Goal: Task Accomplishment & Management: Complete application form

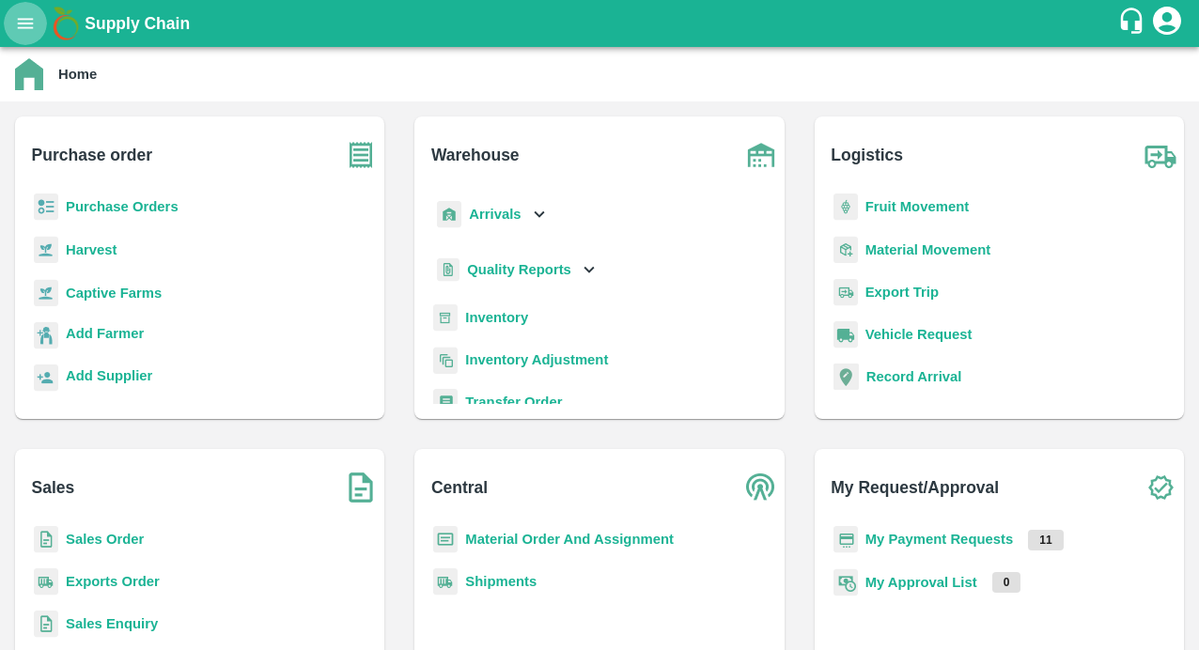
click at [28, 24] on icon "open drawer" at bounding box center [25, 23] width 21 height 21
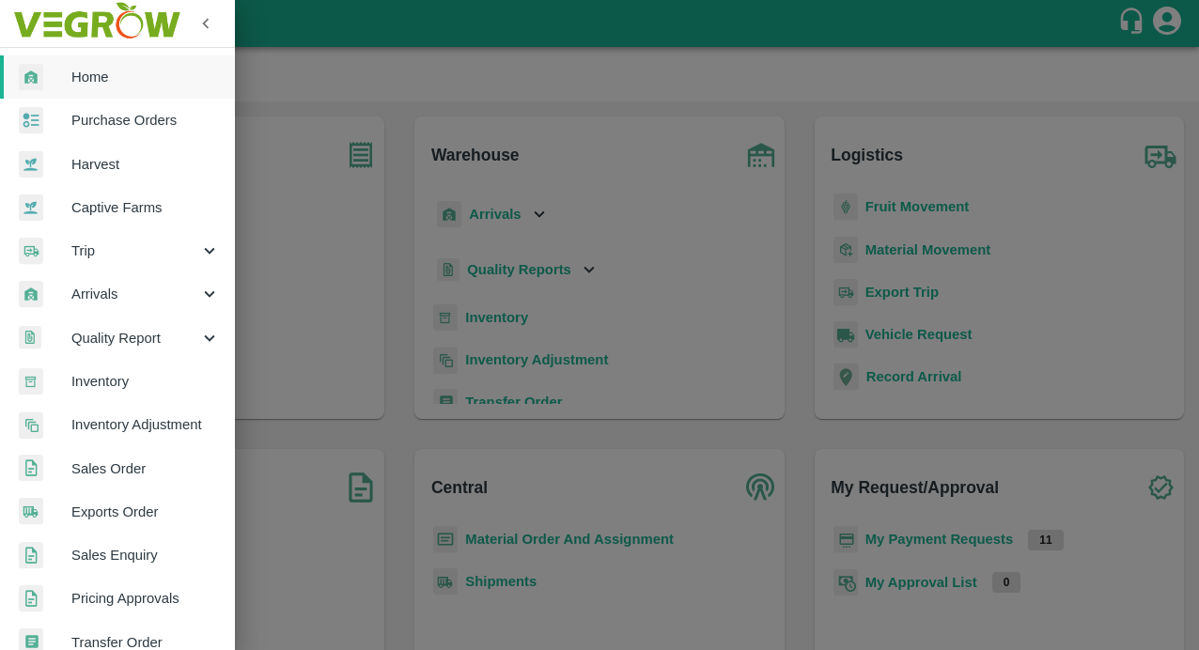
scroll to position [420, 0]
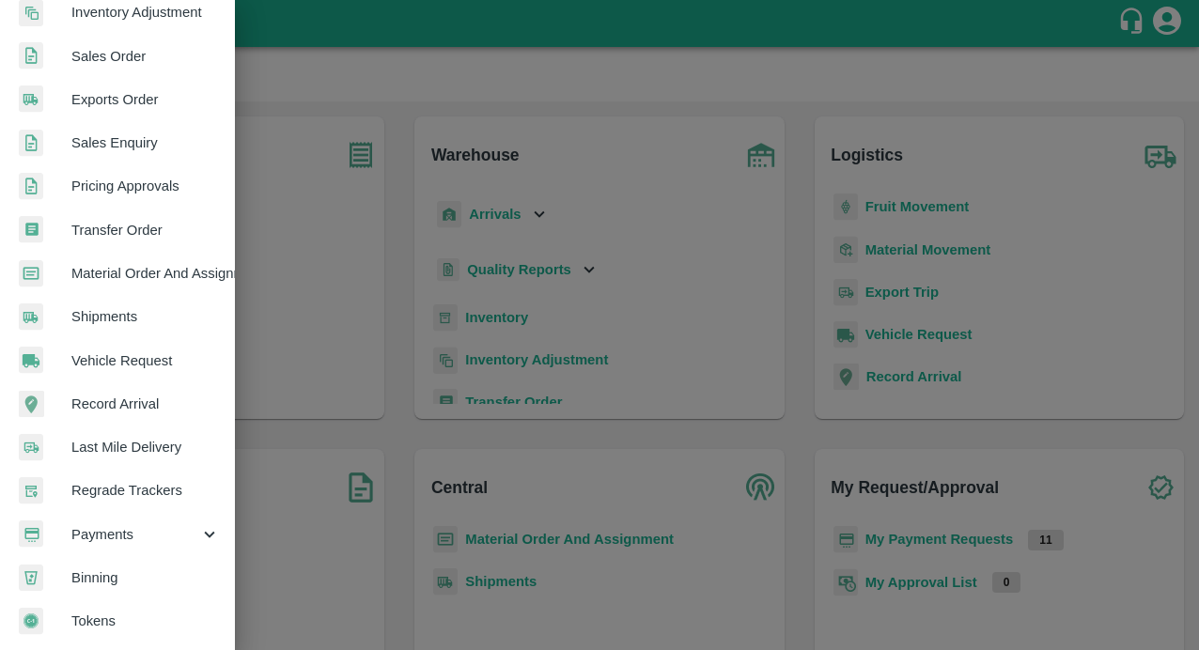
click at [97, 524] on span "Payments" at bounding box center [135, 534] width 128 height 21
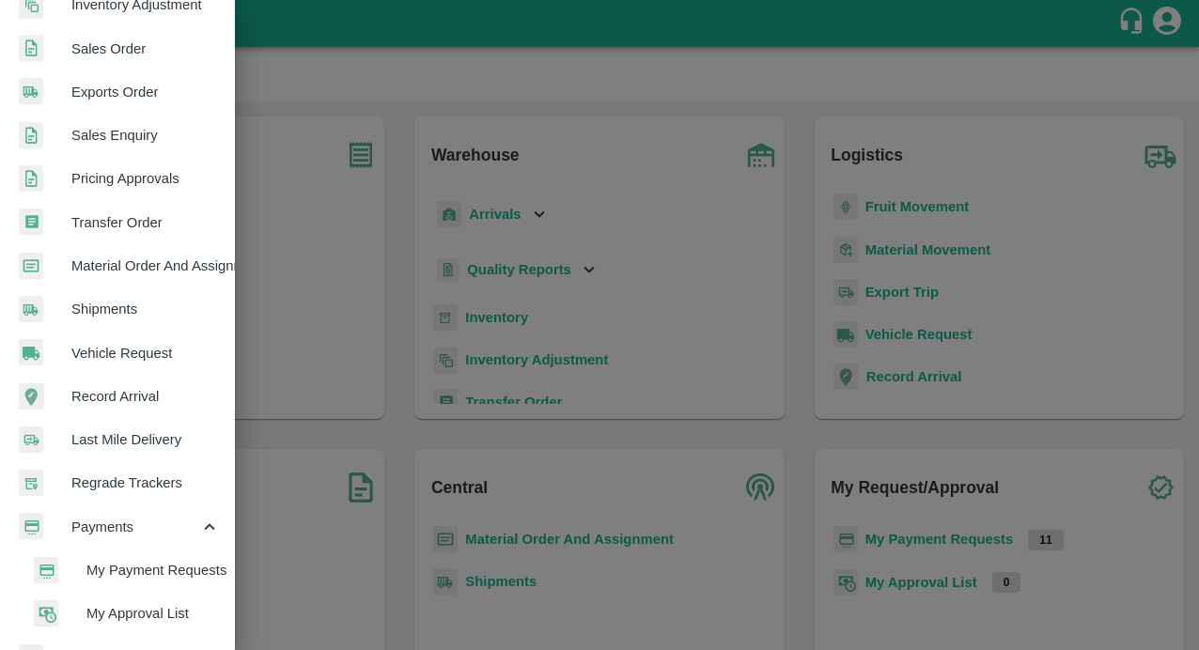
click at [104, 558] on li "My Payment Requests" at bounding box center [125, 570] width 220 height 43
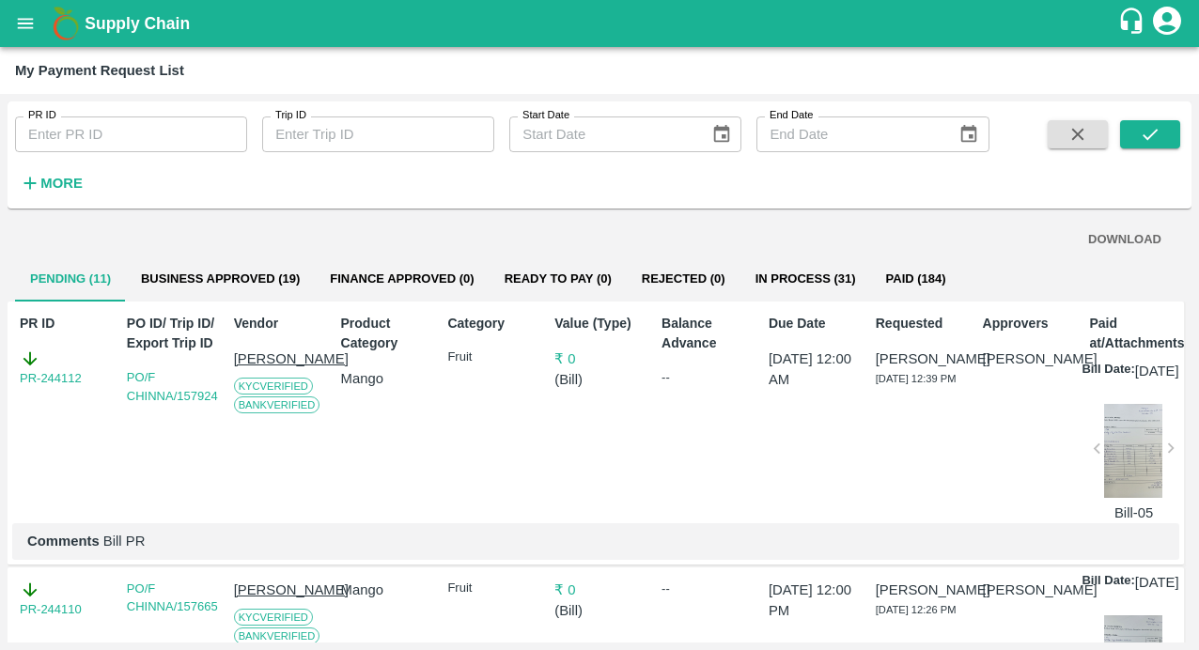
click at [194, 269] on button "Business Approved (19)" at bounding box center [220, 278] width 189 height 45
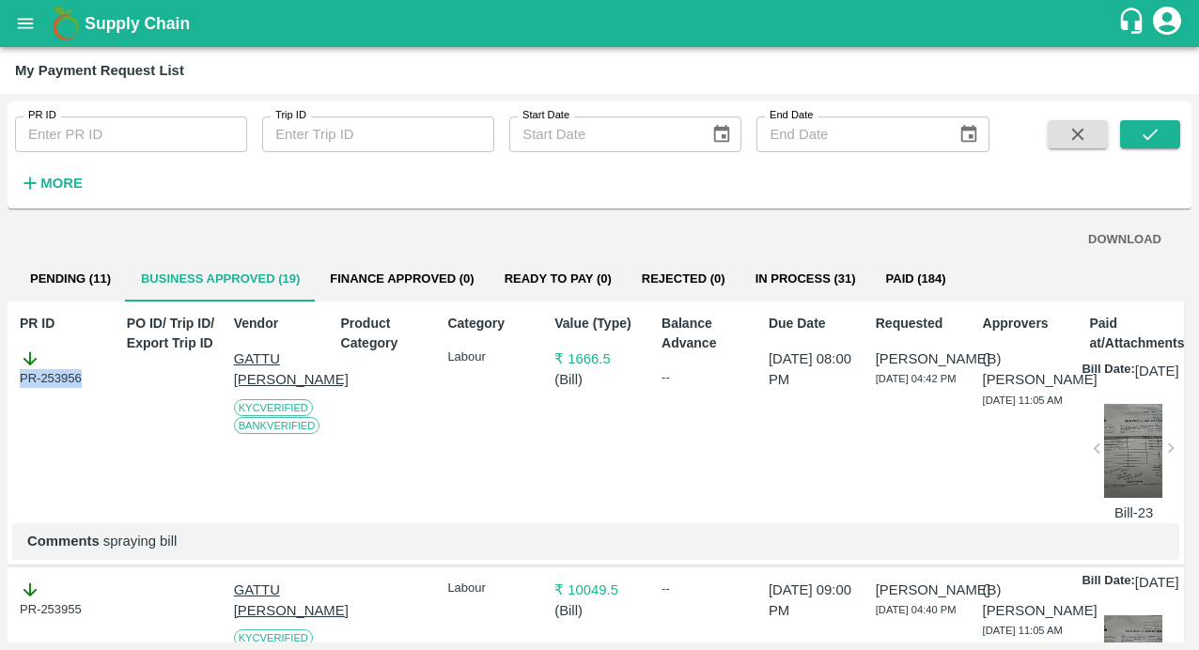
drag, startPoint x: 88, startPoint y: 382, endPoint x: -21, endPoint y: 382, distance: 109.0
click at [0, 382] on html "Supply Chain My Payment Request List PR ID PR ID Trip ID Trip ID Start Date Sta…" at bounding box center [599, 325] width 1199 height 650
copy div "PR-253956"
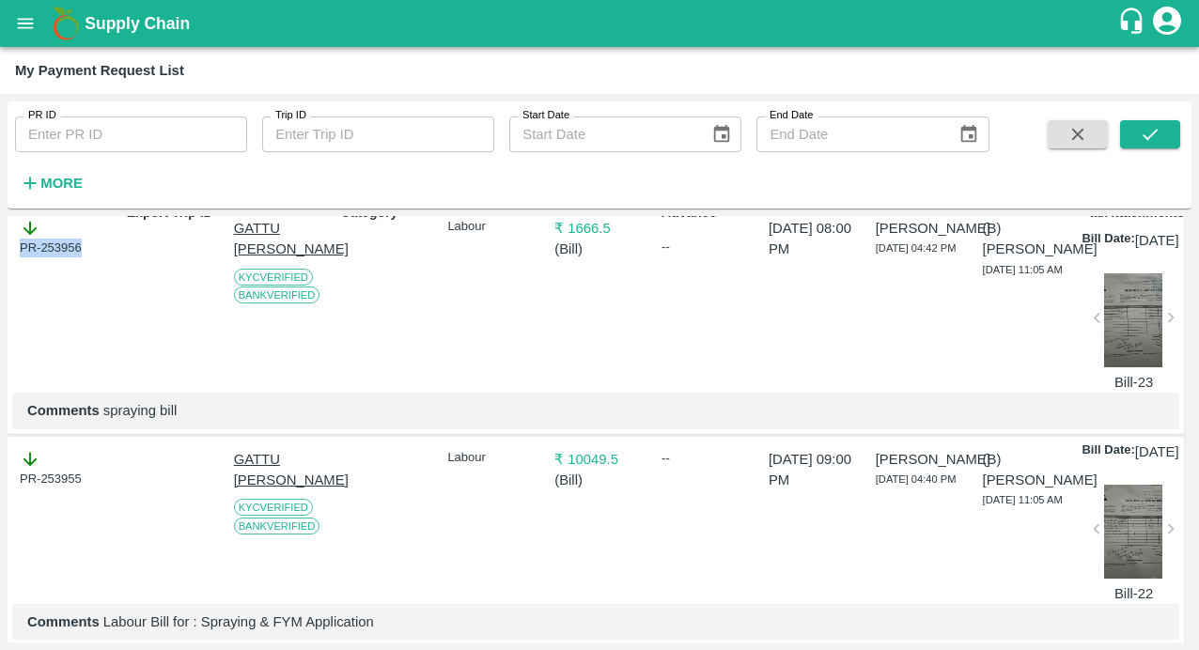
scroll to position [137, 0]
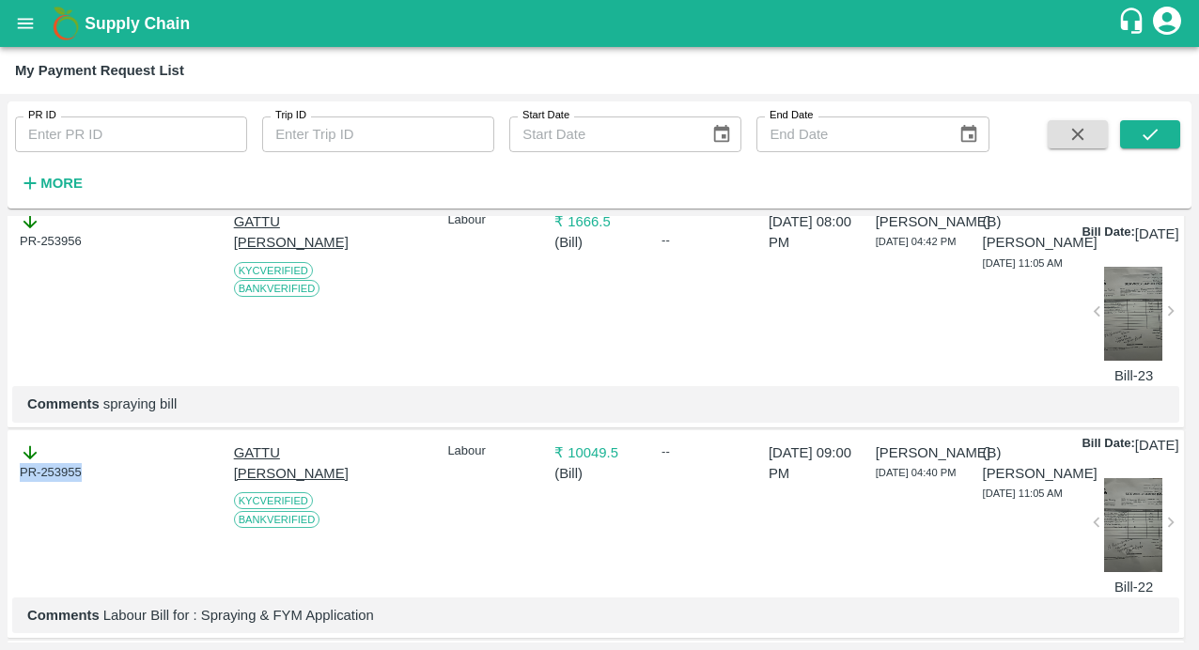
drag, startPoint x: 75, startPoint y: 500, endPoint x: 4, endPoint y: 500, distance: 71.4
click at [4, 500] on div "PR ID PR ID Trip ID Trip ID Start Date Start Date End Date End Date More DOWNLO…" at bounding box center [599, 372] width 1199 height 556
copy div "PR-253955"
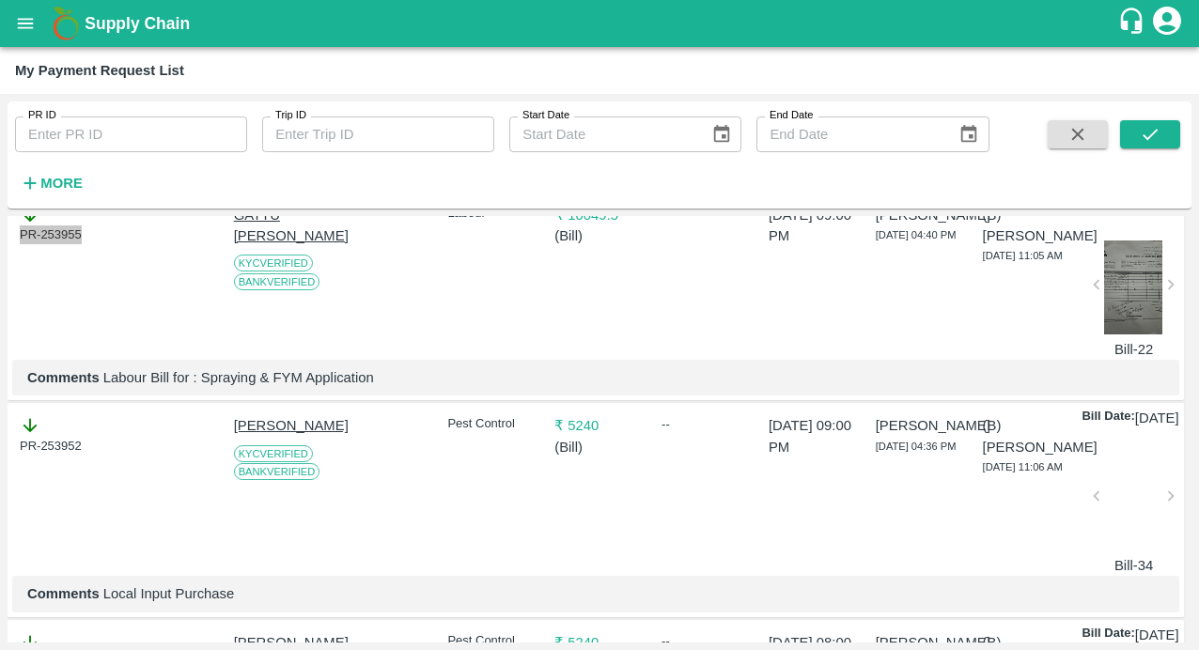
scroll to position [383, 0]
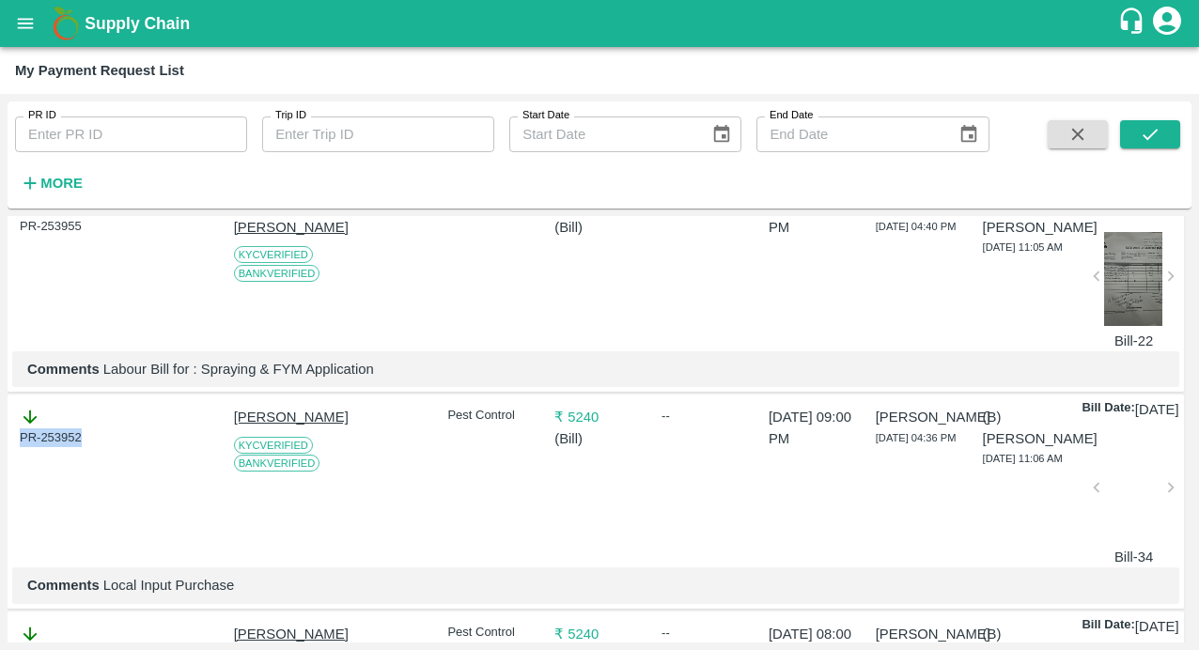
drag, startPoint x: 102, startPoint y: 489, endPoint x: -5, endPoint y: 489, distance: 107.1
click at [0, 489] on html "Supply Chain My Payment Request List PR ID PR ID Trip ID Trip ID Start Date Sta…" at bounding box center [599, 325] width 1199 height 650
copy div "PR-253952"
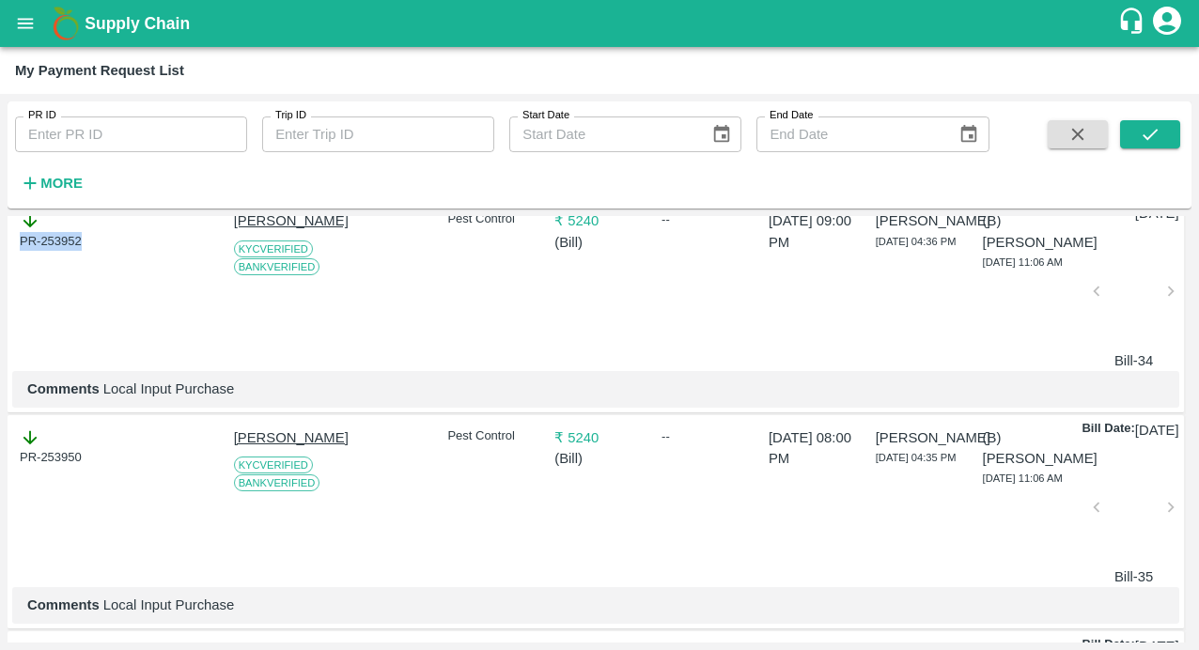
scroll to position [583, 0]
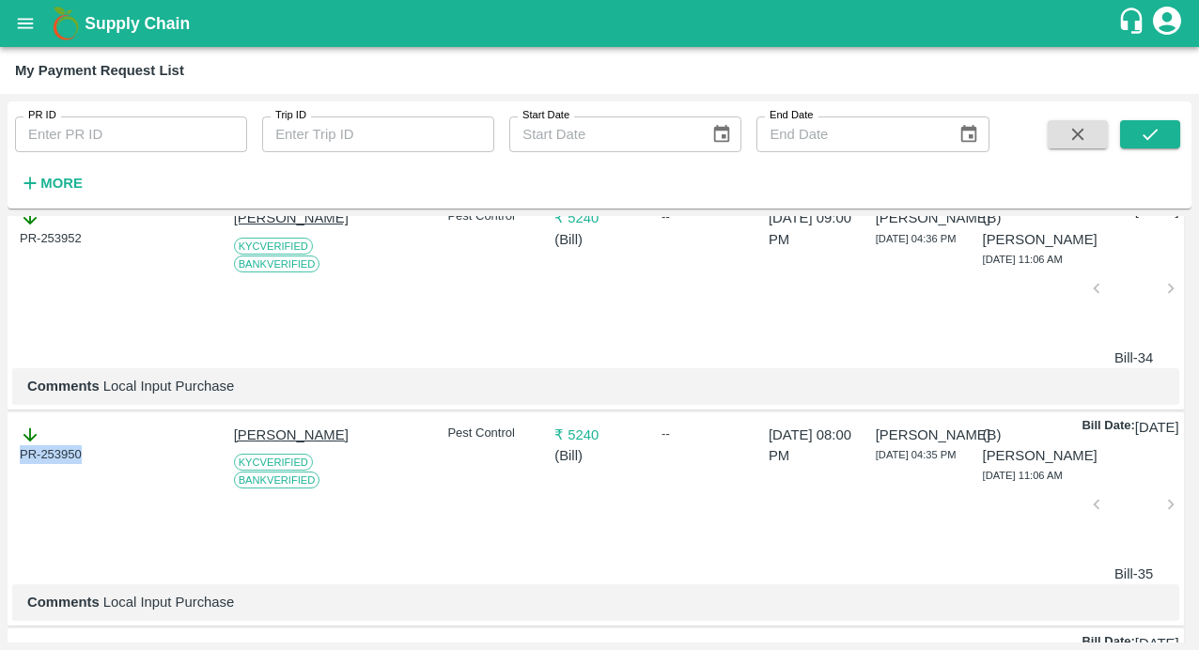
drag, startPoint x: 89, startPoint y: 526, endPoint x: 8, endPoint y: 526, distance: 81.7
click at [8, 526] on div "PR-253950 SIRIGUPPA JAGADESH KUMAR KYC Verified Bank Verified Pest Control ₹ 52…" at bounding box center [596, 519] width 1176 height 214
copy div "PR-253950"
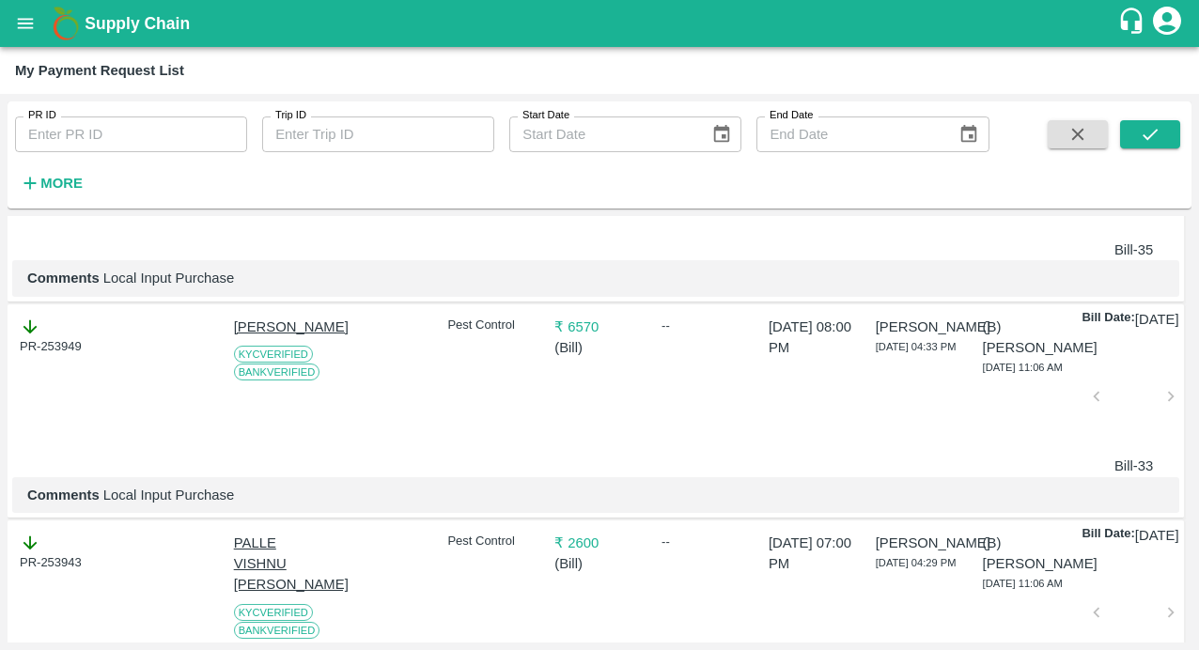
scroll to position [911, 0]
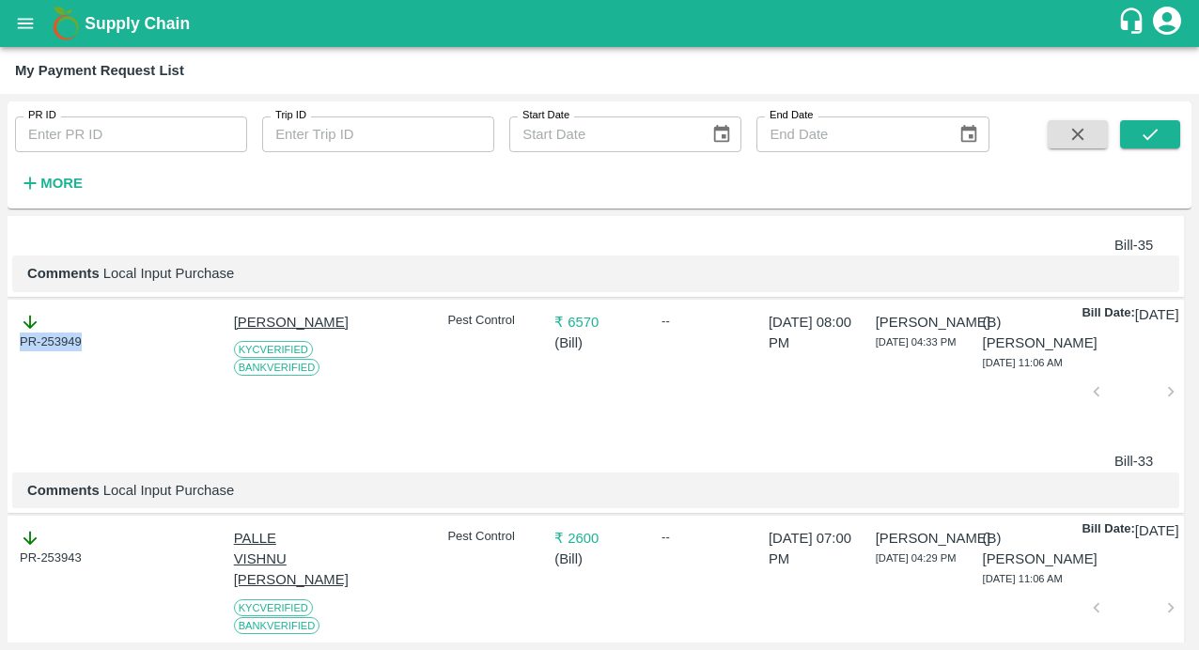
drag, startPoint x: 92, startPoint y: 424, endPoint x: 11, endPoint y: 424, distance: 80.8
click at [12, 424] on div "PR-253949" at bounding box center [61, 388] width 98 height 168
copy div "PR-253949"
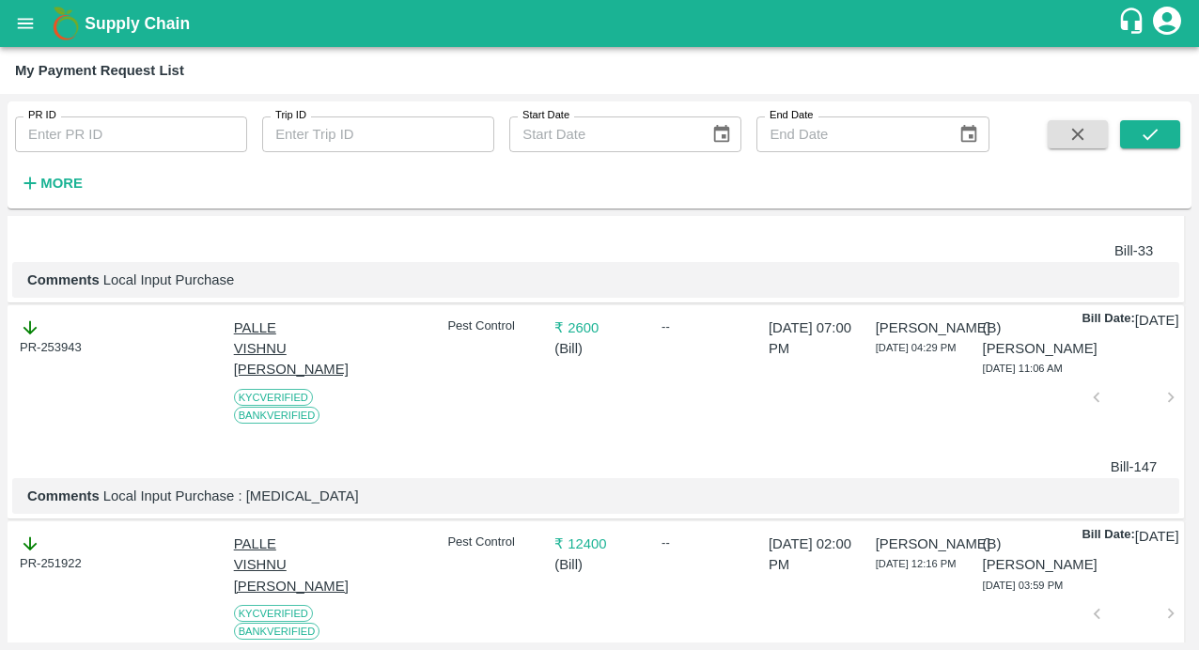
scroll to position [1168, 0]
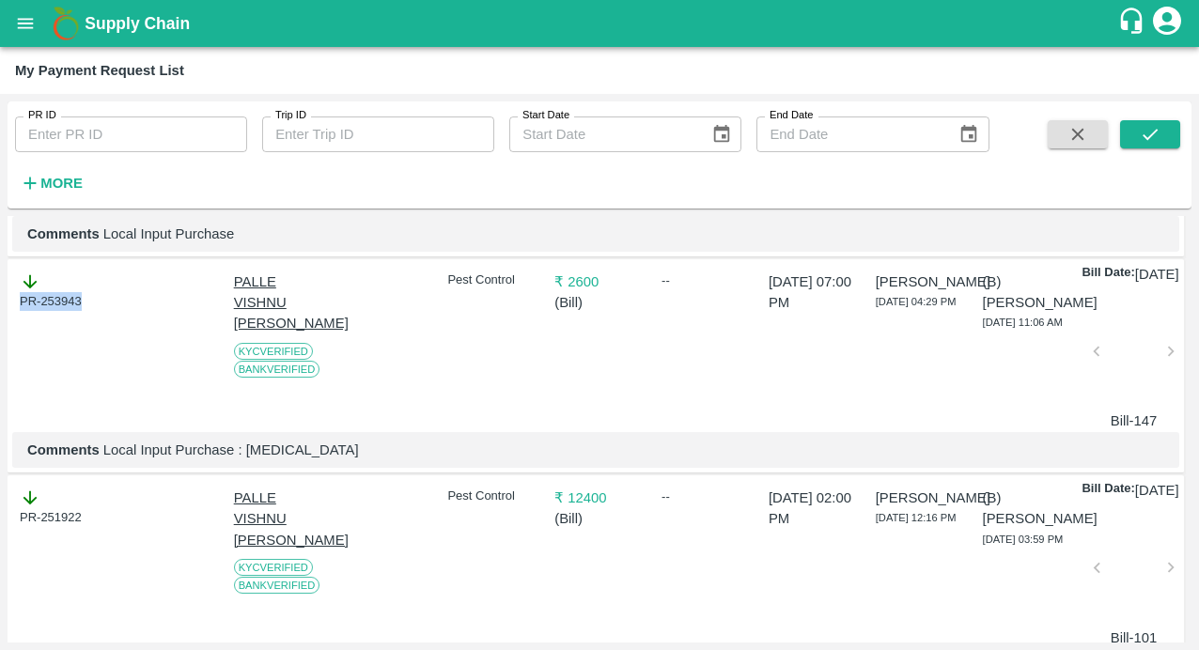
drag, startPoint x: 94, startPoint y: 400, endPoint x: 11, endPoint y: 400, distance: 82.7
click at [12, 400] on div "PR-253943" at bounding box center [61, 348] width 98 height 168
copy div "PR-253943"
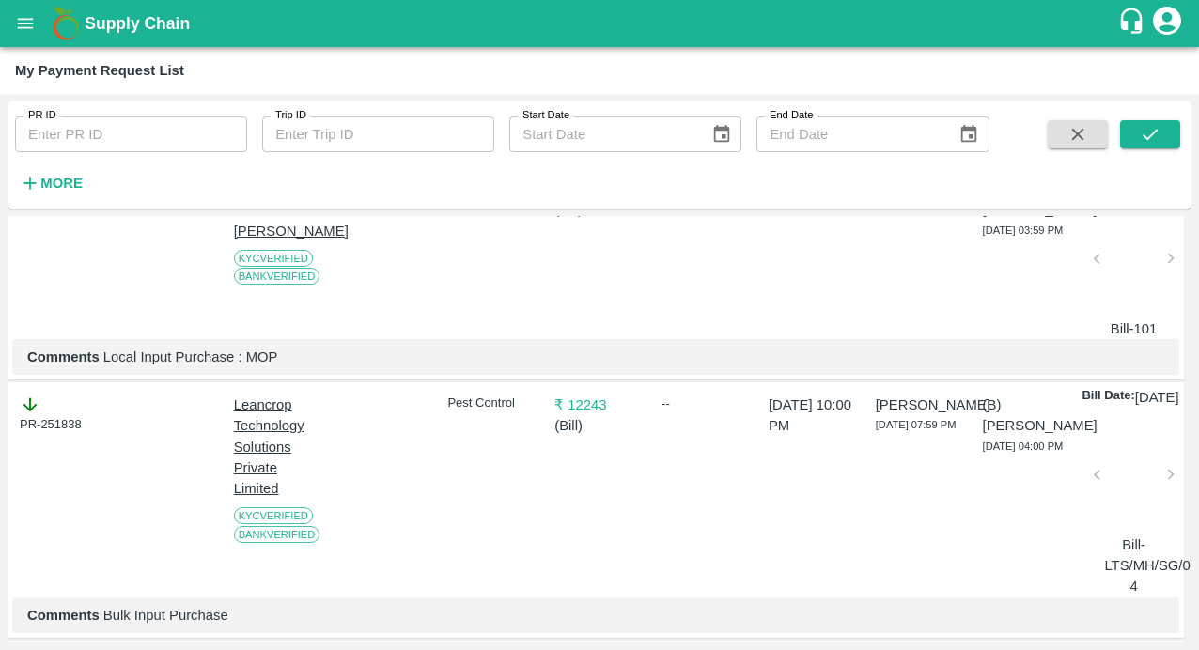
scroll to position [1491, 0]
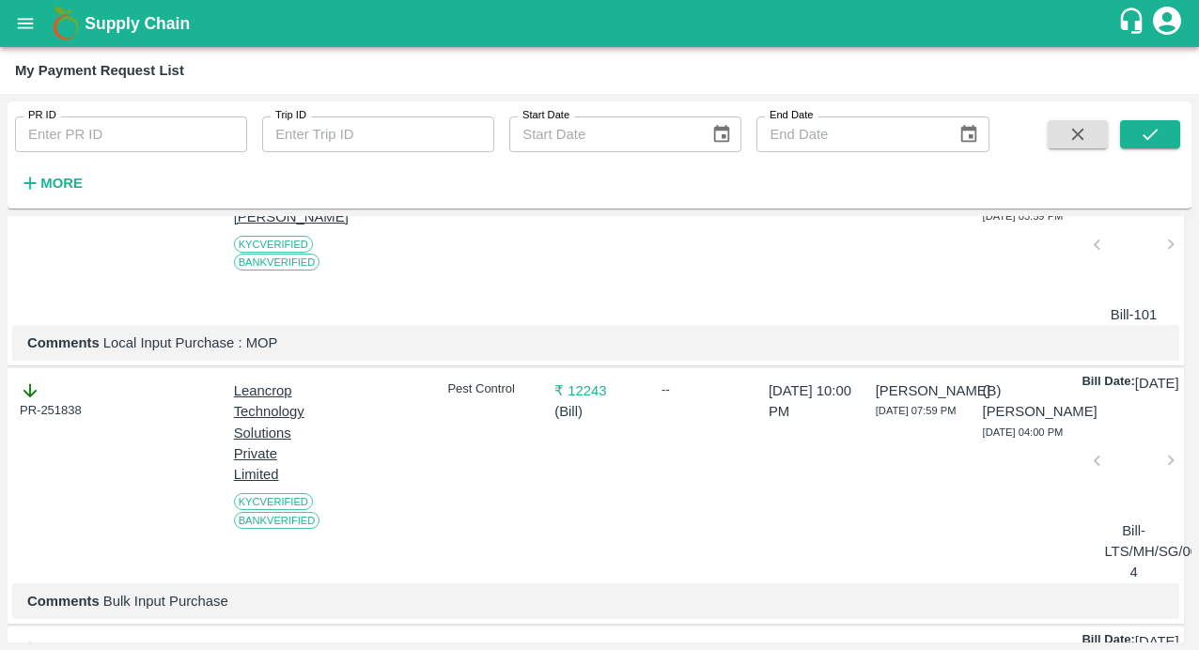
drag, startPoint x: 92, startPoint y: 313, endPoint x: 3, endPoint y: 313, distance: 89.3
click at [3, 313] on div "PR ID PR ID Trip ID Trip ID Start Date Start Date End Date End Date More DOWNLO…" at bounding box center [599, 372] width 1199 height 556
copy div "PR-251922"
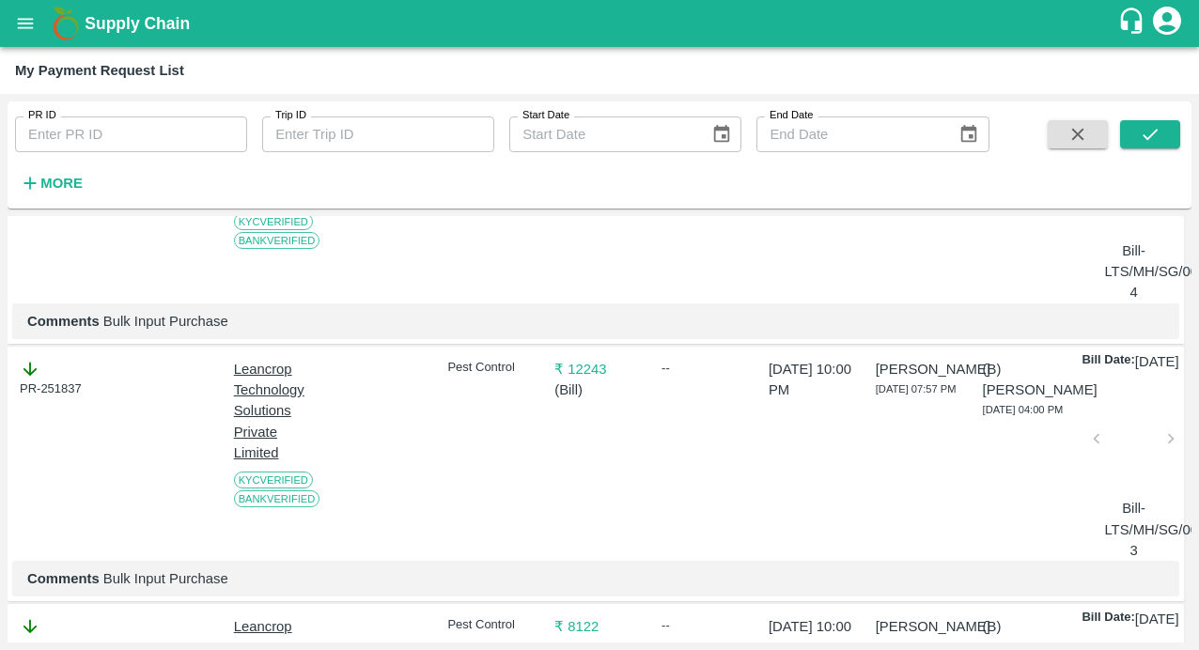
scroll to position [1772, 0]
drag, startPoint x: 93, startPoint y: 263, endPoint x: 5, endPoint y: 263, distance: 88.3
click at [5, 263] on div "PR ID PR ID Trip ID Trip ID Start Date Start Date End Date End Date More DOWNLO…" at bounding box center [599, 372] width 1199 height 556
copy div "PR-251838"
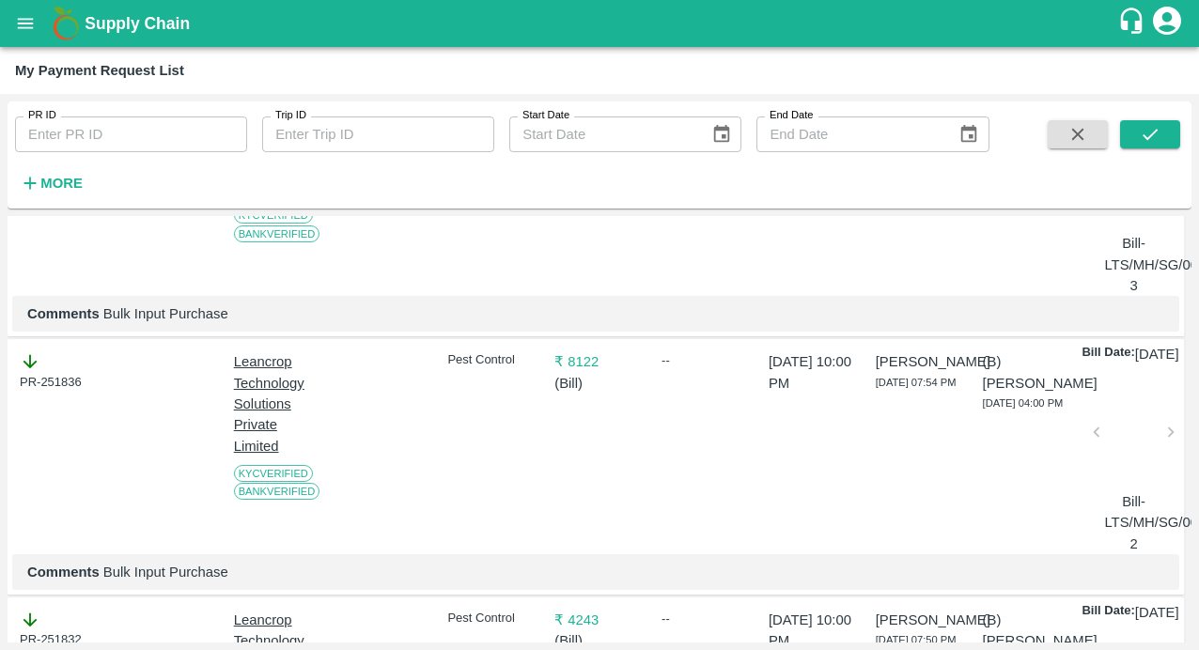
drag, startPoint x: 92, startPoint y: 275, endPoint x: 5, endPoint y: 275, distance: 87.4
click at [5, 275] on div "PR ID PR ID Trip ID Trip ID Start Date Start Date End Date End Date More DOWNLO…" at bounding box center [599, 372] width 1199 height 556
copy div "PR-251837"
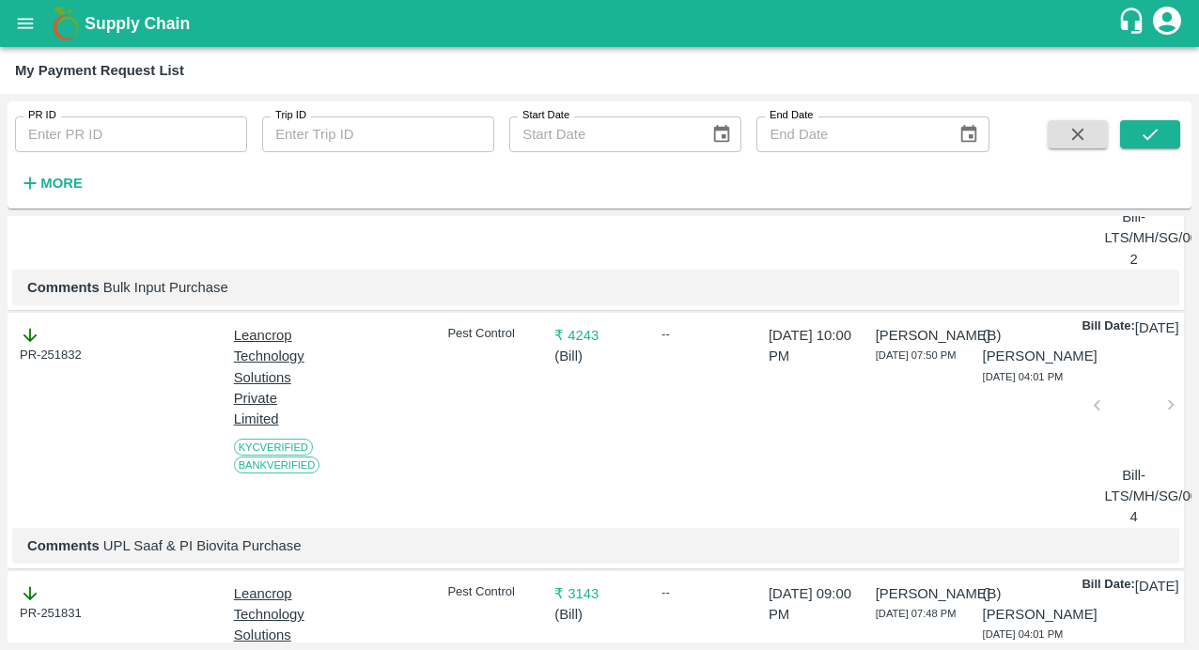
scroll to position [2318, 0]
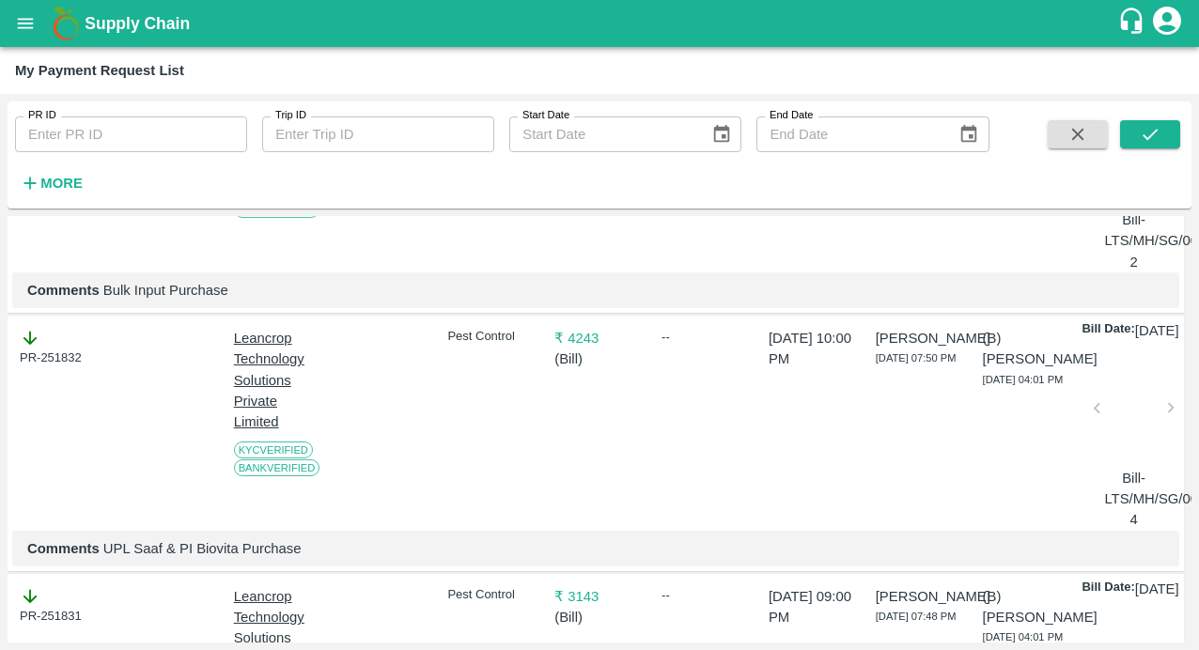
drag, startPoint x: 103, startPoint y: 272, endPoint x: 13, endPoint y: 272, distance: 90.2
click at [13, 272] on div "PR-251836" at bounding box center [61, 167] width 98 height 210
copy div "PR-251836"
click at [90, 272] on div "PR-251836" at bounding box center [61, 167] width 98 height 210
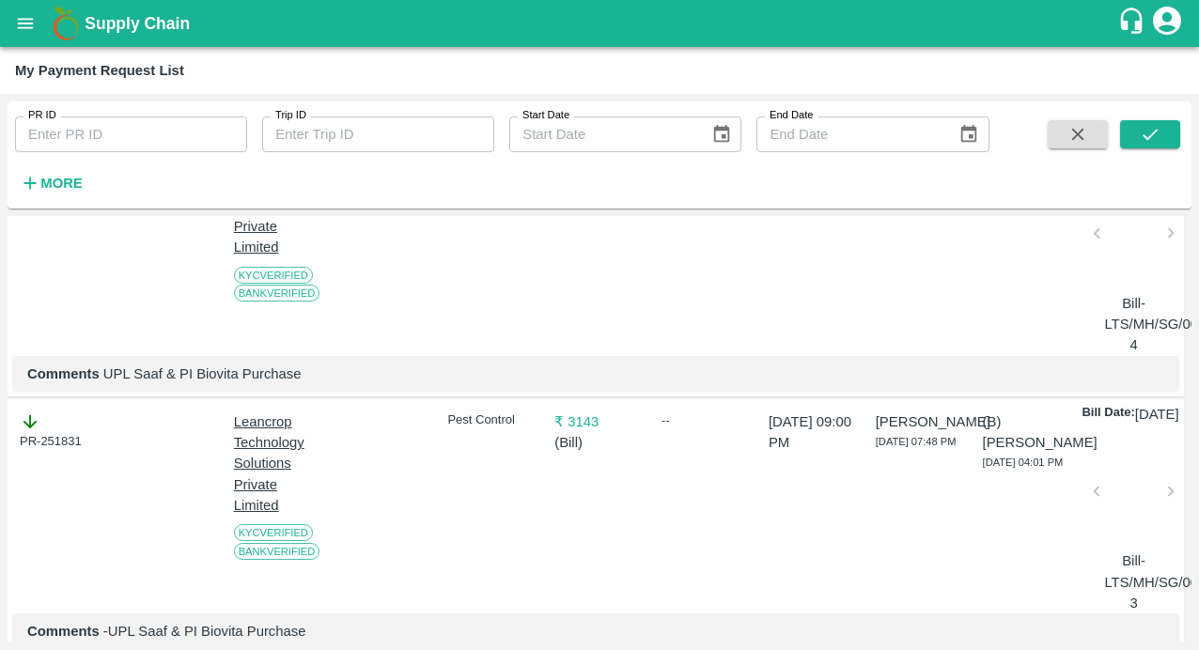
scroll to position [2513, 0]
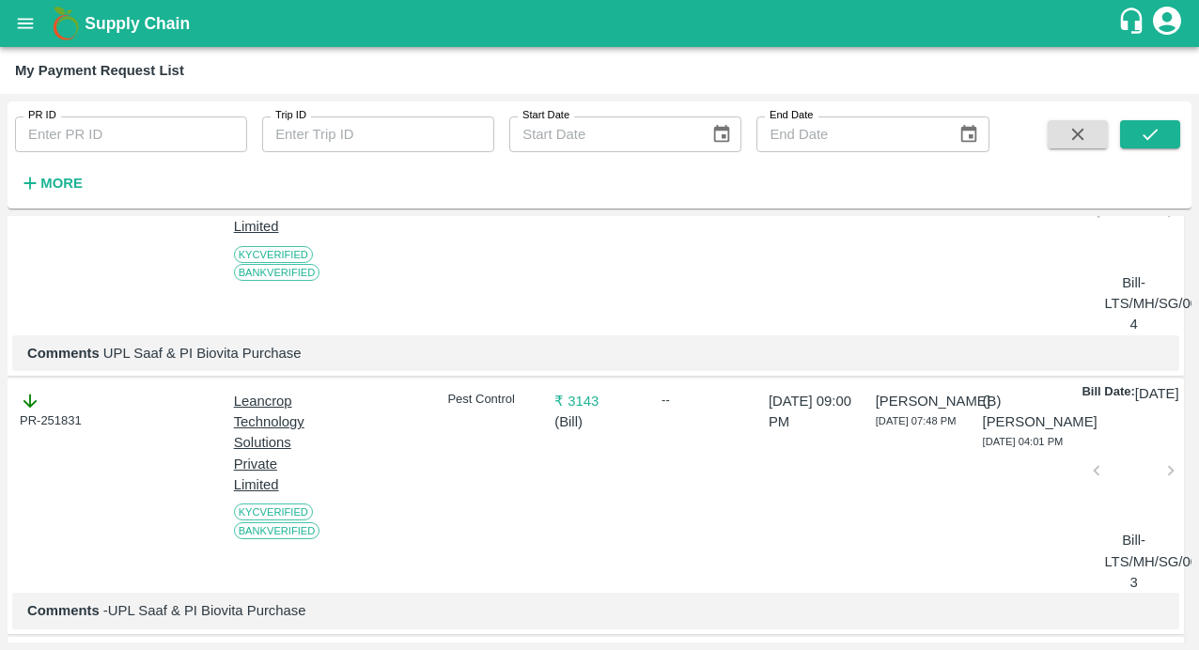
drag, startPoint x: 82, startPoint y: 353, endPoint x: -14, endPoint y: 353, distance: 95.8
click at [0, 353] on html "Supply Chain My Payment Request List PR ID PR ID Trip ID Trip ID Start Date Sta…" at bounding box center [599, 325] width 1199 height 650
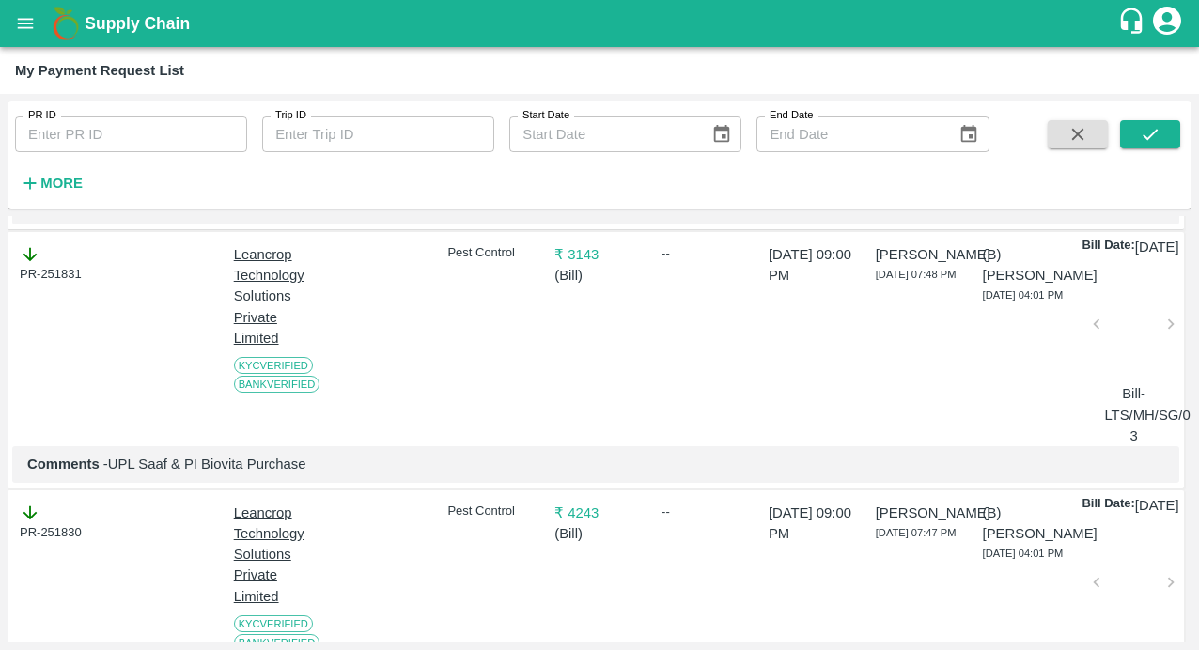
scroll to position [2678, 0]
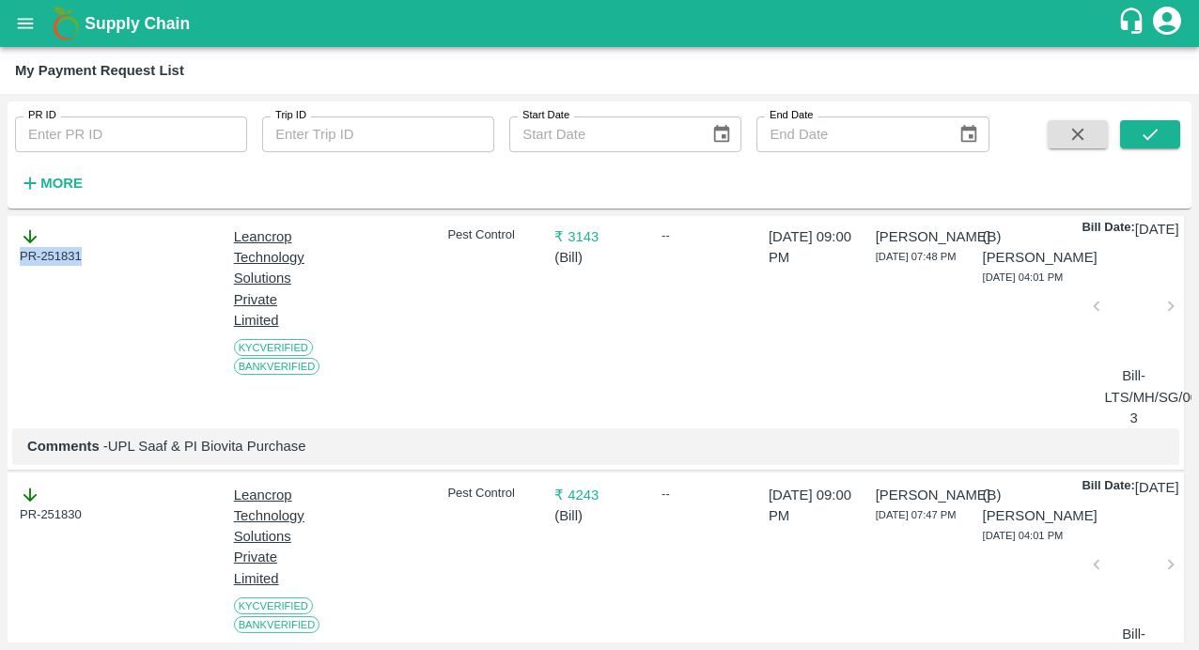
drag, startPoint x: 86, startPoint y: 471, endPoint x: -8, endPoint y: 471, distance: 94.9
click at [0, 471] on html "Supply Chain My Payment Request List PR ID PR ID Trip ID Trip ID Start Date Sta…" at bounding box center [599, 325] width 1199 height 650
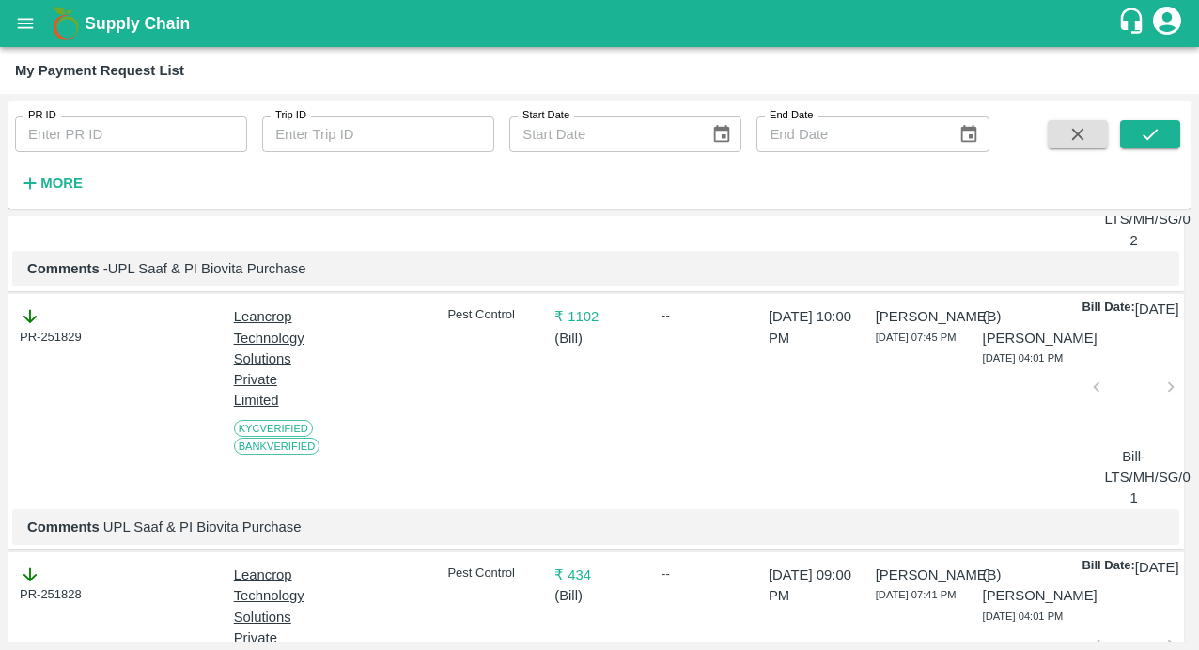
scroll to position [3123, 0]
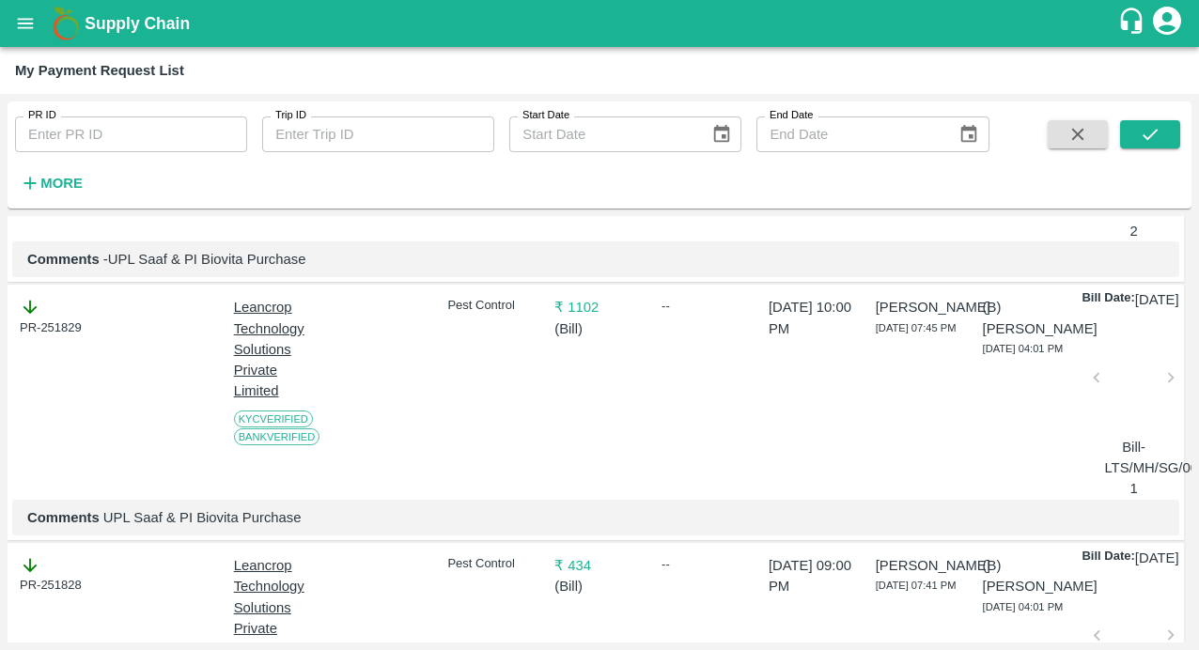
drag, startPoint x: 91, startPoint y: 291, endPoint x: 14, endPoint y: 291, distance: 77.0
click at [14, 241] on div "PR-251830" at bounding box center [61, 137] width 98 height 210
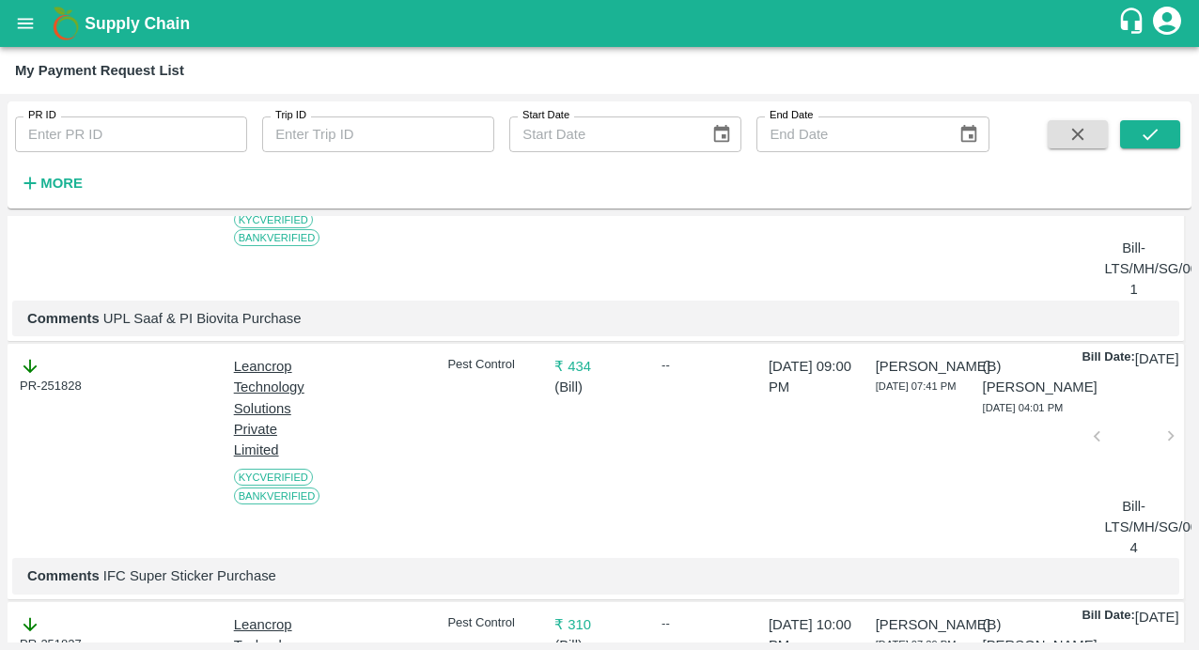
scroll to position [3329, 0]
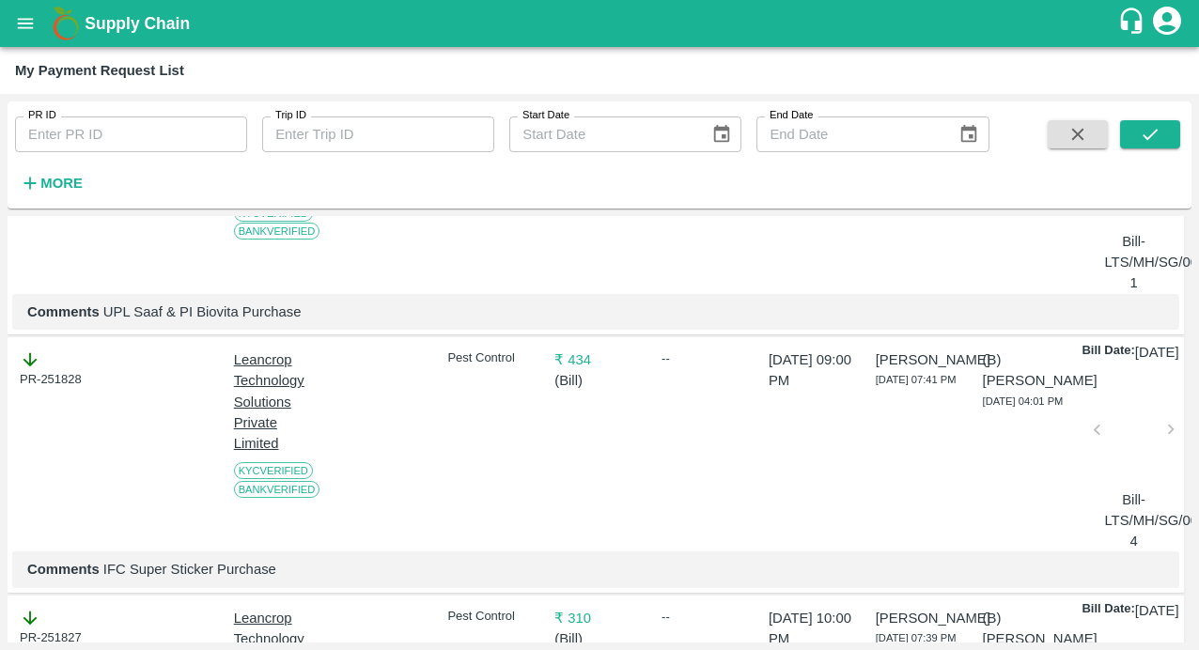
drag, startPoint x: 98, startPoint y: 363, endPoint x: 5, endPoint y: 363, distance: 93.0
click at [5, 363] on div "PR ID PR ID Trip ID Trip ID Start Date Start Date End Date End Date More DOWNLO…" at bounding box center [599, 372] width 1199 height 556
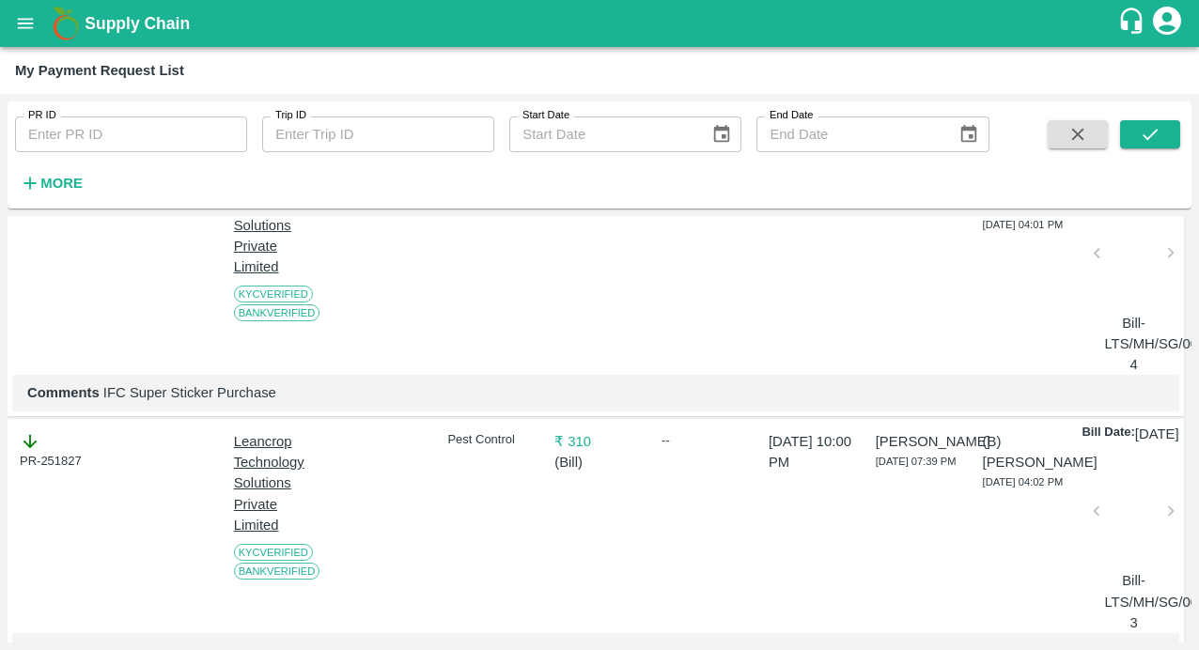
scroll to position [3507, 0]
drag, startPoint x: 72, startPoint y: 459, endPoint x: -32, endPoint y: 459, distance: 104.3
click at [0, 459] on html "Supply Chain My Payment Request List PR ID PR ID Trip ID Trip ID Start Date Sta…" at bounding box center [599, 325] width 1199 height 650
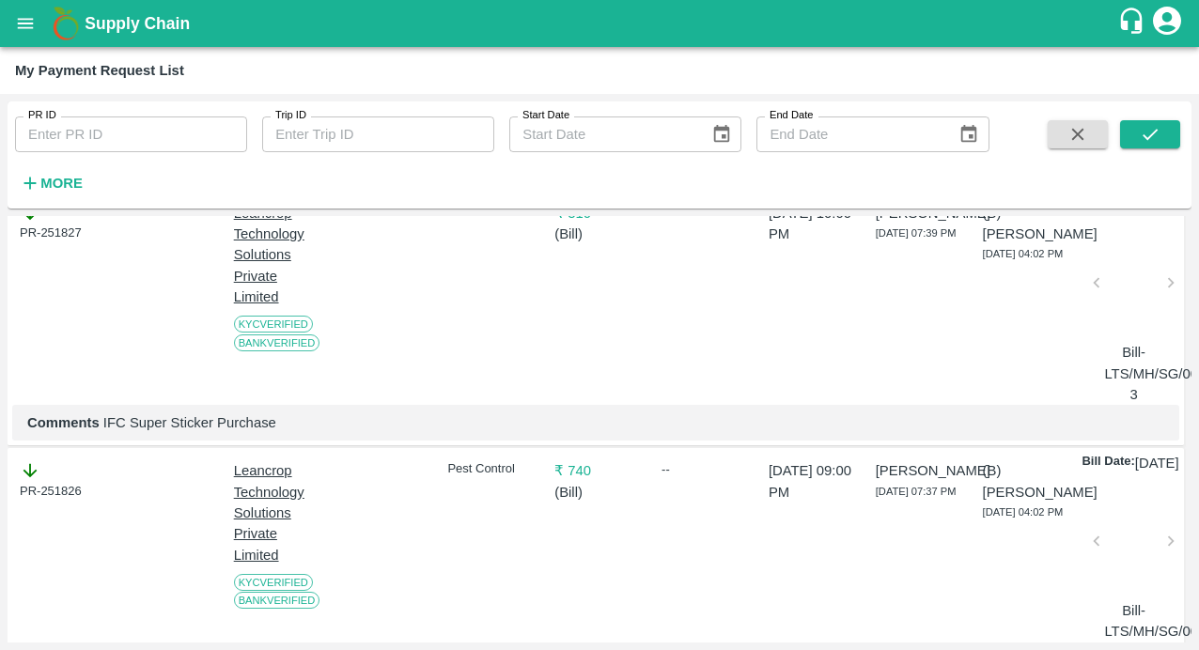
scroll to position [3750, 0]
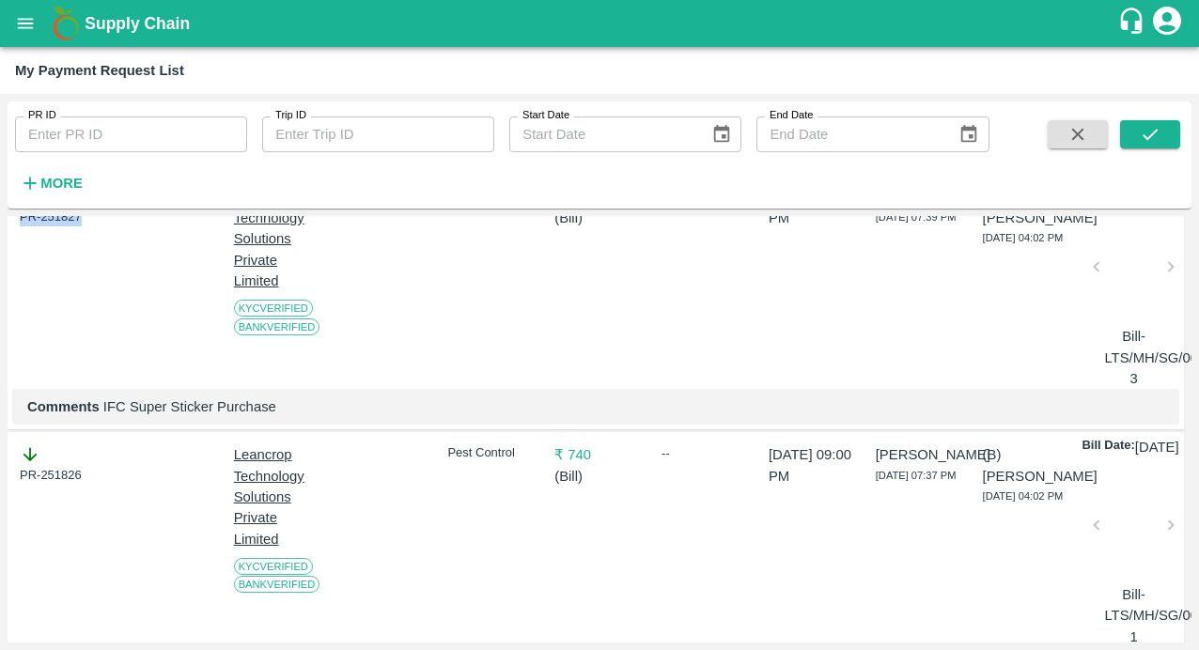
drag, startPoint x: 105, startPoint y: 495, endPoint x: 10, endPoint y: 495, distance: 94.9
click at [10, 431] on div "PR-251827 Leancrop Technology Solutions Private Limited KYC Verified Bank Verif…" at bounding box center [596, 303] width 1176 height 256
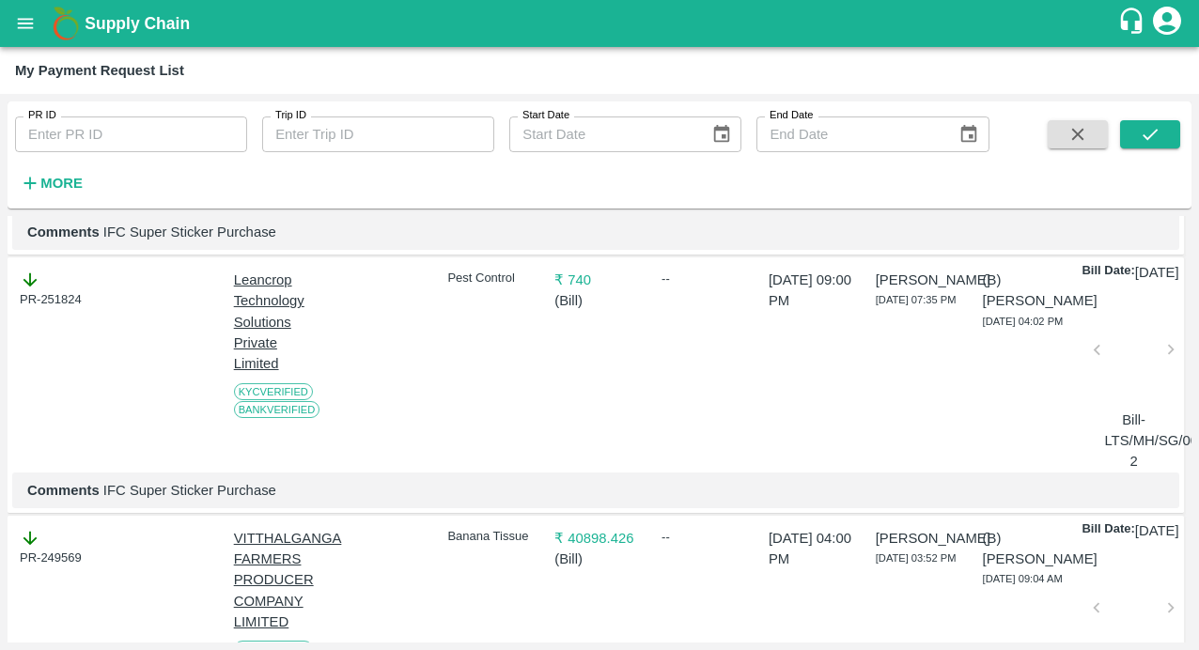
scroll to position [4188, 0]
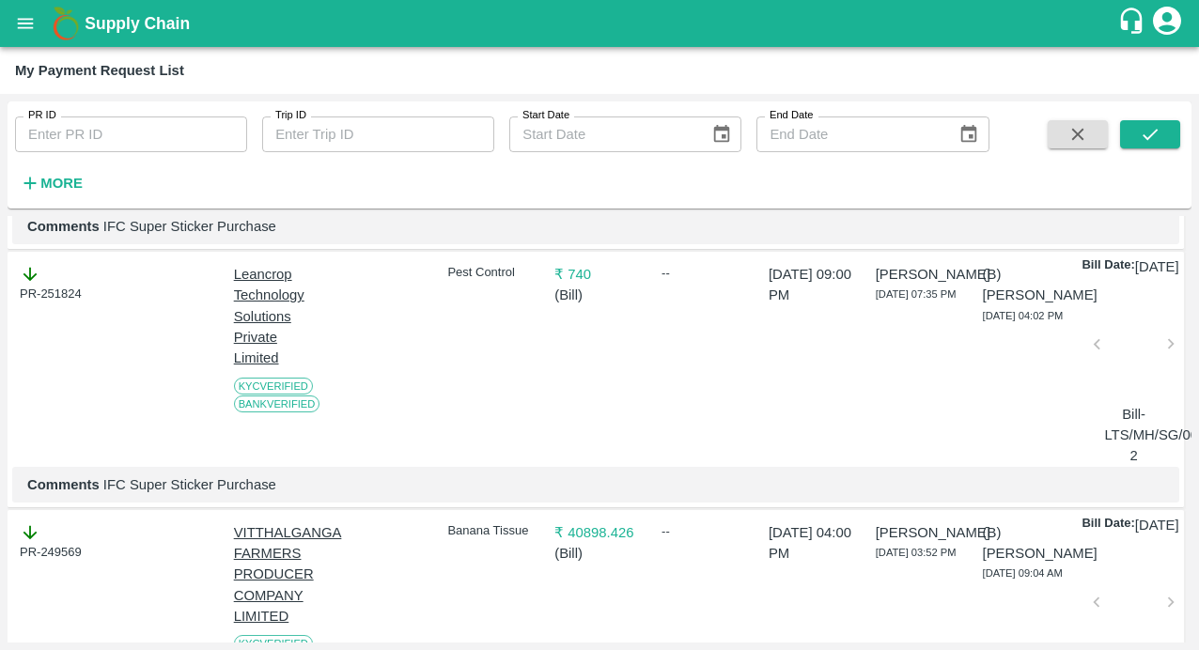
drag, startPoint x: 101, startPoint y: 327, endPoint x: -23, endPoint y: 327, distance: 125.0
click at [0, 327] on html "Supply Chain My Payment Request List PR ID PR ID Trip ID Trip ID Start Date Sta…" at bounding box center [599, 325] width 1199 height 650
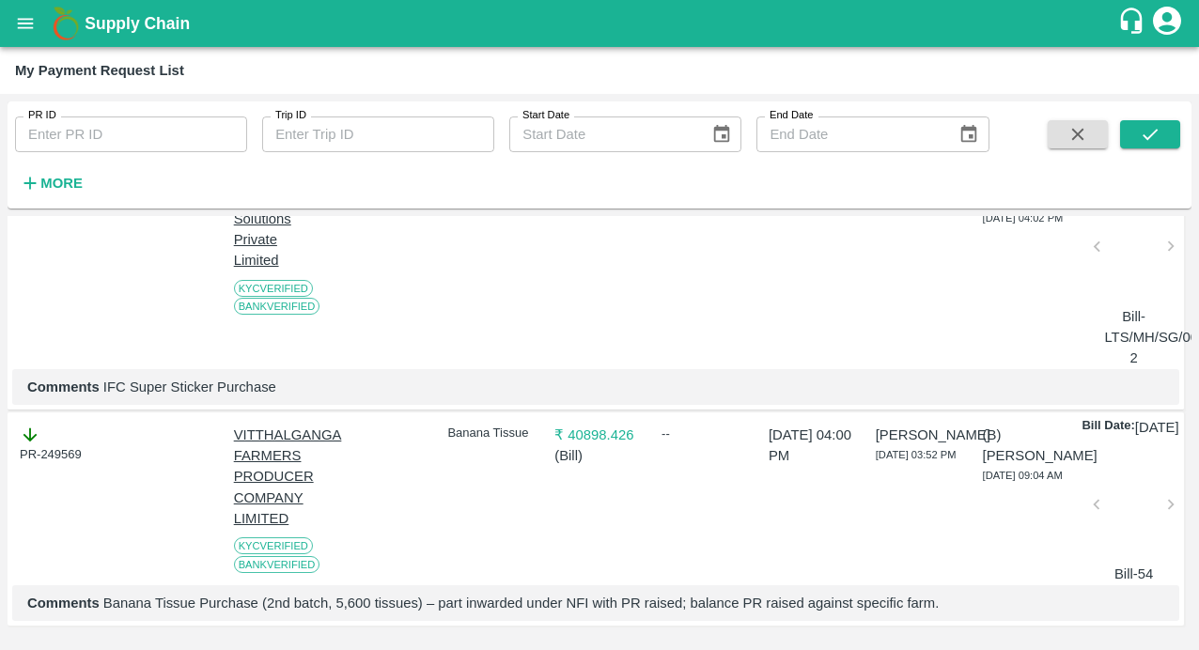
scroll to position [4462, 0]
drag, startPoint x: 97, startPoint y: 334, endPoint x: -13, endPoint y: 334, distance: 109.9
click at [0, 334] on html "Supply Chain My Payment Request List PR ID PR ID Trip ID Trip ID Start Date Sta…" at bounding box center [599, 325] width 1199 height 650
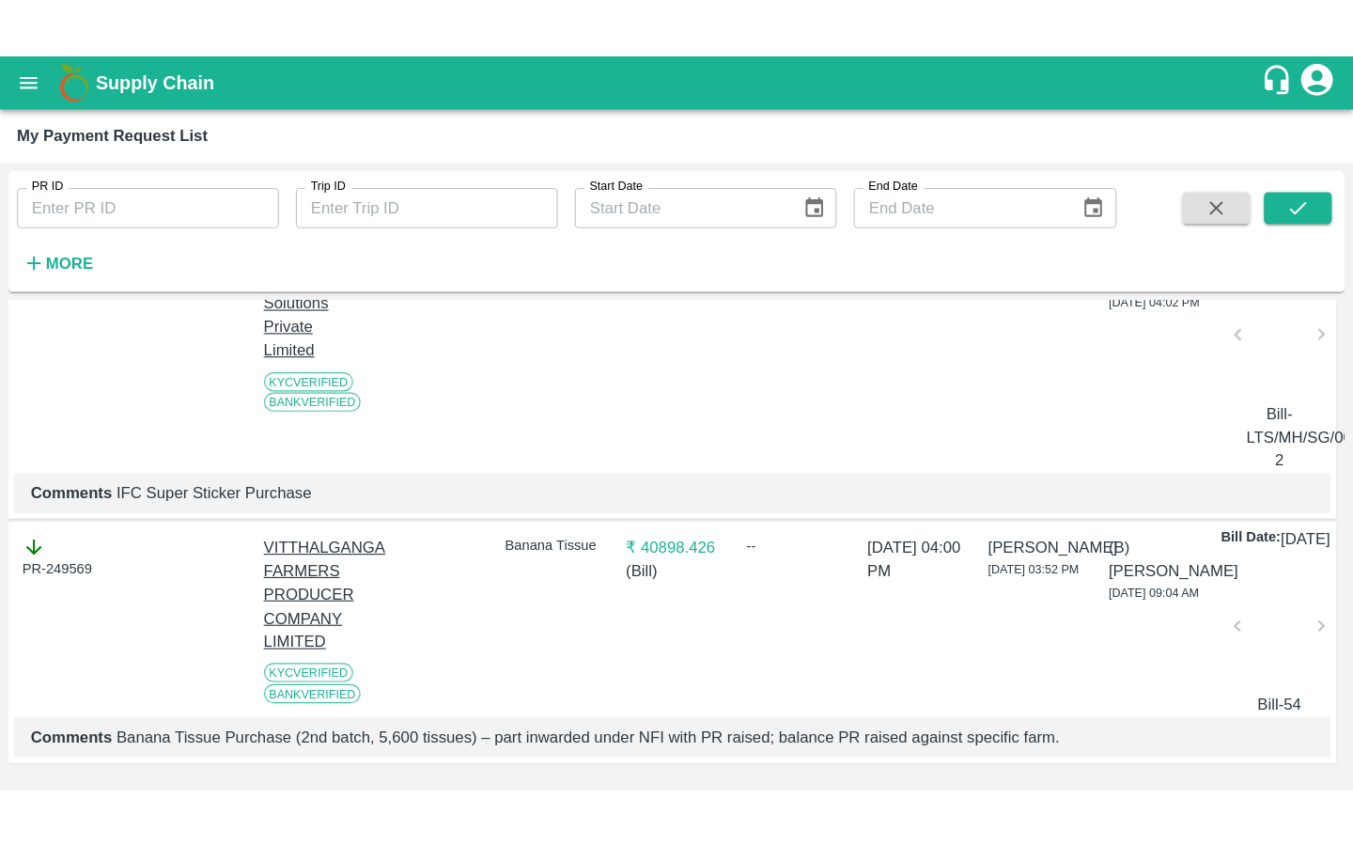
scroll to position [4640, 0]
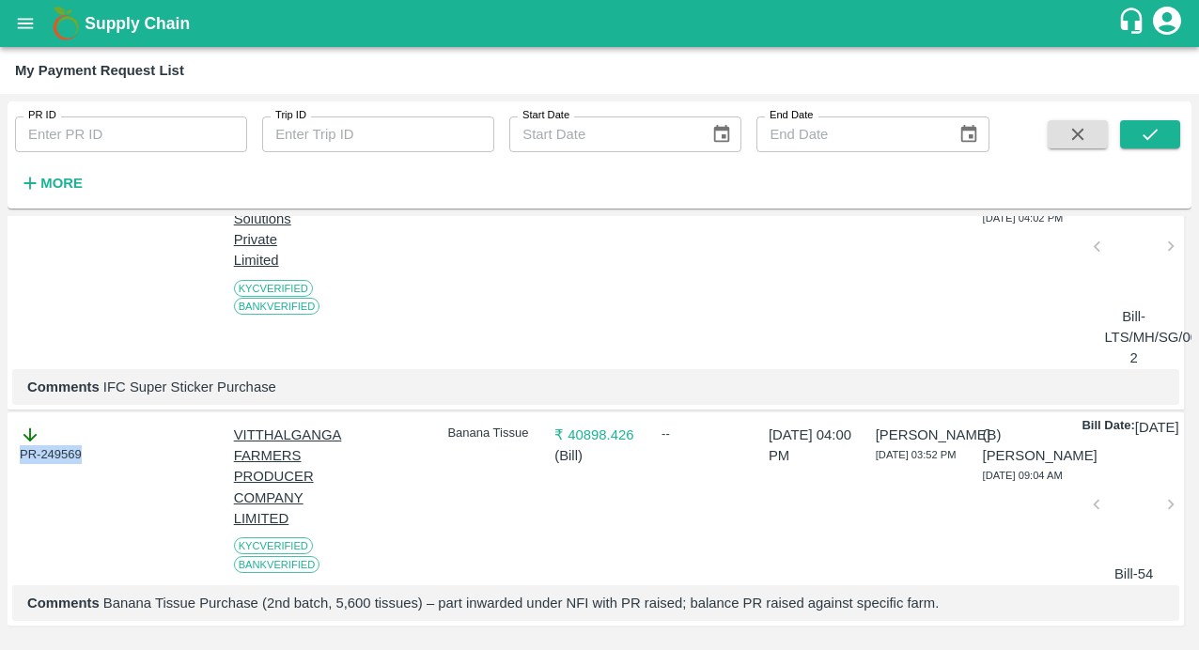
drag, startPoint x: 91, startPoint y: 427, endPoint x: -26, endPoint y: 427, distance: 117.4
click at [0, 427] on html "Supply Chain My Payment Request List PR ID PR ID Trip ID Trip ID Start Date Sta…" at bounding box center [599, 325] width 1199 height 650
click at [56, 480] on div "PR-249569" at bounding box center [61, 501] width 98 height 168
click at [29, 8] on button "open drawer" at bounding box center [25, 23] width 43 height 43
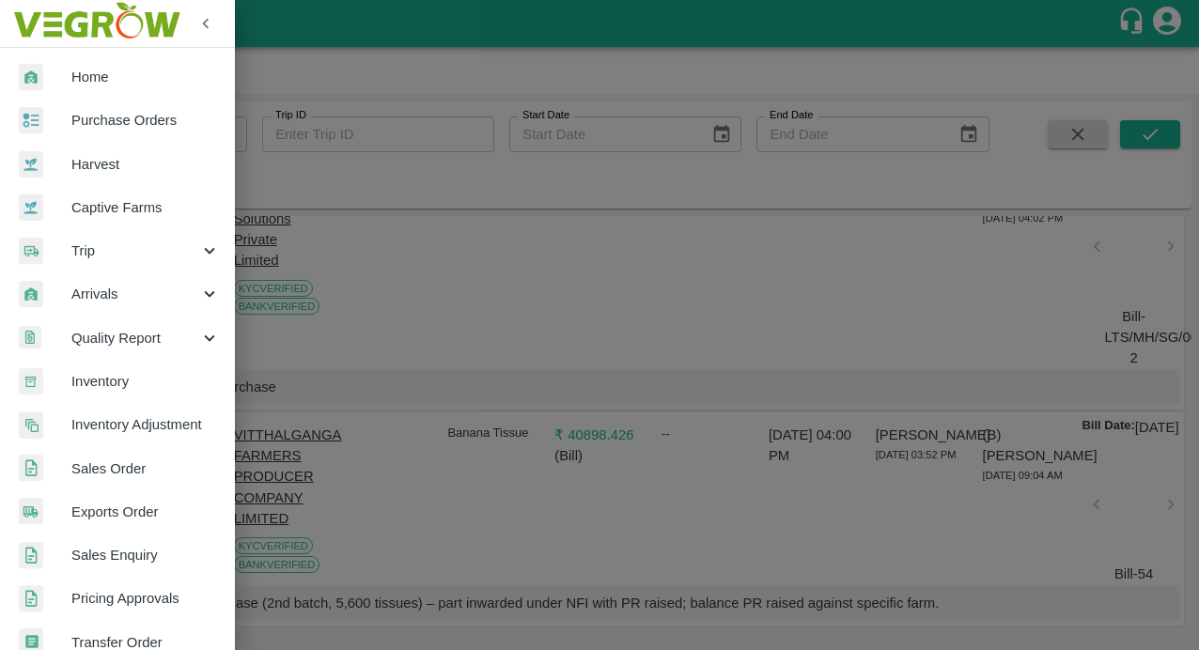
click at [119, 208] on span "Captive Farms" at bounding box center [145, 207] width 148 height 21
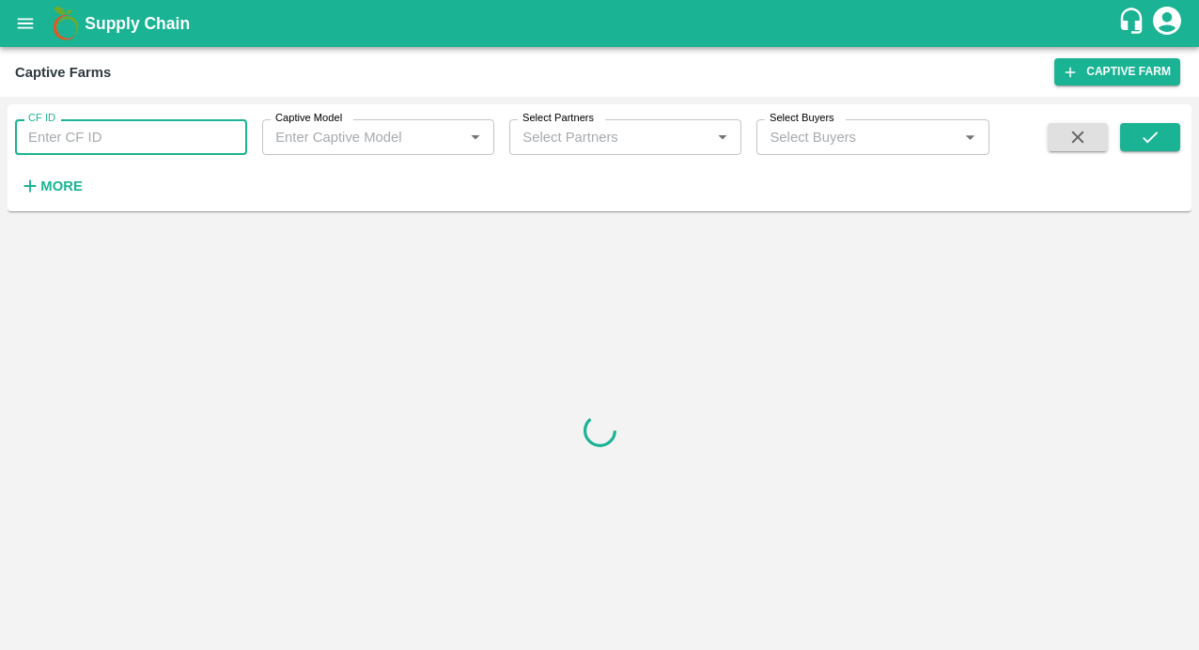
click at [111, 139] on input "CF ID" at bounding box center [131, 137] width 232 height 36
paste input "124"
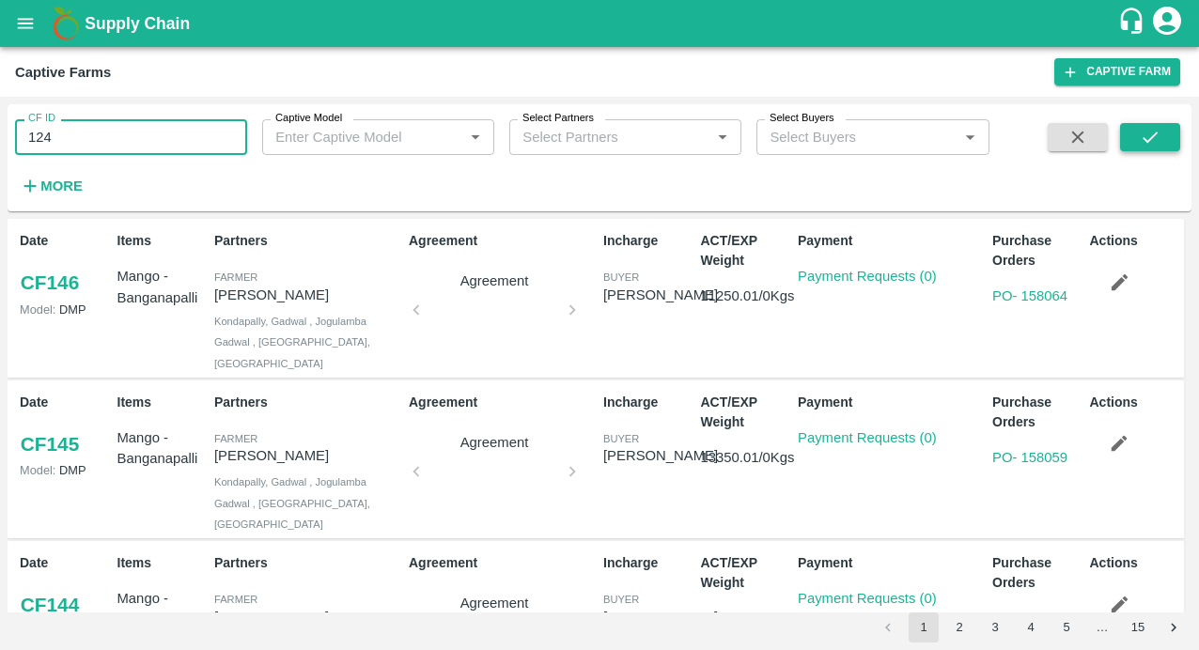
click at [1135, 130] on button "submit" at bounding box center [1150, 137] width 60 height 28
click at [184, 137] on input "124" at bounding box center [131, 137] width 232 height 36
type input "124"
click at [1129, 154] on span at bounding box center [1150, 161] width 60 height 77
click at [1139, 137] on button "submit" at bounding box center [1150, 137] width 60 height 28
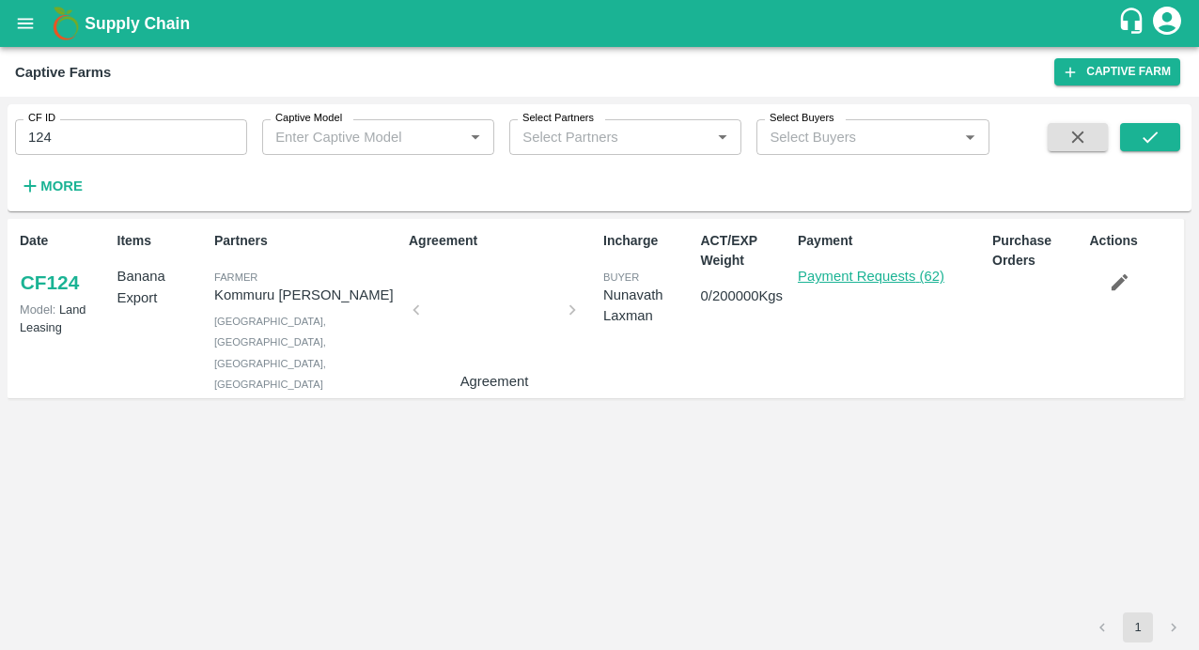
click at [821, 277] on link "Payment Requests (62)" at bounding box center [871, 276] width 147 height 15
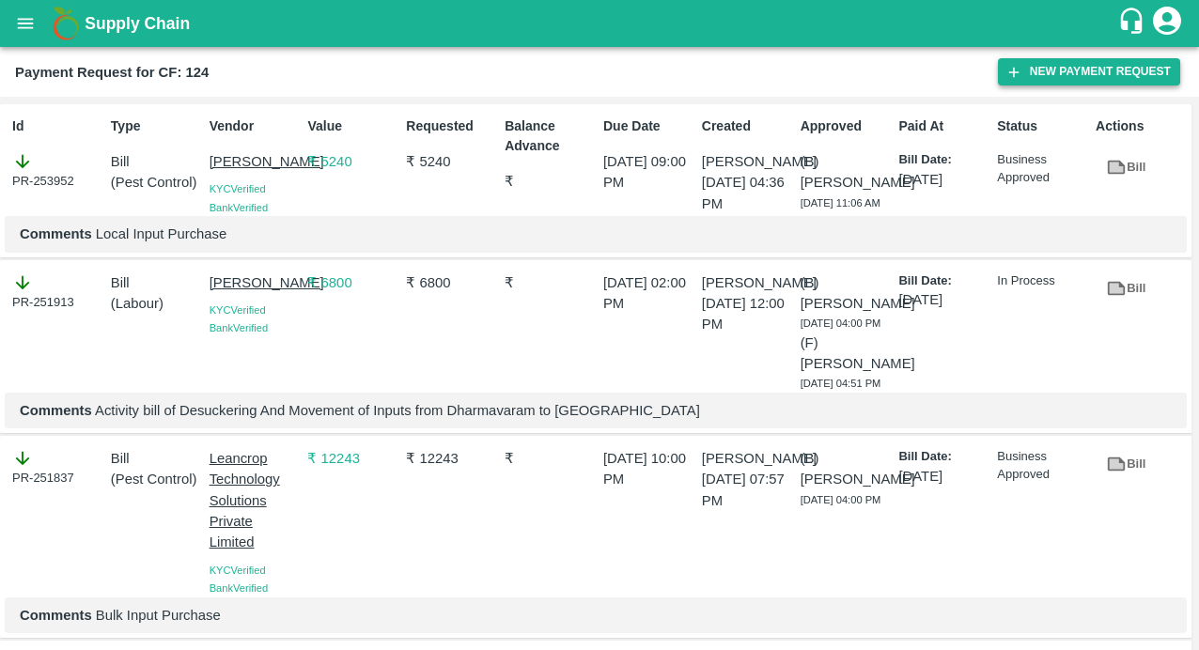
click at [1010, 78] on icon "button" at bounding box center [1013, 72] width 17 height 17
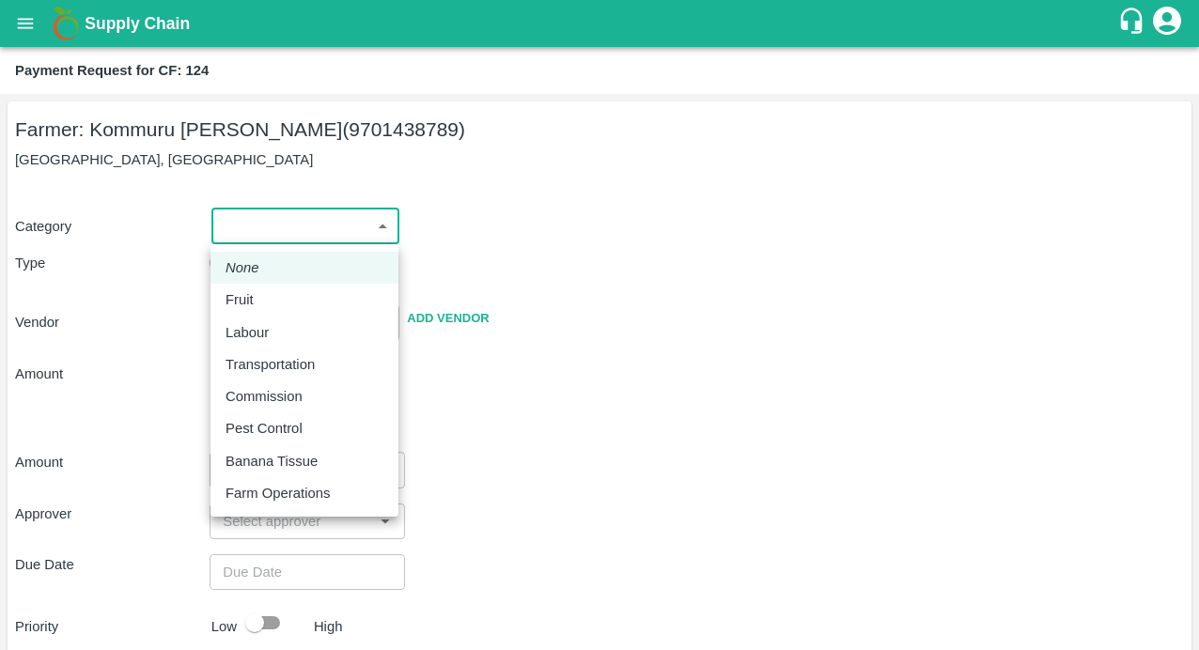
click at [317, 229] on body "Supply Chain Payment Request for CF: 124 Farmer: Kommuru [PERSON_NAME] (9701438…" at bounding box center [599, 325] width 1199 height 650
click at [243, 334] on p "Labour" at bounding box center [246, 332] width 43 height 21
type input "2"
radio input "false"
radio input "true"
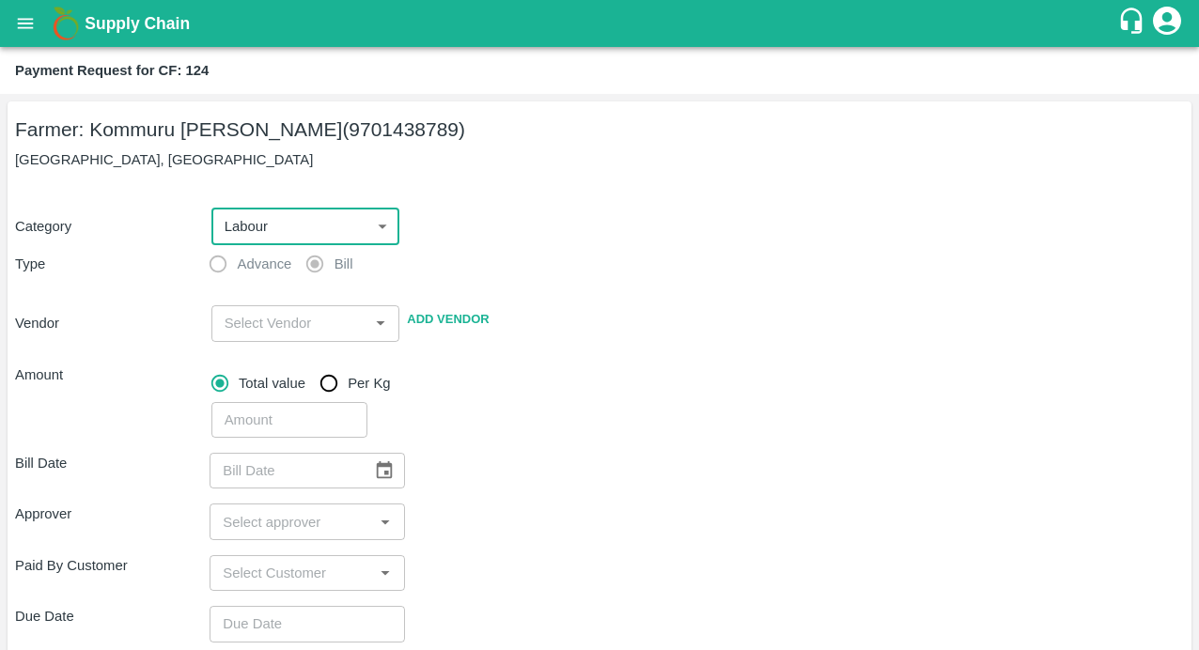
click at [287, 323] on input "input" at bounding box center [290, 323] width 147 height 24
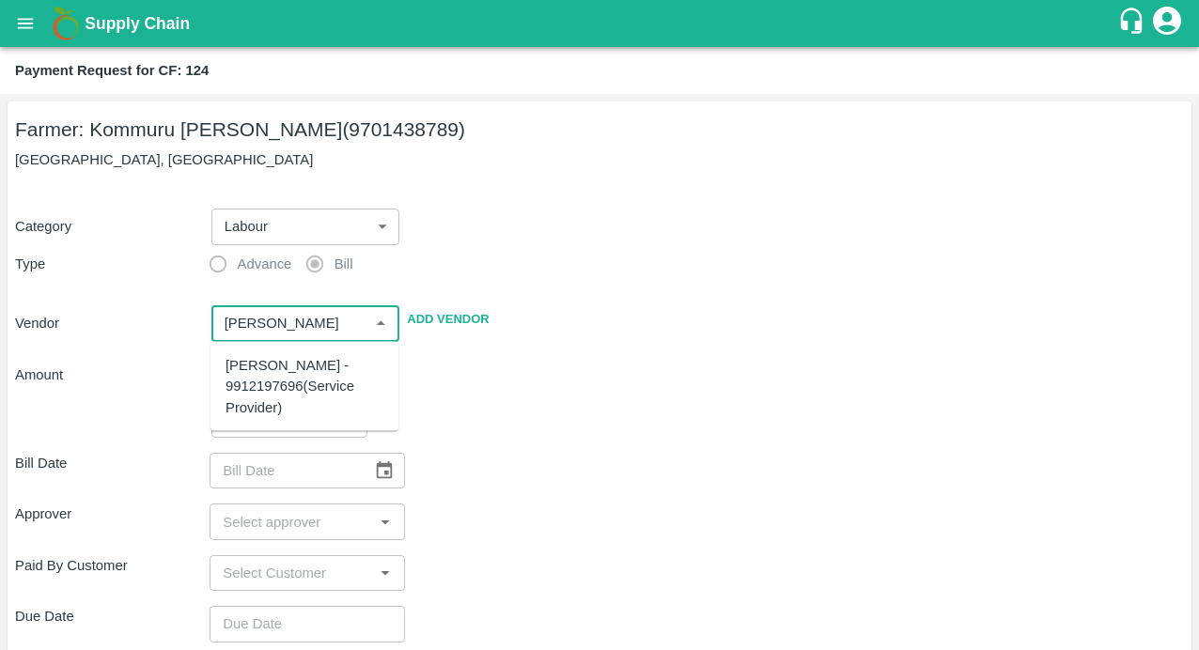
click at [269, 394] on div "[PERSON_NAME] - 9912197696(Service Provider)" at bounding box center [304, 386] width 158 height 63
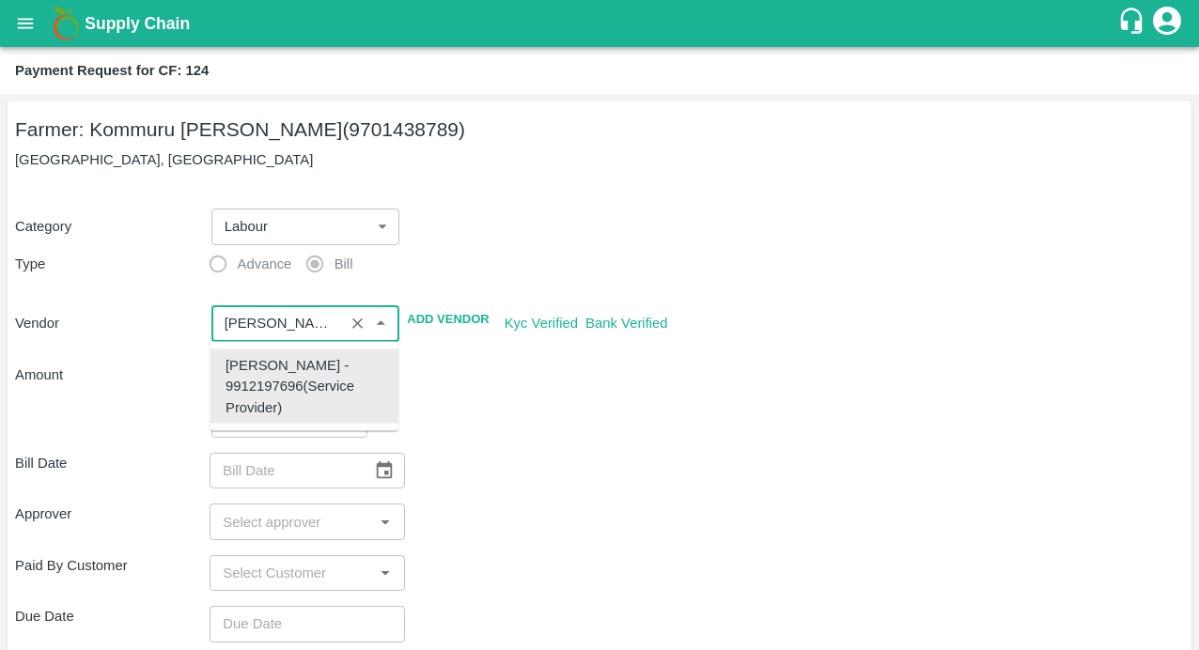
type input "[PERSON_NAME] - 9912197696(Service Provider)"
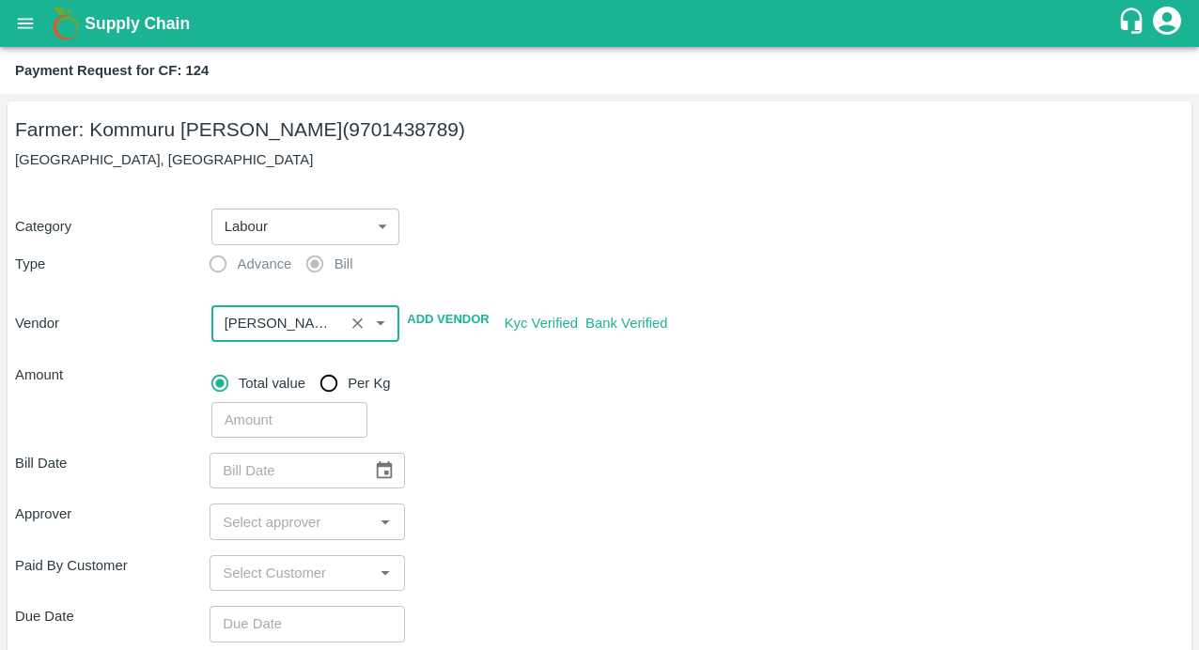
click at [583, 443] on div "Bill Date ​ Approver ​ Paid By Customer ​ Due Date ​ Priority Low High comments…" at bounding box center [599, 656] width 1169 height 436
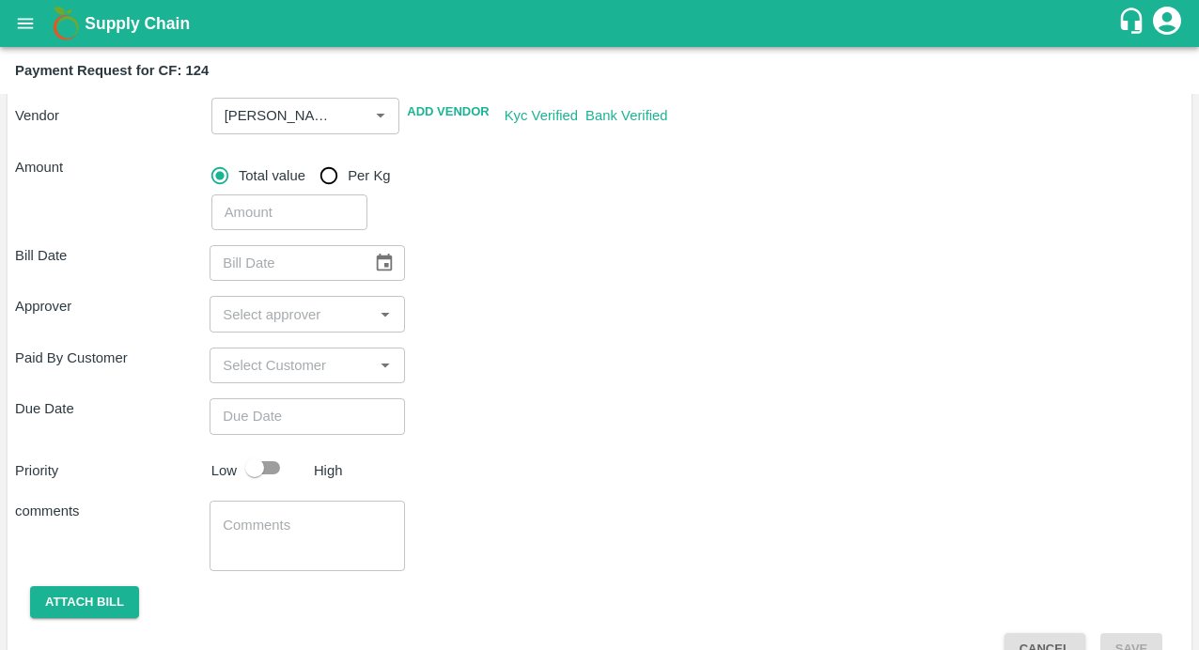
click at [235, 218] on input "number" at bounding box center [289, 212] width 156 height 36
type input "16725"
click at [390, 266] on icon "Choose date" at bounding box center [385, 263] width 16 height 18
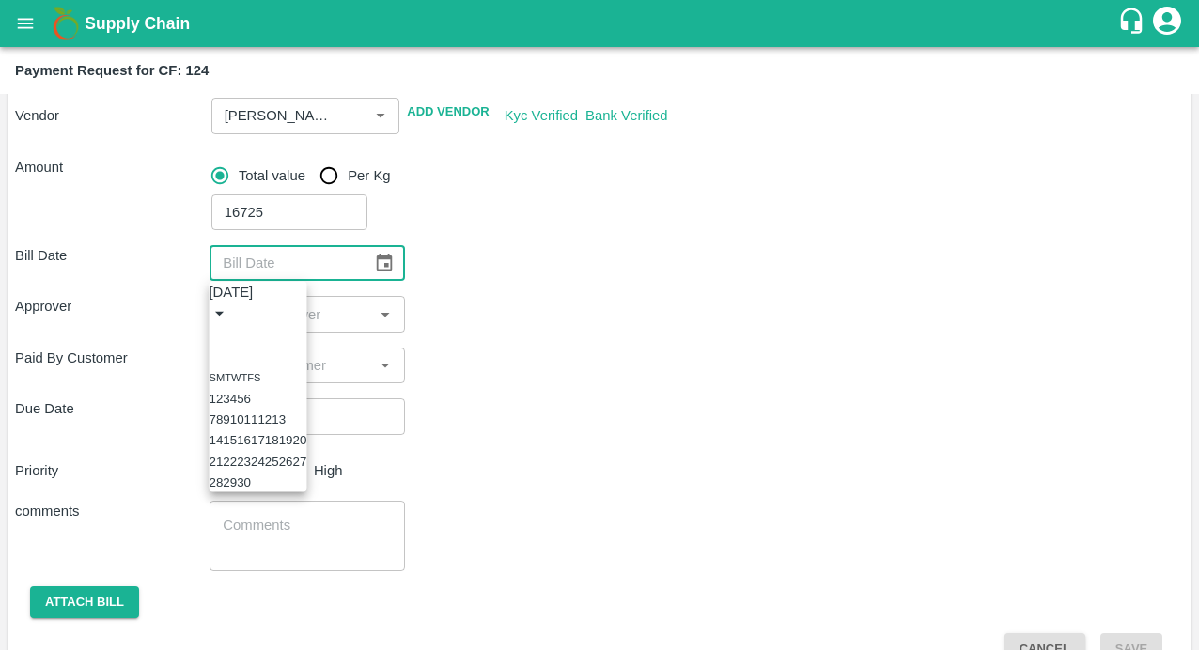
click at [217, 335] on icon "Previous month" at bounding box center [217, 335] width 0 height 0
click at [265, 468] on button "20" at bounding box center [258, 461] width 14 height 14
type input "20/08/2025"
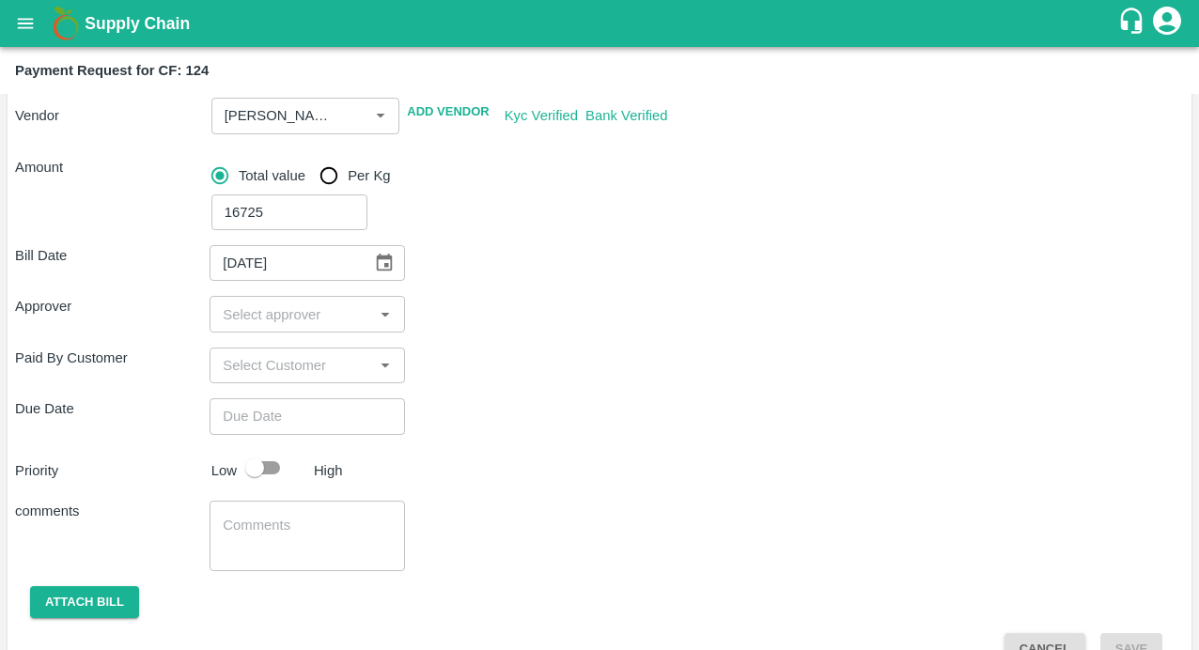
click at [233, 309] on input "input" at bounding box center [291, 314] width 152 height 24
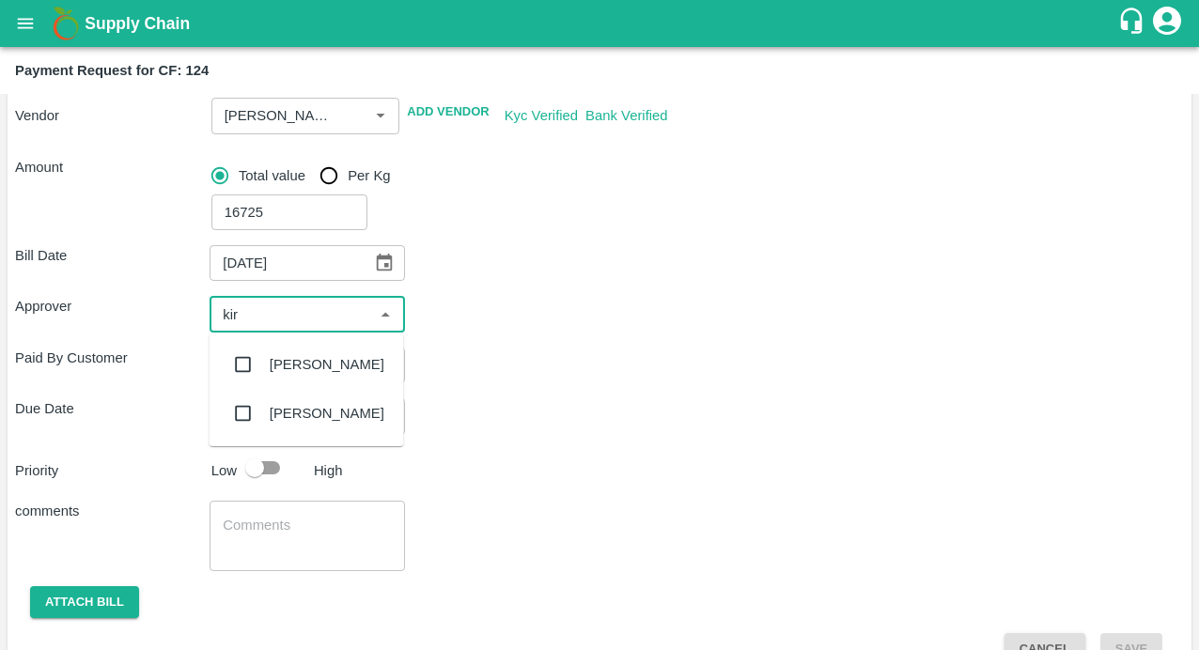
type input "kira"
click at [247, 365] on input "checkbox" at bounding box center [244, 365] width 38 height 38
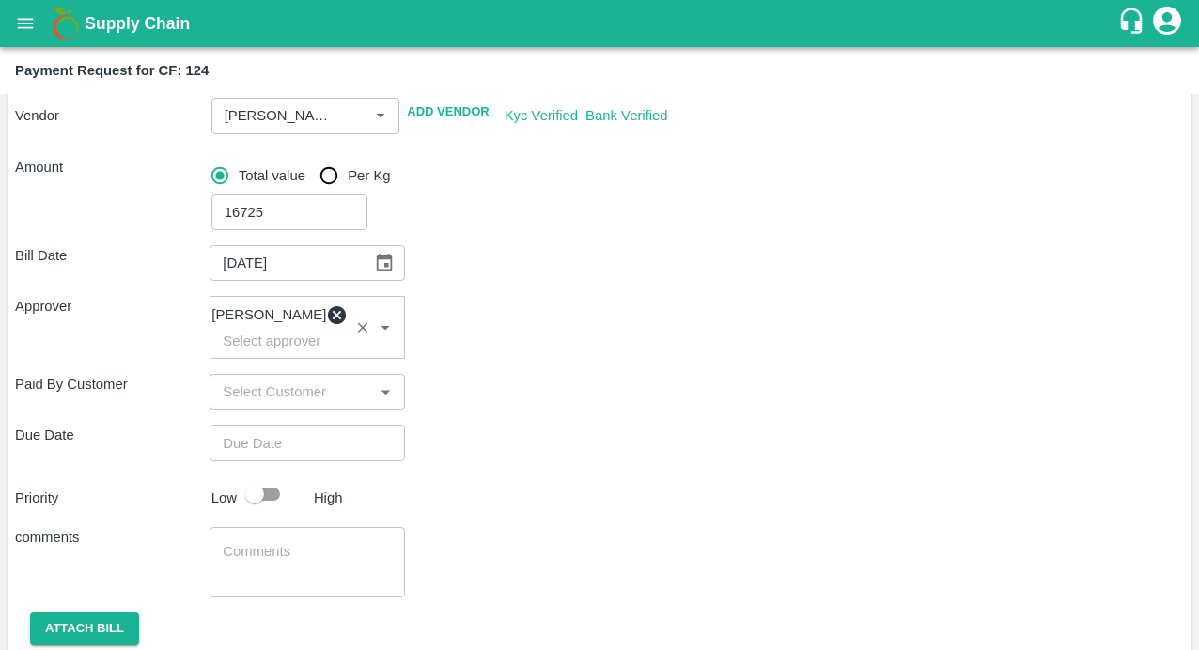
type input "DD/MM/YYYY hh:mm aa"
click at [257, 443] on input "DD/MM/YYYY hh:mm aa" at bounding box center [300, 443] width 181 height 36
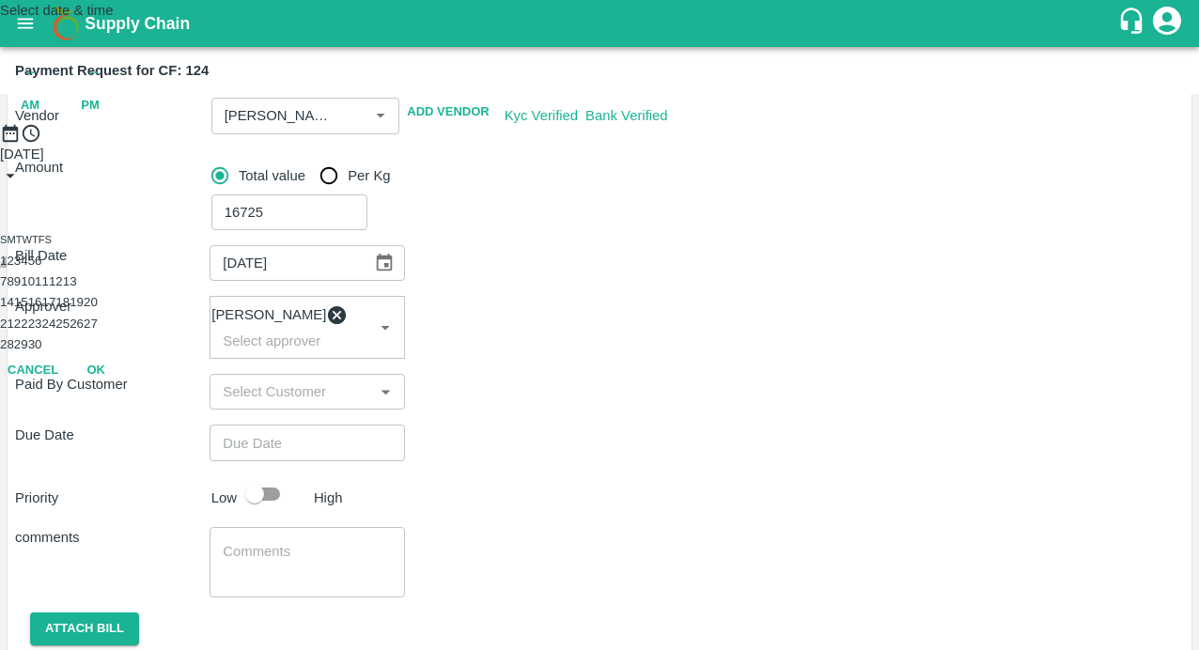
click at [7, 268] on button "1" at bounding box center [3, 261] width 7 height 14
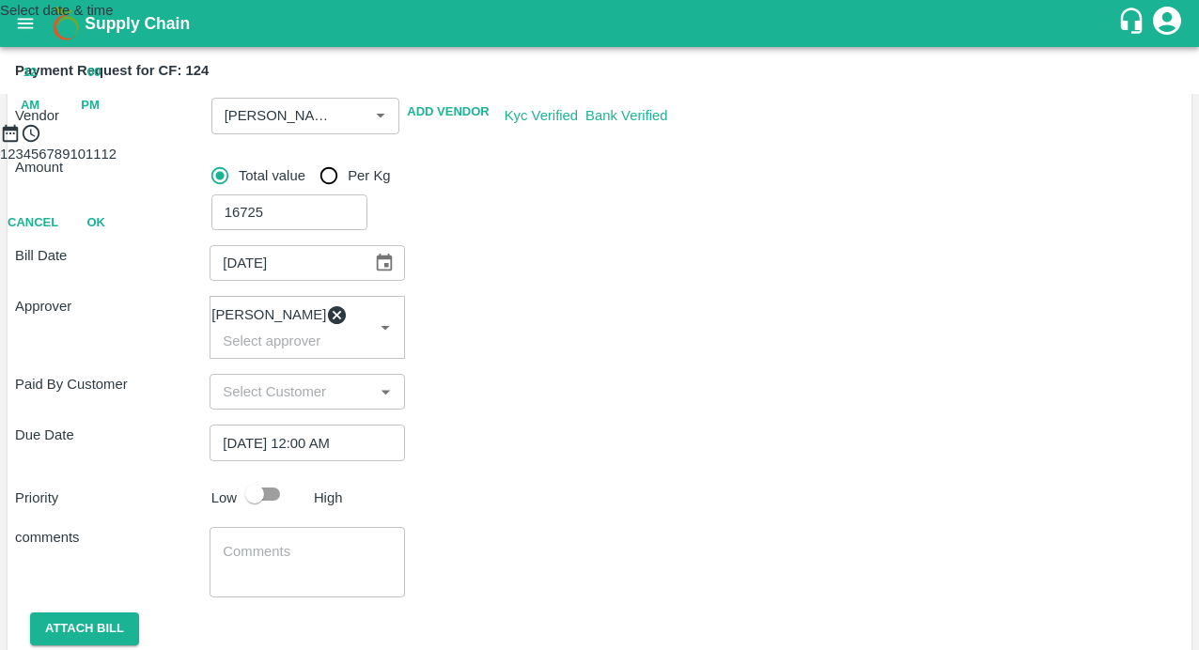
click at [100, 117] on span "PM" at bounding box center [90, 106] width 19 height 22
click at [675, 144] on div at bounding box center [599, 144] width 1199 height 0
type input "01/09/2025 04:00 PM"
click at [126, 322] on button "OK" at bounding box center [96, 305] width 60 height 33
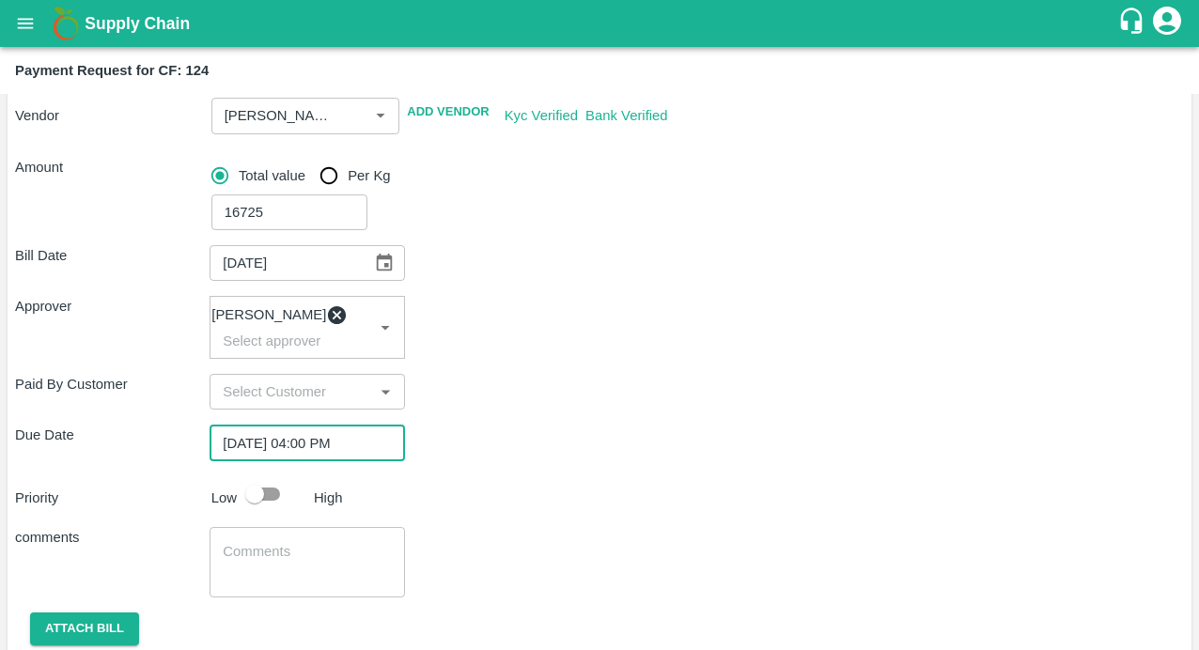
click at [273, 502] on input "checkbox" at bounding box center [254, 494] width 107 height 36
checkbox input "true"
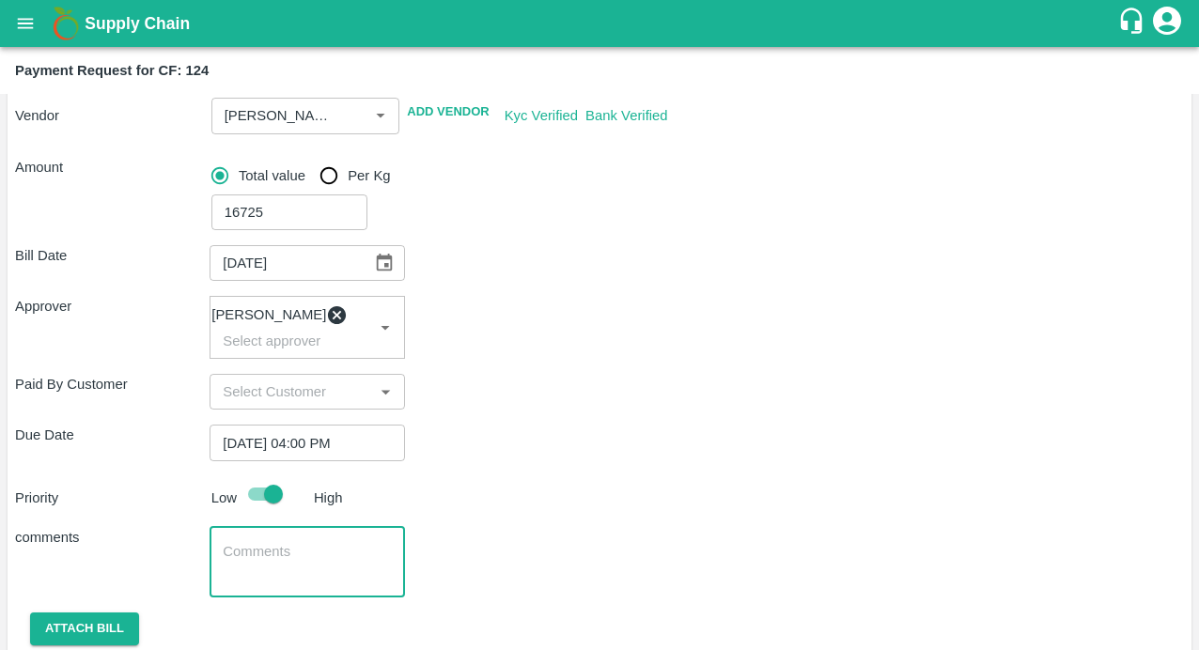
click at [293, 582] on textarea at bounding box center [307, 561] width 168 height 39
paste textarea "Herbicide spray And supporting"
click at [316, 559] on textarea "Labour bill for Herbicide spray And supporting" at bounding box center [307, 561] width 168 height 39
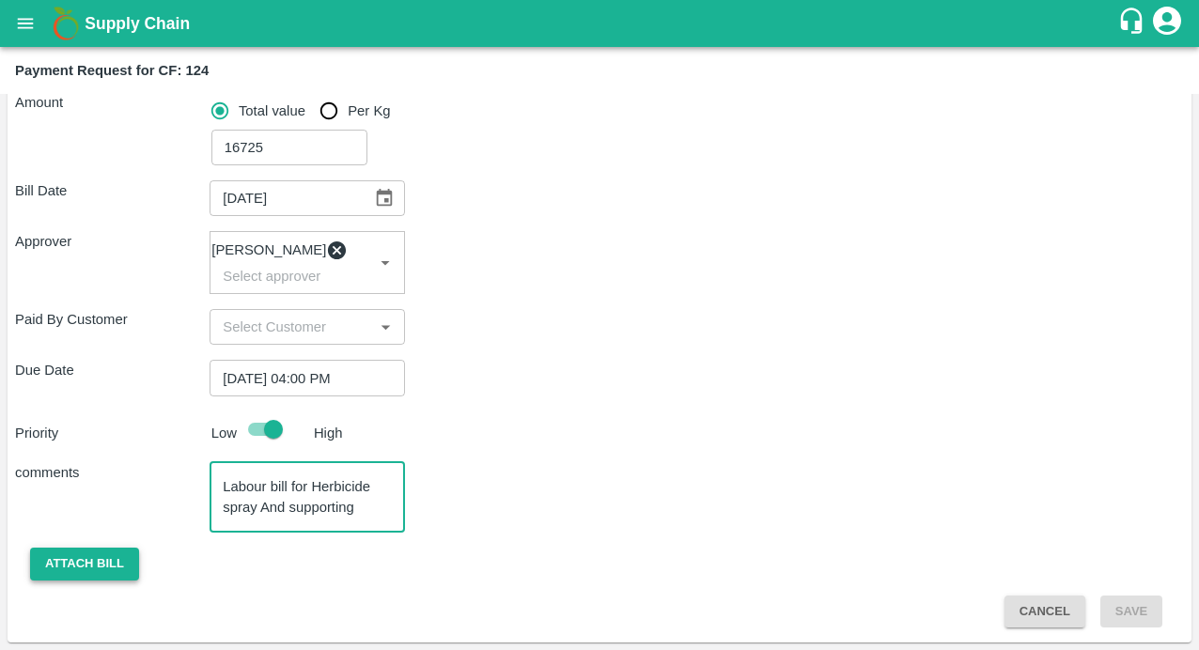
type textarea "Labour bill for Herbicide spray And supporting"
click at [89, 559] on button "Attach bill" at bounding box center [84, 564] width 109 height 33
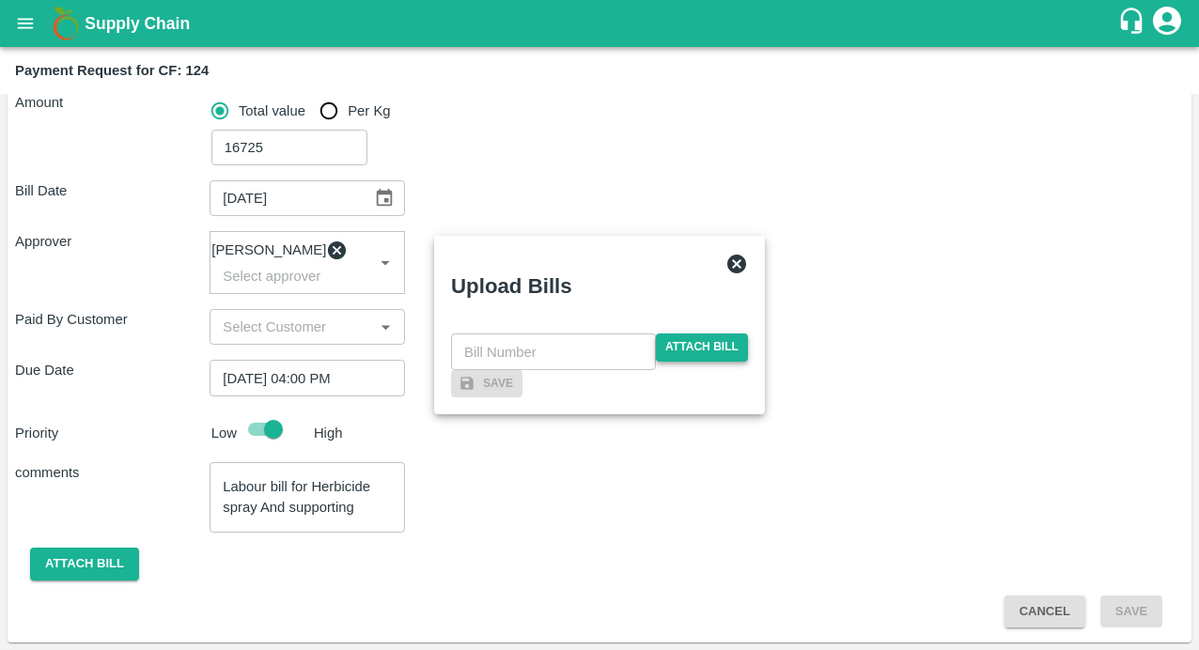
click at [686, 334] on span "Attach bill" at bounding box center [702, 347] width 92 height 27
click at [0, 0] on input "Attach bill" at bounding box center [0, 0] width 0 height 0
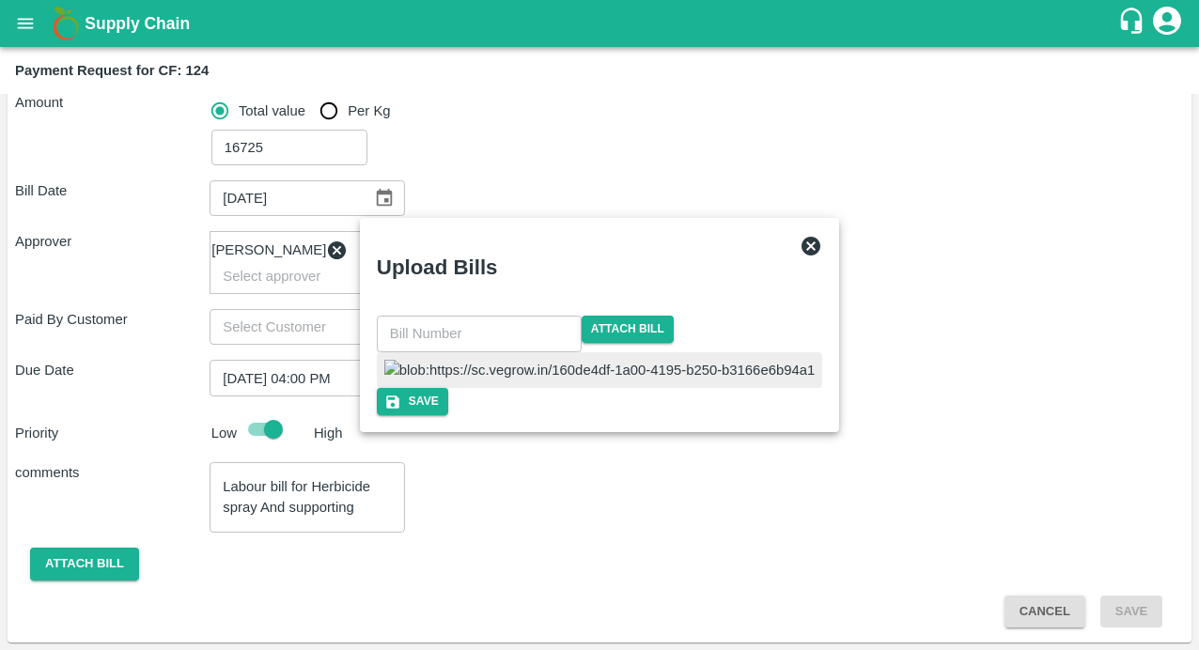
click at [538, 316] on input "text" at bounding box center [479, 334] width 205 height 36
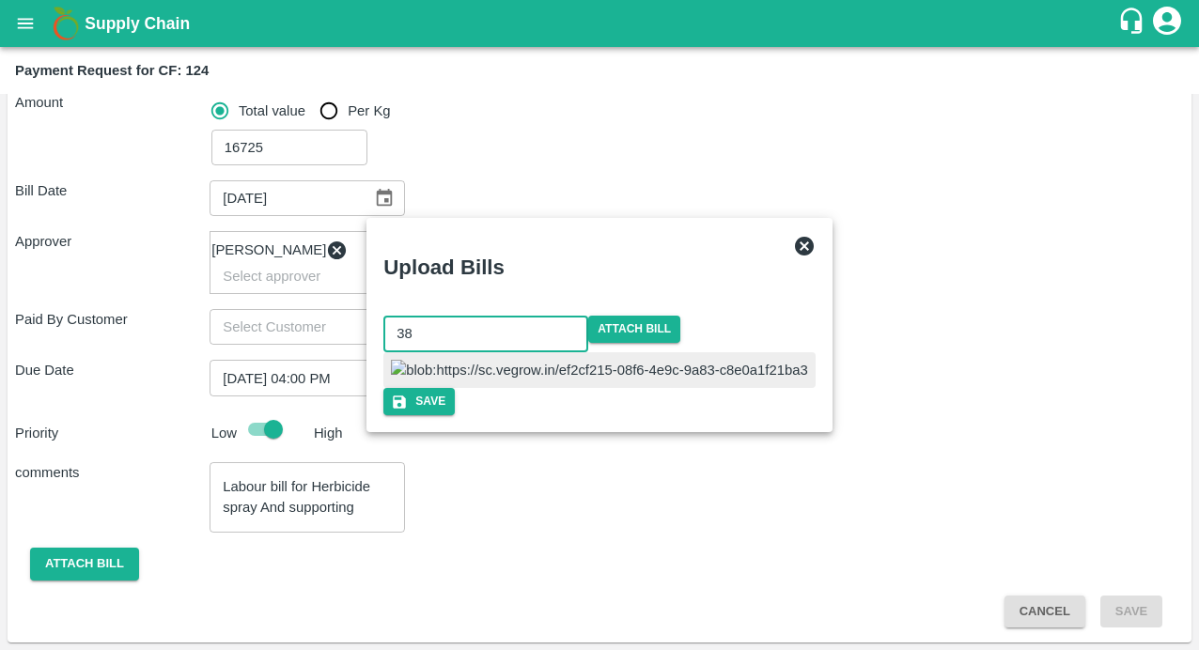
type input "38"
click at [721, 352] on div at bounding box center [598, 370] width 431 height 36
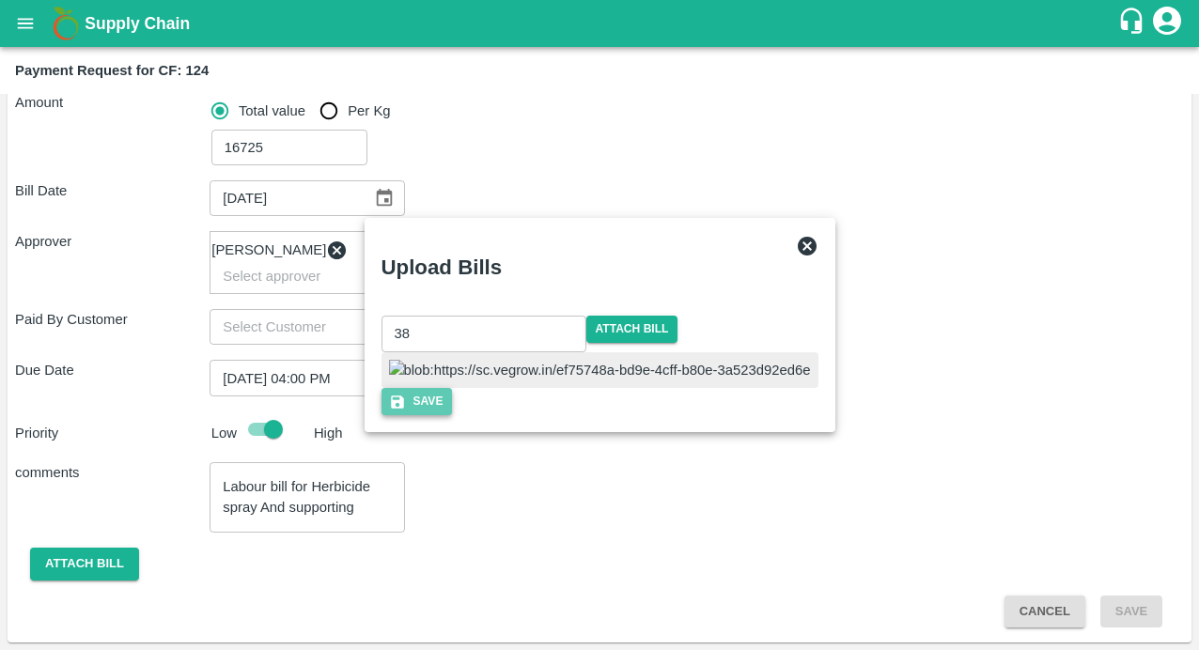
click at [453, 415] on button "Save" at bounding box center [416, 401] width 71 height 27
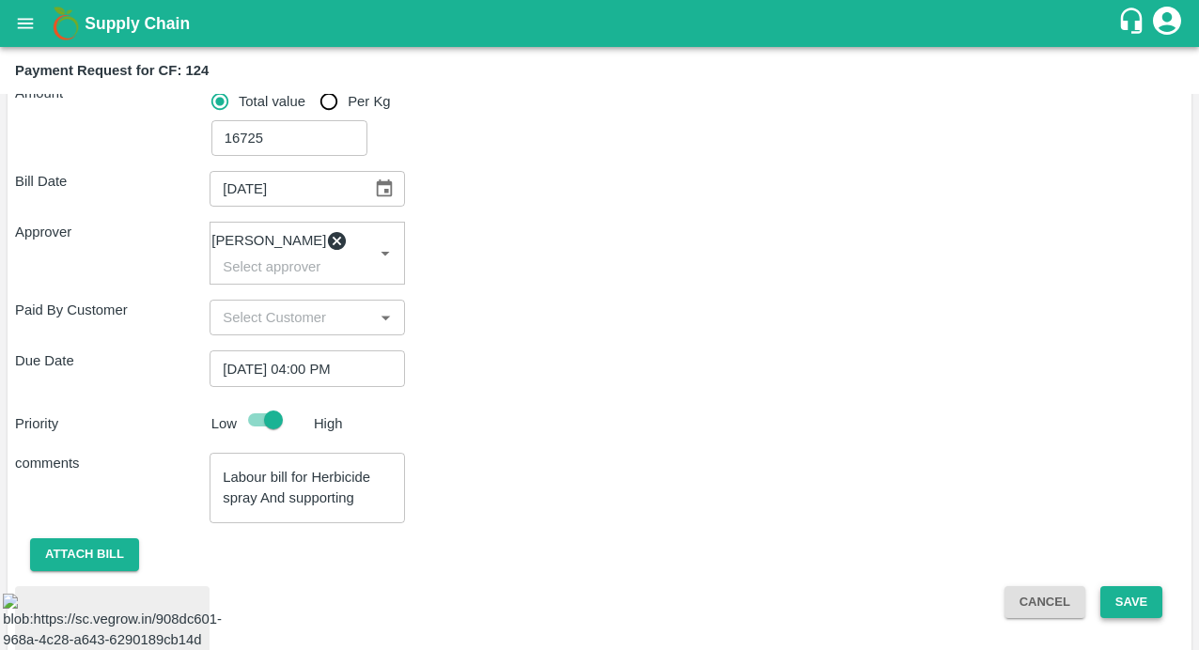
click at [1114, 604] on button "Save" at bounding box center [1131, 602] width 62 height 33
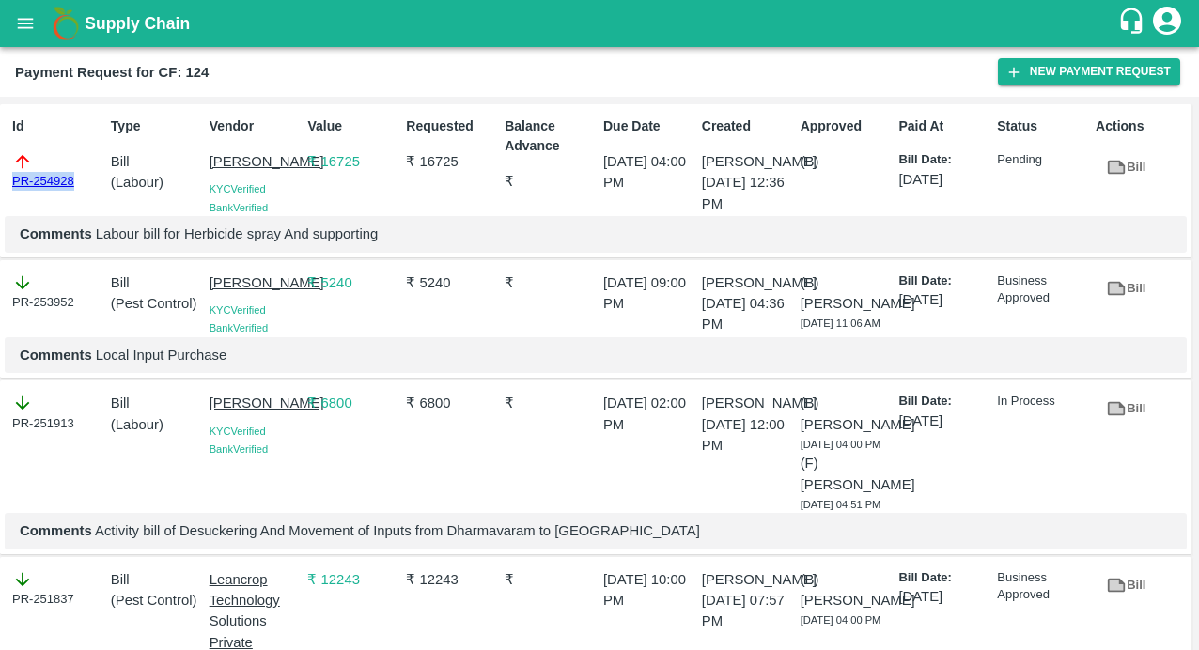
drag, startPoint x: 81, startPoint y: 184, endPoint x: -31, endPoint y: 184, distance: 111.8
click at [0, 184] on html "Supply Chain Payment Request for CF: 124 New Payment Request Id PR-254928 Type …" at bounding box center [599, 325] width 1199 height 650
copy link "PR-254928"
click at [28, 18] on icon "open drawer" at bounding box center [26, 23] width 16 height 10
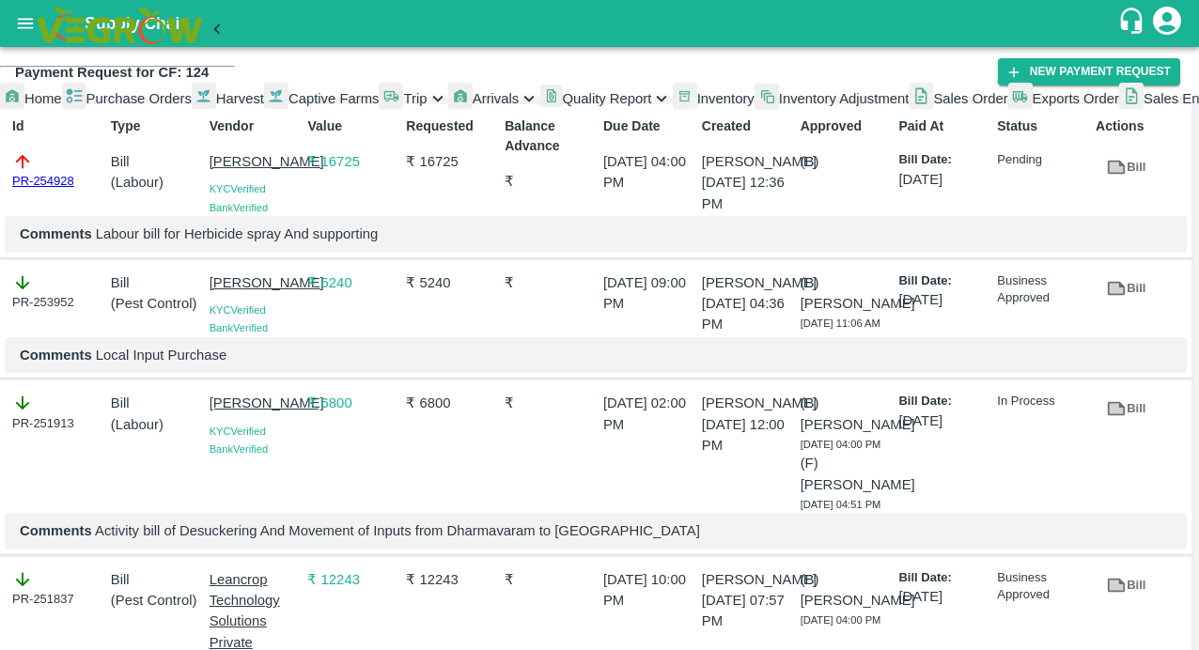
click at [379, 116] on div "Trip" at bounding box center [413, 99] width 69 height 33
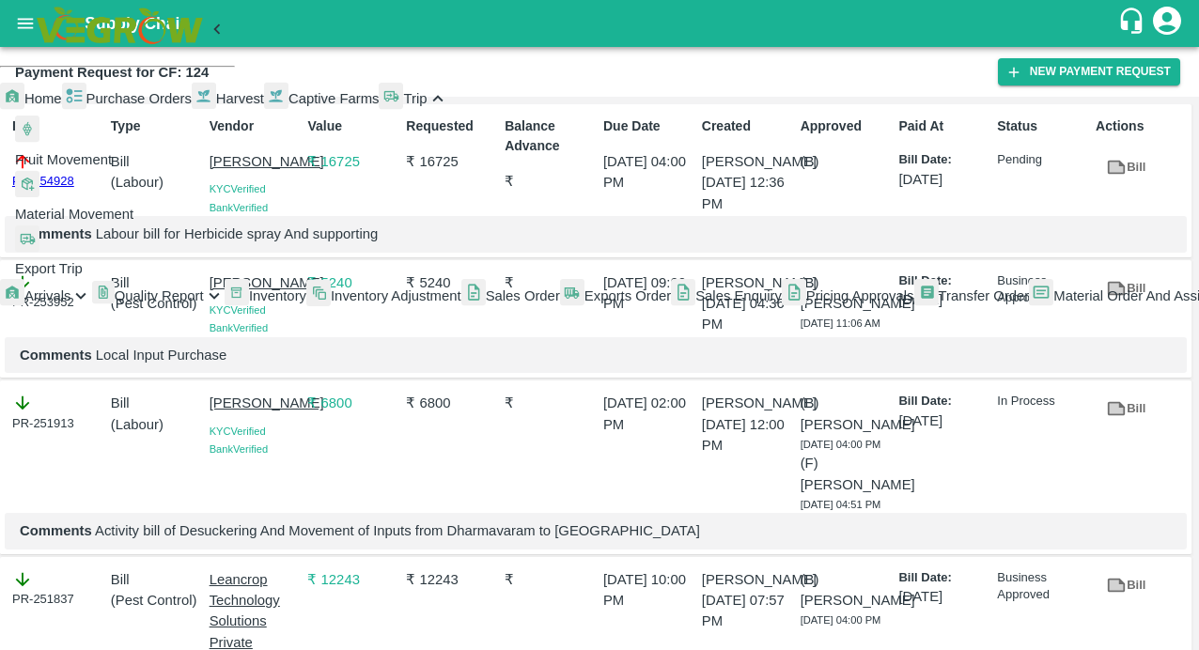
click at [264, 116] on div at bounding box center [276, 99] width 24 height 34
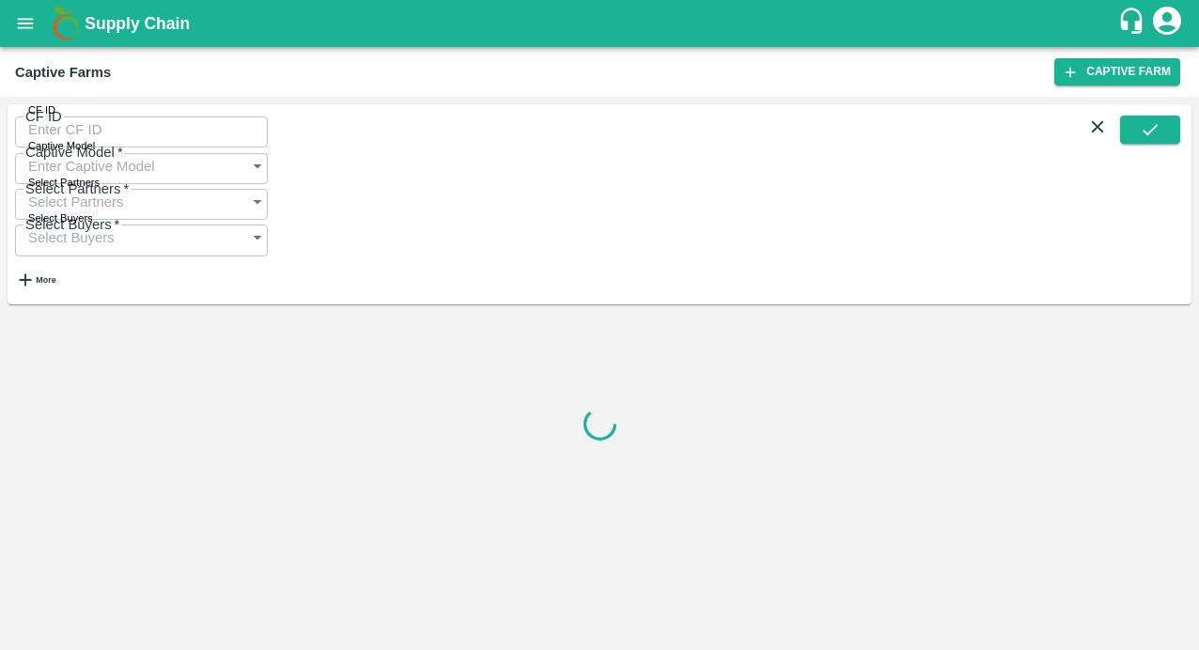
click at [54, 132] on input "CF ID" at bounding box center [141, 130] width 253 height 36
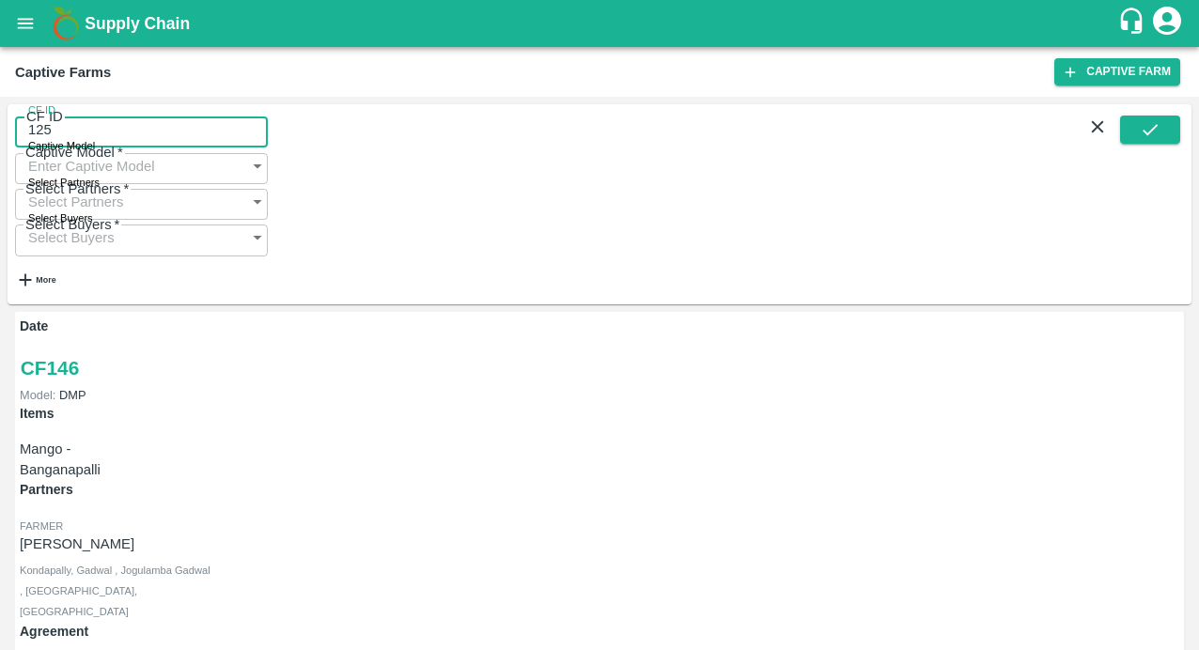
type input "125"
click at [249, 83] on div "Captive Farms" at bounding box center [534, 72] width 1039 height 24
click at [1152, 123] on button "submit" at bounding box center [1150, 130] width 60 height 28
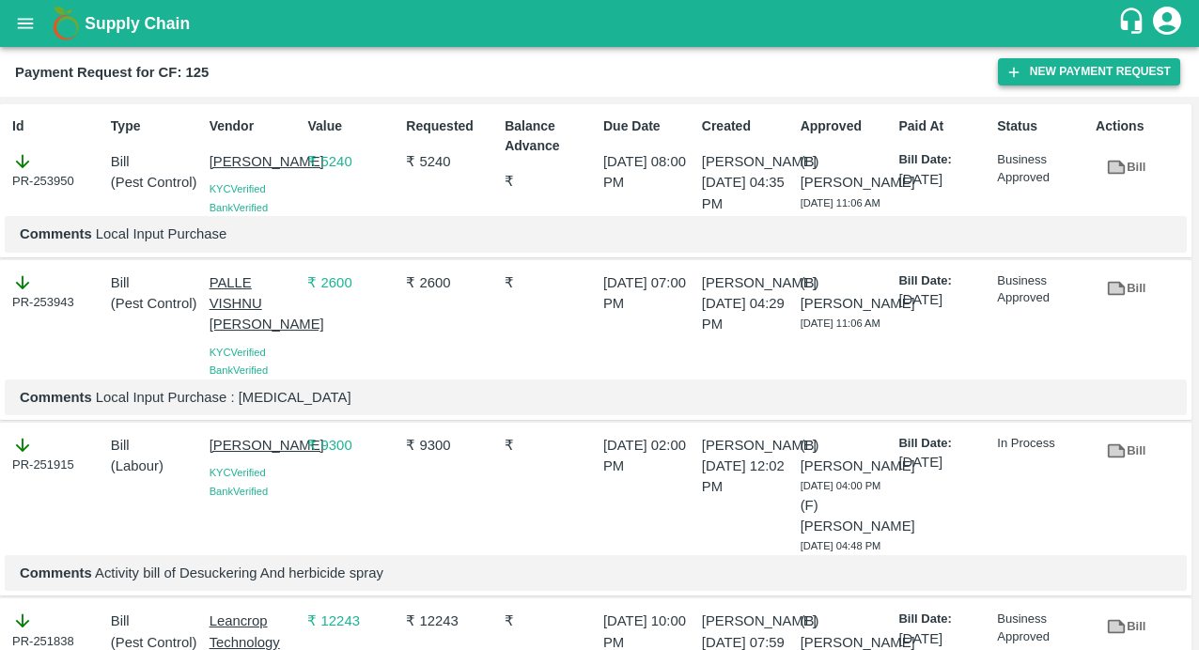
click at [1018, 70] on icon "button" at bounding box center [1013, 72] width 17 height 17
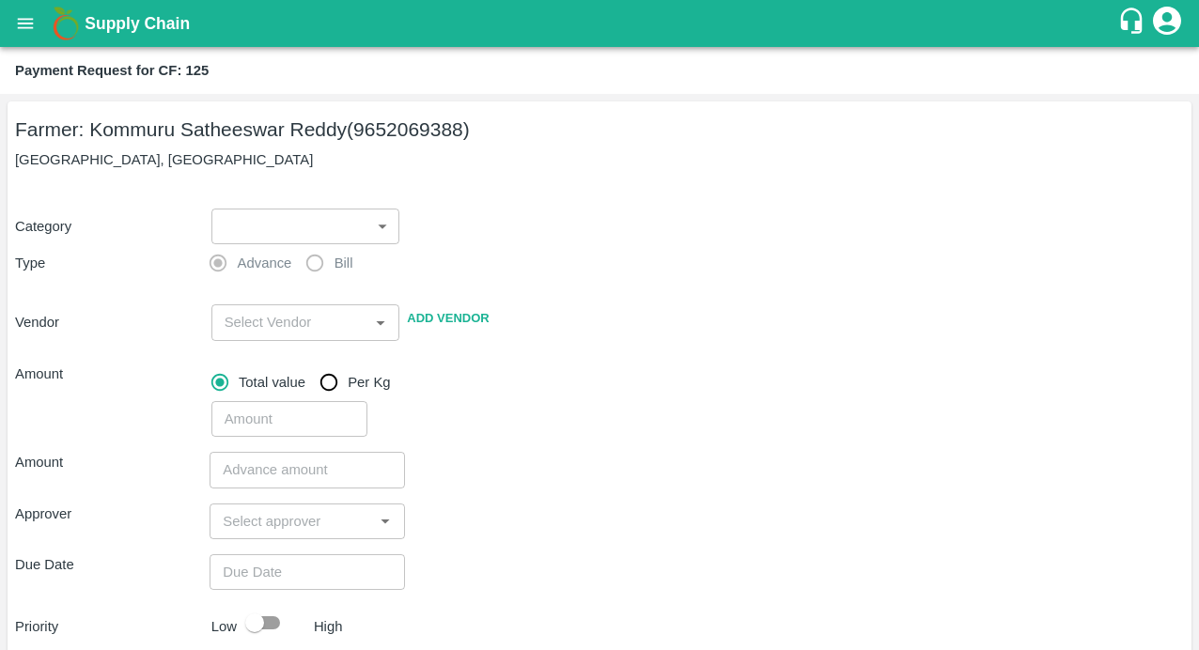
click at [311, 212] on body "Supply Chain Payment Request for CF: 125 Farmer: Kommuru Satheeswar Reddy (9652…" at bounding box center [599, 325] width 1199 height 650
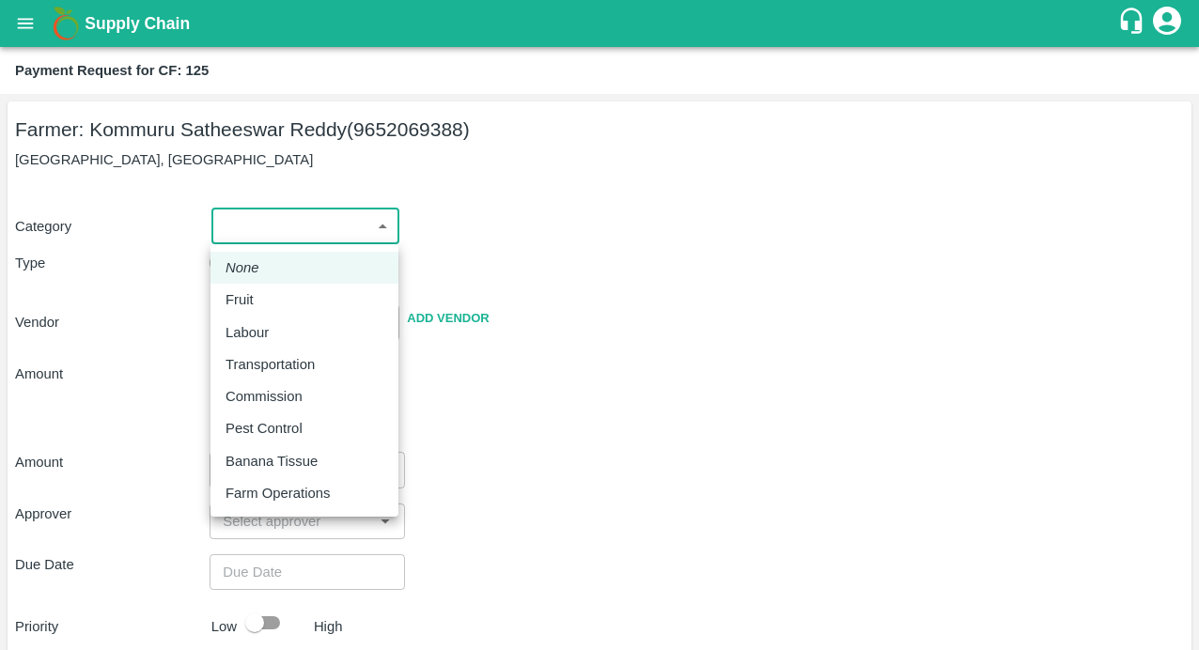
click at [260, 325] on p "Labour" at bounding box center [246, 332] width 43 height 21
type input "2"
radio input "false"
radio input "true"
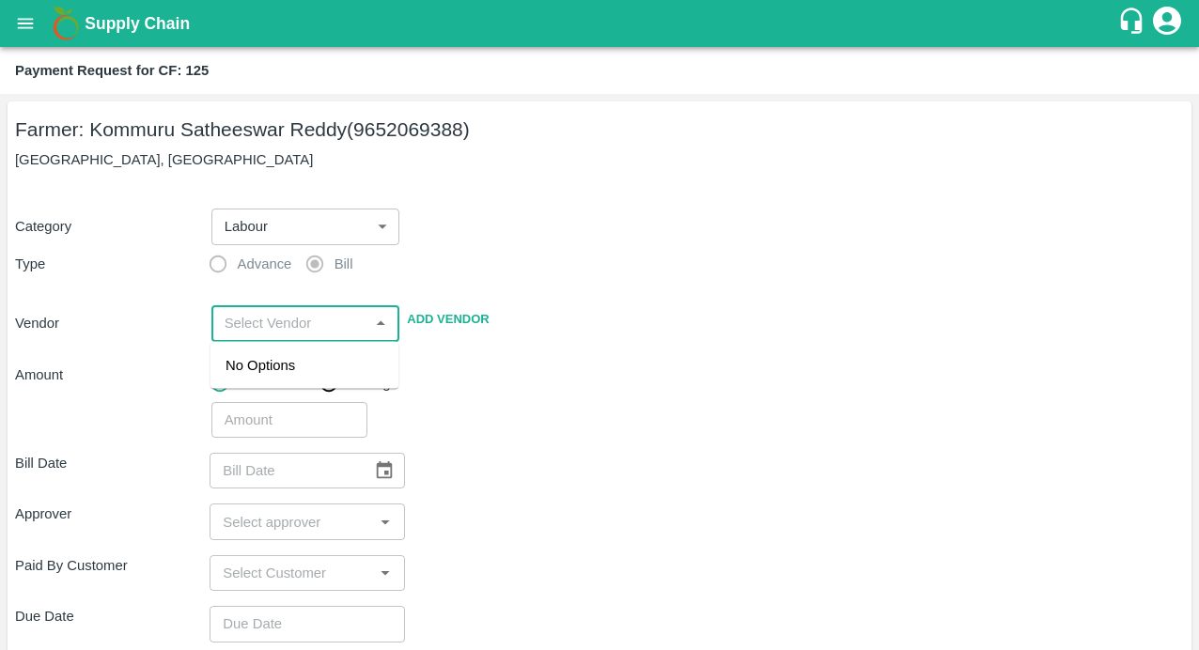
click at [297, 331] on input "input" at bounding box center [290, 323] width 147 height 24
click at [294, 381] on div "MALYALA NAGABHUSHANA - 9912197696(Service Provider)" at bounding box center [304, 386] width 158 height 63
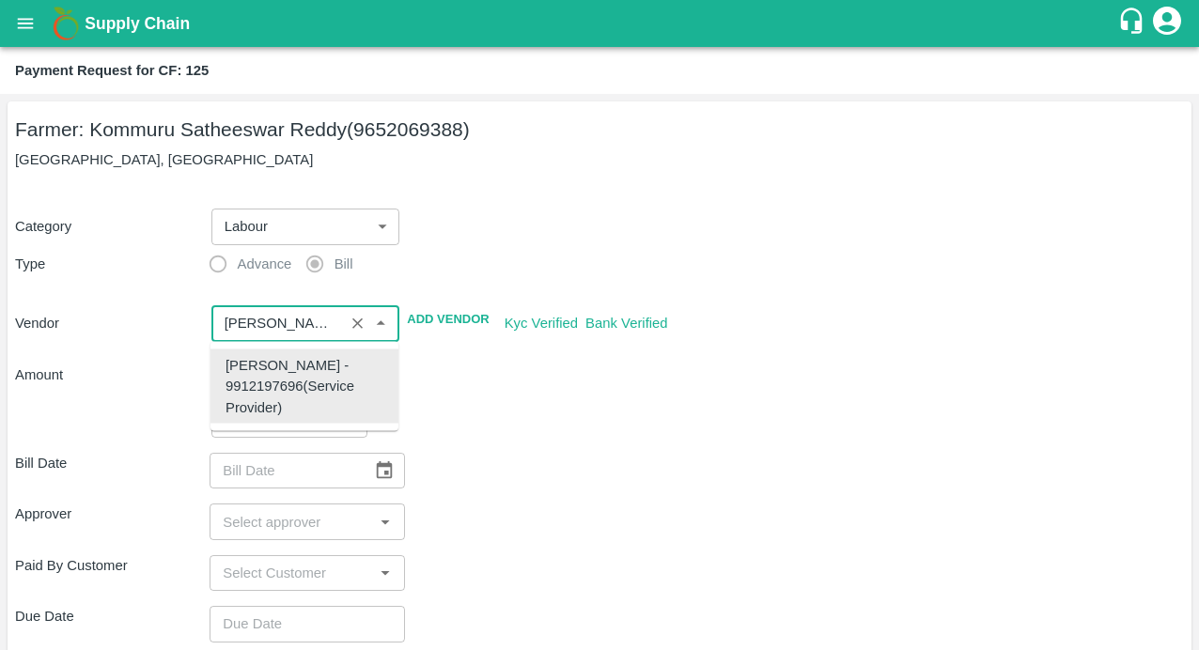
type input "MALYALA NAGABHUSHANA - 9912197696(Service Provider)"
click at [584, 373] on div "Total value Per Kg" at bounding box center [697, 384] width 972 height 38
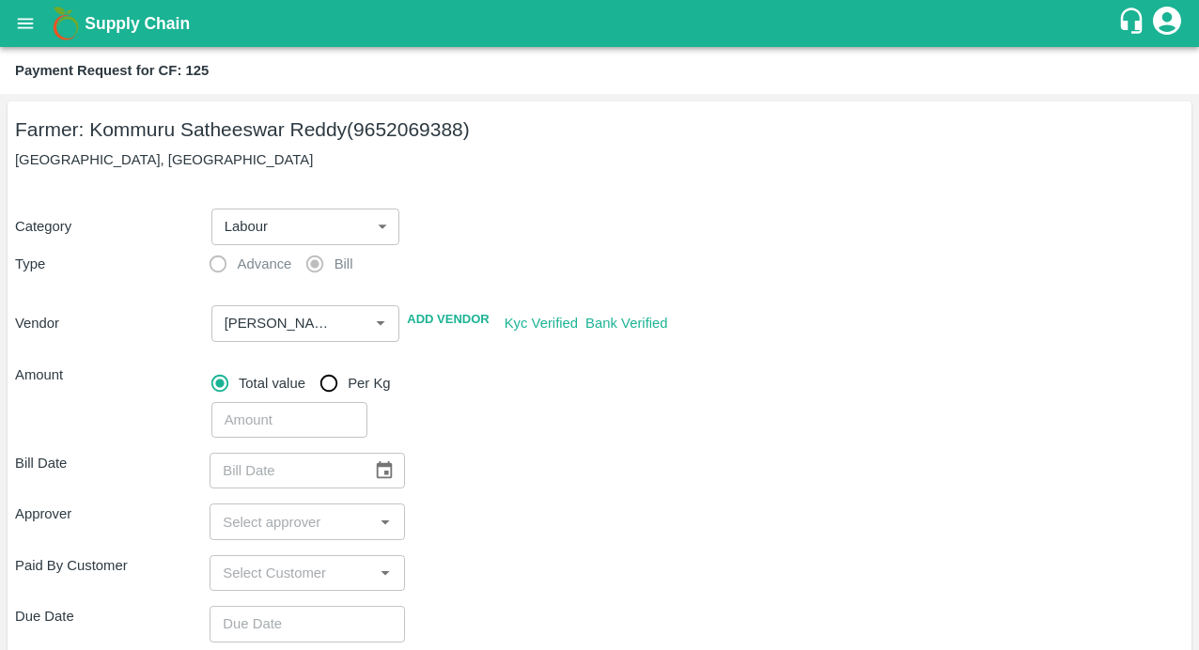
scroll to position [246, 0]
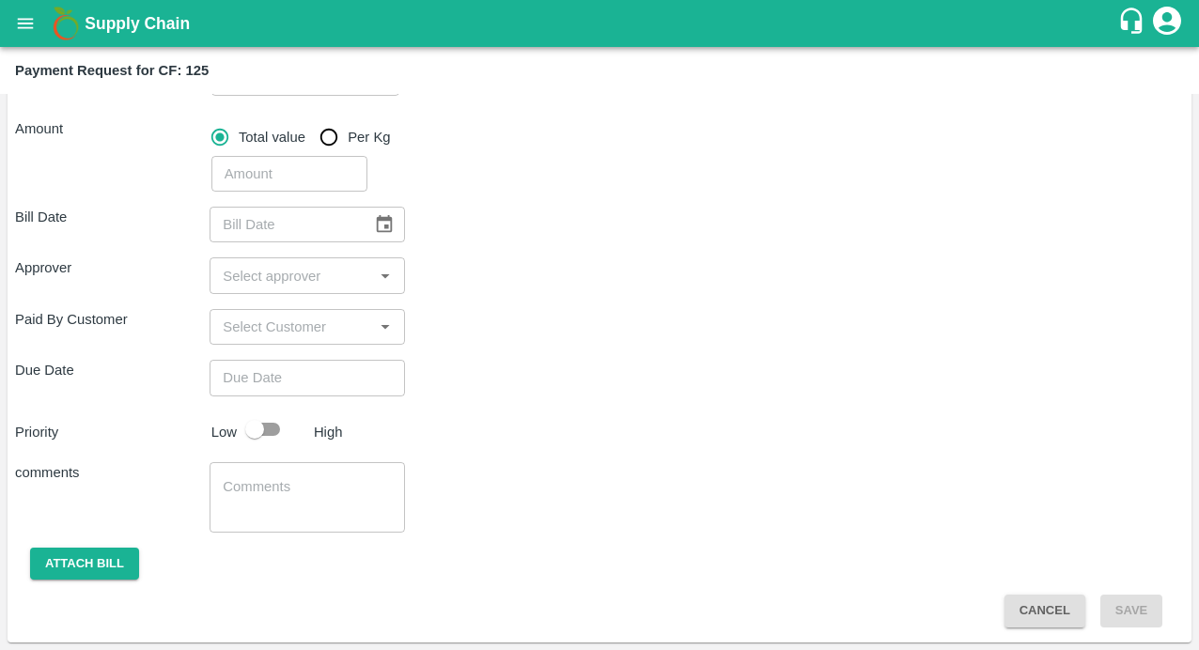
click at [241, 175] on input "number" at bounding box center [289, 174] width 156 height 36
type input "2460"
type input "DD/MM/YYYY"
click at [338, 228] on input "DD/MM/YYYY" at bounding box center [284, 225] width 149 height 36
click at [517, 214] on div "Bill Date ​" at bounding box center [599, 225] width 1169 height 36
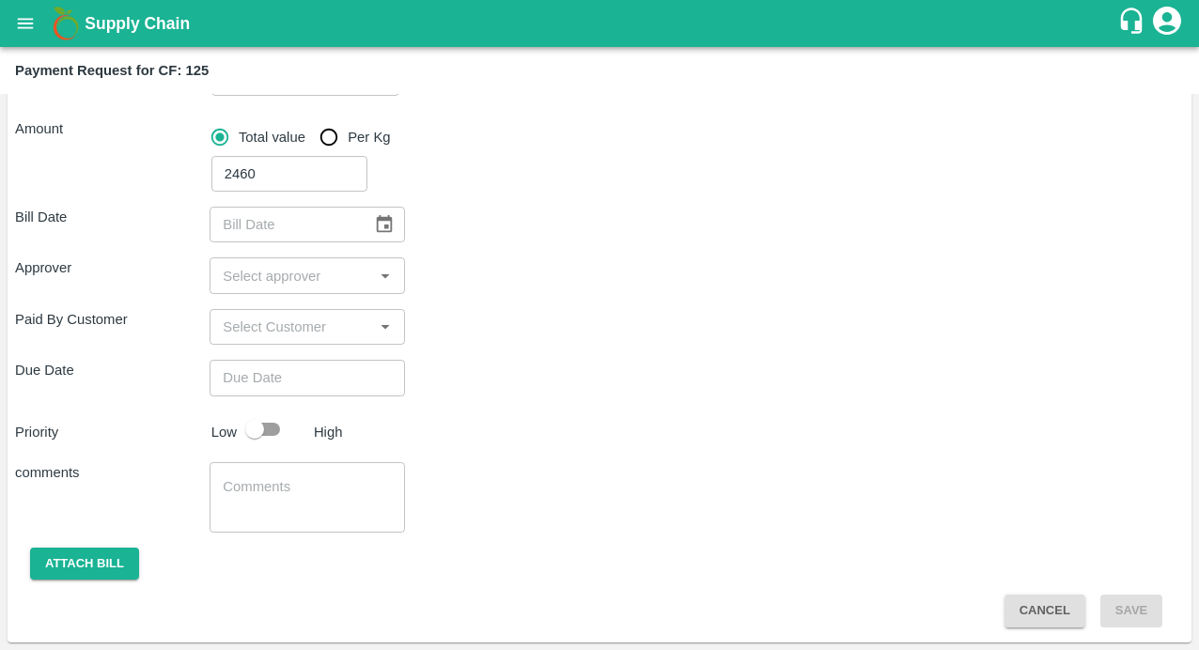
click at [381, 226] on icon "Choose date" at bounding box center [384, 224] width 21 height 21
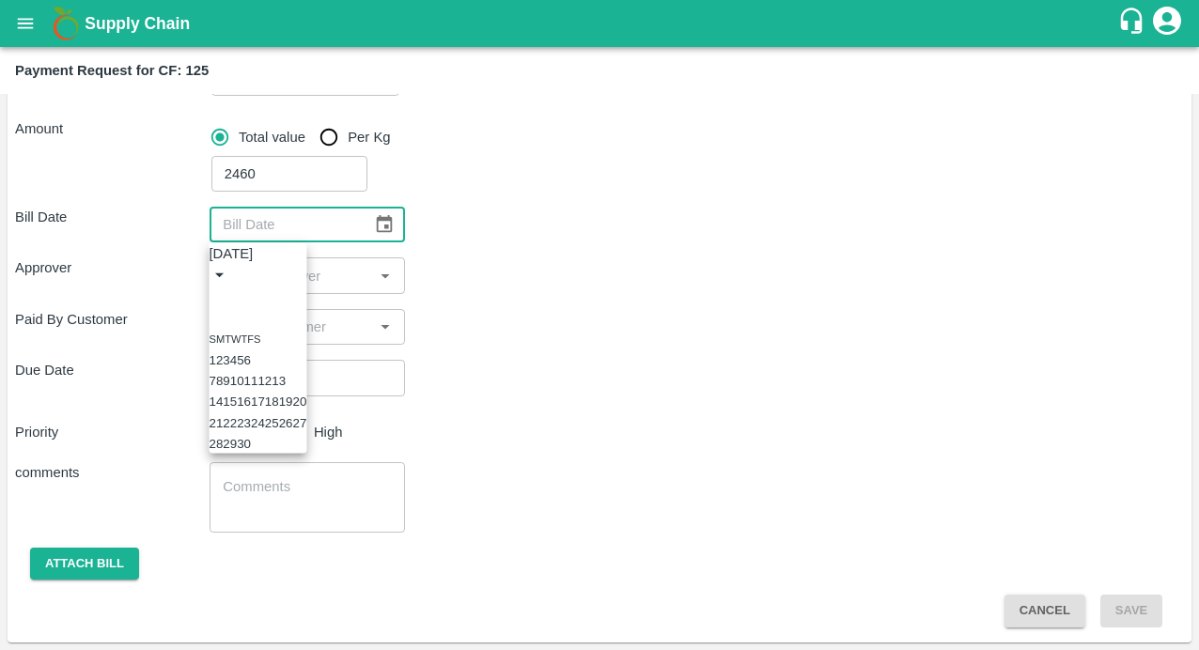
click at [293, 409] on button "19" at bounding box center [286, 402] width 14 height 14
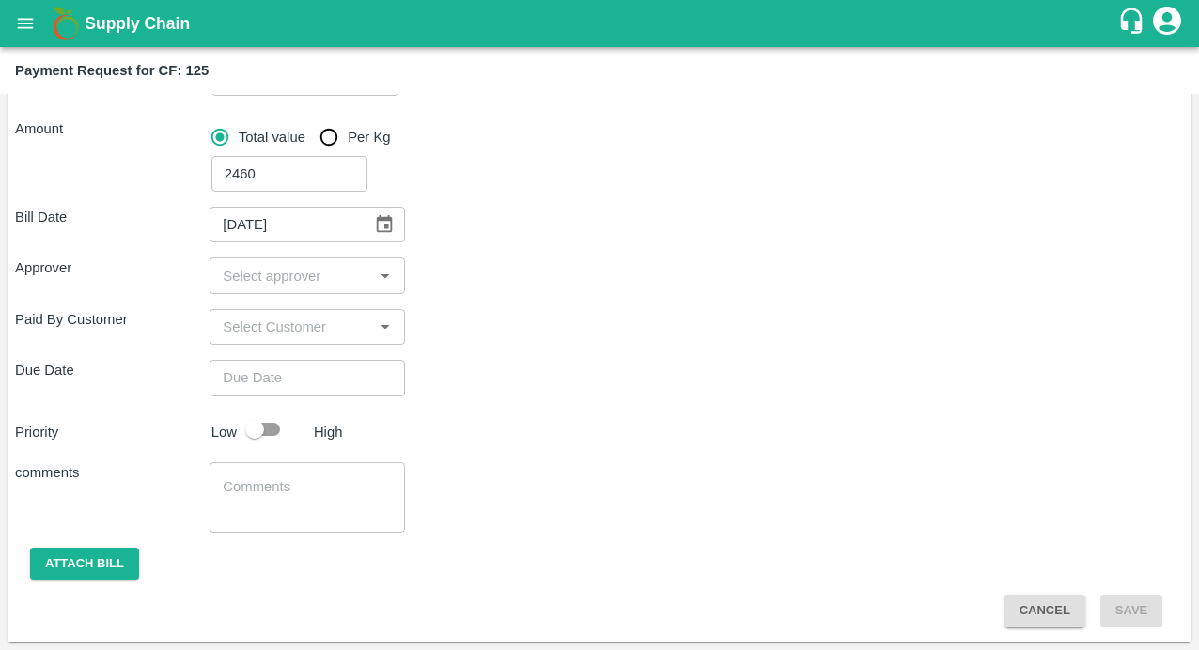
click at [389, 219] on icon "Choose date, selected date is Sep 19, 2025" at bounding box center [385, 224] width 16 height 18
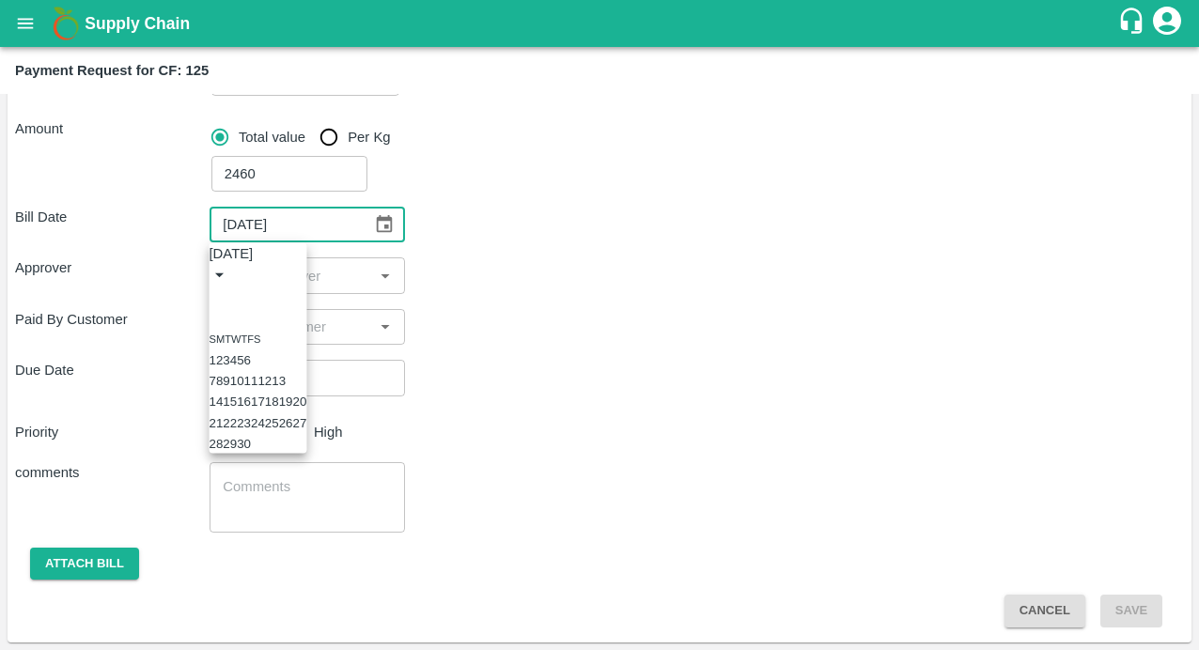
click at [217, 297] on icon "Previous month" at bounding box center [217, 297] width 0 height 0
click at [251, 429] on button "19" at bounding box center [244, 422] width 14 height 14
type input "19/08/2025"
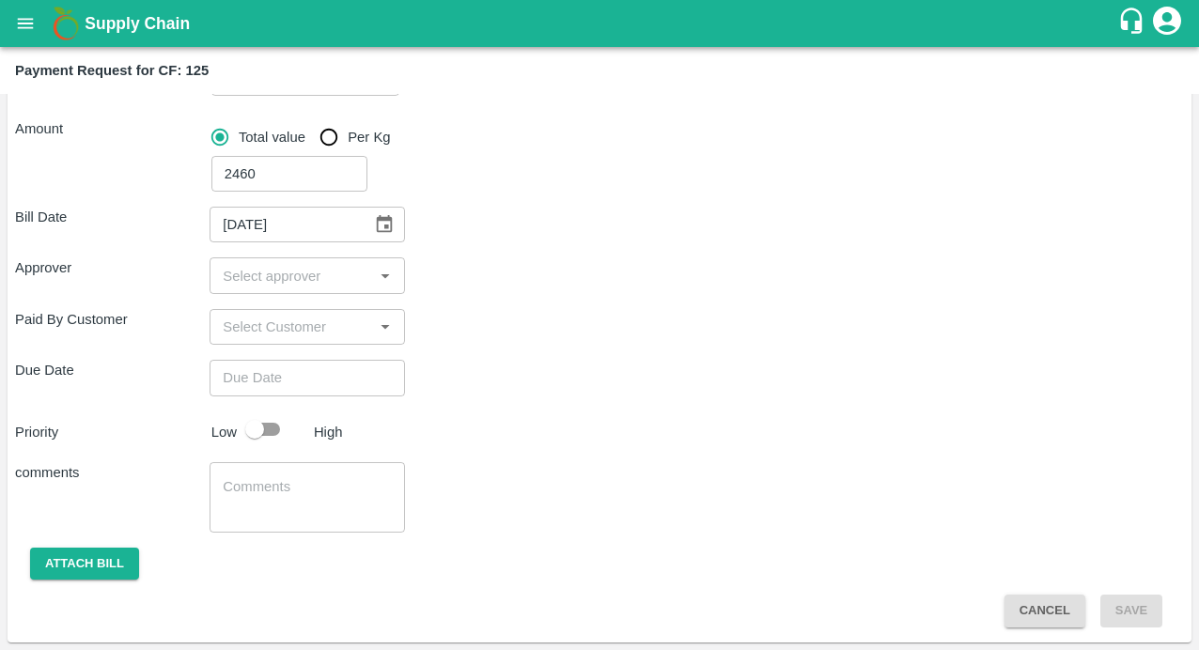
click at [259, 277] on input "input" at bounding box center [291, 275] width 152 height 24
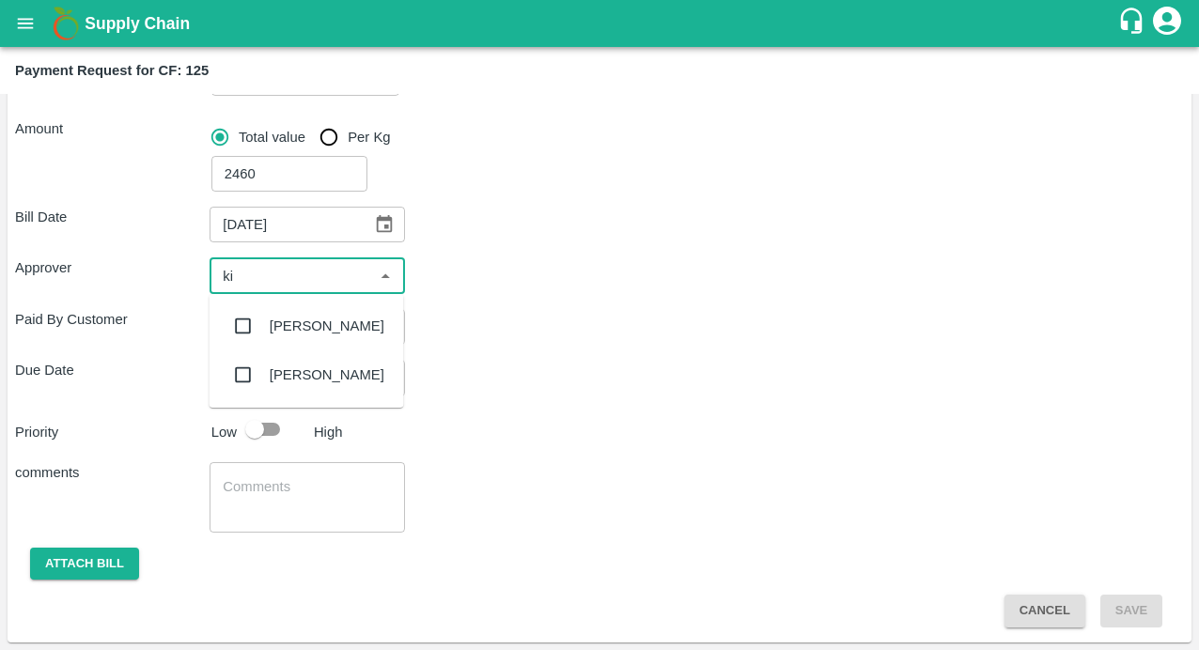
type input "kir"
click at [242, 330] on input "checkbox" at bounding box center [244, 326] width 38 height 38
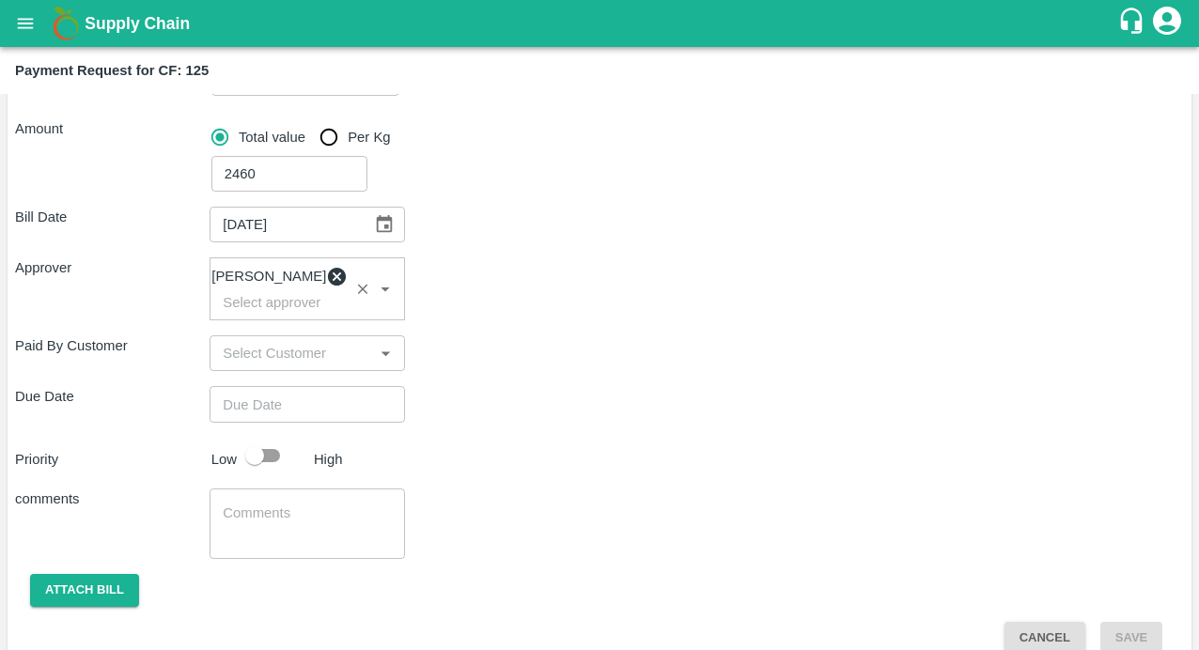
type input "DD/MM/YYYY hh:mm aa"
click at [247, 414] on input "DD/MM/YYYY hh:mm aa" at bounding box center [300, 404] width 181 height 36
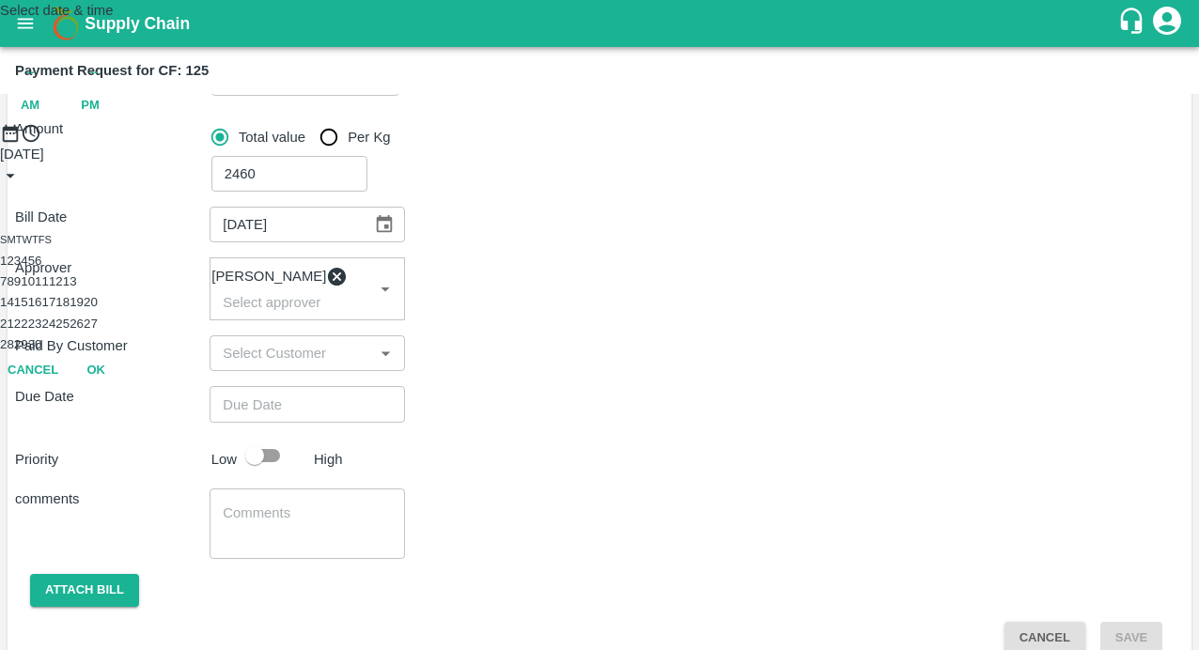
click at [7, 268] on button "1" at bounding box center [3, 261] width 7 height 14
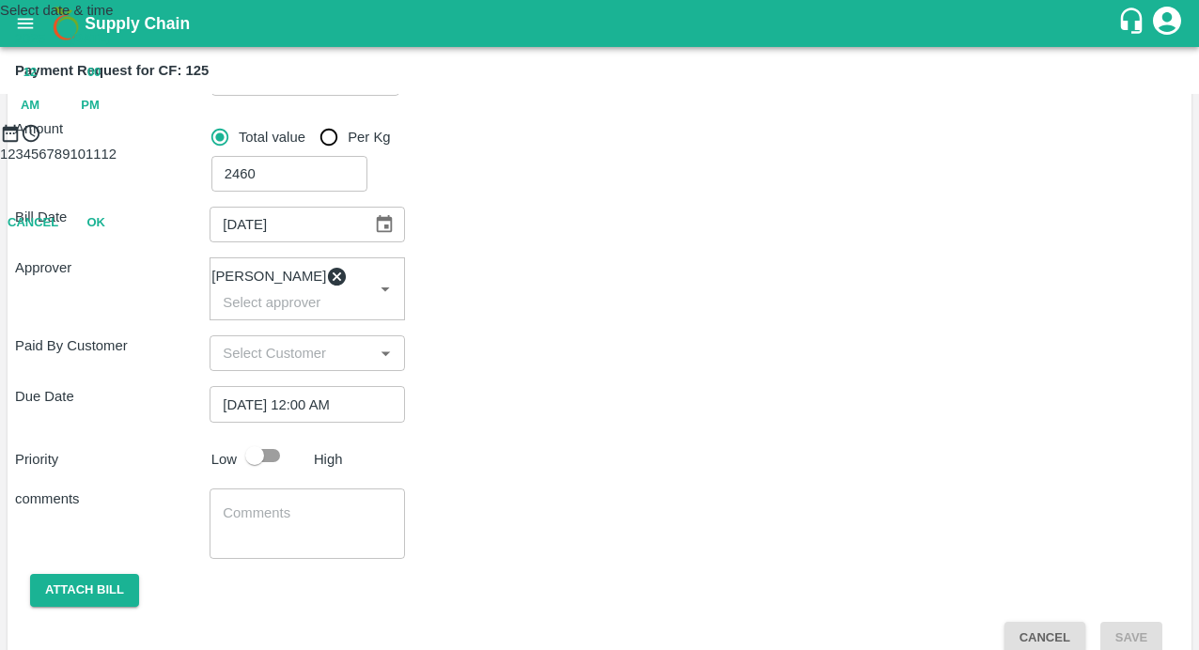
click at [100, 117] on span "PM" at bounding box center [90, 106] width 19 height 22
click at [598, 144] on div at bounding box center [599, 144] width 1199 height 0
type input "01/09/2025 06:00 PM"
click at [126, 322] on button "OK" at bounding box center [96, 305] width 60 height 33
click at [259, 454] on input "checkbox" at bounding box center [254, 456] width 107 height 36
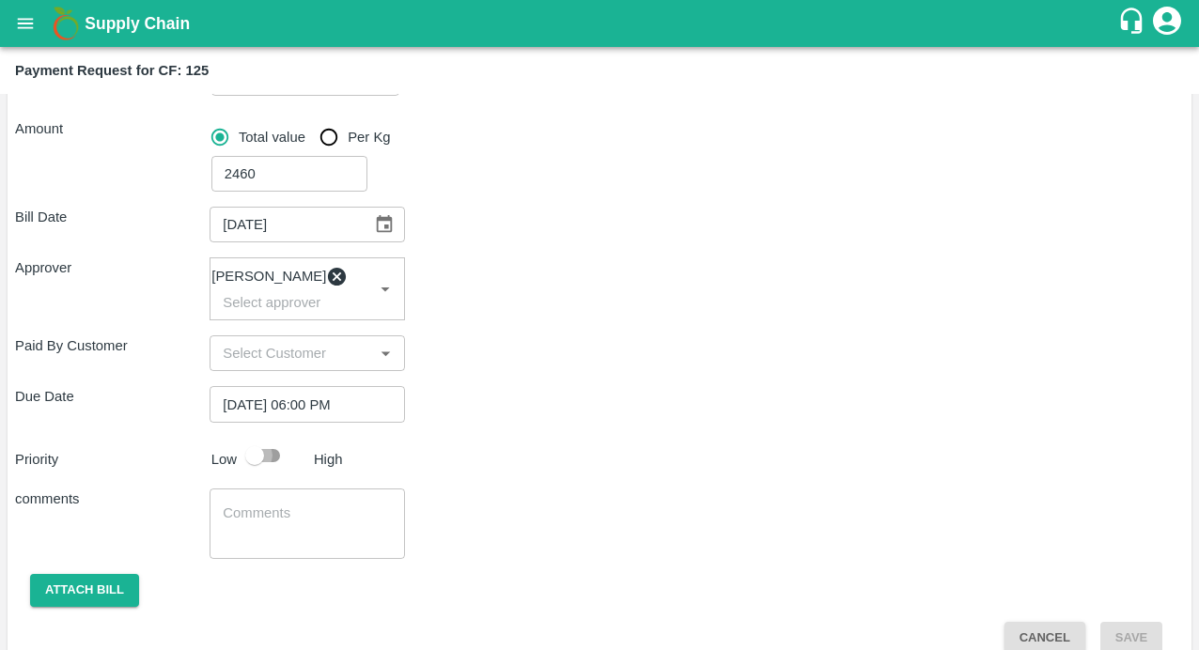
checkbox input "true"
click at [279, 517] on textarea at bounding box center [307, 523] width 168 height 39
paste textarea "Herbicide spray And Jaggery purchase"
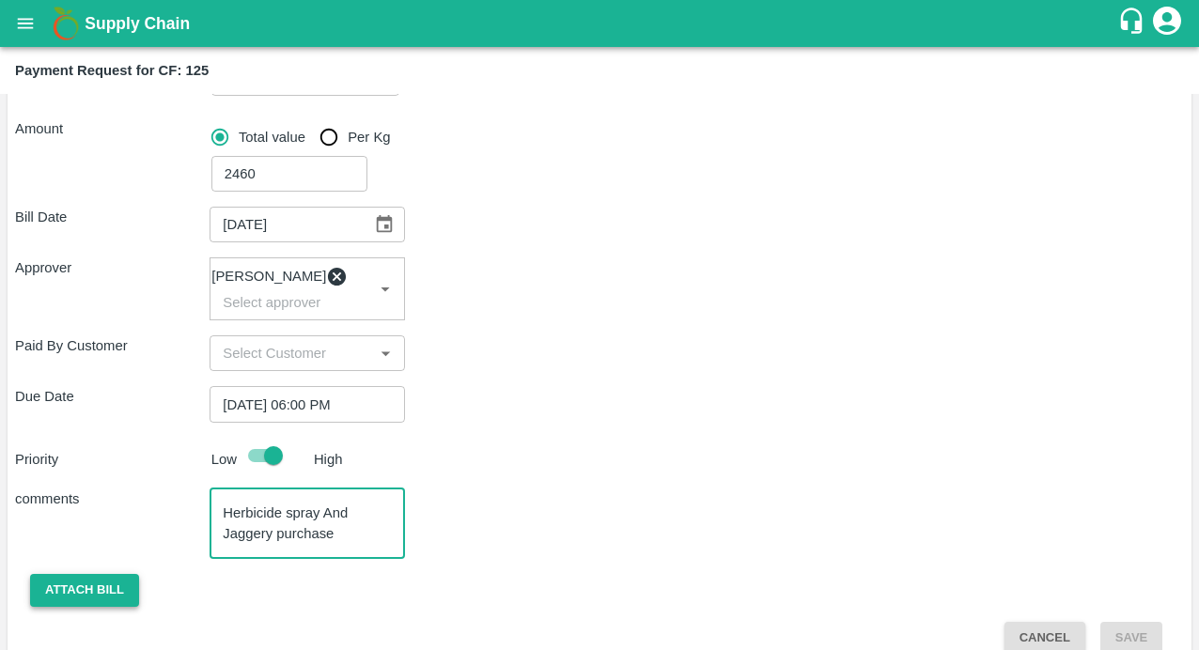
type textarea "Herbicide spray And Jaggery purchase"
click at [87, 606] on button "Attach bill" at bounding box center [84, 590] width 109 height 33
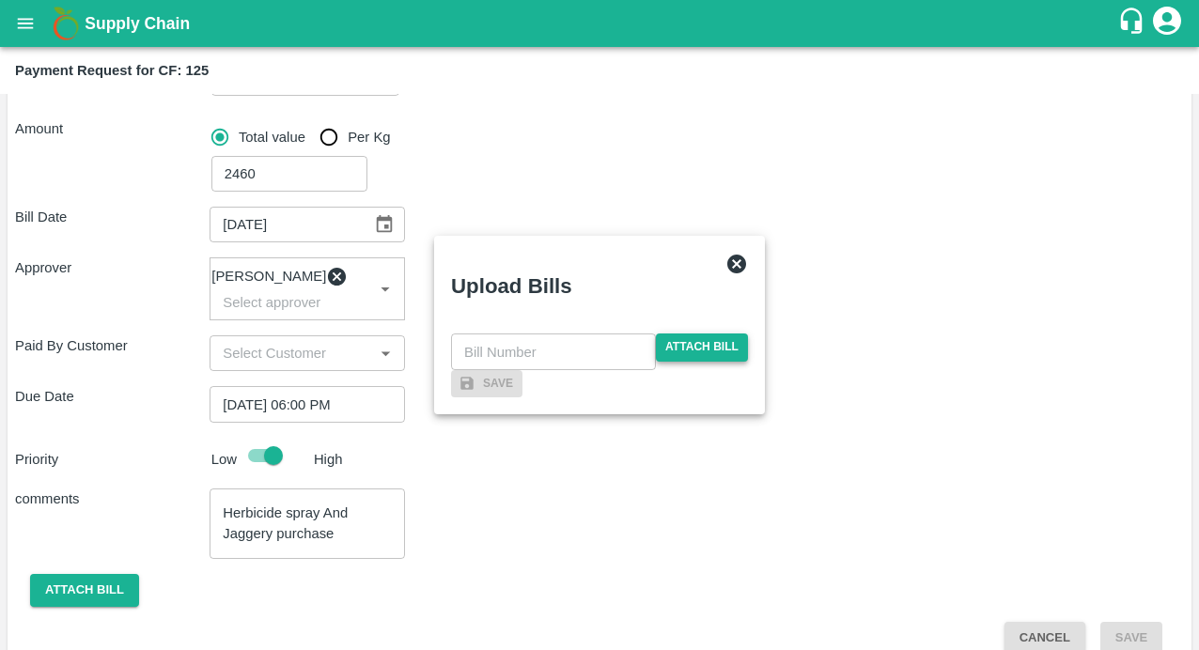
click at [702, 334] on span "Attach bill" at bounding box center [702, 347] width 92 height 27
click at [0, 0] on input "Attach bill" at bounding box center [0, 0] width 0 height 0
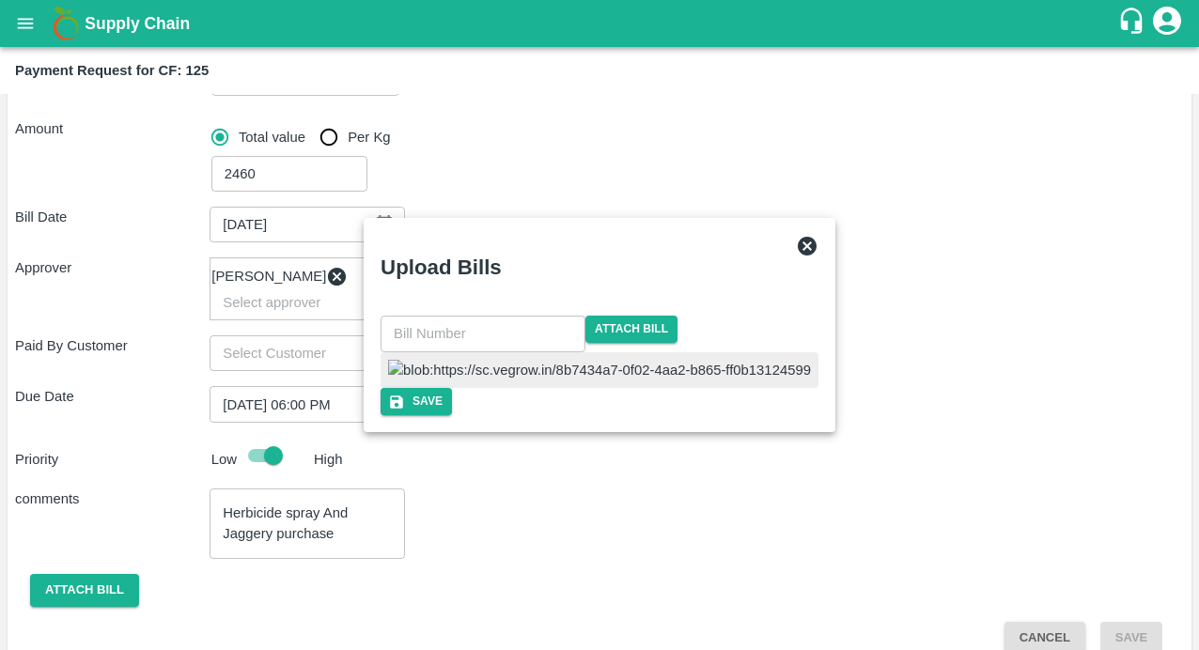
click at [513, 316] on input "text" at bounding box center [483, 334] width 205 height 36
type input "37"
click at [742, 352] on div at bounding box center [599, 370] width 435 height 36
click at [450, 415] on button "Save" at bounding box center [414, 401] width 71 height 27
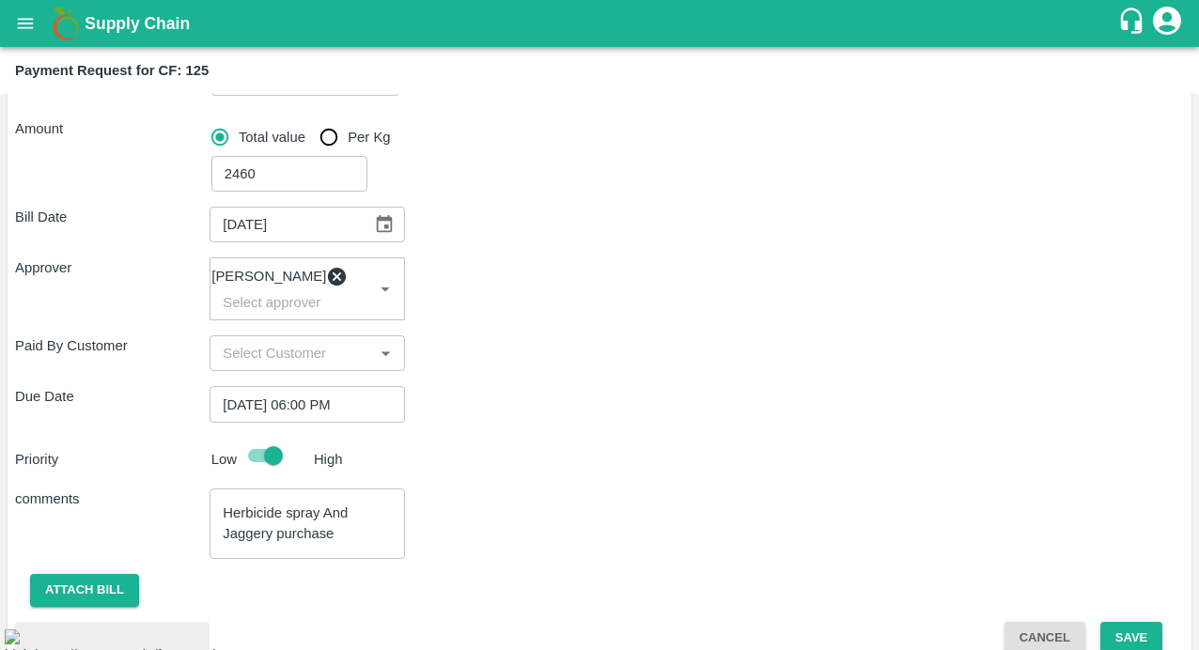
scroll to position [490, 0]
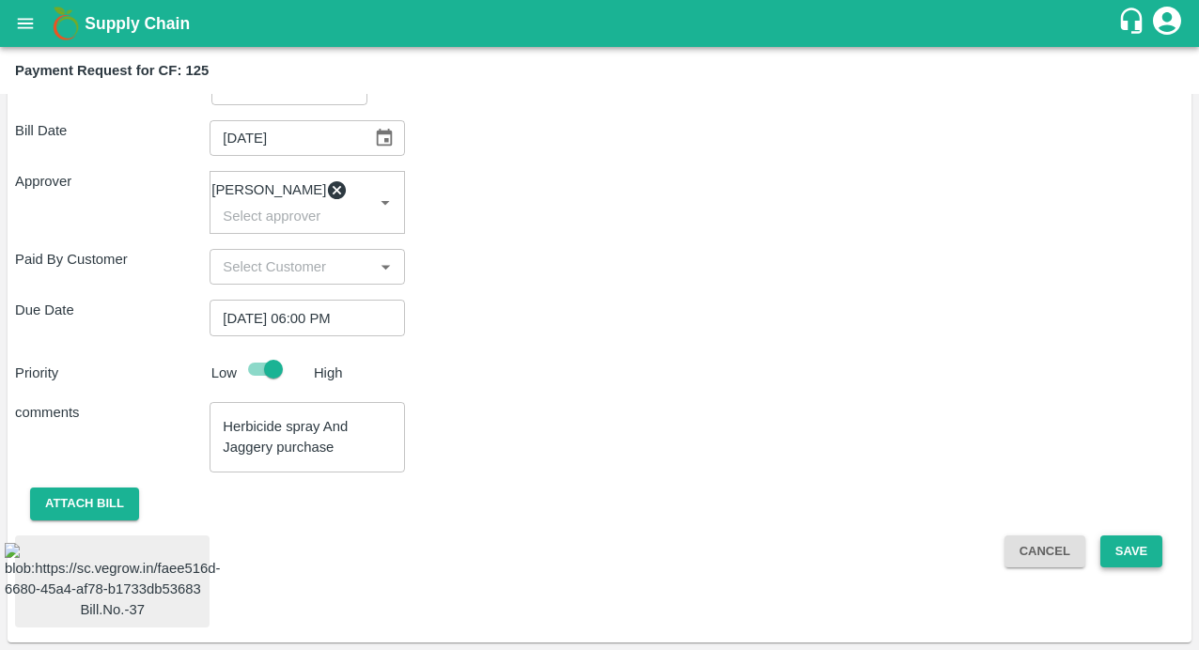
click at [1138, 536] on button "Save" at bounding box center [1131, 552] width 62 height 33
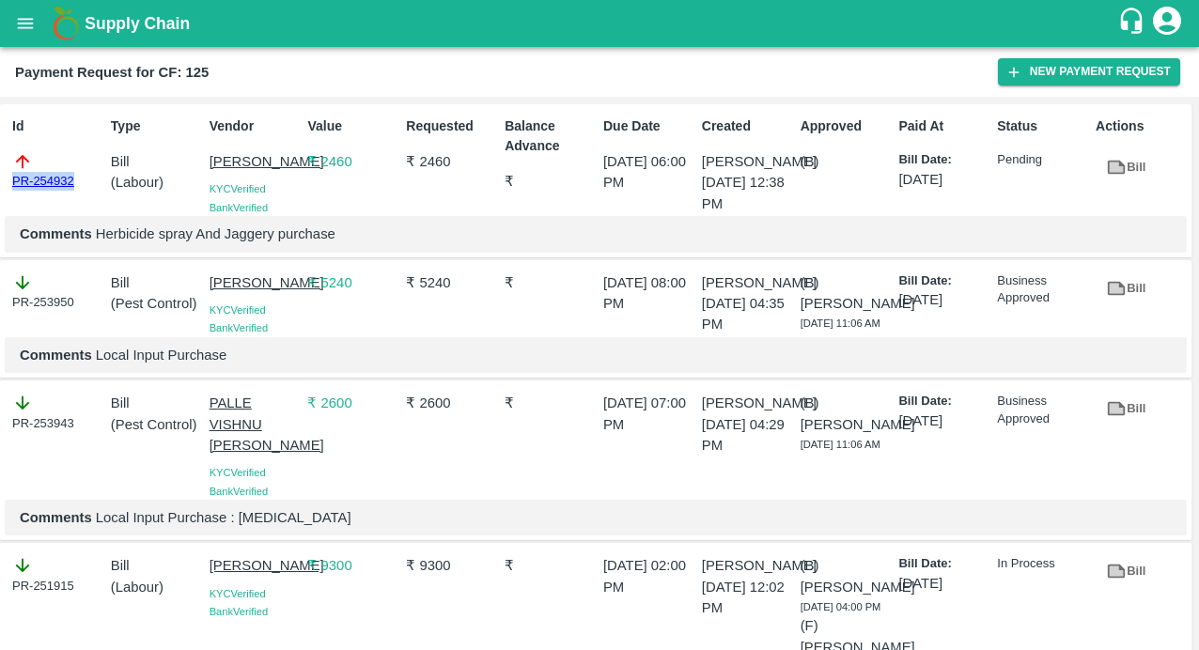
drag, startPoint x: 89, startPoint y: 187, endPoint x: -28, endPoint y: 187, distance: 117.4
click at [0, 187] on html "Supply Chain Payment Request for CF: 125 New Payment Request Id PR-254932 Type …" at bounding box center [599, 325] width 1199 height 650
copy link "PR-254932"
click at [26, 25] on icon "open drawer" at bounding box center [25, 23] width 21 height 21
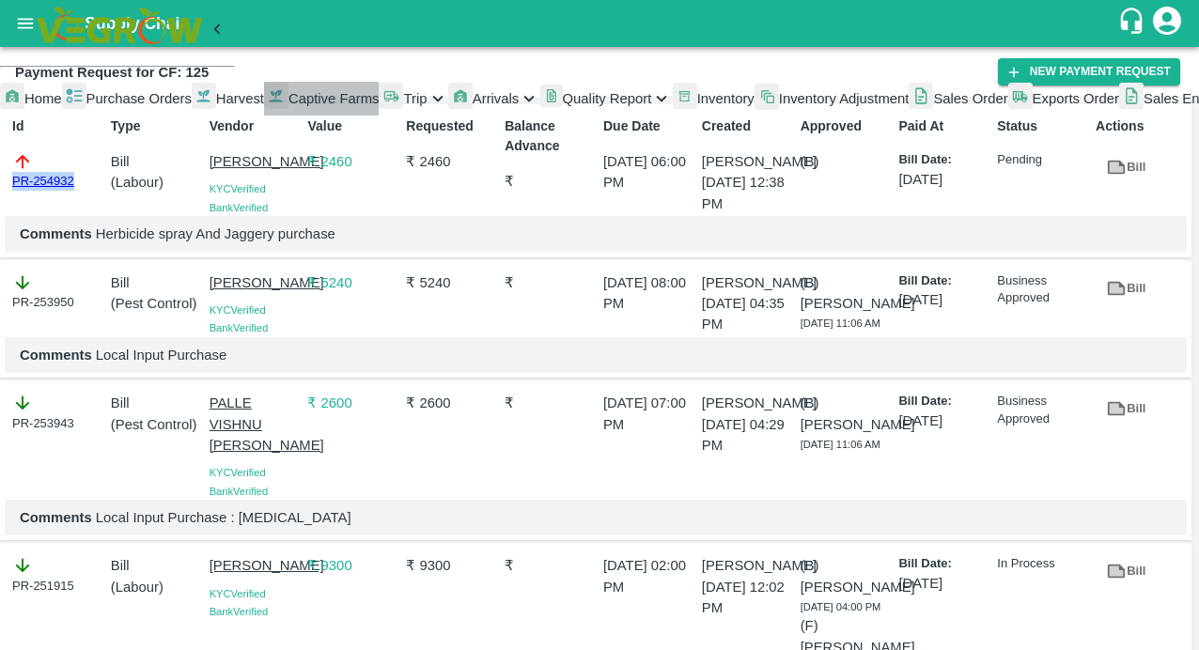
click at [264, 116] on div at bounding box center [276, 99] width 24 height 34
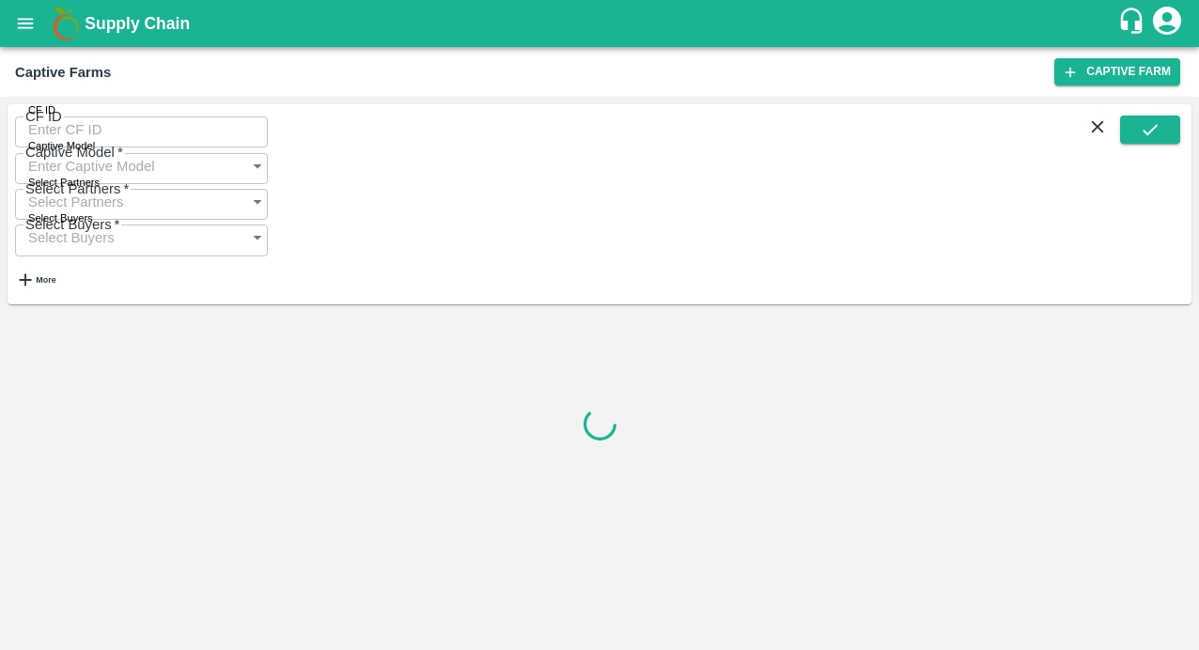
click at [68, 126] on input "CF ID" at bounding box center [141, 130] width 253 height 36
paste input "122"
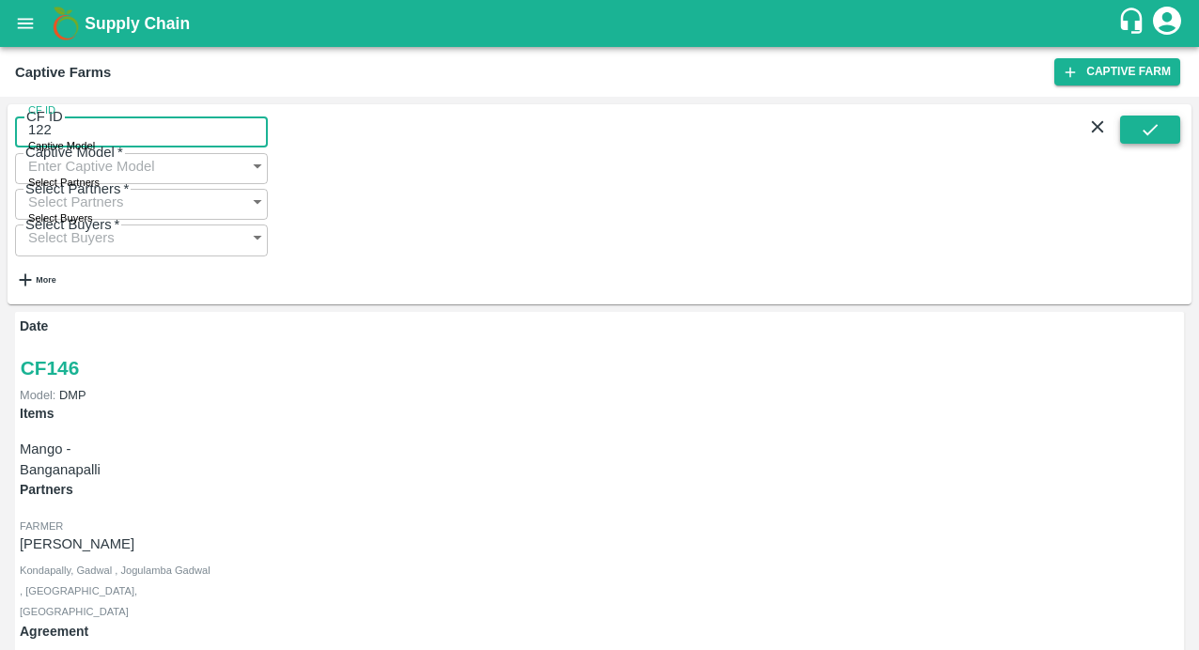
click at [1129, 140] on button "submit" at bounding box center [1150, 130] width 60 height 28
click at [108, 138] on input "122" at bounding box center [141, 130] width 253 height 36
type input "122"
click at [1129, 121] on div "CF ID 122 CF ID Captive Model Captive Model   * Select Partners Select Partners…" at bounding box center [600, 204] width 1184 height 200
click at [1133, 132] on button "submit" at bounding box center [1150, 130] width 60 height 28
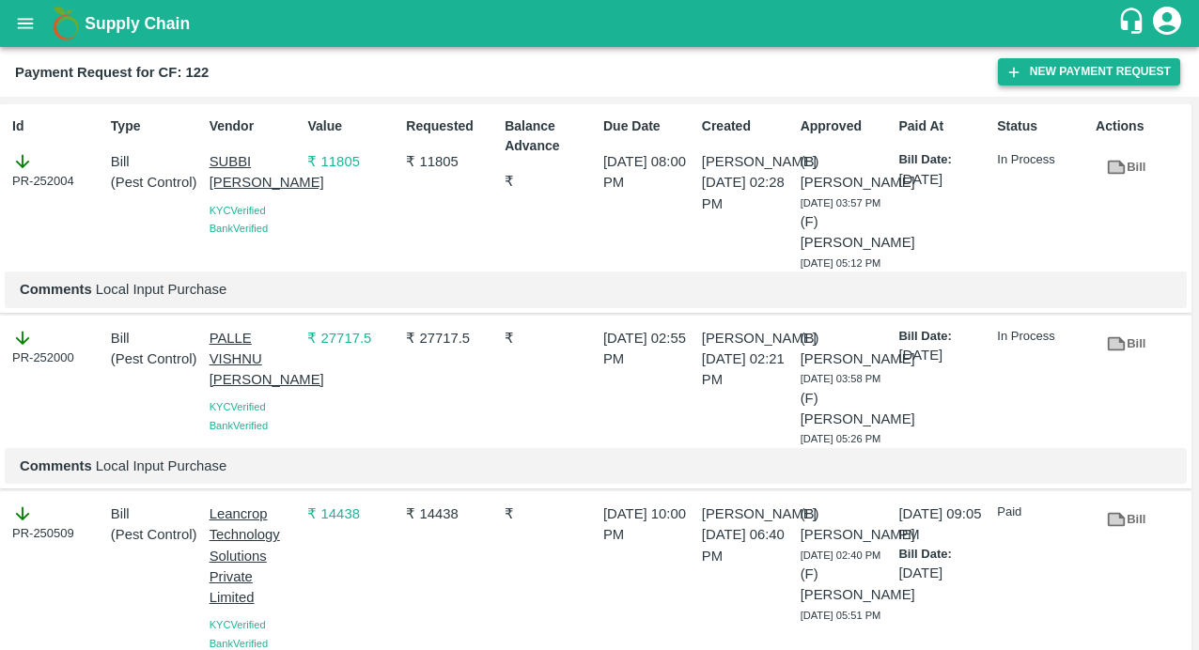
click at [1064, 62] on button "New Payment Request" at bounding box center [1089, 71] width 182 height 27
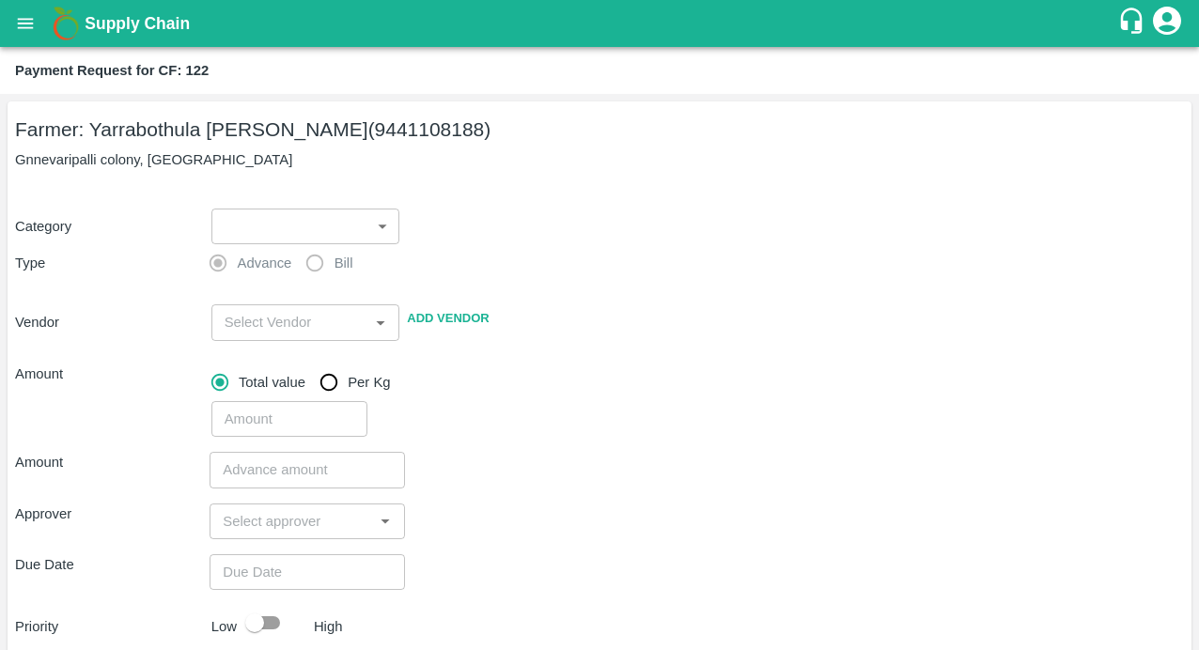
click at [302, 236] on body "Supply Chain Payment Request for CF: 122 Farmer: Yarrabothula Sai Teja Reddy (9…" at bounding box center [599, 325] width 1199 height 650
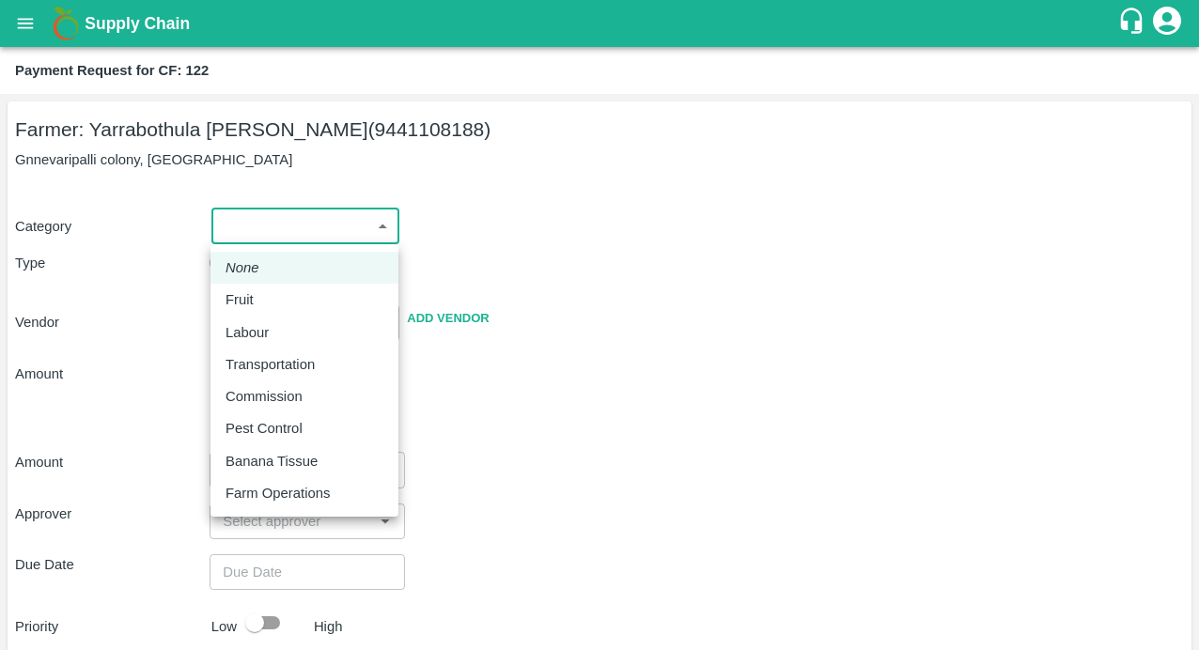
click at [266, 334] on p "Labour" at bounding box center [246, 332] width 43 height 21
type input "2"
radio input "false"
radio input "true"
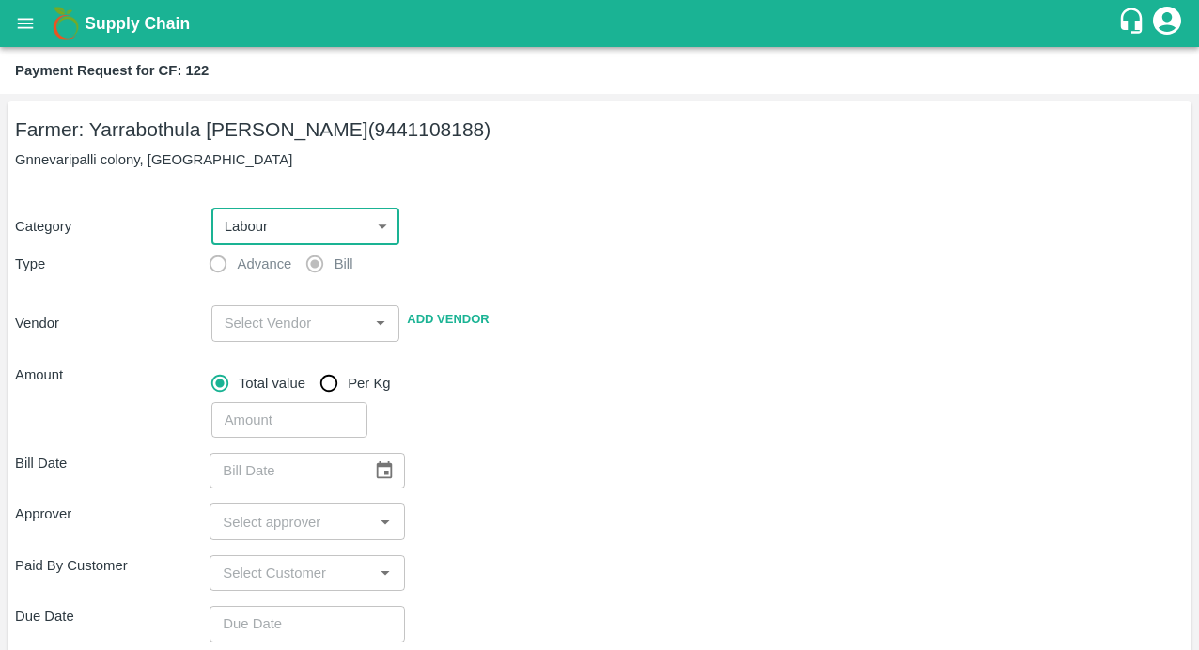
click at [260, 327] on input "input" at bounding box center [290, 323] width 147 height 24
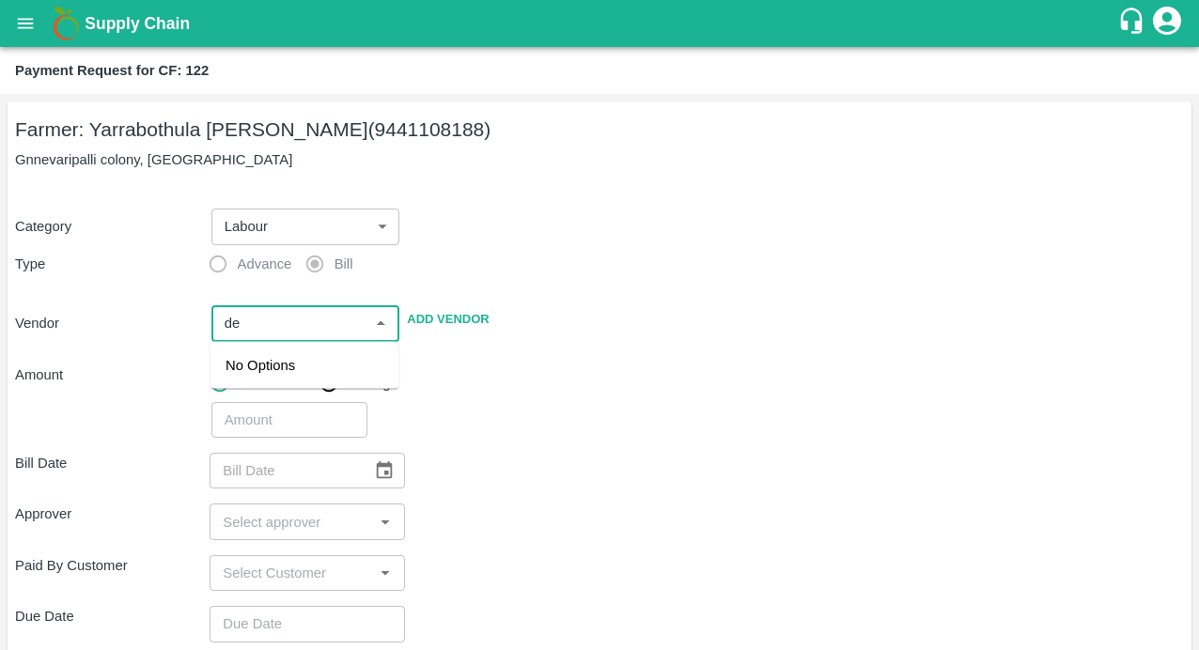
type input "d"
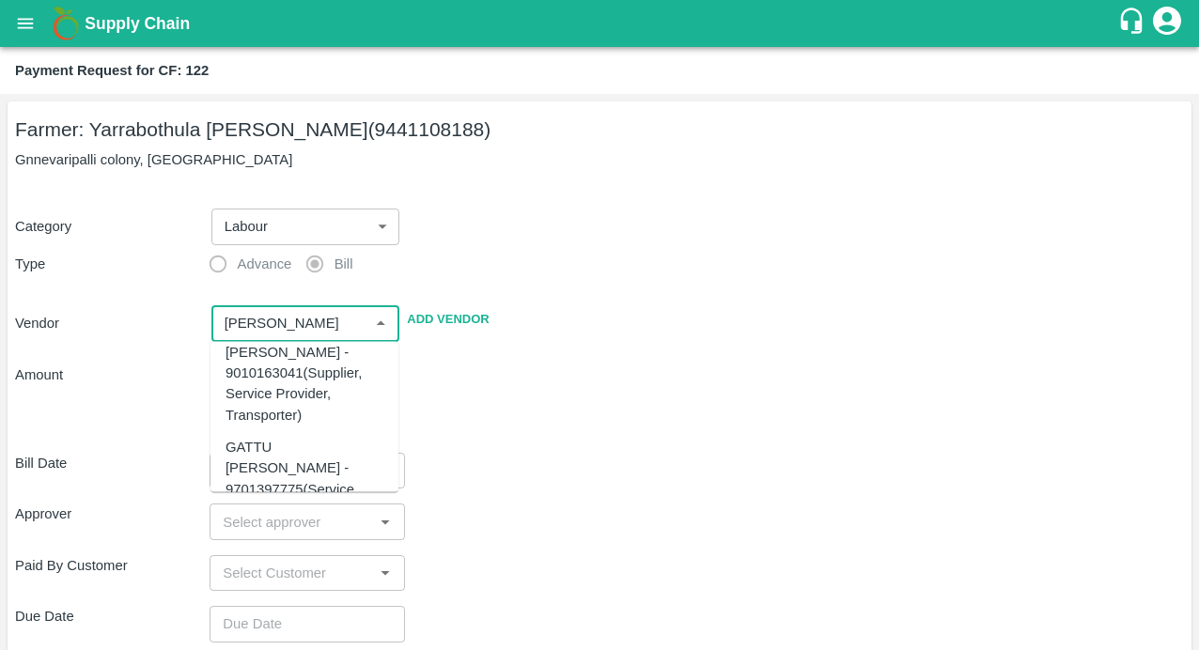
scroll to position [1050, 0]
click at [286, 413] on div "DEVARINTI BHASKAR - 9010163041(Supplier, Service Provider, Transporter)" at bounding box center [304, 406] width 158 height 84
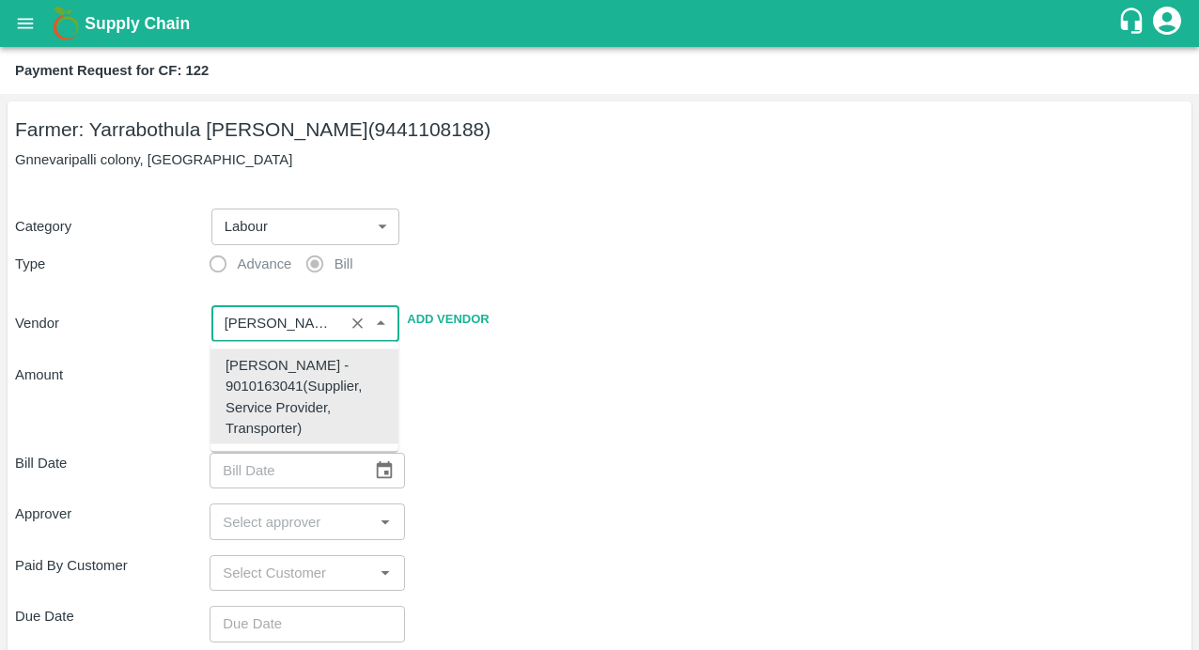
scroll to position [0, 0]
type input "DEVARINTI BHASKAR - 9010163041(Supplier, Service Provider, Transporter)"
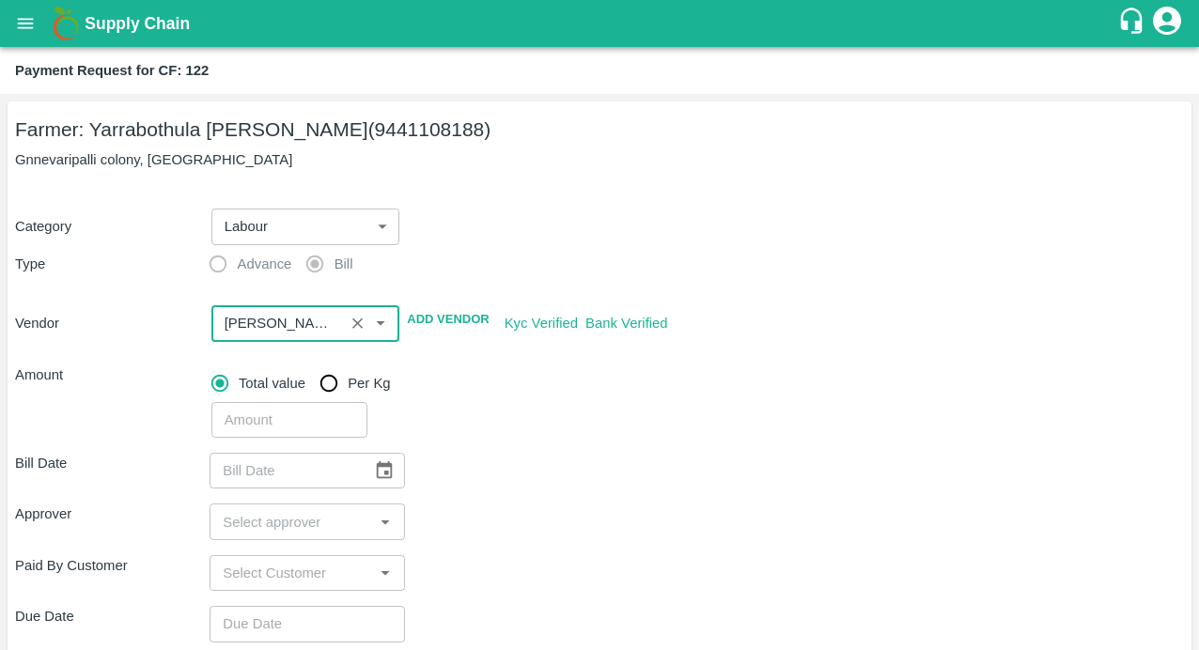
click at [621, 489] on div "Bill Date ​ Approver ​ Paid By Customer ​ Due Date ​ Priority Low High comments…" at bounding box center [599, 656] width 1169 height 436
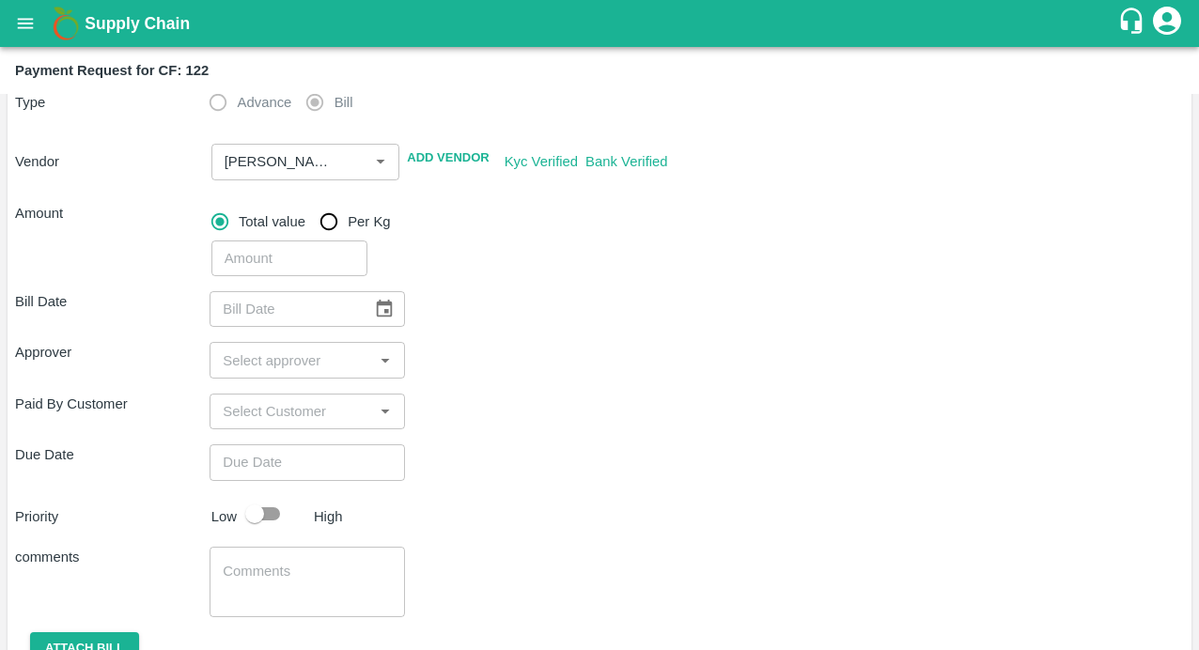
scroll to position [163, 0]
click at [244, 250] on input "number" at bounding box center [289, 258] width 156 height 36
type input "53400"
click at [518, 346] on div "Approver ​" at bounding box center [599, 359] width 1169 height 36
click at [385, 317] on icon "Choose date" at bounding box center [384, 308] width 21 height 21
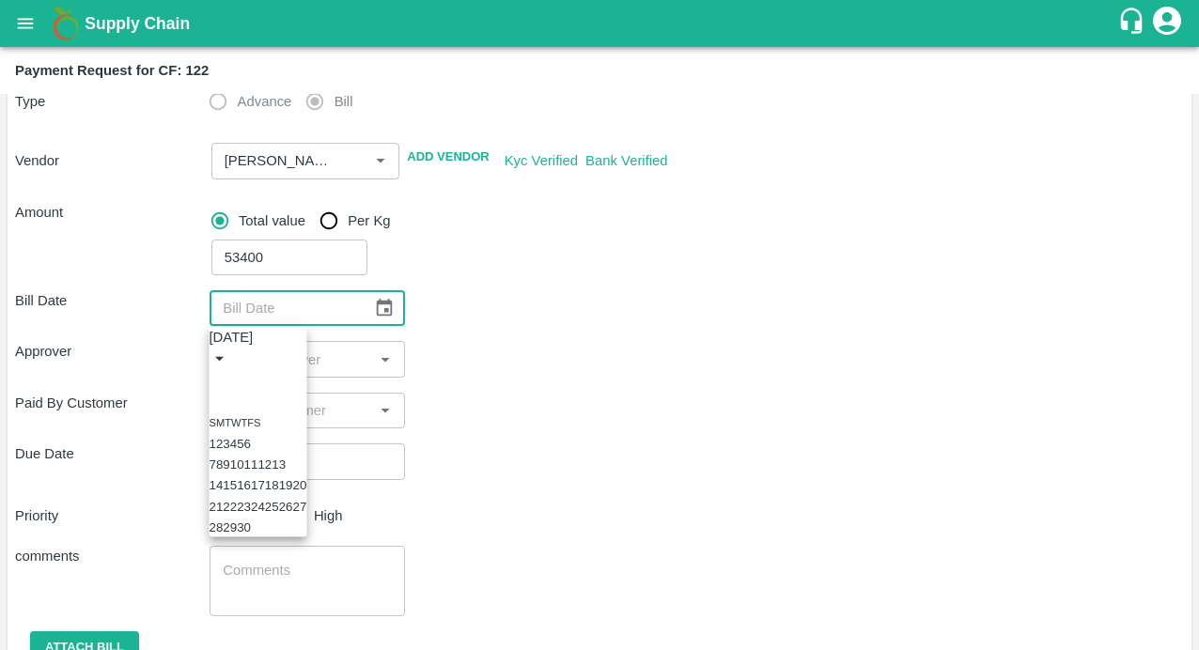
click at [225, 373] on button "Previous month" at bounding box center [217, 380] width 15 height 15
click at [251, 535] on button "26" at bounding box center [244, 528] width 14 height 14
type input "26/08/2025"
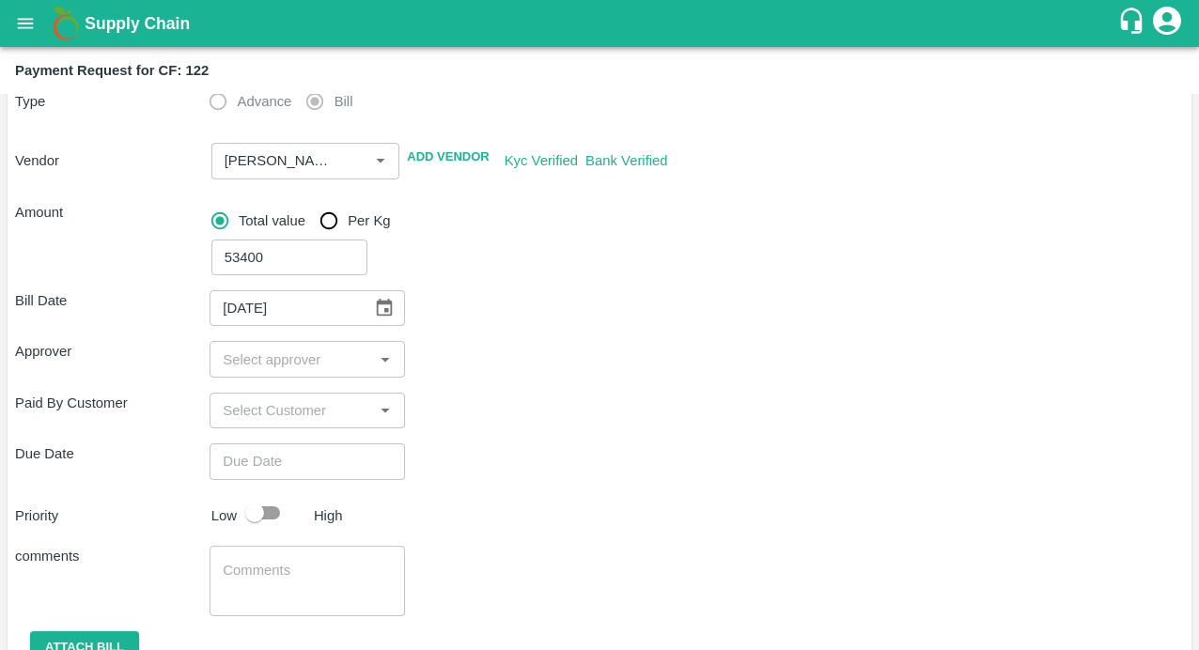
click at [292, 354] on input "input" at bounding box center [291, 359] width 152 height 24
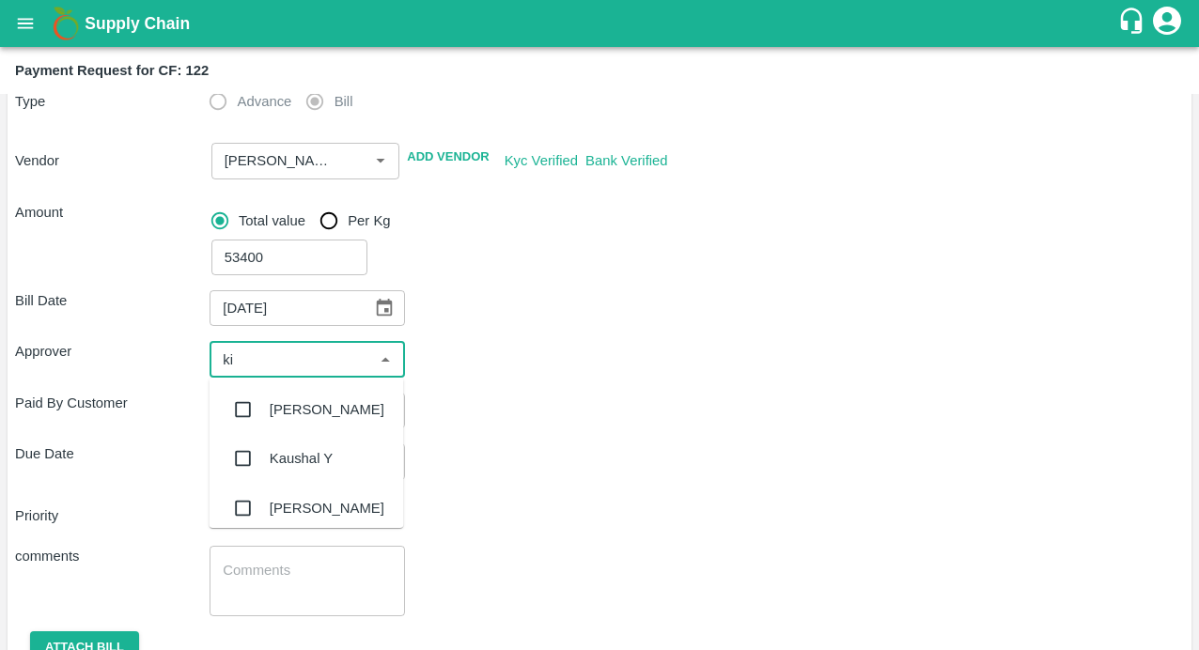
type input "kir"
click at [239, 410] on input "checkbox" at bounding box center [244, 410] width 38 height 38
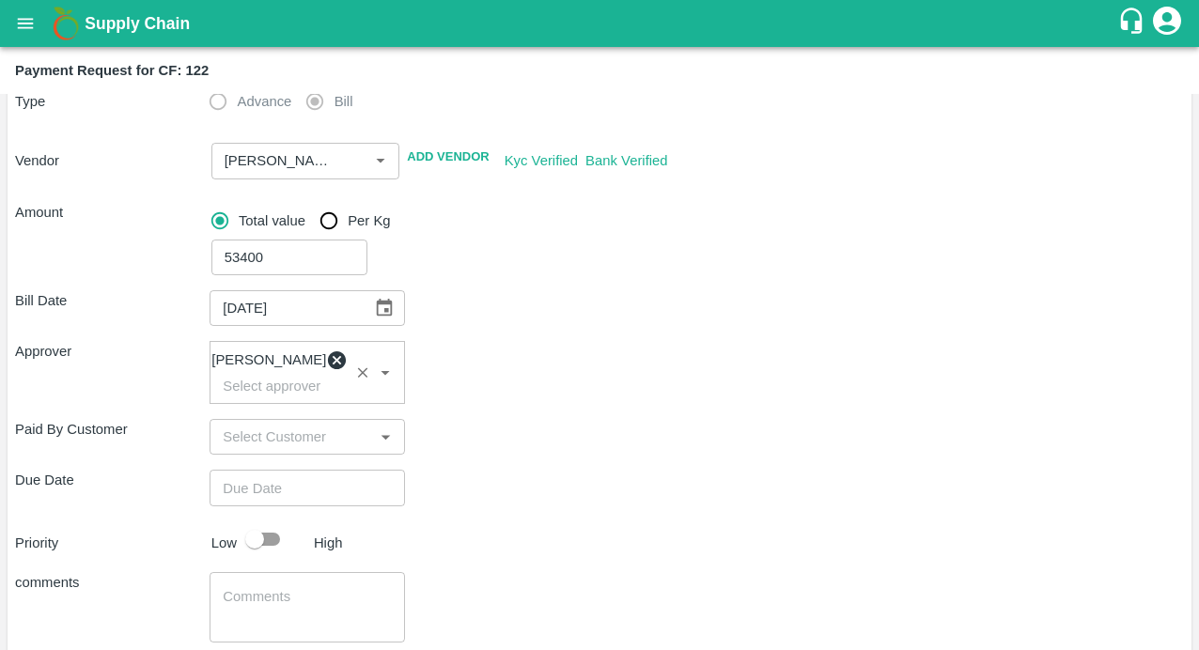
type input "DD/MM/YYYY hh:mm aa"
click at [247, 498] on input "DD/MM/YYYY hh:mm aa" at bounding box center [300, 488] width 181 height 36
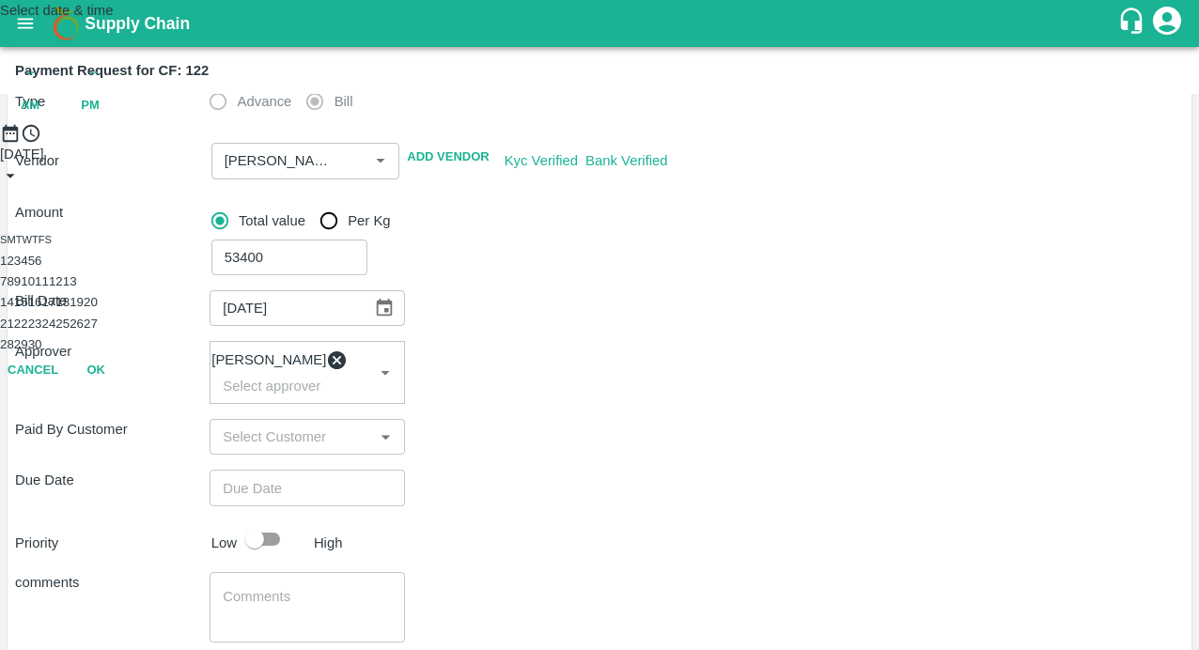
click at [7, 268] on button "1" at bounding box center [3, 261] width 7 height 14
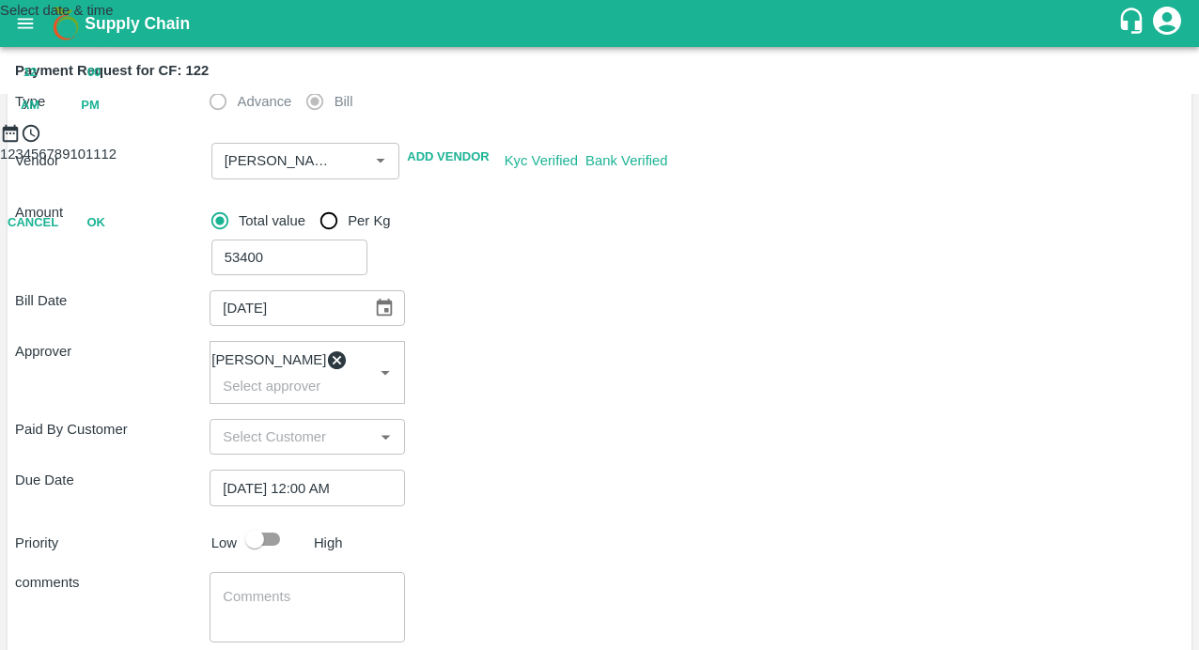
click at [100, 117] on span "PM" at bounding box center [90, 106] width 19 height 22
type input "01/09/2025 06:00 PM"
click at [595, 144] on div at bounding box center [599, 144] width 1199 height 0
click at [126, 322] on button "OK" at bounding box center [96, 305] width 60 height 33
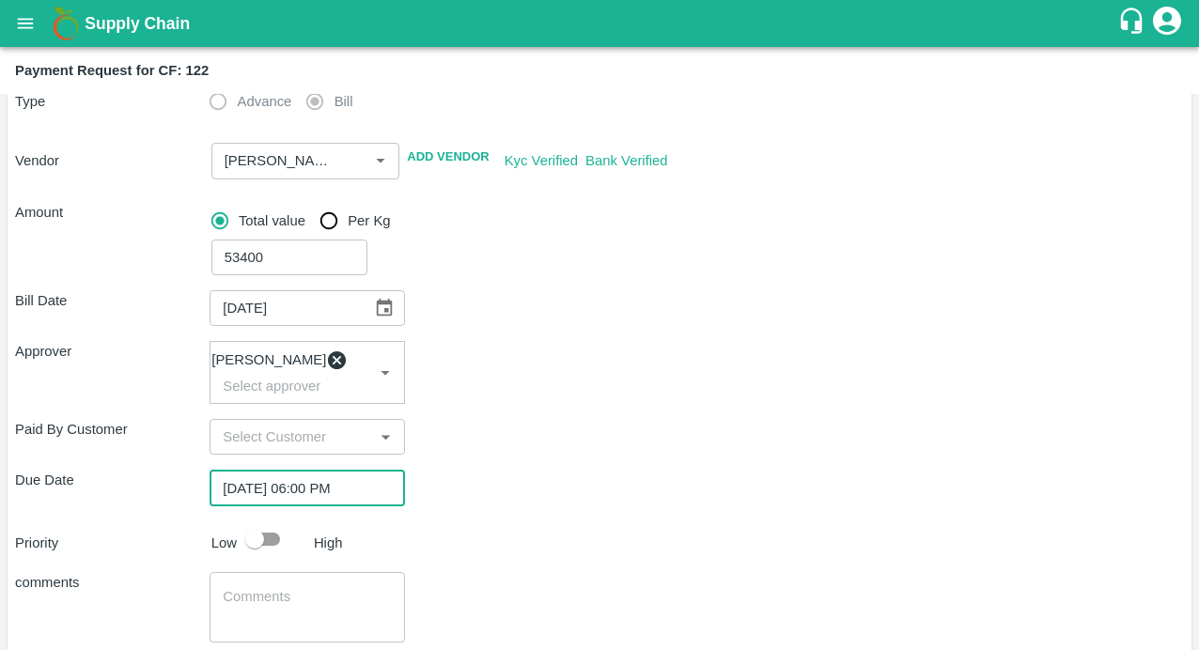
click at [575, 533] on div "Priority Low High" at bounding box center [596, 539] width 1176 height 36
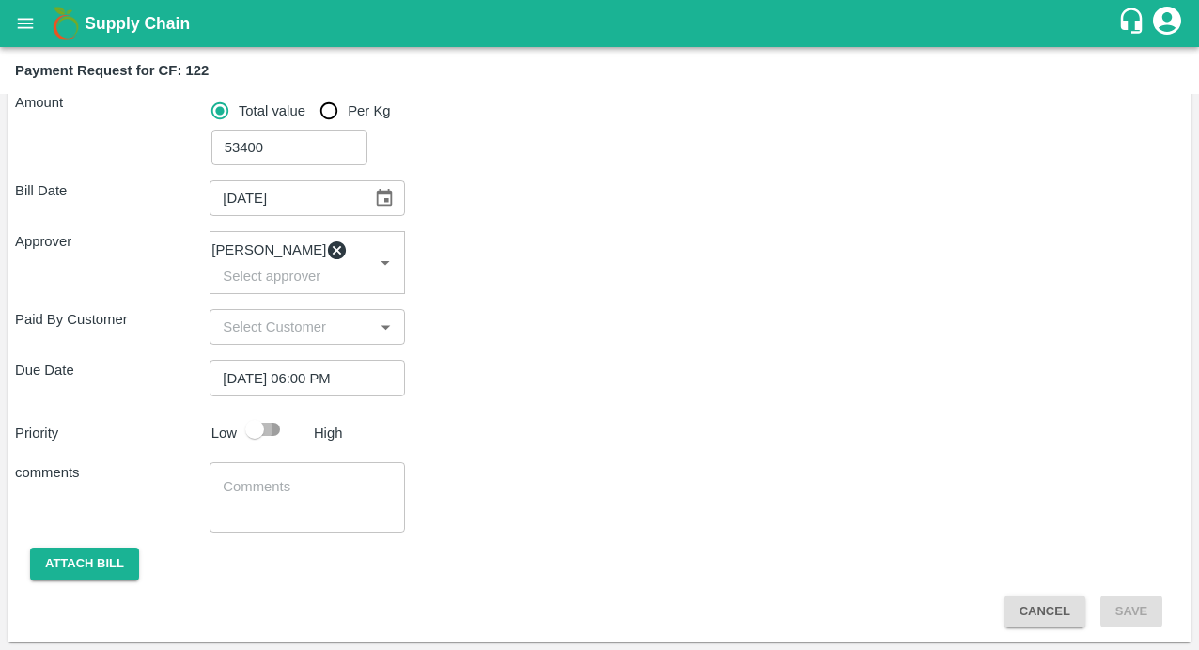
click at [268, 433] on input "checkbox" at bounding box center [254, 430] width 107 height 36
checkbox input "true"
click at [321, 469] on div "x ​" at bounding box center [307, 497] width 194 height 70
paste textarea "Basal , Application and Spraying , Desuckering, and Weeding"
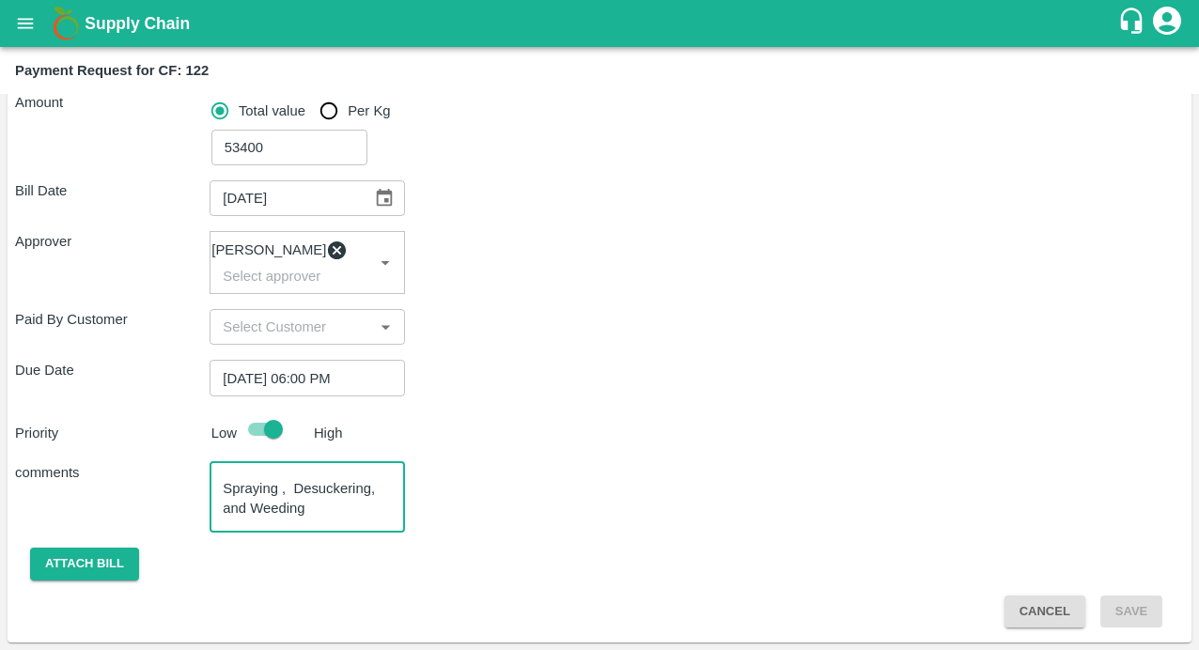
scroll to position [0, 0]
click at [269, 485] on textarea "Basal , Application and Spraying , Desuckering, and Weeding" at bounding box center [307, 496] width 168 height 39
click at [356, 489] on textarea "Basal Application and Spraying , Desuckering, and Weeding" at bounding box center [307, 496] width 168 height 39
click at [294, 508] on textarea "Basal Application, Spraying , Desuckering, and Weeding" at bounding box center [307, 496] width 168 height 39
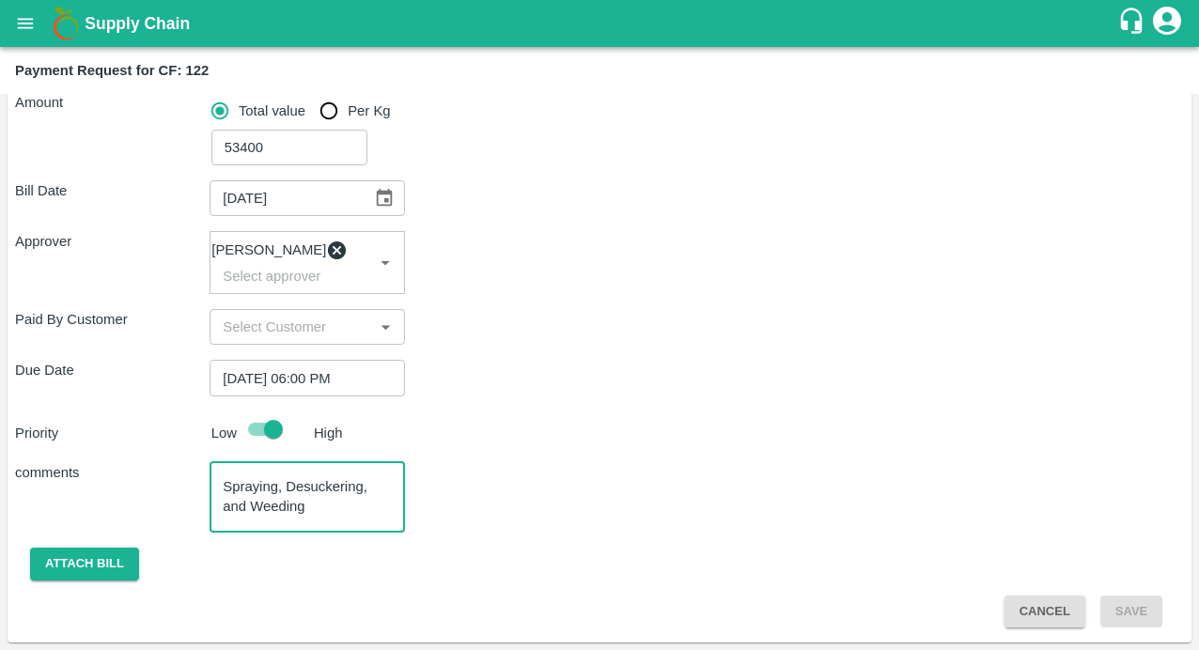
click at [302, 489] on textarea "Basal Application, Spraying, Desuckering, and Weeding" at bounding box center [307, 496] width 168 height 39
click at [309, 504] on textarea "Basal Application, Spraying, De-suckering, and Weeding" at bounding box center [307, 496] width 168 height 39
drag, startPoint x: 251, startPoint y: 510, endPoint x: 197, endPoint y: 510, distance: 53.6
click at [197, 510] on div "comments Basal Application, Spraying, De-suckering, and Weeding x ​" at bounding box center [599, 497] width 1169 height 70
click at [300, 510] on textarea "Basal Application, Spraying, De-suckering, Weeding" at bounding box center [307, 496] width 168 height 39
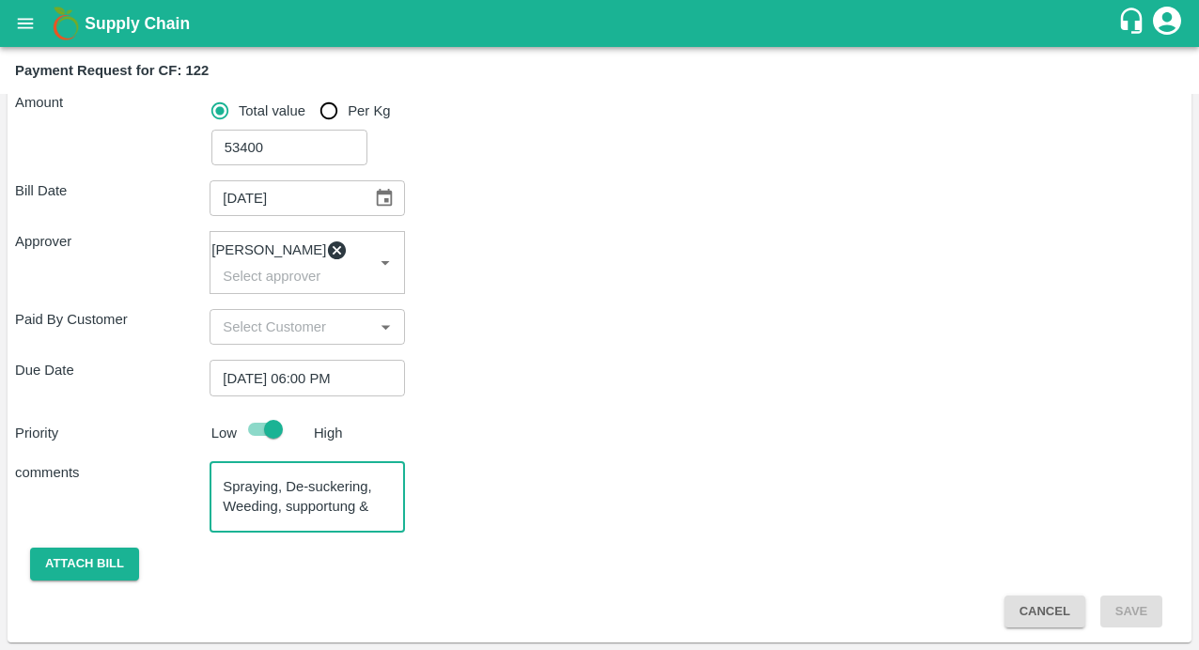
click at [341, 506] on textarea "Basal Application, Spraying, De-suckering, Weeding, supportung &" at bounding box center [307, 496] width 168 height 39
click at [385, 506] on textarea "Basal Application, Spraying, De-suckering, Weeding, supporting &" at bounding box center [307, 496] width 168 height 39
type textarea "Basal Application, Spraying, De-suckering, Weeding, supporting & jaggery for sl…"
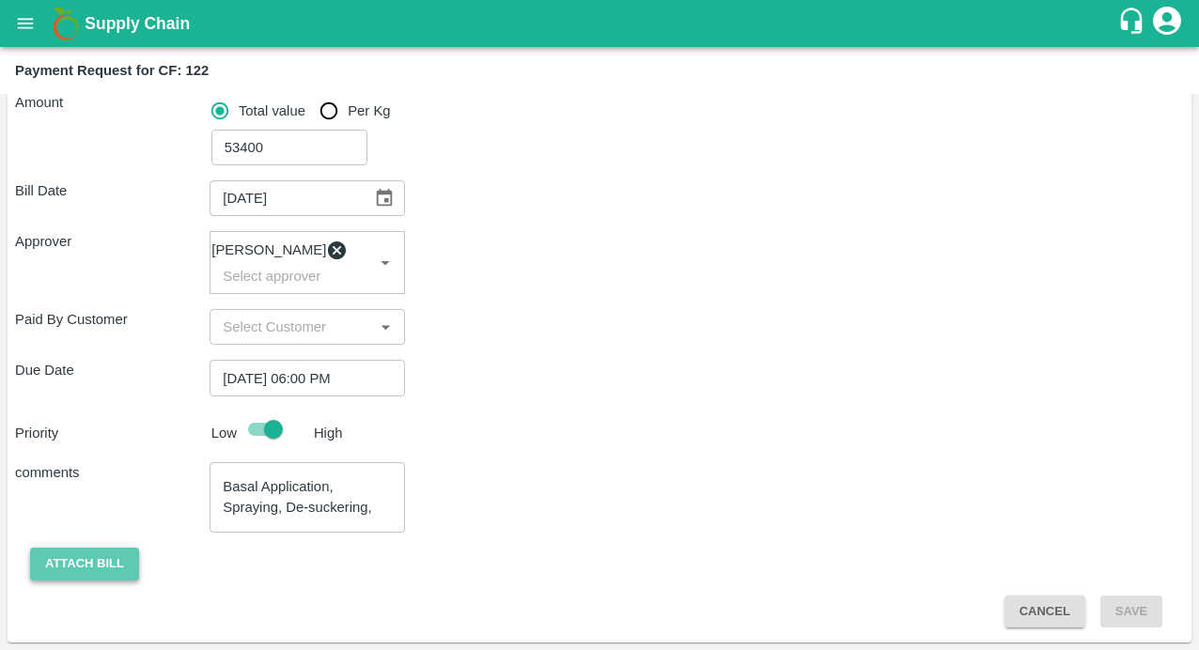
click at [90, 554] on button "Attach bill" at bounding box center [84, 564] width 109 height 33
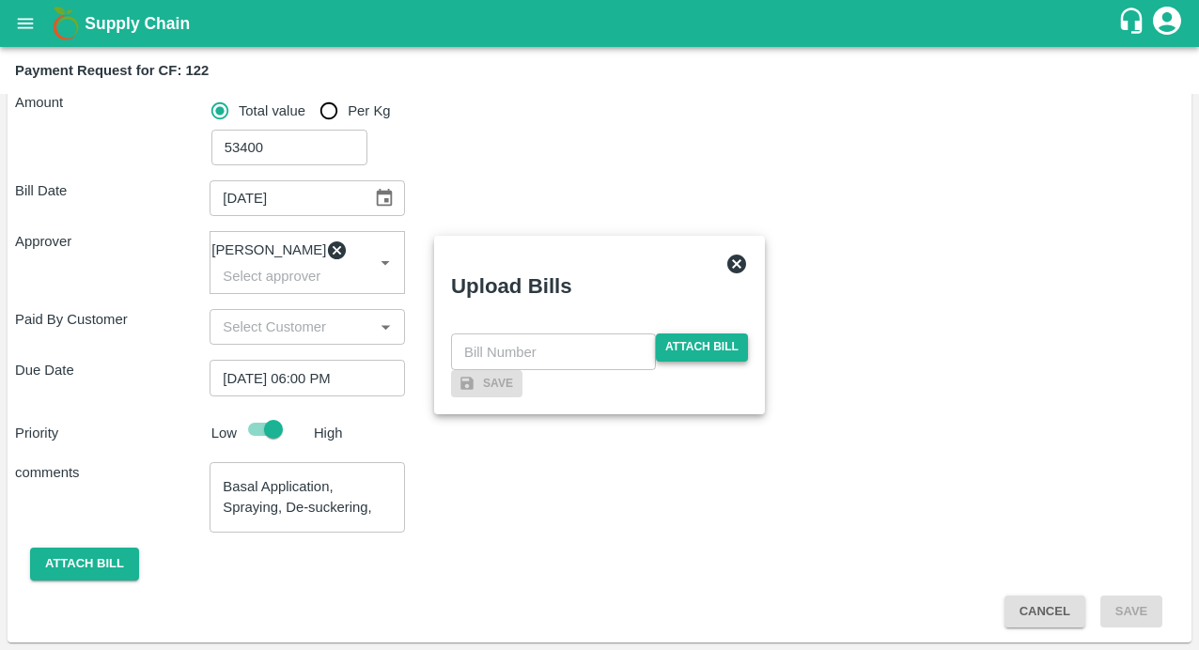
click at [696, 334] on span "Attach bill" at bounding box center [702, 347] width 92 height 27
click at [0, 0] on input "Attach bill" at bounding box center [0, 0] width 0 height 0
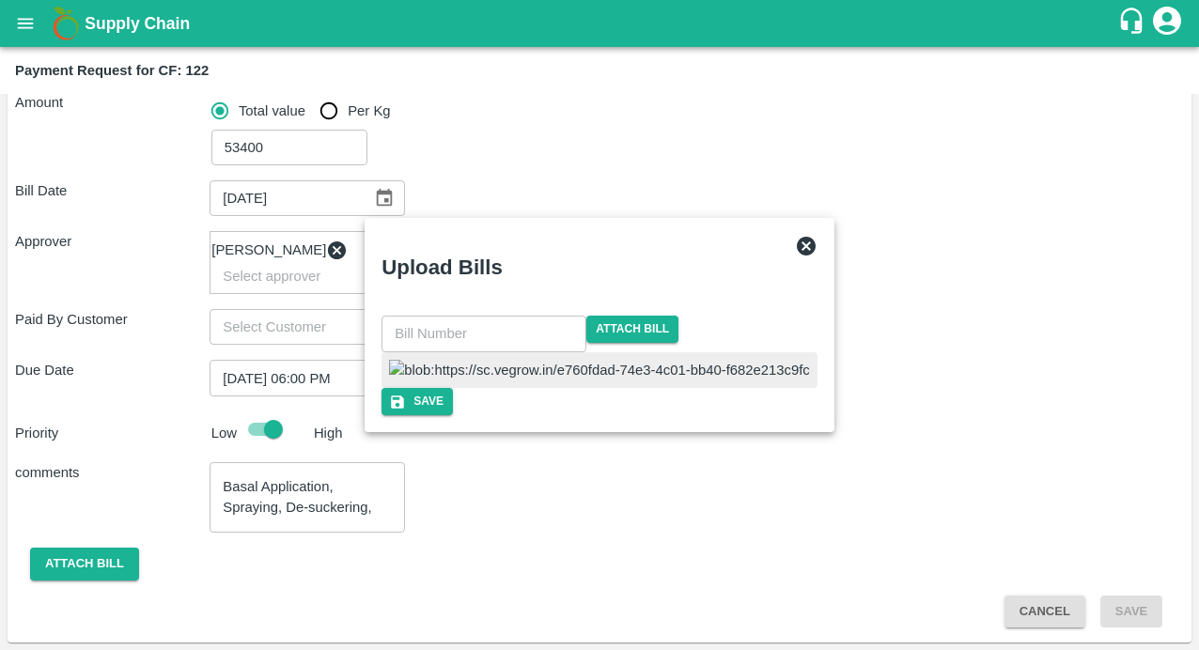
click at [797, 237] on icon at bounding box center [806, 246] width 19 height 19
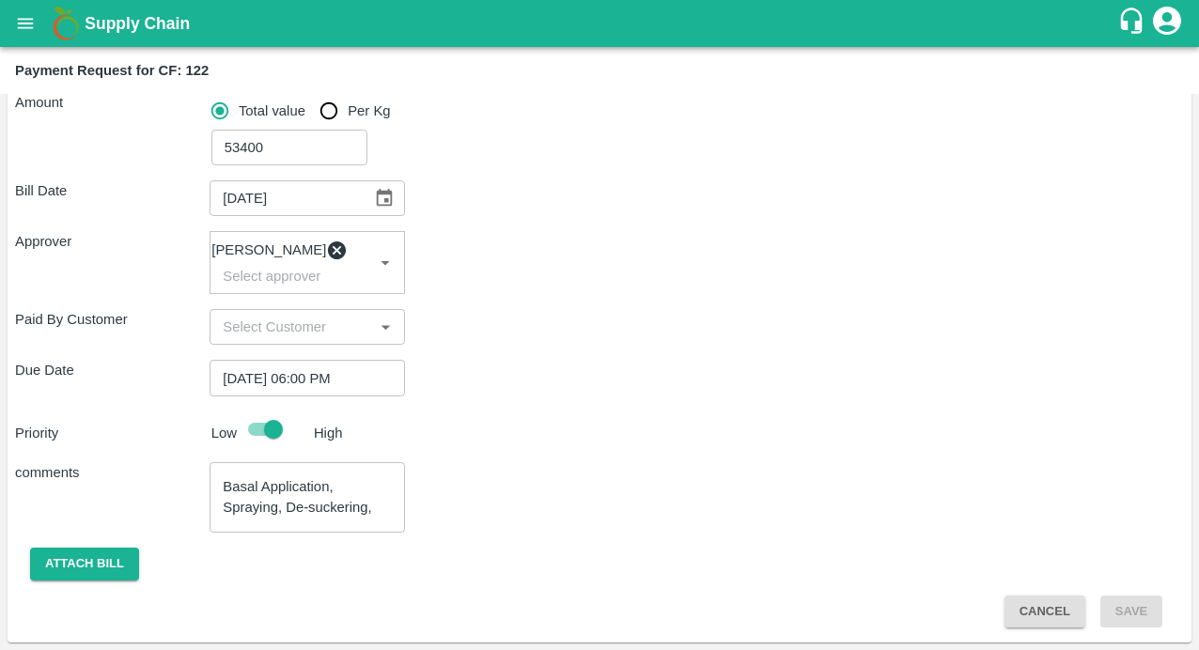
scroll to position [210, 0]
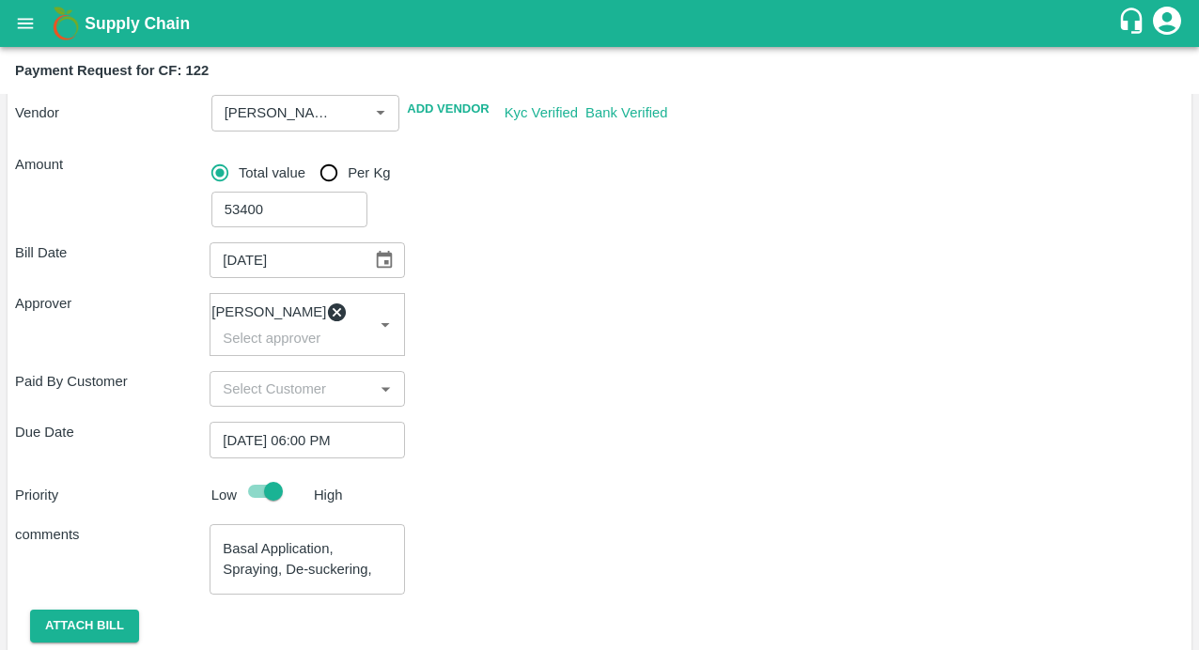
click at [281, 215] on input "53400" at bounding box center [289, 210] width 156 height 36
type input "5340"
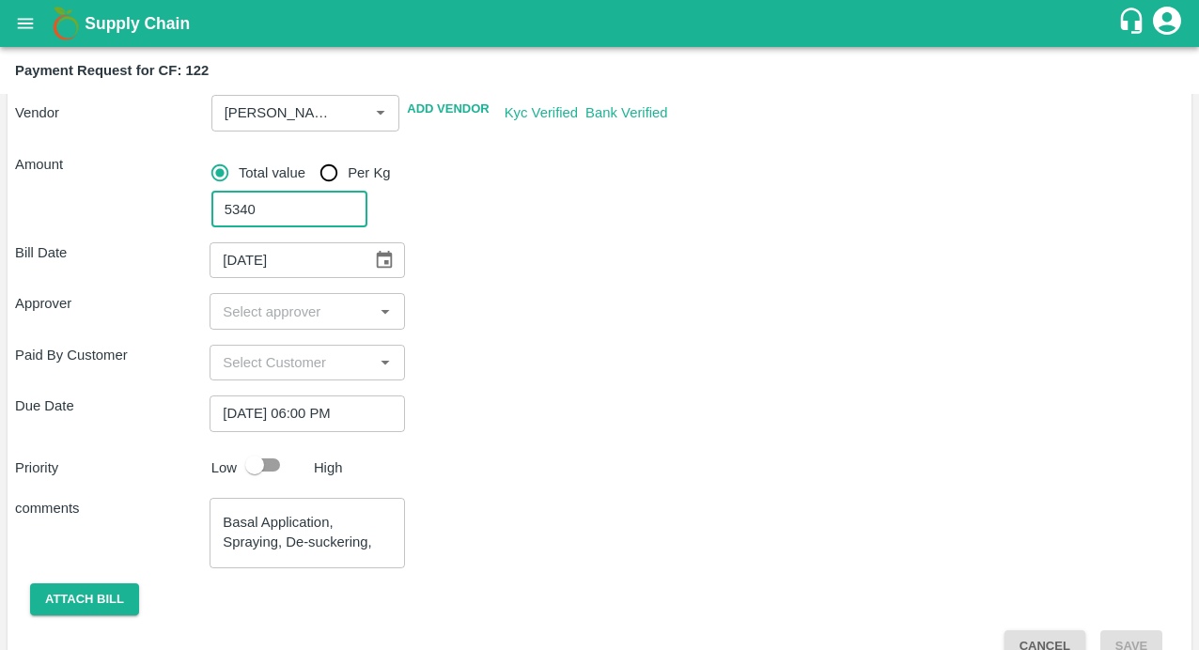
checkbox input "false"
type input "53934"
click at [630, 202] on div "53934 ​" at bounding box center [694, 205] width 980 height 43
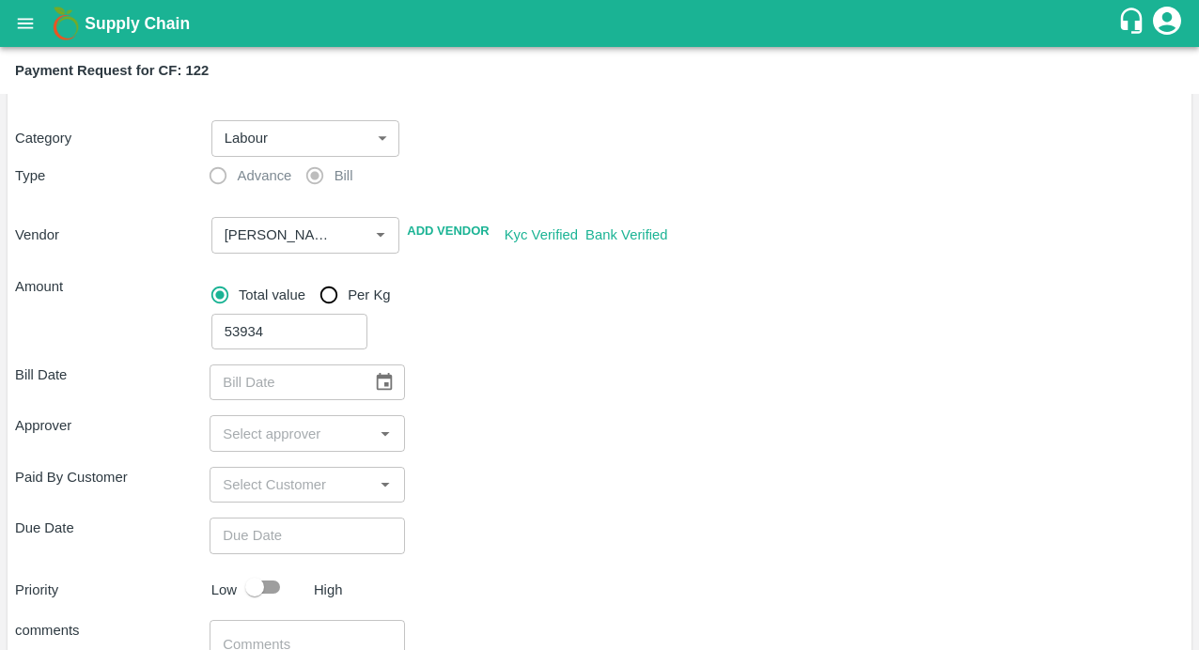
scroll to position [86, 0]
click at [387, 382] on icon "Choose date" at bounding box center [384, 384] width 21 height 21
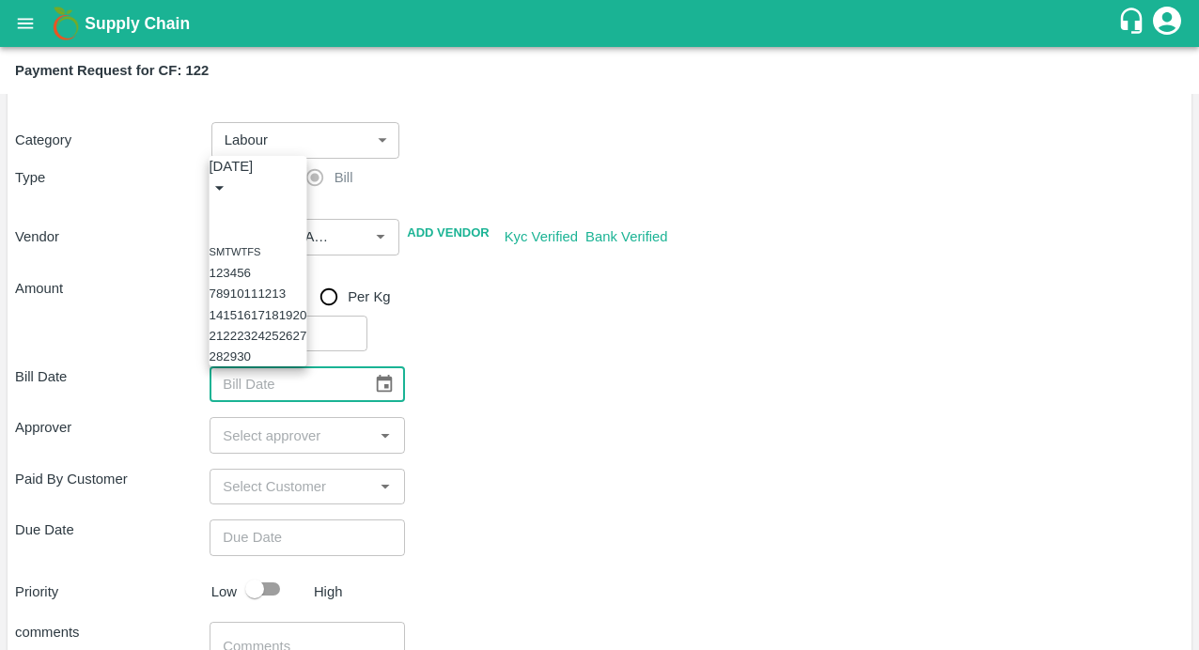
click at [217, 210] on icon "Previous month" at bounding box center [217, 210] width 0 height 0
click at [251, 329] on button "26" at bounding box center [244, 336] width 14 height 14
type input "26/08/2025"
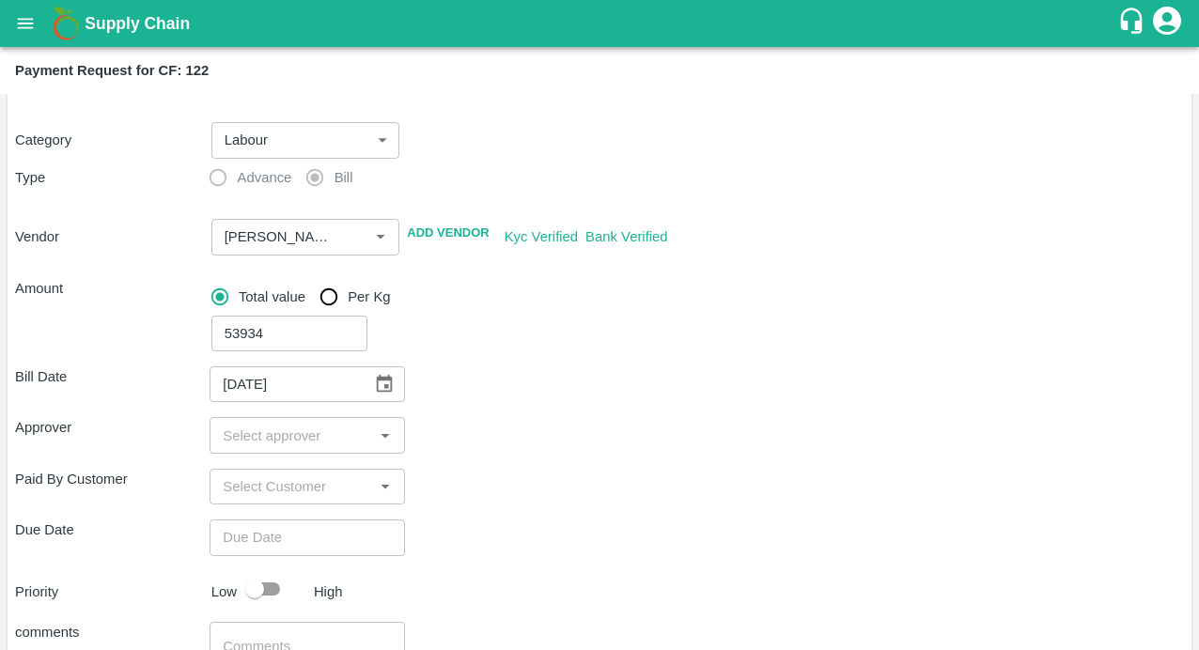
click at [277, 426] on input "input" at bounding box center [291, 435] width 152 height 24
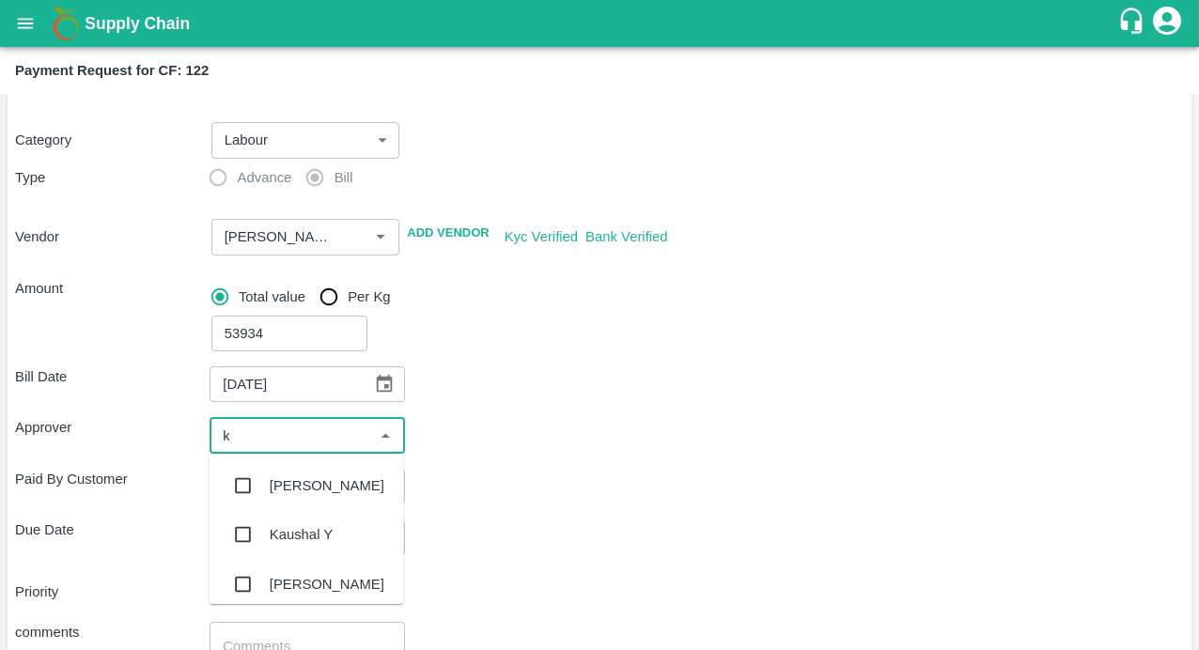
type input "ki"
click at [241, 487] on input "checkbox" at bounding box center [244, 486] width 38 height 38
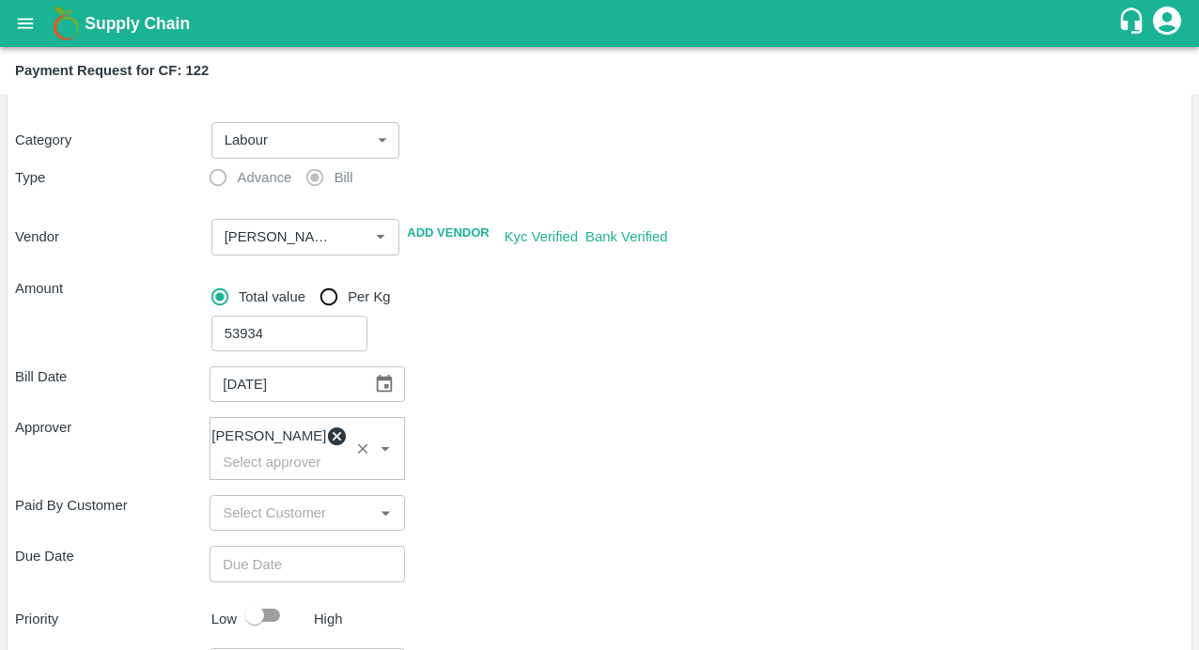
click at [589, 531] on div "Paid By Customer ​" at bounding box center [599, 513] width 1169 height 36
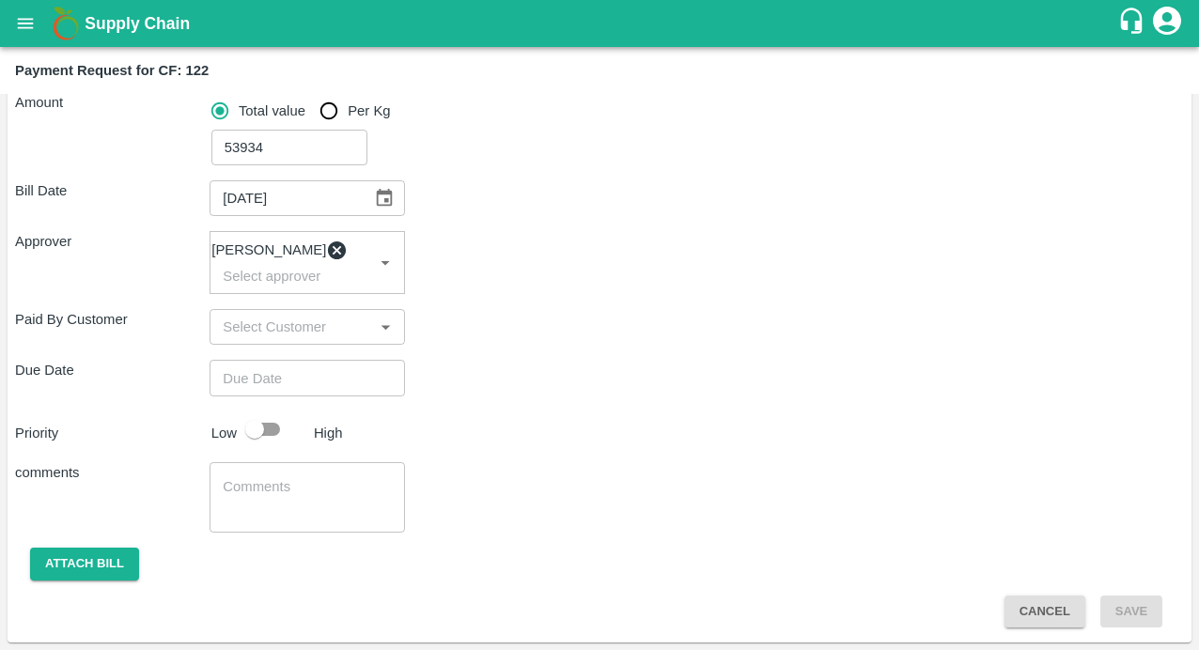
type input "DD/MM/YYYY hh:mm aa"
click at [253, 381] on input "DD/MM/YYYY hh:mm aa" at bounding box center [300, 378] width 181 height 36
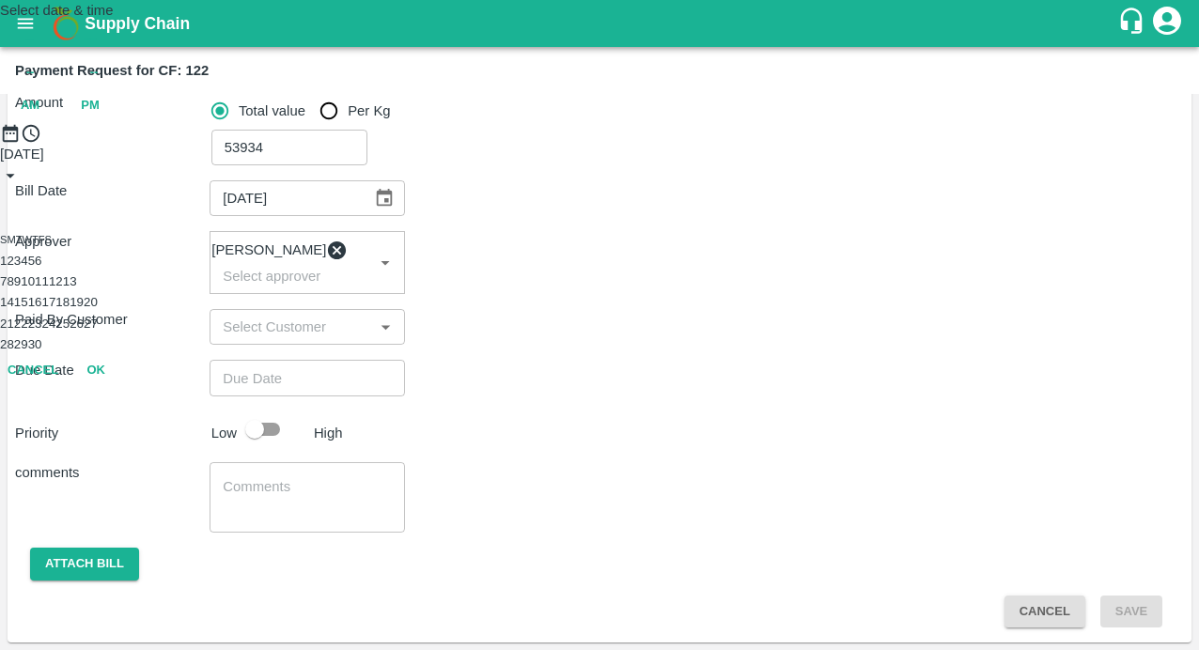
click at [7, 268] on button "1" at bounding box center [3, 261] width 7 height 14
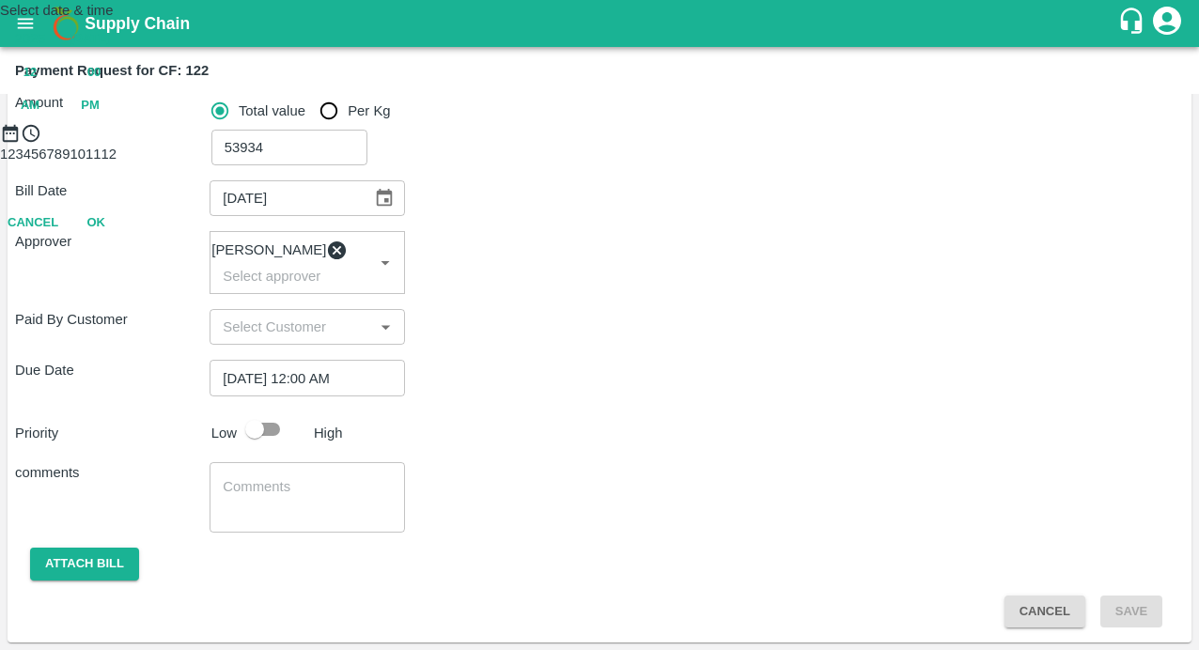
click at [100, 117] on span "PM" at bounding box center [90, 106] width 19 height 22
type input "[DATE] 07:00 PM"
click at [562, 144] on div at bounding box center [599, 144] width 1199 height 0
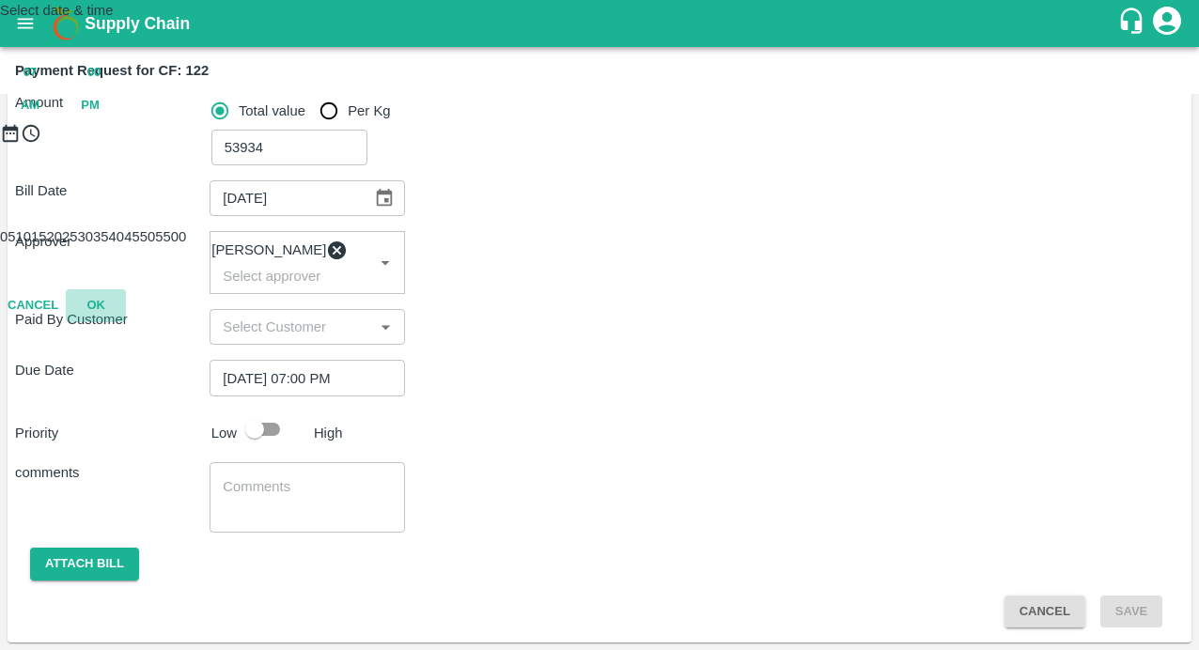
click at [126, 322] on button "OK" at bounding box center [96, 305] width 60 height 33
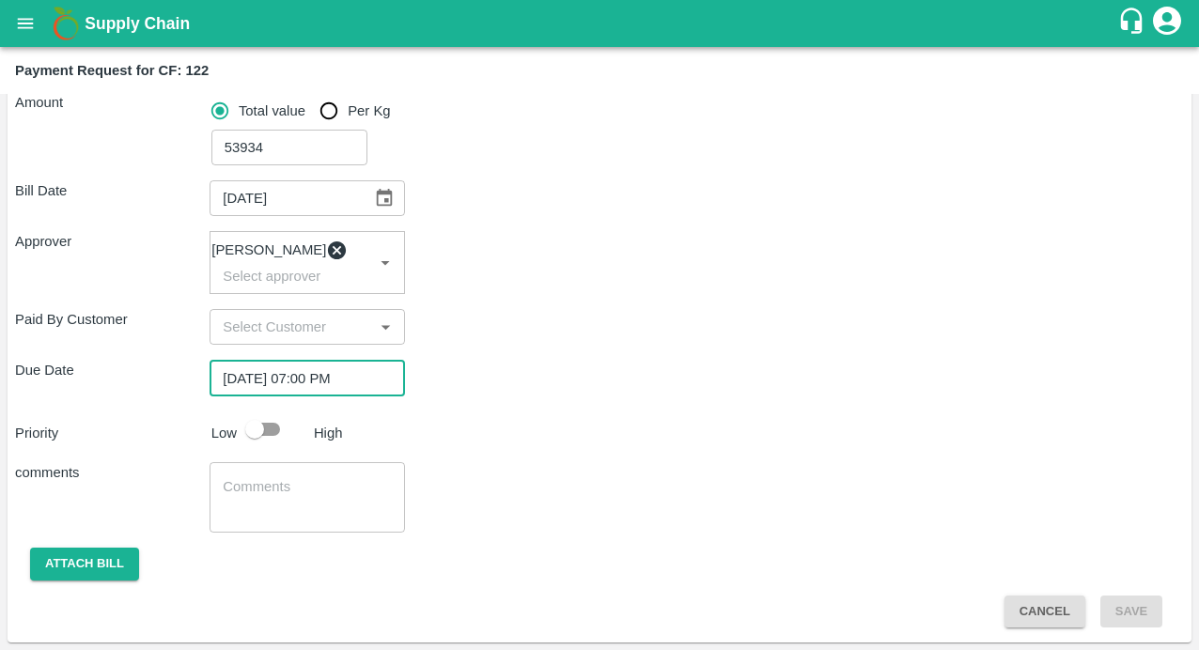
click at [525, 439] on div "Priority Low High" at bounding box center [596, 430] width 1176 height 36
click at [271, 436] on input "checkbox" at bounding box center [254, 430] width 107 height 36
checkbox input "true"
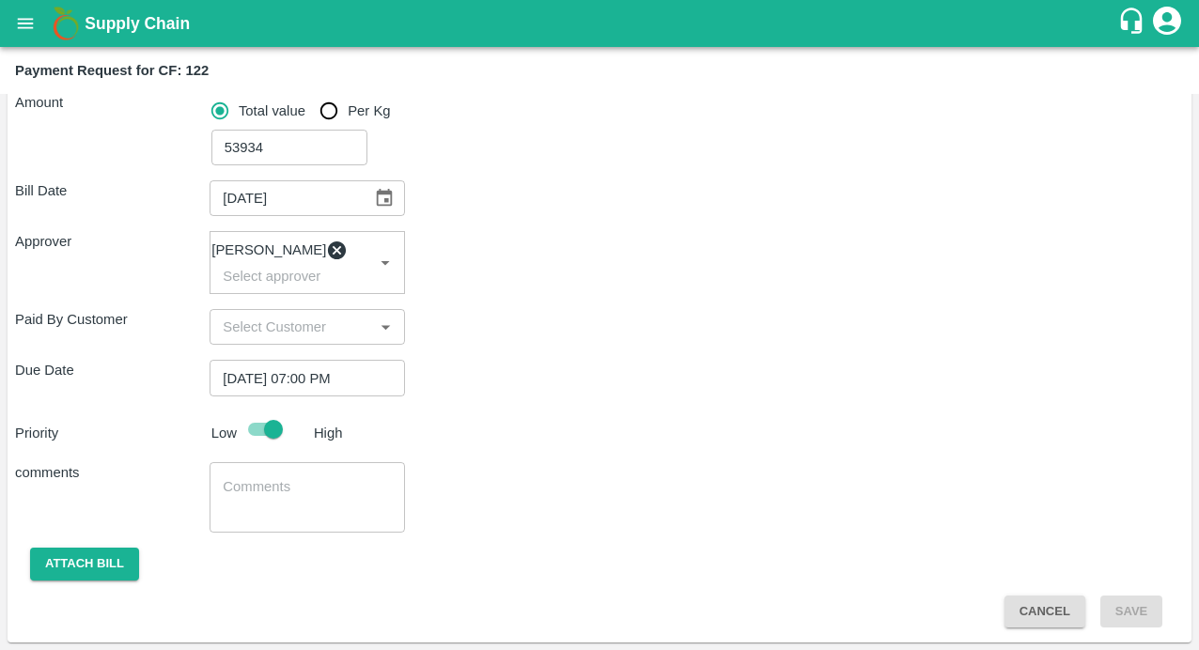
click at [578, 415] on div "Priority Low High" at bounding box center [596, 430] width 1176 height 36
click at [598, 297] on div "Bill Date 26/08/2025 ​ Approver Kiran Naik ​ Paid By Customer ​ Due Date 01/09/…" at bounding box center [599, 396] width 1169 height 462
click at [268, 475] on div "x ​" at bounding box center [307, 497] width 194 height 70
paste textarea "Basal , Application and Spraying , Desuckering, and Weeding"
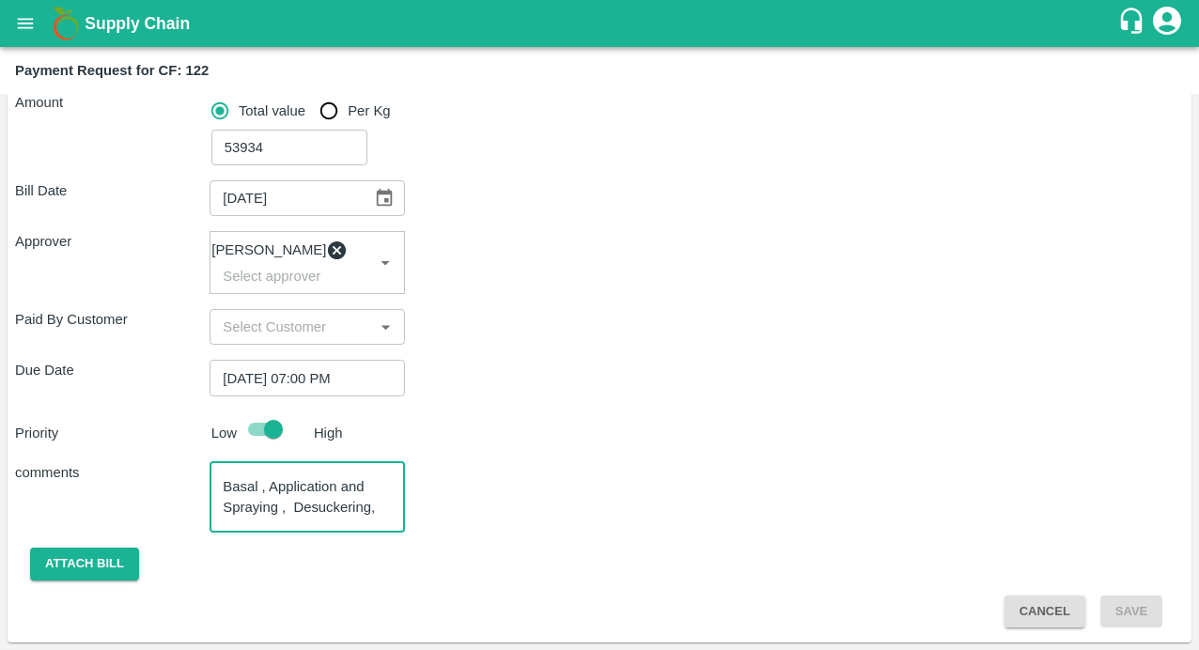
scroll to position [19, 0]
click at [295, 486] on textarea "Basal , Application and Spraying , Desuckering, and Weeding" at bounding box center [307, 496] width 168 height 39
click at [310, 486] on textarea "Basal , Application and Spraying , Desuckering, and Weeding" at bounding box center [307, 496] width 168 height 39
click at [260, 489] on textarea "Basal , Application and Spraying , De-suckering, and Weeding" at bounding box center [307, 496] width 168 height 39
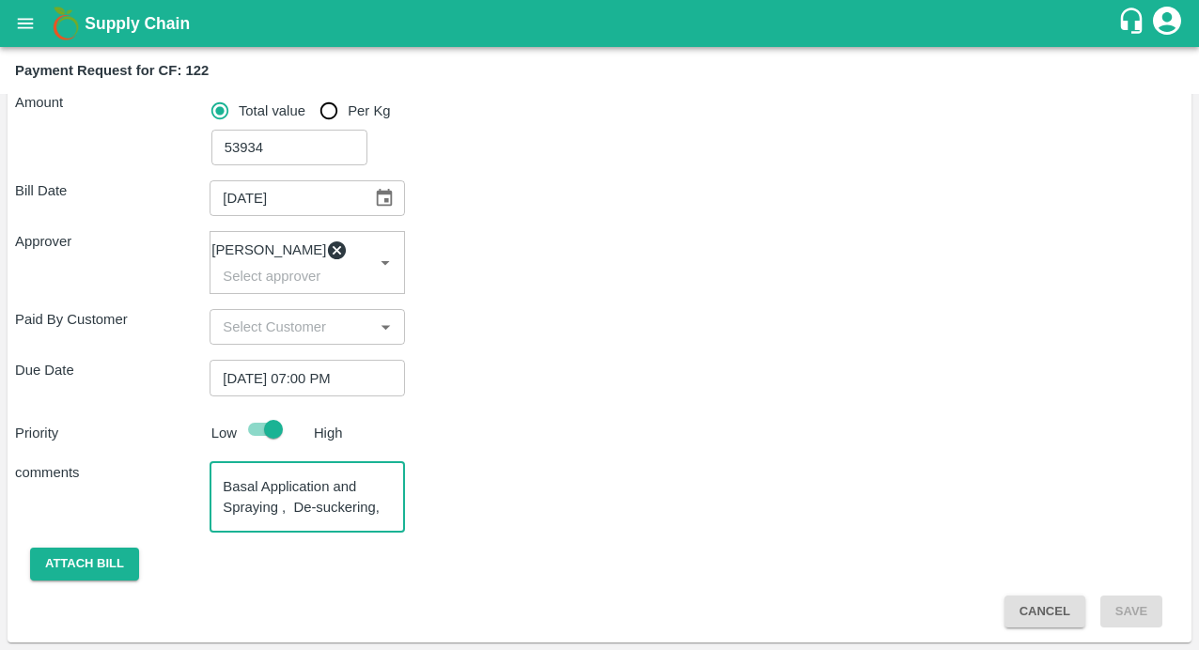
drag, startPoint x: 359, startPoint y: 489, endPoint x: 330, endPoint y: 489, distance: 29.1
click at [329, 489] on textarea "Basal Application and Spraying , De-suckering, and Weeding" at bounding box center [307, 496] width 168 height 39
click at [293, 511] on textarea "Basal Application, Spraying , De-suckering, and Weeding" at bounding box center [307, 496] width 168 height 39
click at [280, 487] on textarea "Basal Application, Spraying ,De-suckering, and Weeding" at bounding box center [307, 496] width 168 height 39
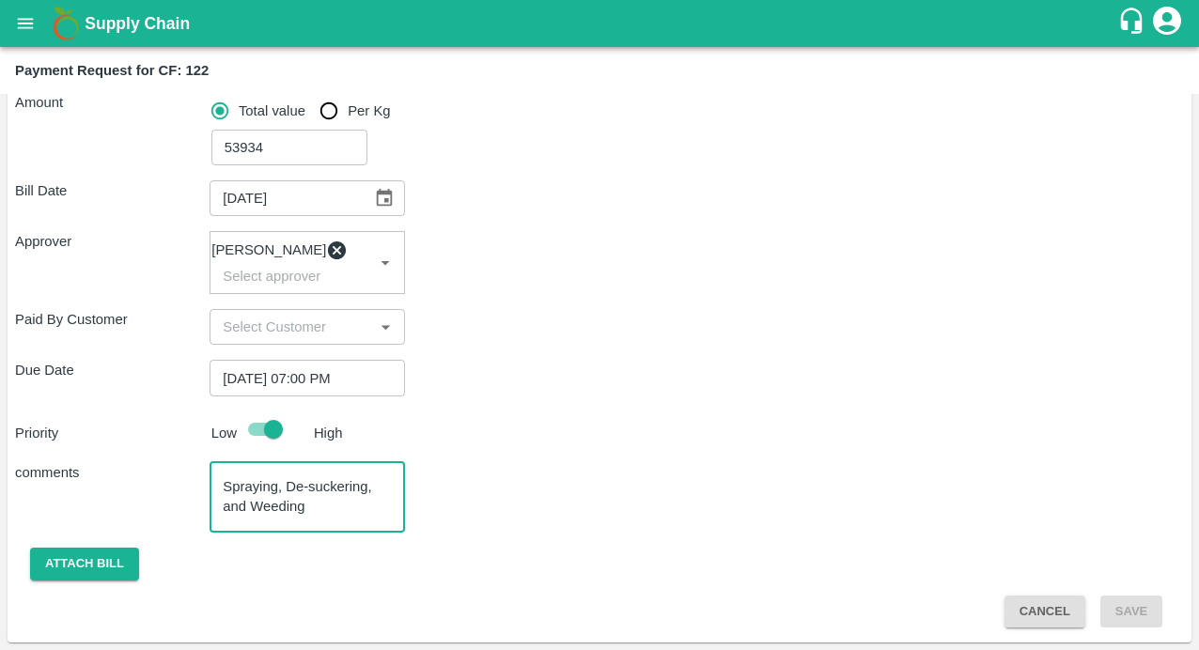
drag, startPoint x: 251, startPoint y: 508, endPoint x: 198, endPoint y: 508, distance: 52.6
click at [198, 508] on div "comments Basal Application, Spraying, De-suckering, and Weeding x ​" at bounding box center [599, 497] width 1169 height 70
click at [299, 505] on textarea "Basal Application, Spraying, De-suckering, Weeding" at bounding box center [307, 496] width 168 height 39
type textarea "Basal Application, Spraying, De-suckering, Weeding, Jaggery purchase, Fertilize…"
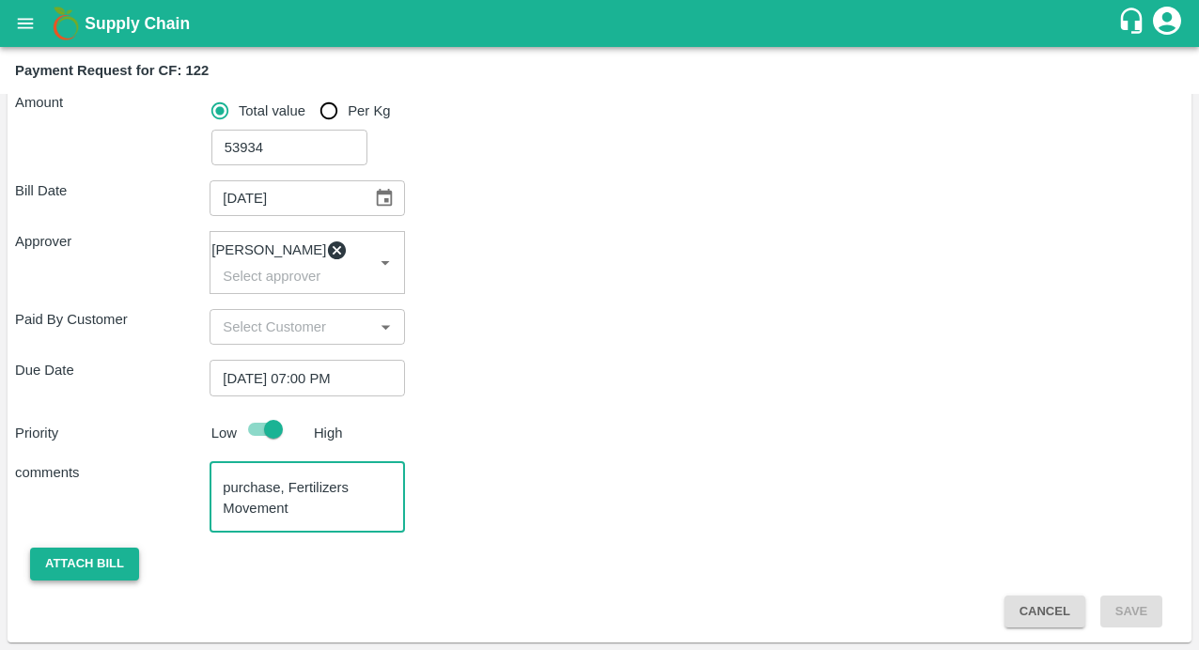
click at [68, 567] on button "Attach bill" at bounding box center [84, 564] width 109 height 33
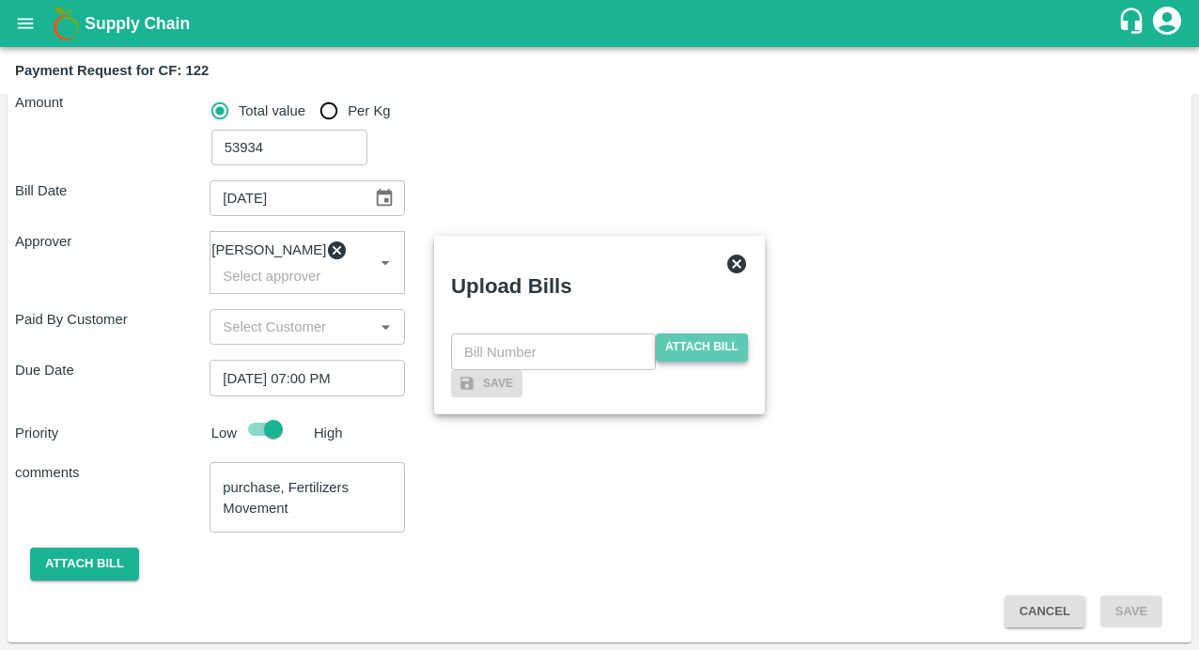
click at [708, 334] on span "Attach bill" at bounding box center [702, 347] width 92 height 27
click at [0, 0] on input "Attach bill" at bounding box center [0, 0] width 0 height 0
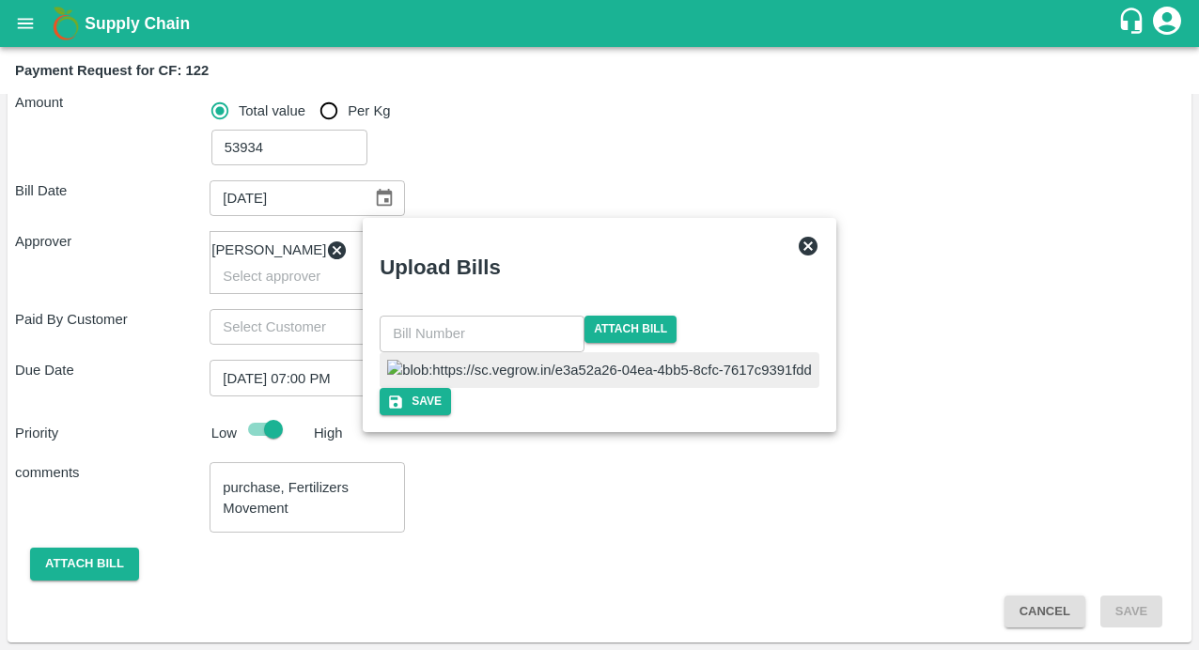
click at [532, 316] on input "text" at bounding box center [482, 334] width 205 height 36
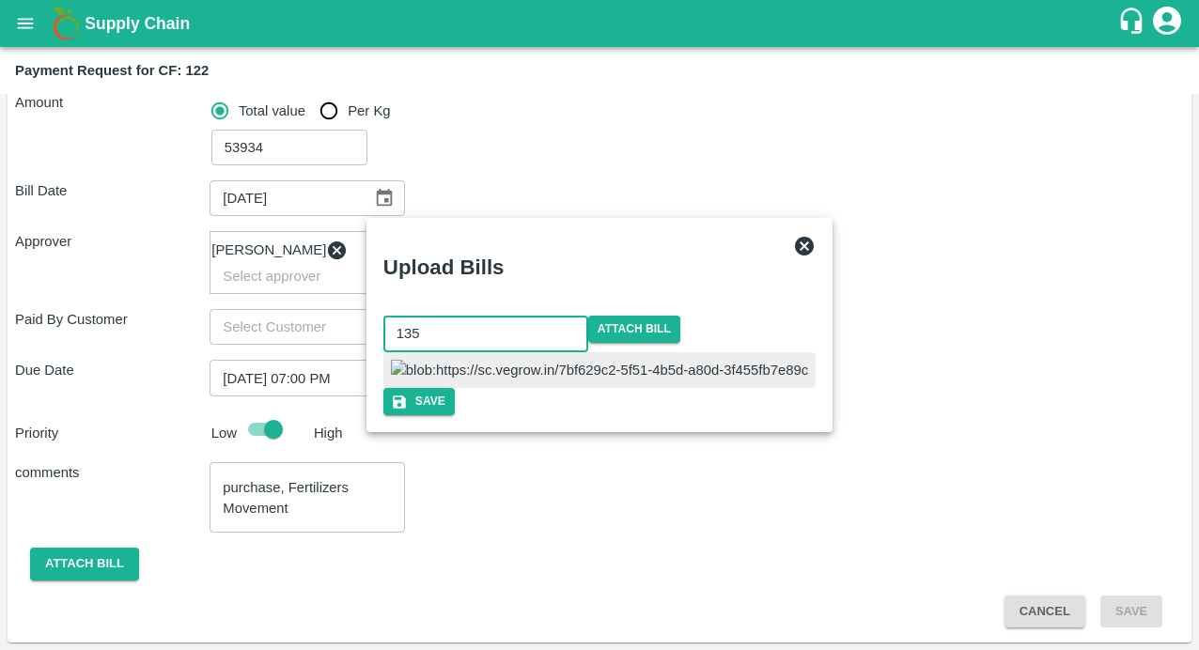
type input "135"
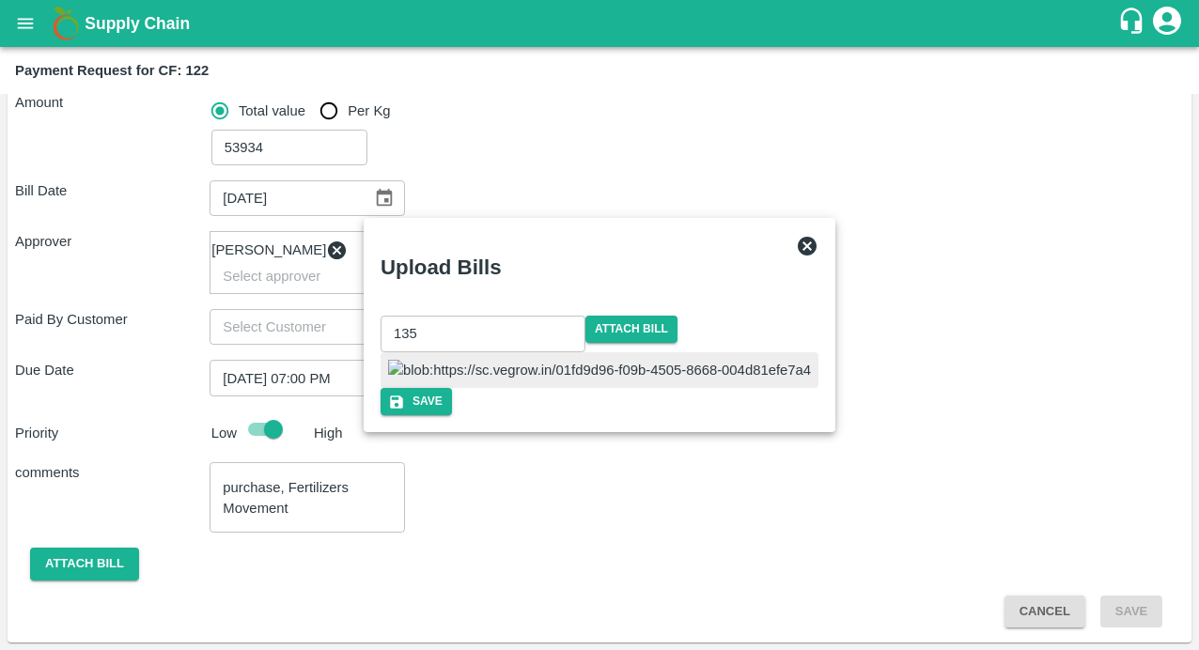
click at [661, 352] on div at bounding box center [600, 370] width 438 height 36
click at [452, 415] on button "Save" at bounding box center [416, 401] width 71 height 27
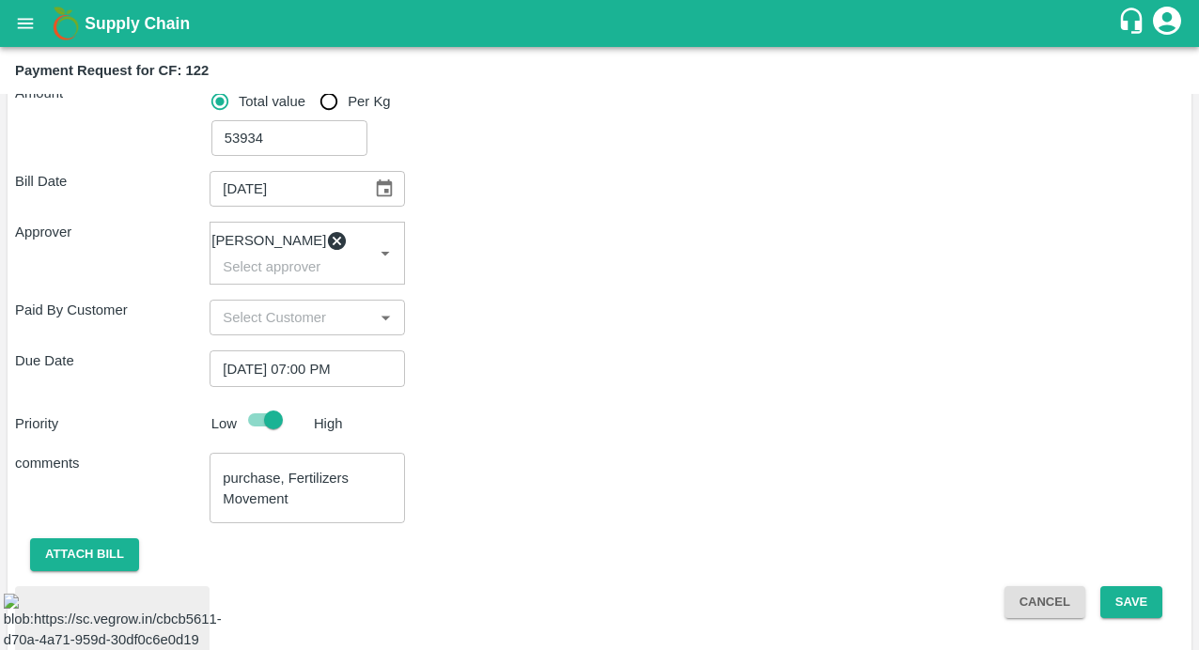
scroll to position [407, 0]
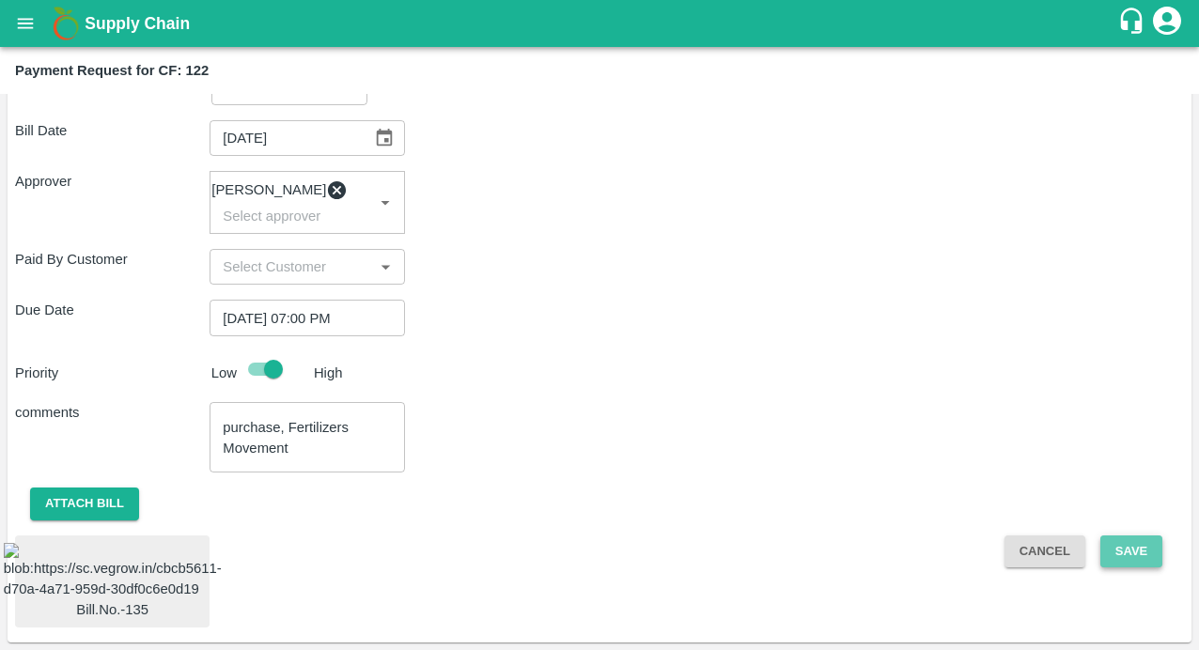
click at [1144, 536] on button "Save" at bounding box center [1131, 552] width 62 height 33
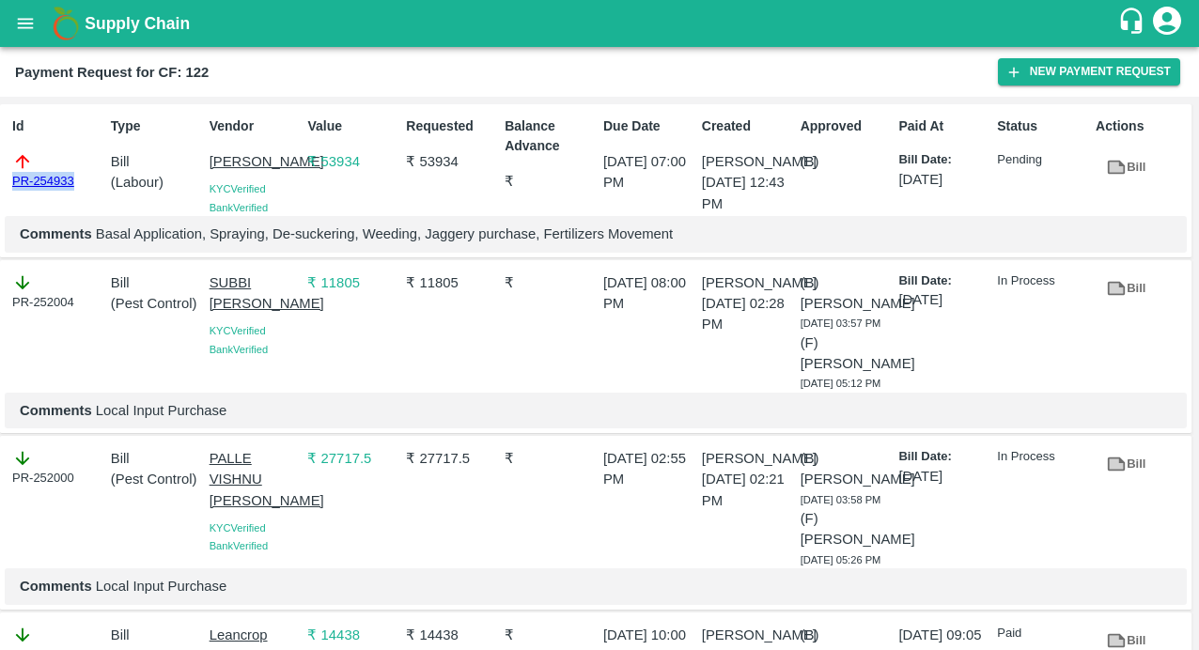
drag, startPoint x: 90, startPoint y: 179, endPoint x: 7, endPoint y: 179, distance: 83.6
click at [7, 179] on div "Id PR-254933" at bounding box center [54, 162] width 99 height 107
copy link "PR-254933"
click at [33, 28] on icon "open drawer" at bounding box center [25, 23] width 21 height 21
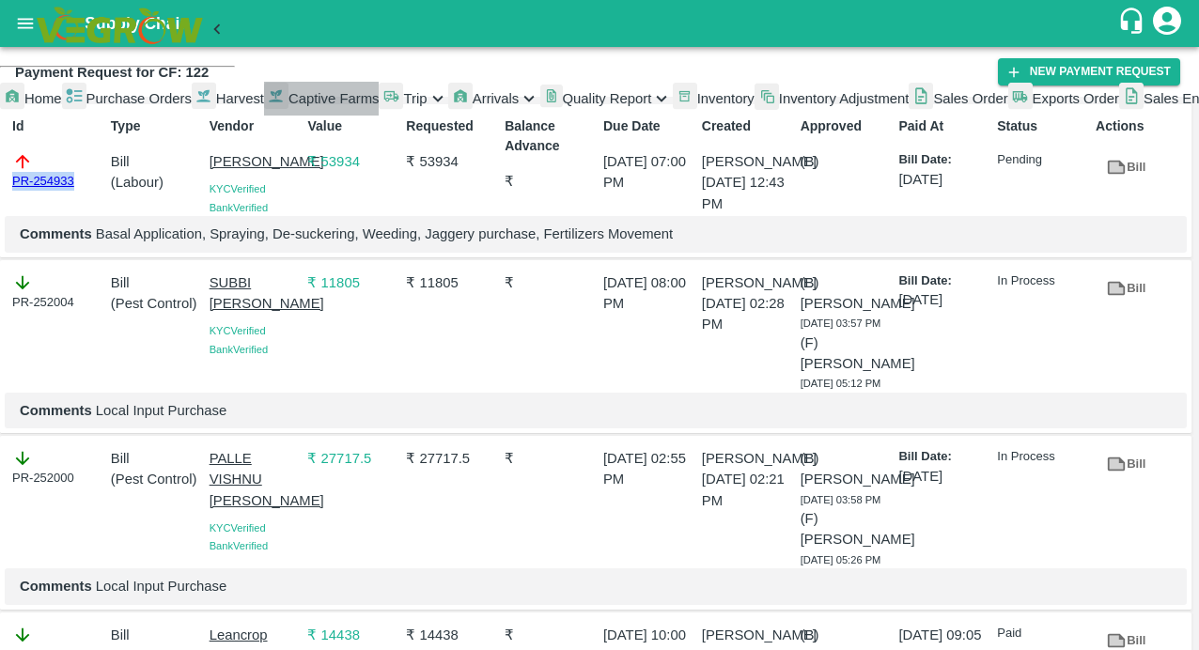
click at [288, 106] on span "Captive Farms" at bounding box center [333, 98] width 91 height 15
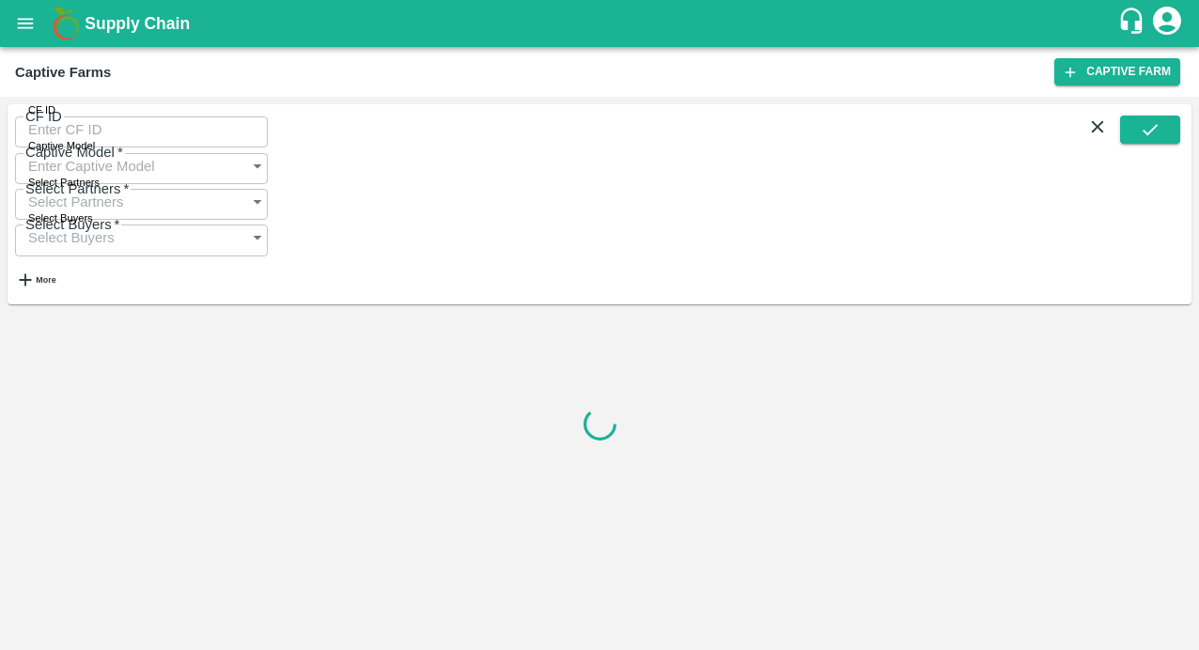
click at [54, 137] on input "CF ID" at bounding box center [141, 130] width 253 height 36
paste input "123"
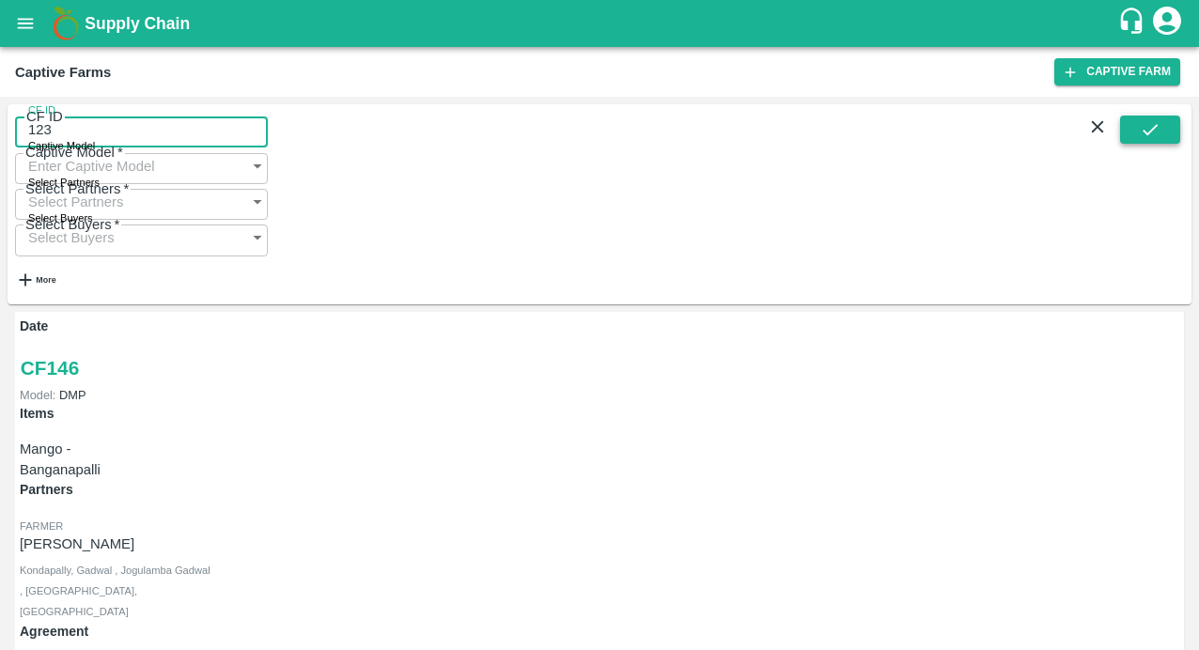
type input "123"
click at [1125, 140] on button "submit" at bounding box center [1150, 130] width 60 height 28
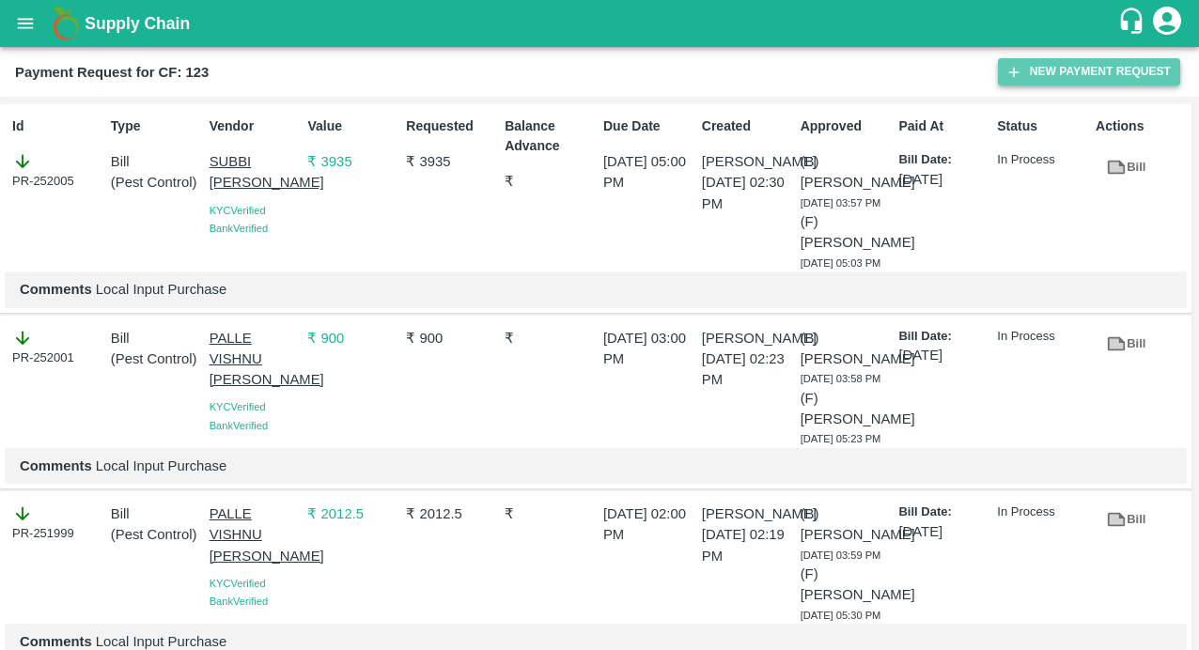
click at [1067, 72] on button "New Payment Request" at bounding box center [1089, 71] width 182 height 27
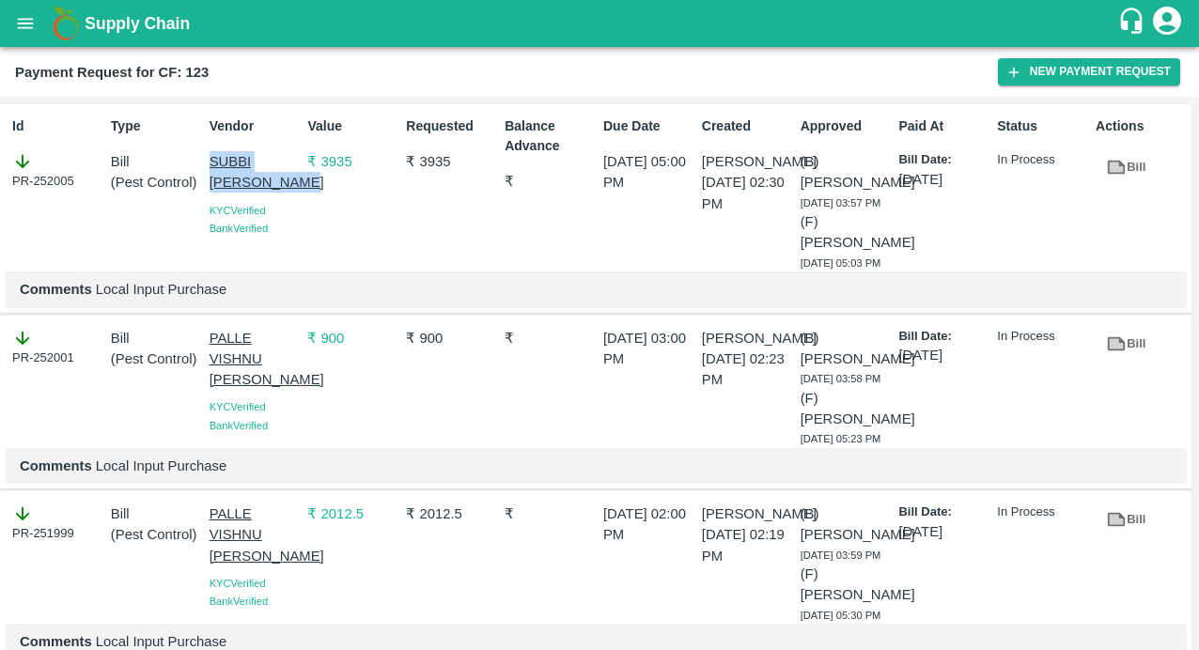
drag, startPoint x: 202, startPoint y: 154, endPoint x: 269, endPoint y: 198, distance: 80.0
click at [269, 198] on div "Vendor [PERSON_NAME] [PERSON_NAME] Verified Bank Verified" at bounding box center [251, 190] width 99 height 163
copy p "SUBBI [PERSON_NAME]"
click at [1061, 72] on button "New Payment Request" at bounding box center [1089, 71] width 182 height 27
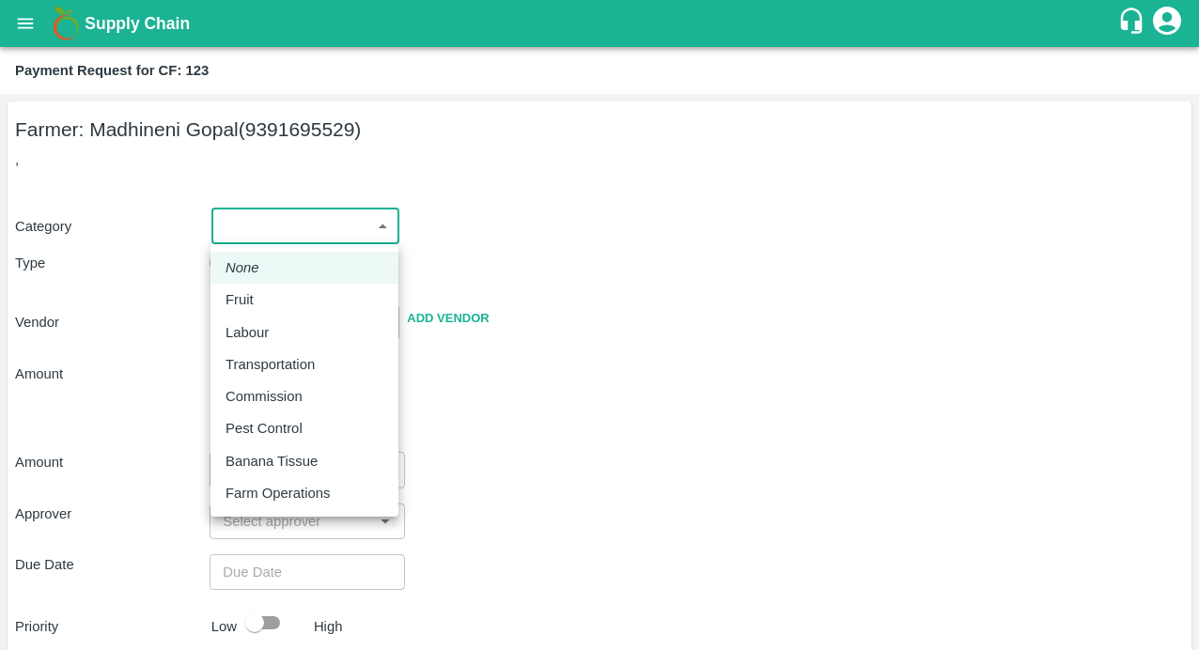
click at [318, 235] on body "Supply Chain Payment Request for CF: 123 Farmer: Madhineni Gopal (9391695529) ,…" at bounding box center [599, 325] width 1199 height 650
click at [261, 427] on p "Pest Control" at bounding box center [263, 428] width 77 height 21
type input "21"
radio input "false"
radio input "true"
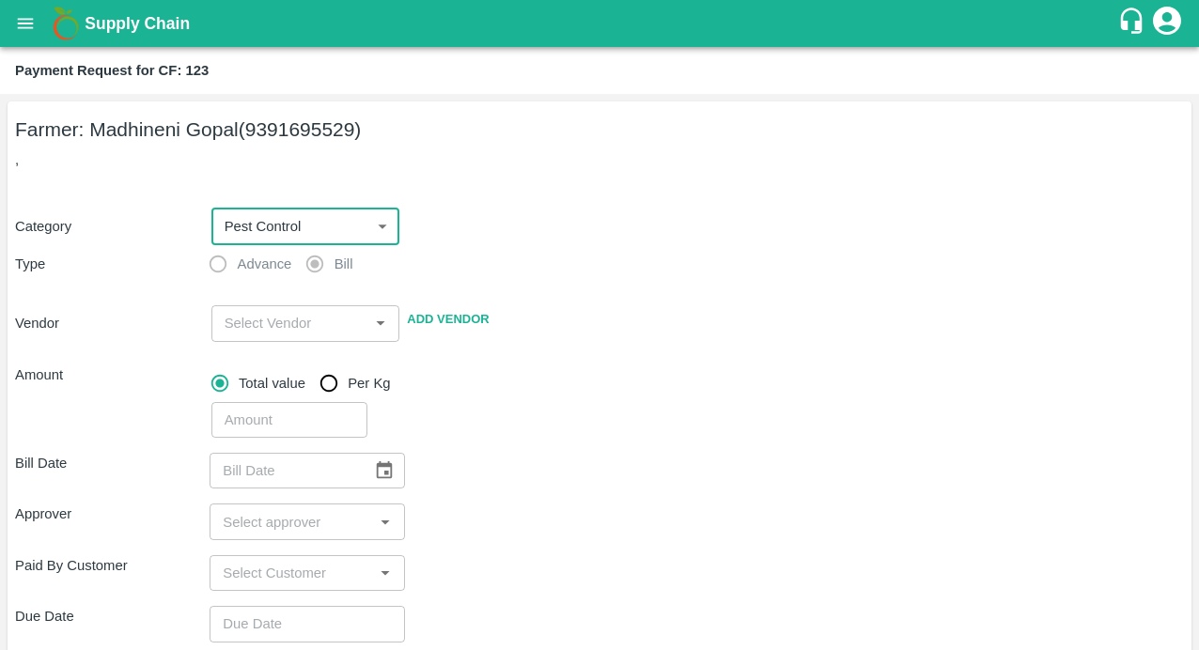
click at [228, 319] on input "input" at bounding box center [290, 323] width 147 height 24
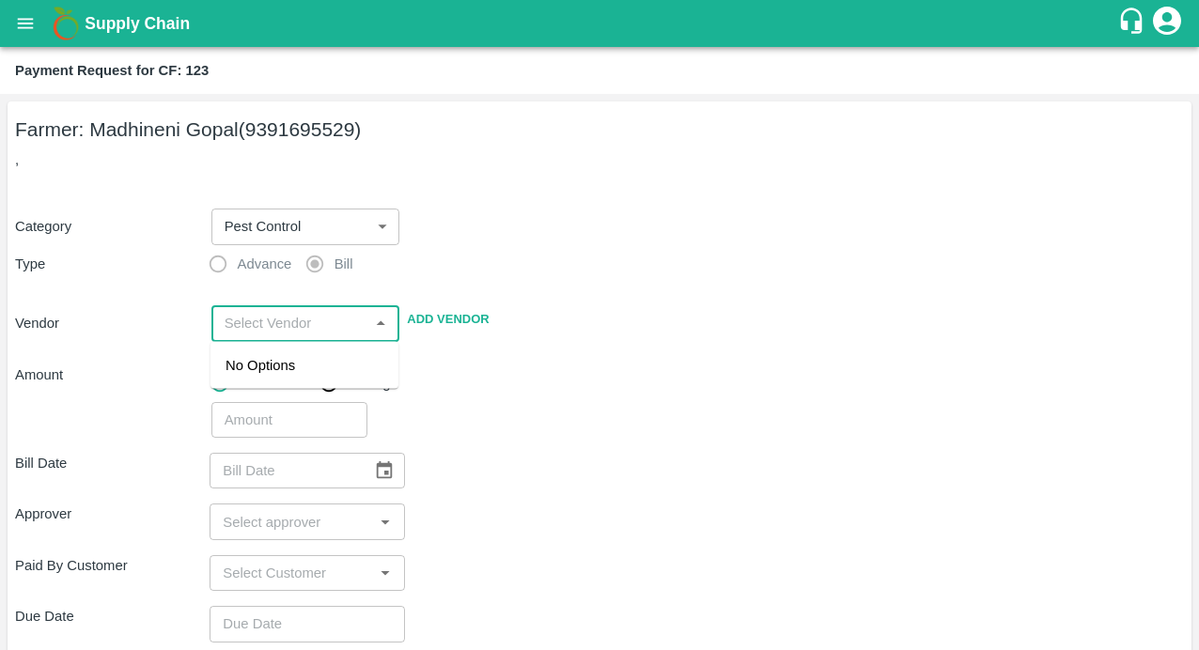
paste input "SUBBI [PERSON_NAME]"
click at [254, 366] on div "SUBBI [PERSON_NAME] - 9490181378(Supplier, Service Provider)" at bounding box center [304, 397] width 158 height 84
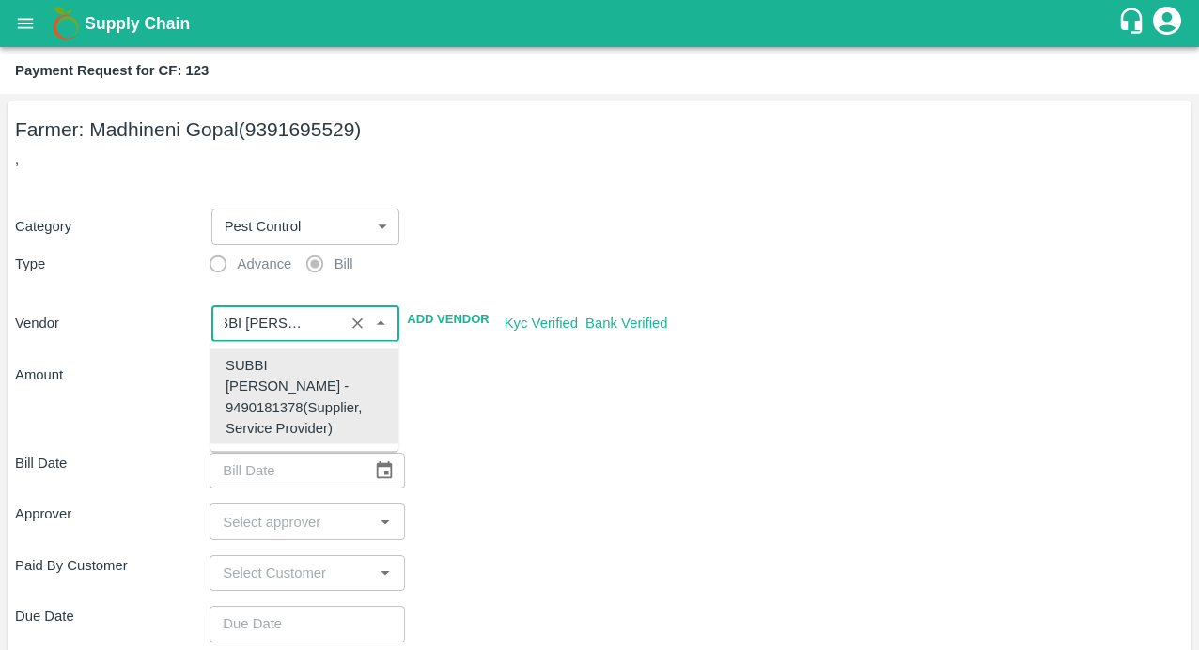
type input "SUBBI [PERSON_NAME] - 9490181378(Supplier, Service Provider)"
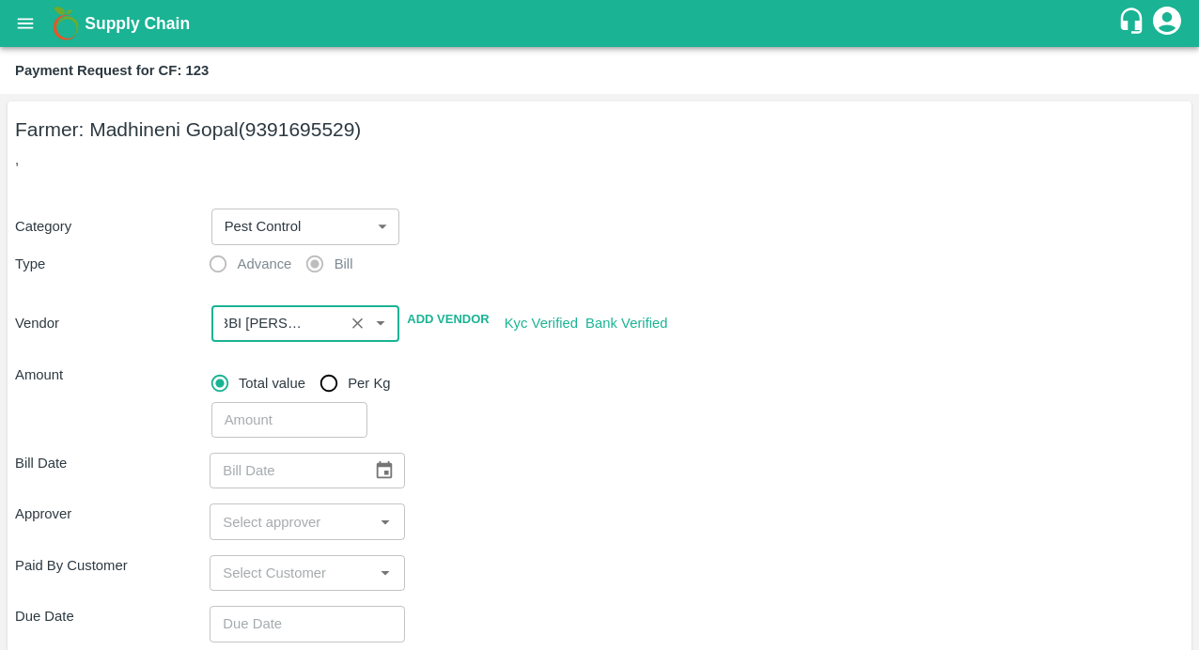
scroll to position [0, 0]
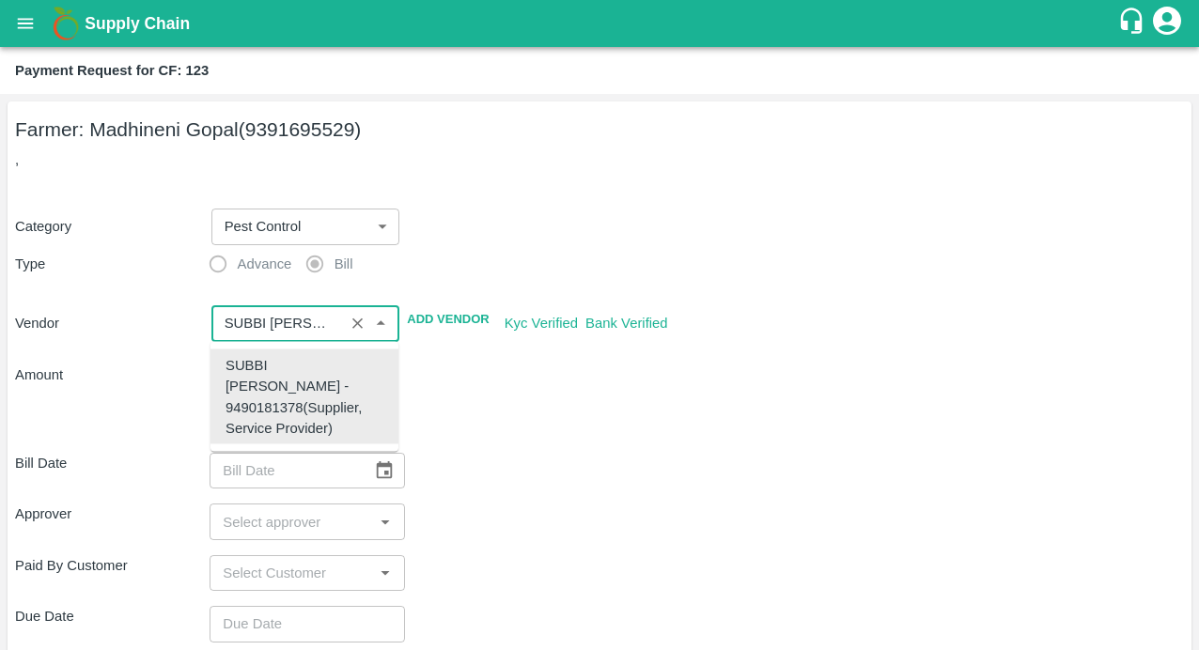
click at [280, 317] on input "input" at bounding box center [278, 323] width 122 height 24
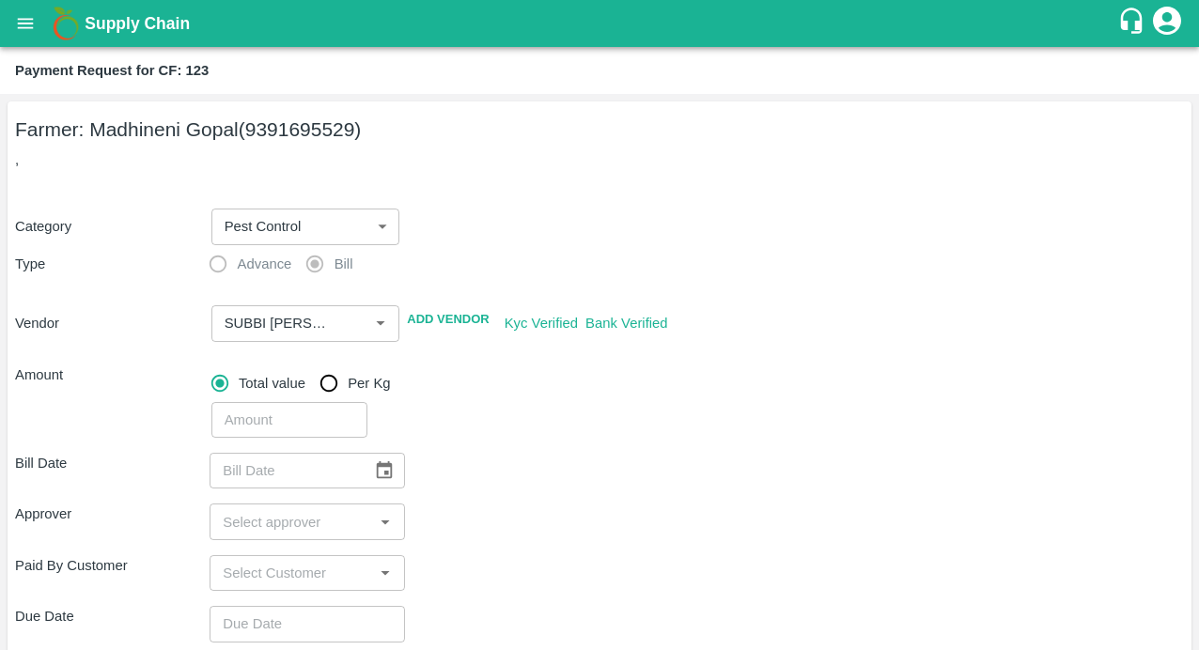
click at [604, 470] on div "Bill Date ​" at bounding box center [599, 471] width 1169 height 36
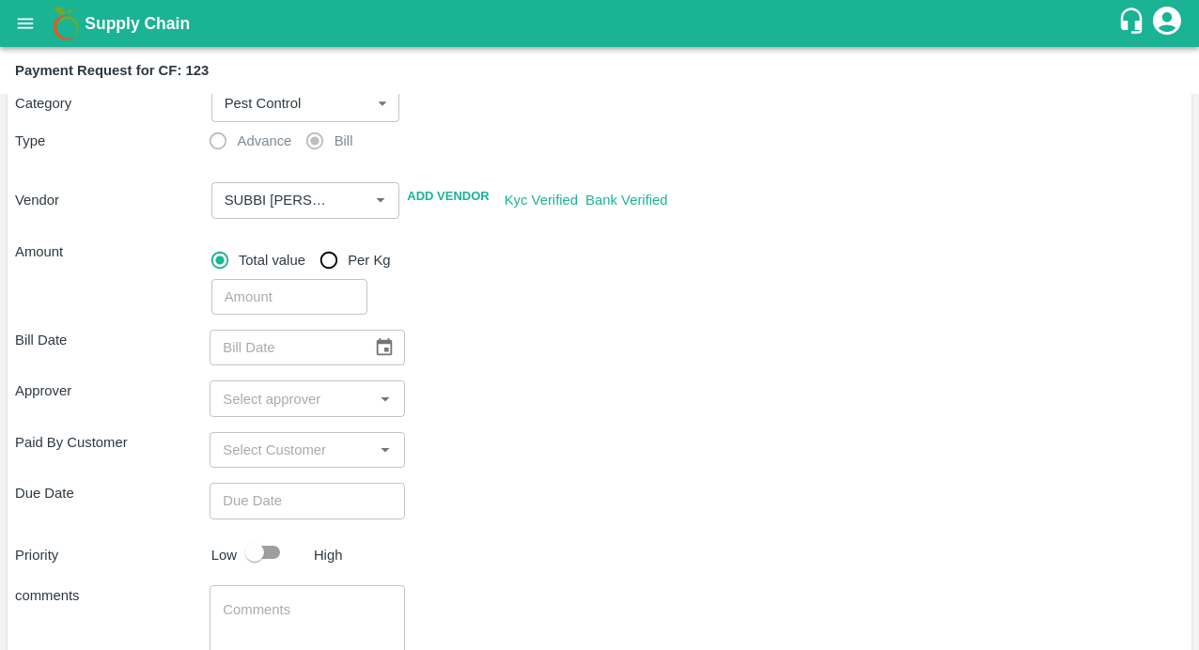
scroll to position [149, 0]
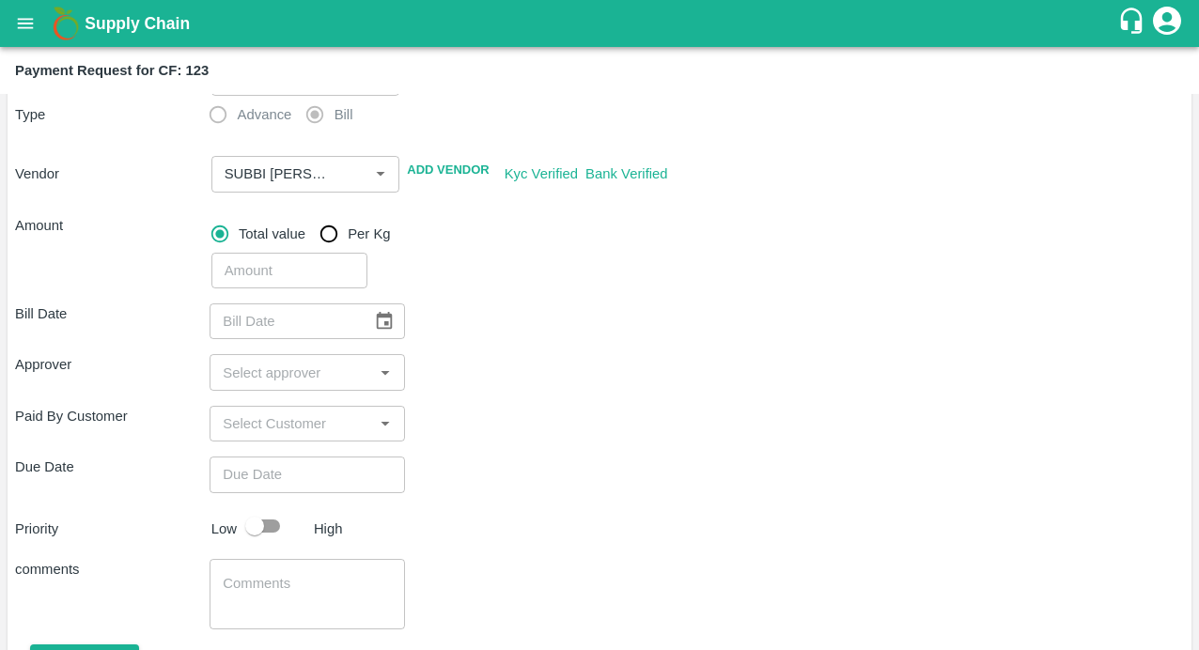
click at [238, 272] on input "number" at bounding box center [289, 271] width 156 height 36
type input "595"
click at [487, 350] on div "Bill Date ​ Approver ​ Paid By Customer ​ Due Date ​ Priority Low High comments…" at bounding box center [599, 506] width 1169 height 436
click at [377, 320] on icon "Choose date" at bounding box center [385, 321] width 16 height 18
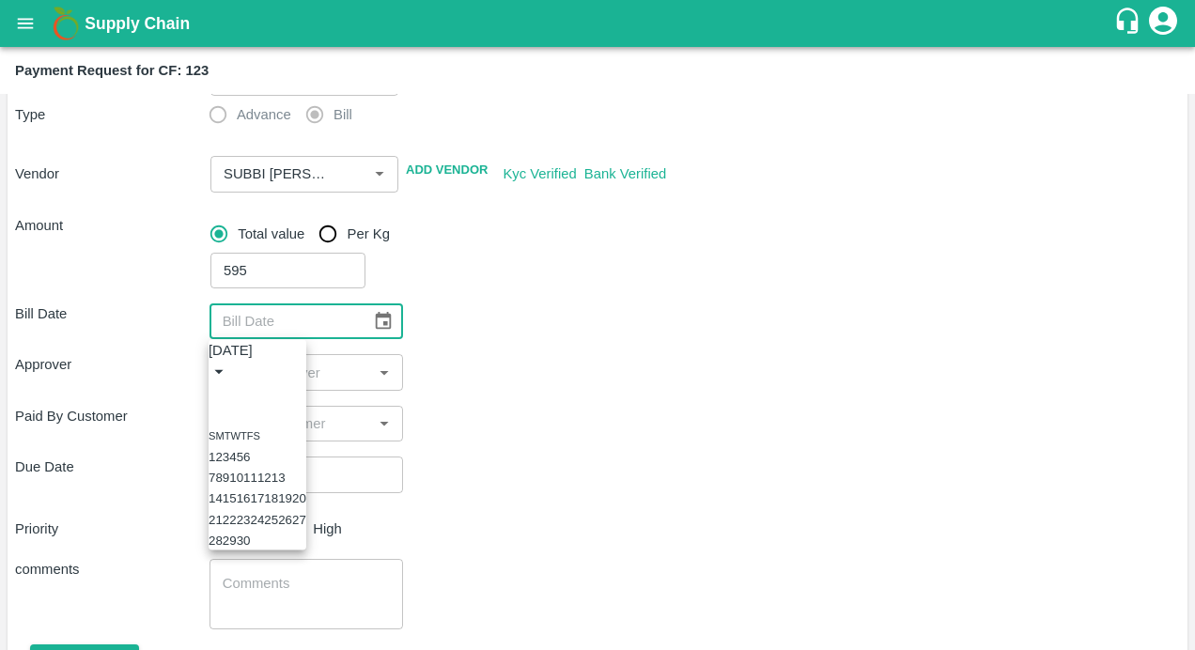
click at [216, 394] on icon "Previous month" at bounding box center [216, 394] width 0 height 0
click at [236, 485] on button "6" at bounding box center [232, 478] width 7 height 14
type input "[DATE]"
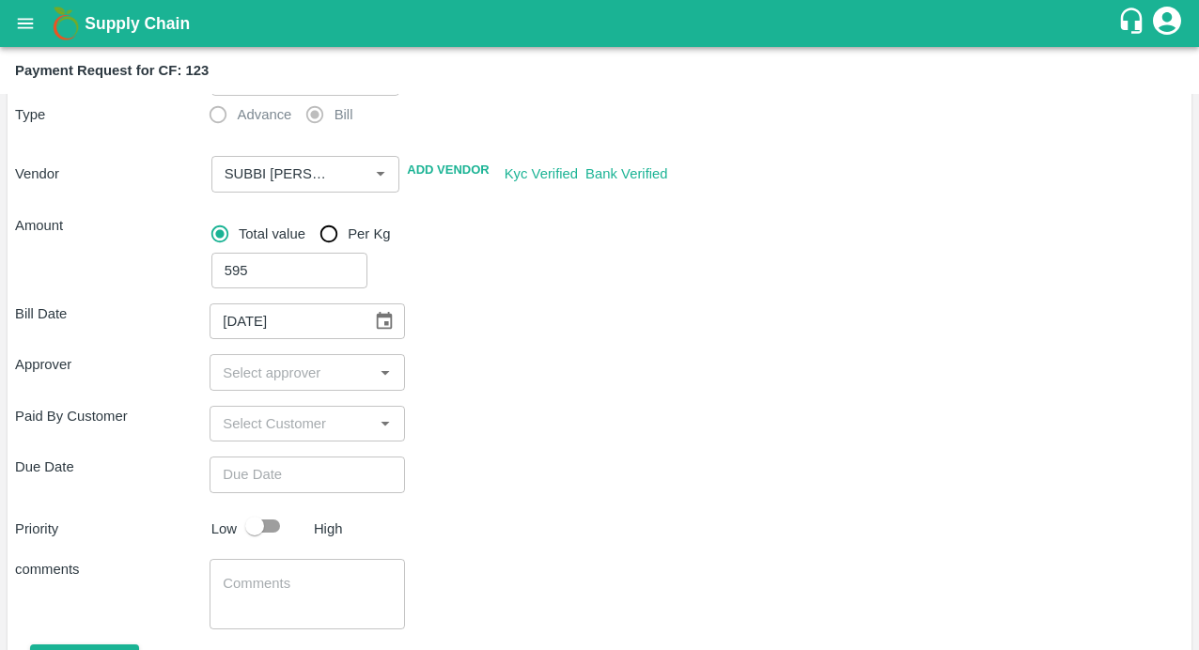
click at [299, 371] on input "input" at bounding box center [291, 372] width 152 height 24
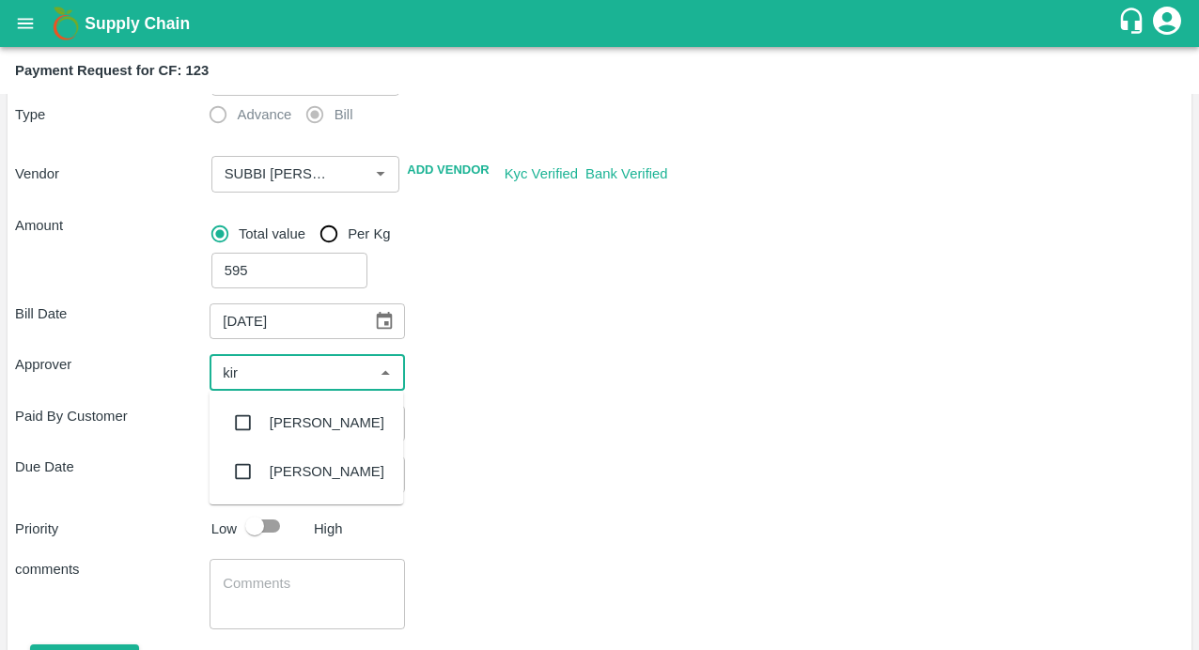
type input "kira"
click at [241, 422] on input "checkbox" at bounding box center [244, 423] width 38 height 38
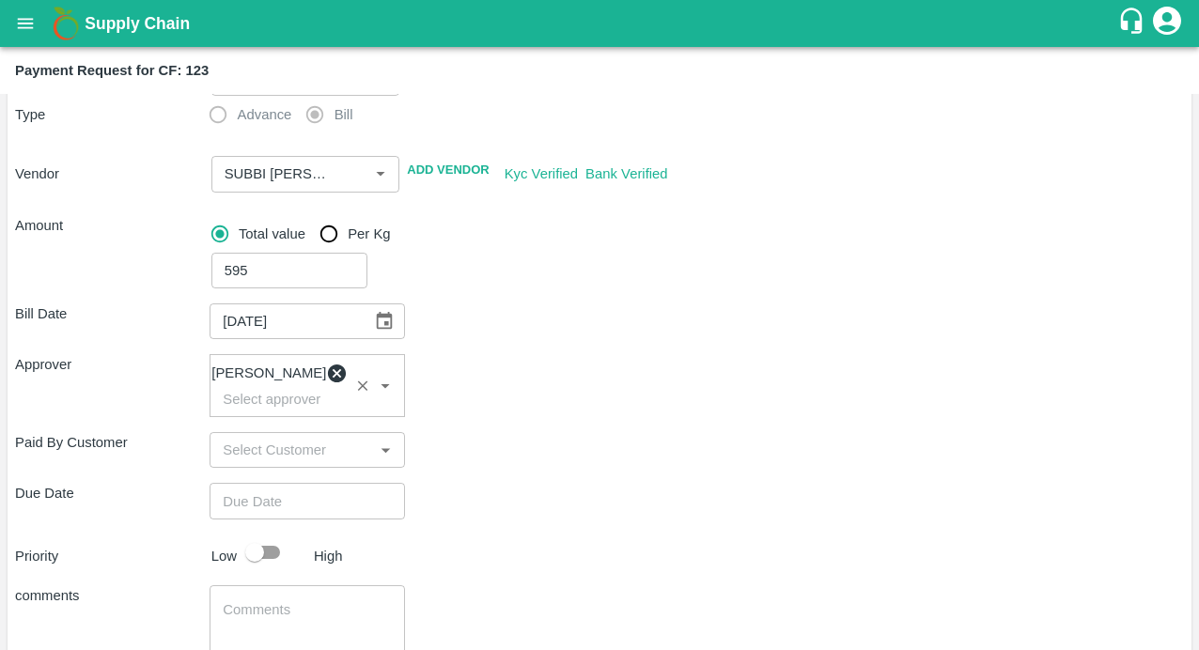
click at [551, 478] on div "Bill Date [DATE] ​ Approver [PERSON_NAME] ​ Paid By Customer ​ Due Date ​ Prior…" at bounding box center [599, 519] width 1169 height 462
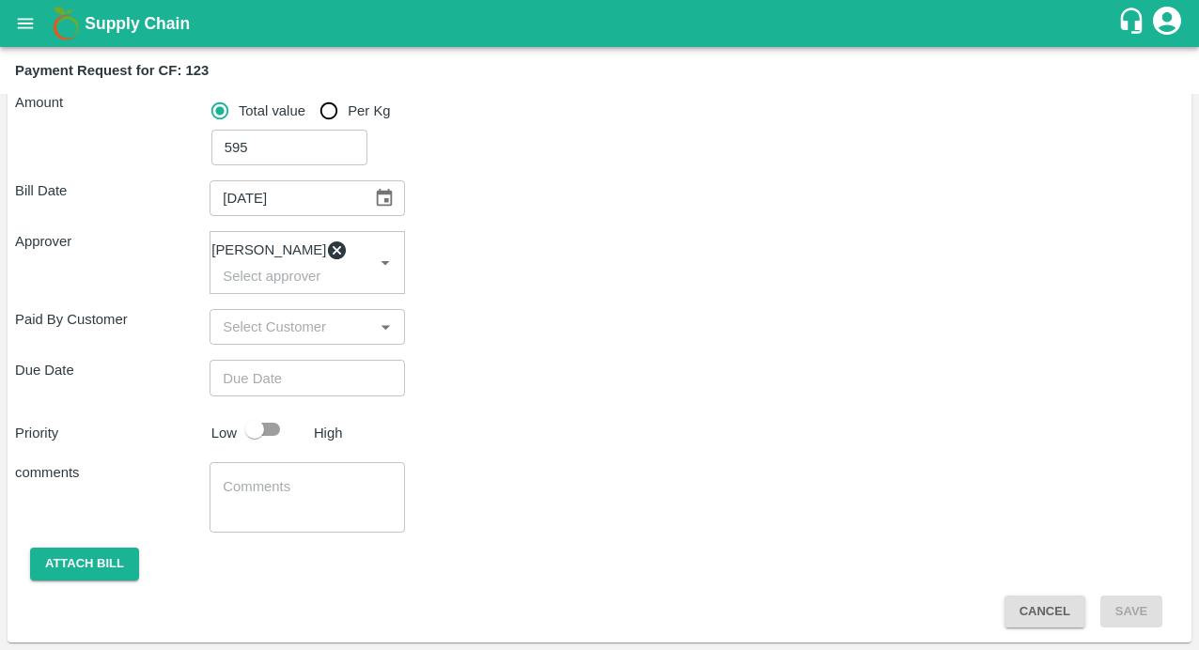
type input "DD/MM/YYYY hh:mm aa"
click at [287, 377] on input "DD/MM/YYYY hh:mm aa" at bounding box center [300, 378] width 181 height 36
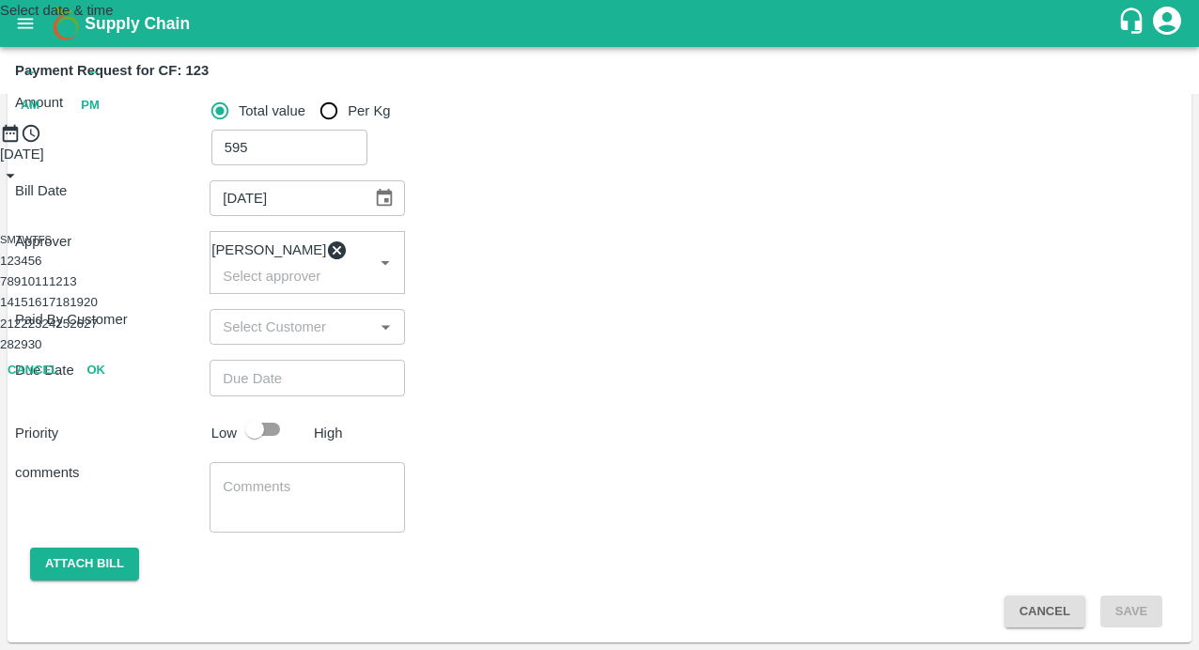
click at [7, 268] on button "1" at bounding box center [3, 261] width 7 height 14
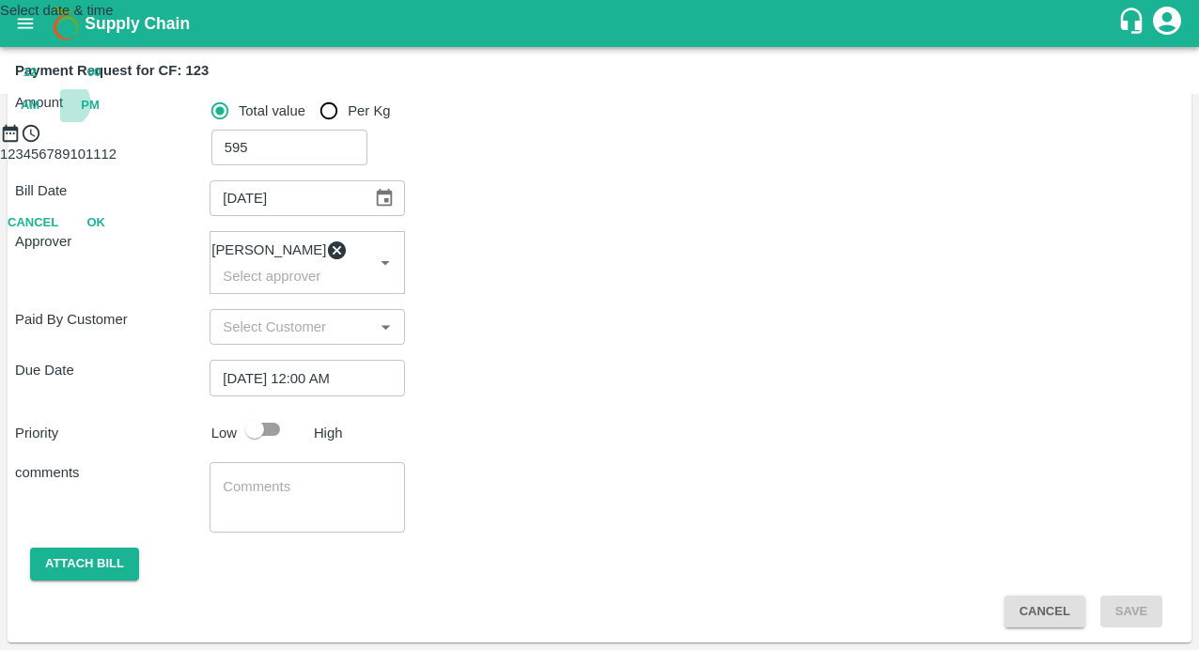
click at [100, 117] on span "PM" at bounding box center [90, 106] width 19 height 22
click at [597, 144] on div at bounding box center [599, 144] width 1199 height 0
type input "[DATE] 06:00 PM"
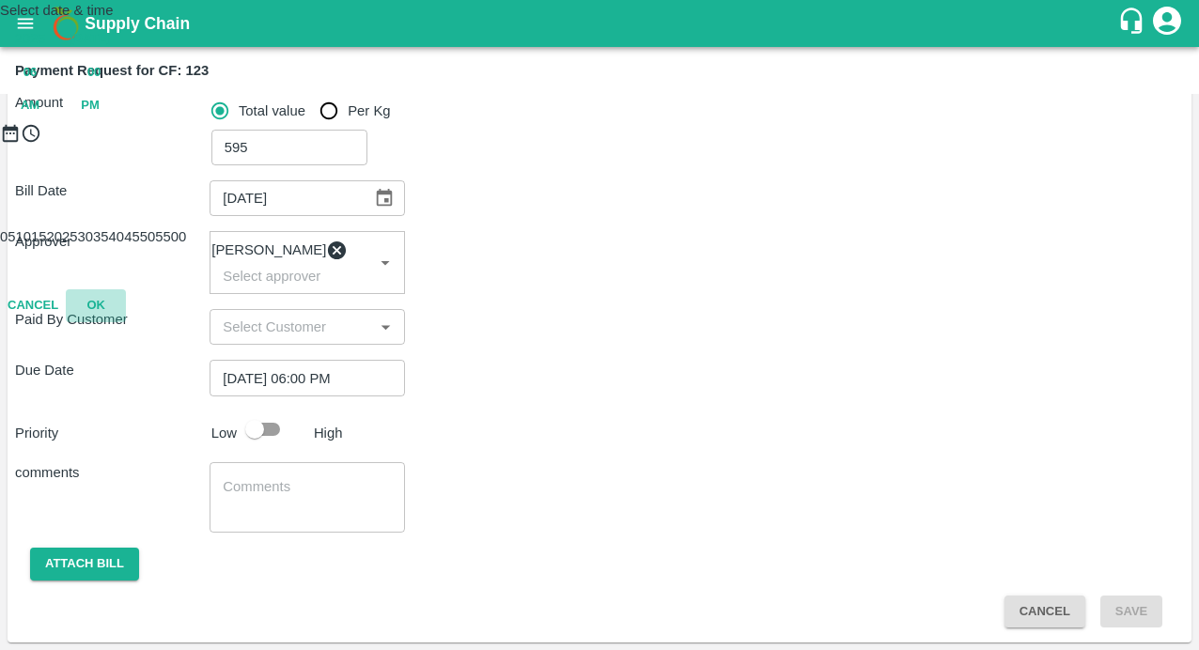
click at [126, 322] on button "OK" at bounding box center [96, 305] width 60 height 33
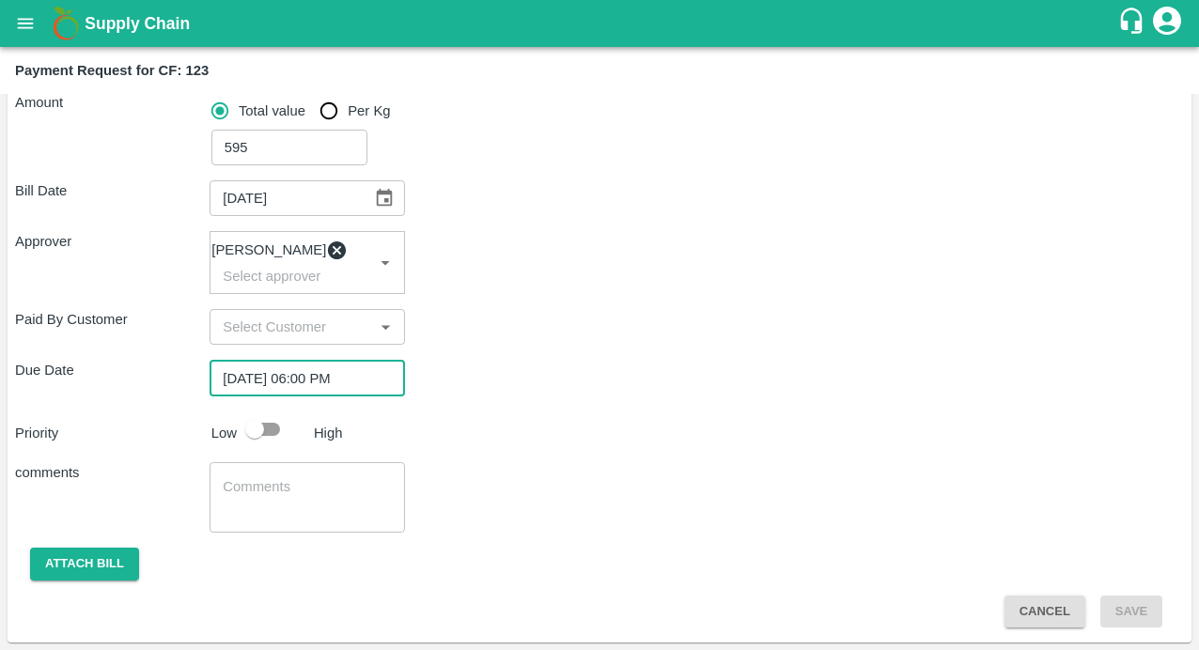
click at [257, 431] on input "checkbox" at bounding box center [254, 430] width 107 height 36
checkbox input "true"
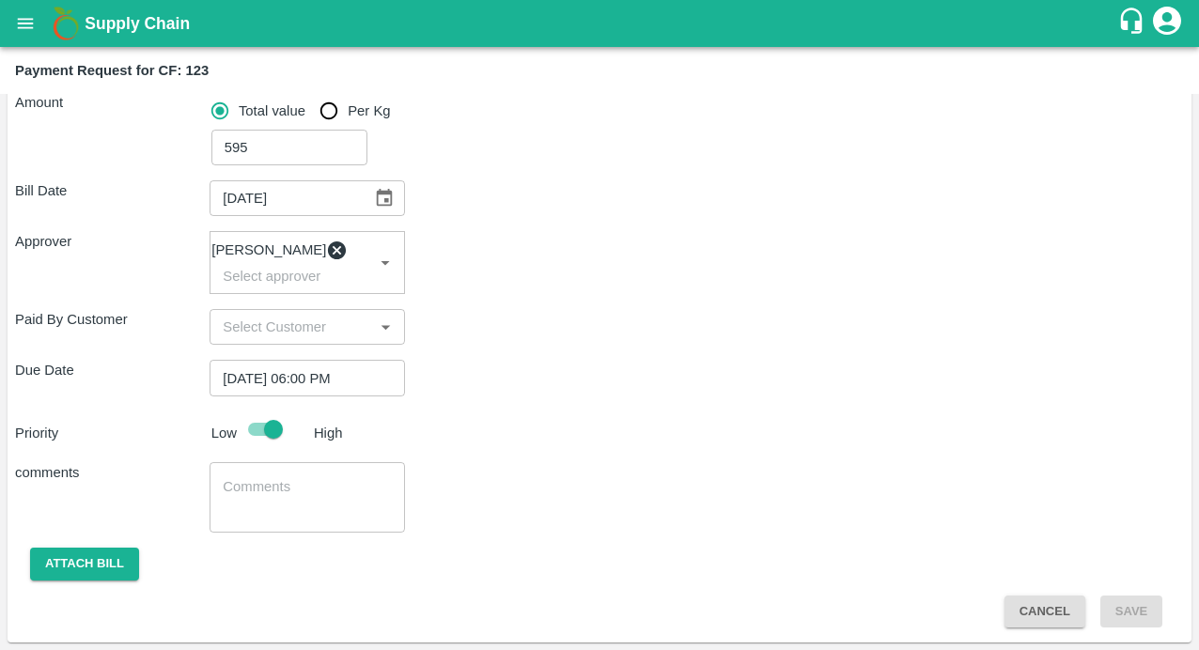
click at [292, 502] on textarea at bounding box center [307, 496] width 168 height 39
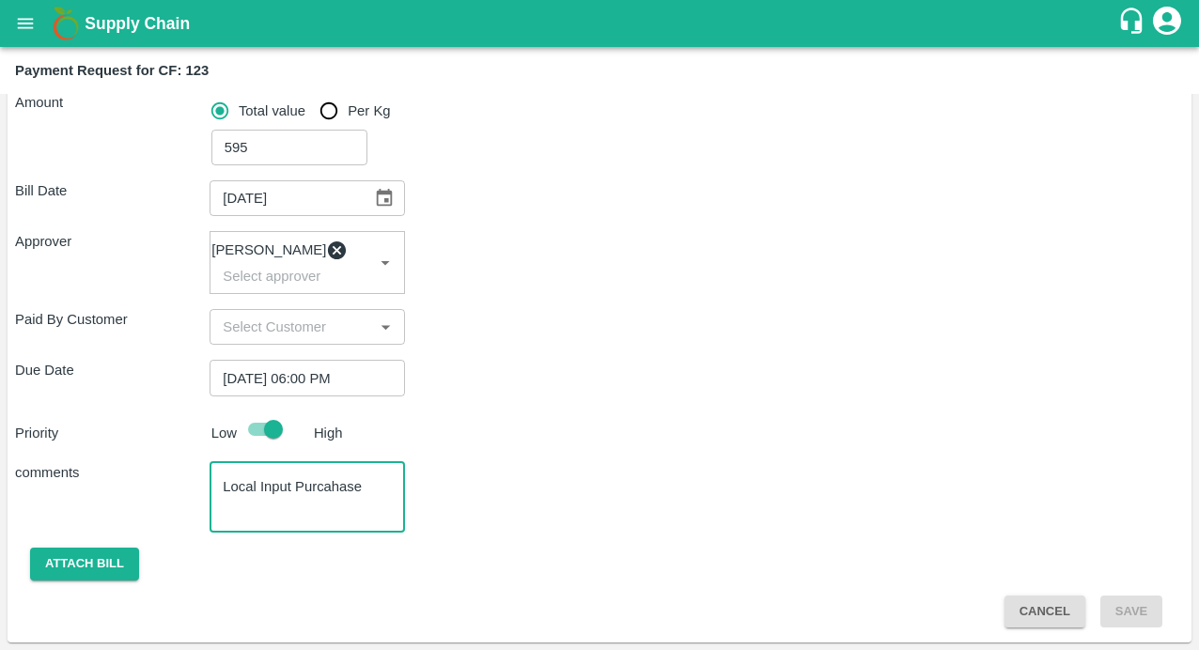
click at [68, 546] on div "Bill Date [DATE] ​ Approver [PERSON_NAME] ​ Paid By Customer ​ Due Date [DATE] …" at bounding box center [599, 396] width 1169 height 462
click at [119, 573] on button "Attach bill" at bounding box center [84, 564] width 109 height 33
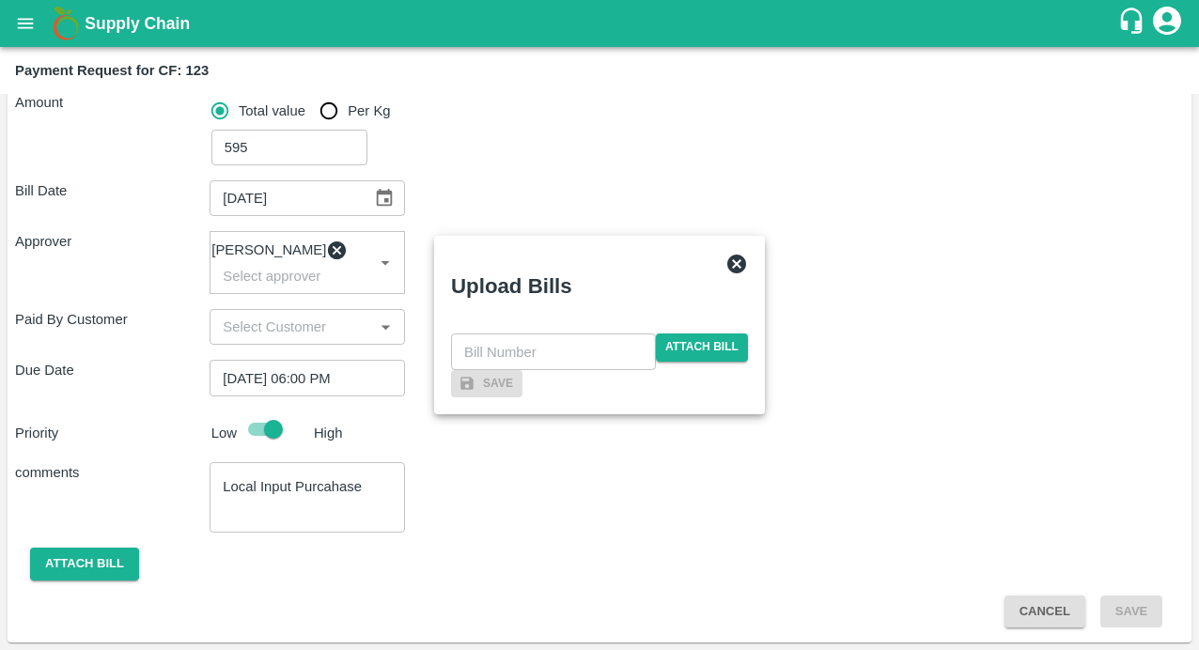
click at [434, 325] on div at bounding box center [434, 325] width 0 height 0
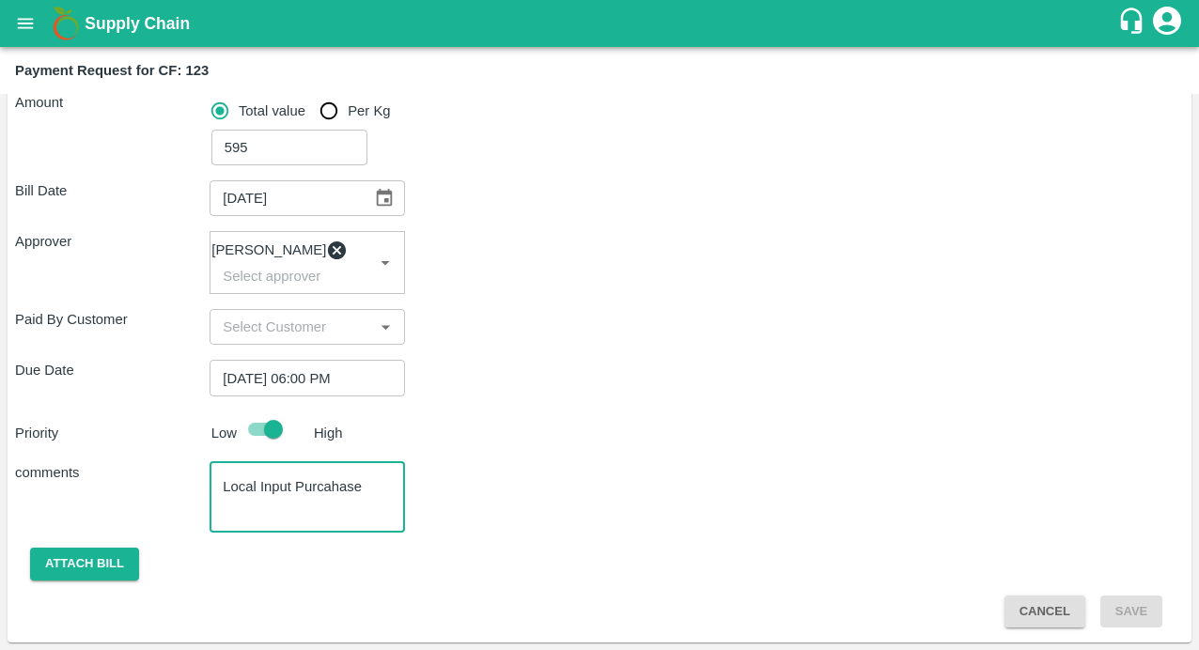
click at [369, 483] on textarea "Local Input Purcahase" at bounding box center [307, 496] width 168 height 39
type textarea "Local Input Purchase"
click at [117, 570] on button "Attach bill" at bounding box center [84, 564] width 109 height 33
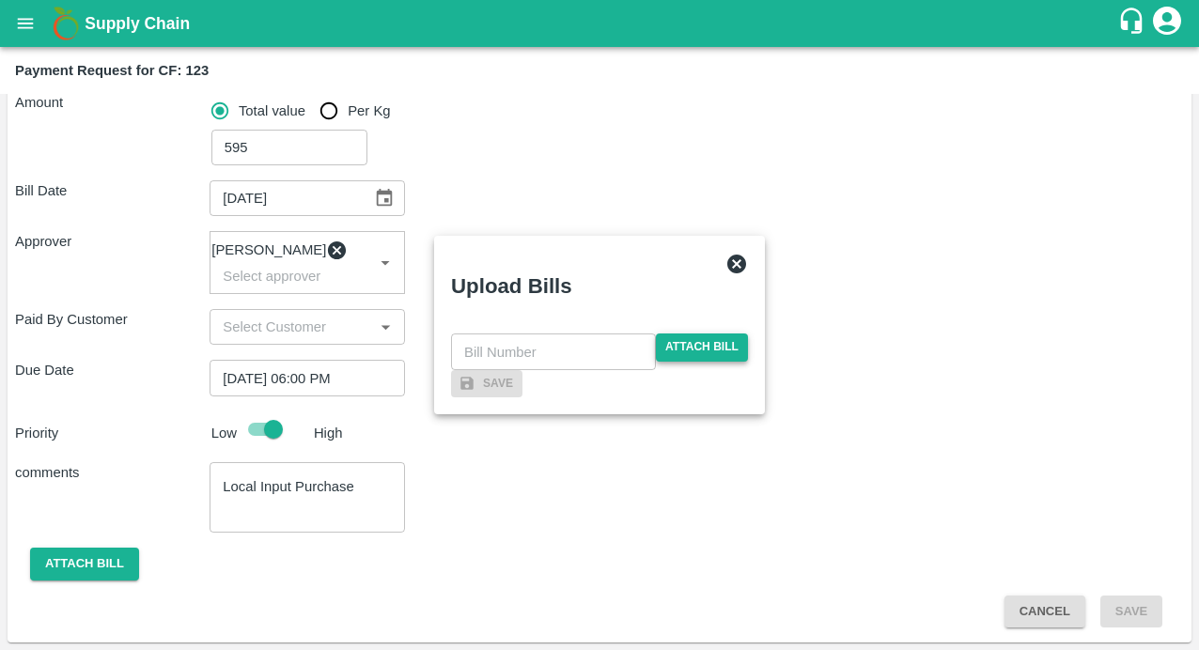
click at [716, 334] on span "Attach bill" at bounding box center [702, 347] width 92 height 27
click at [0, 0] on input "Attach bill" at bounding box center [0, 0] width 0 height 0
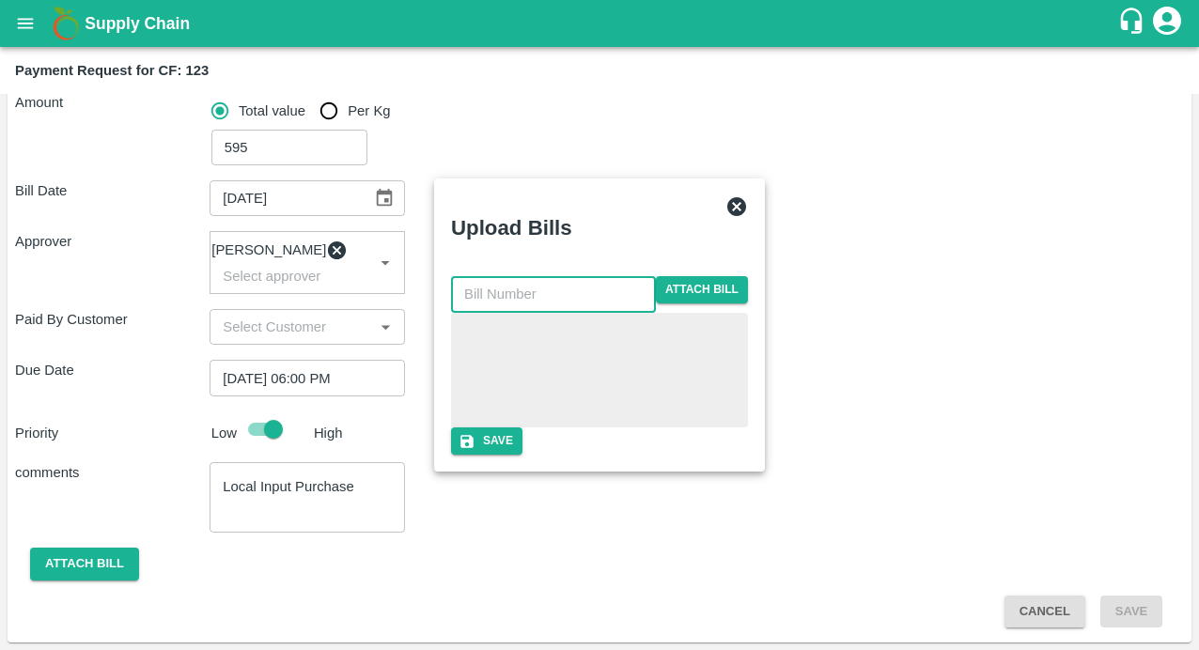
click at [500, 276] on input "text" at bounding box center [553, 294] width 205 height 36
type input "New-I00539/01"
click at [522, 455] on button "Save" at bounding box center [486, 440] width 71 height 27
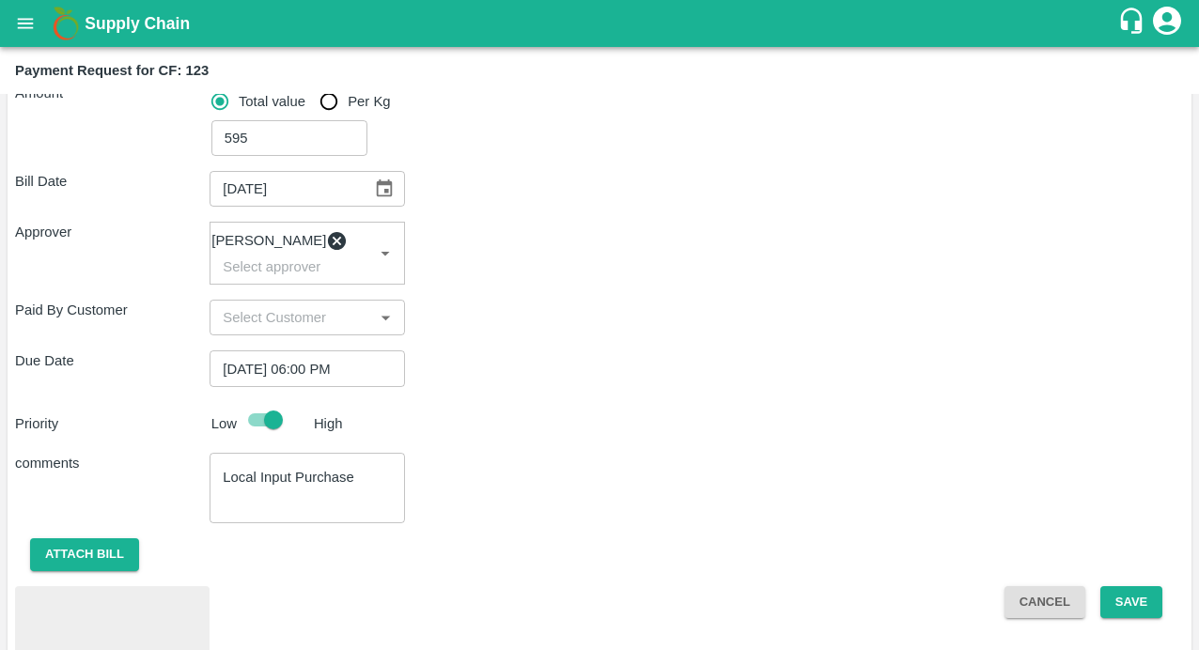
scroll to position [381, 0]
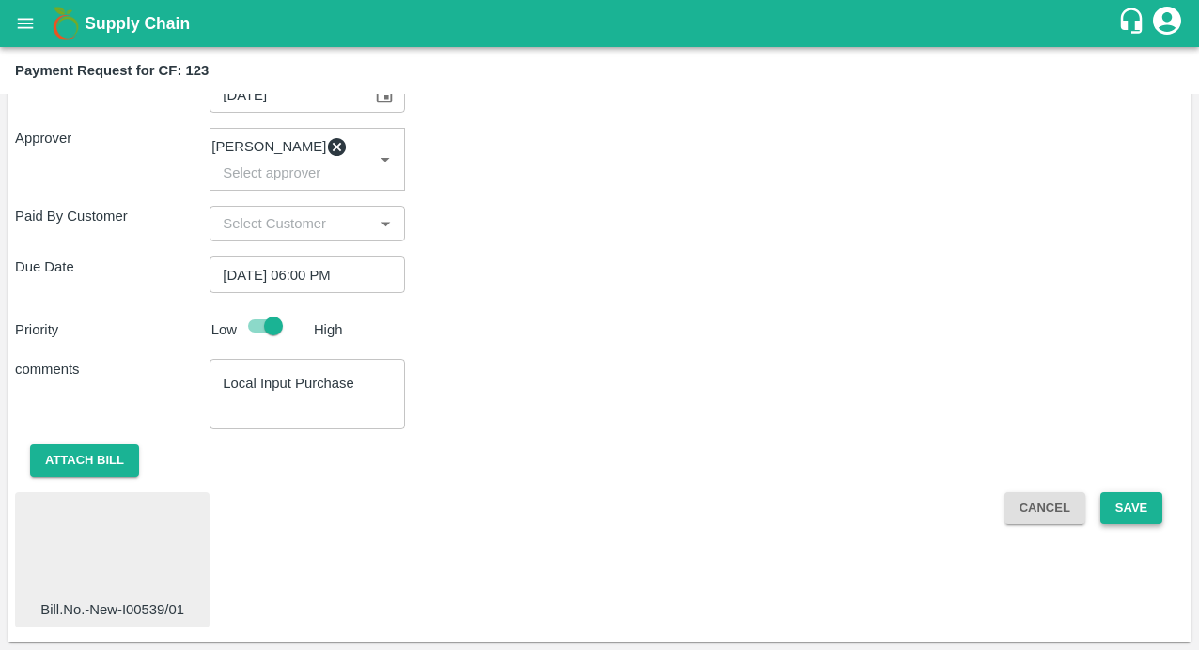
click at [1127, 515] on button "Save" at bounding box center [1131, 508] width 62 height 33
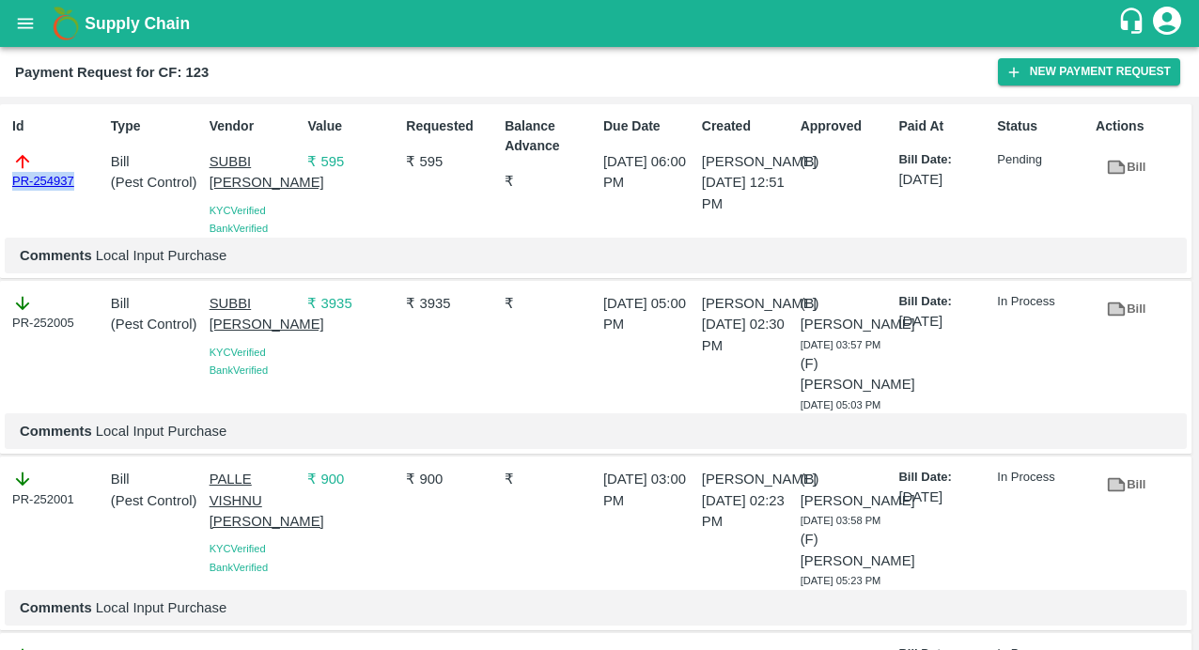
drag, startPoint x: 71, startPoint y: 185, endPoint x: -20, endPoint y: 185, distance: 91.1
click at [0, 185] on html "Supply Chain Payment Request for CF: 123 New Payment Request Id PR-254937 Type …" at bounding box center [599, 325] width 1199 height 650
copy link "PR-254937"
click at [25, 28] on icon "open drawer" at bounding box center [26, 23] width 16 height 10
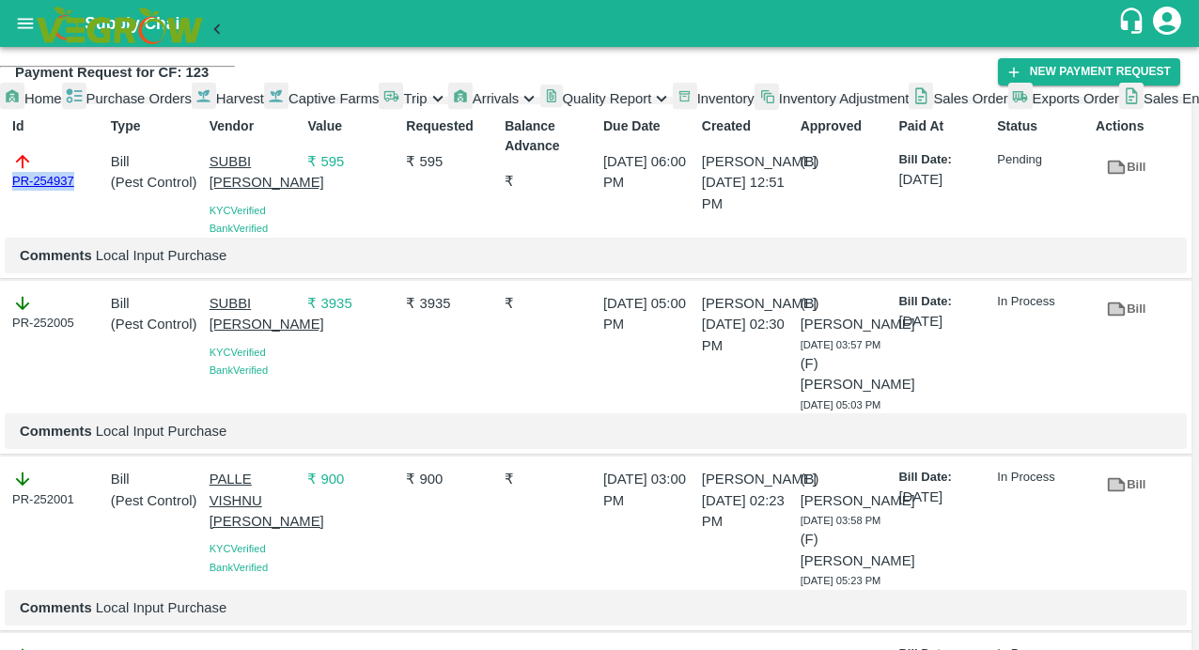
click at [288, 106] on span "Captive Farms" at bounding box center [333, 98] width 91 height 15
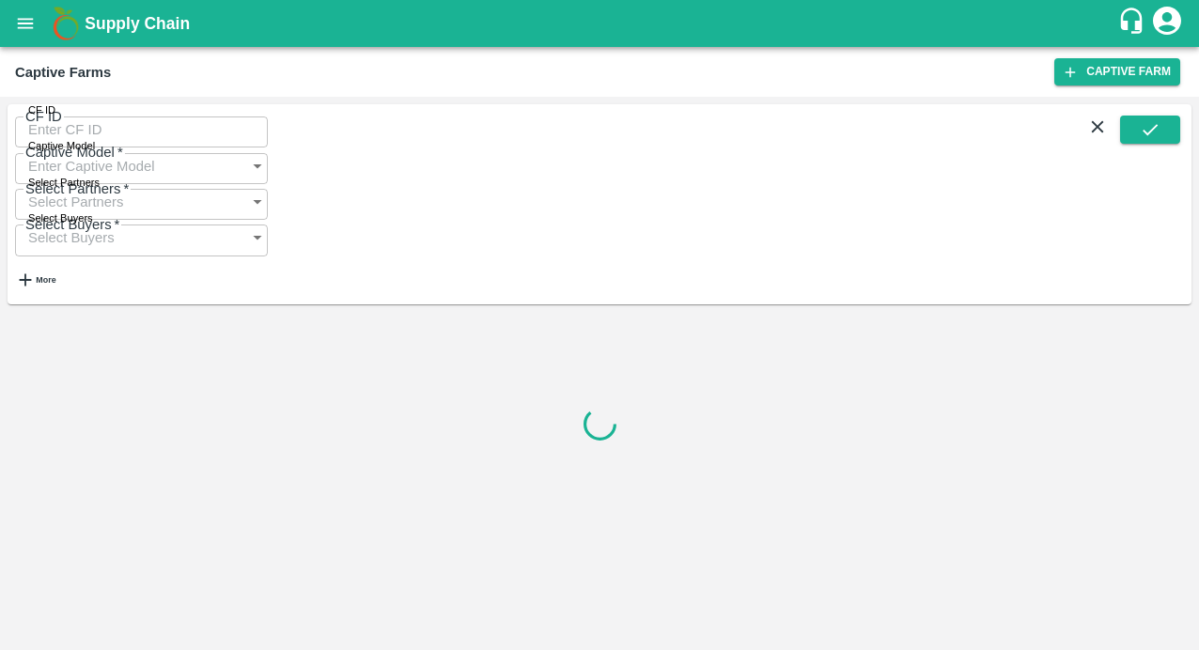
click at [59, 141] on input "CF ID" at bounding box center [141, 130] width 253 height 36
paste input "122"
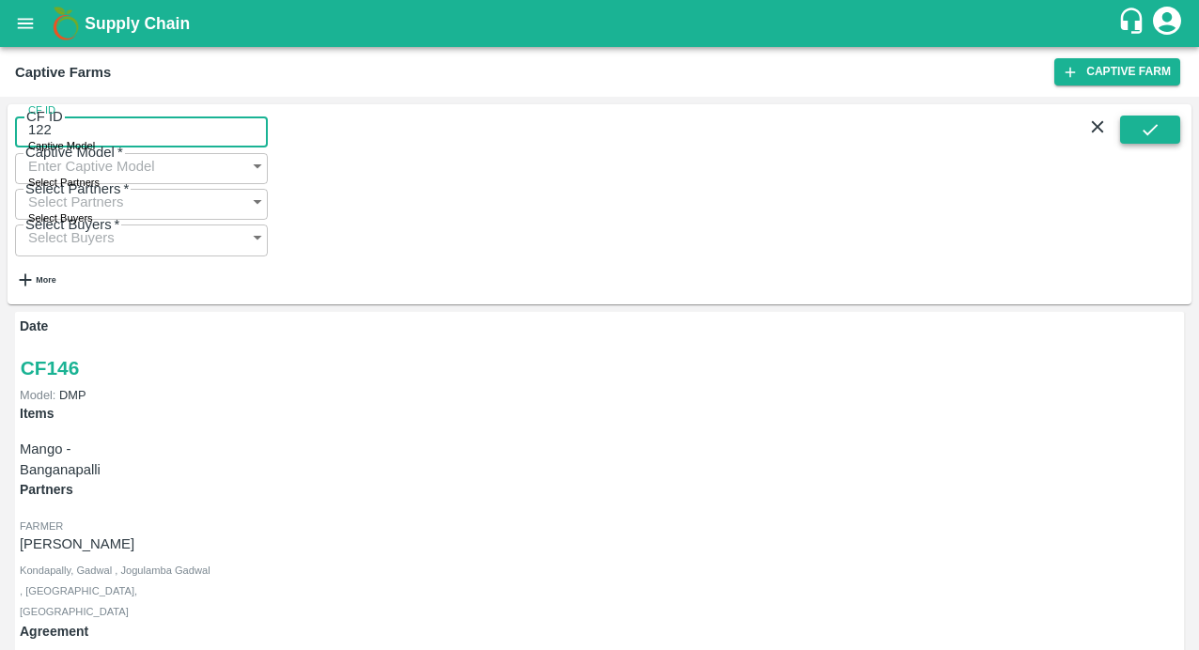
type input "122"
click at [1142, 140] on icon "submit" at bounding box center [1150, 129] width 21 height 21
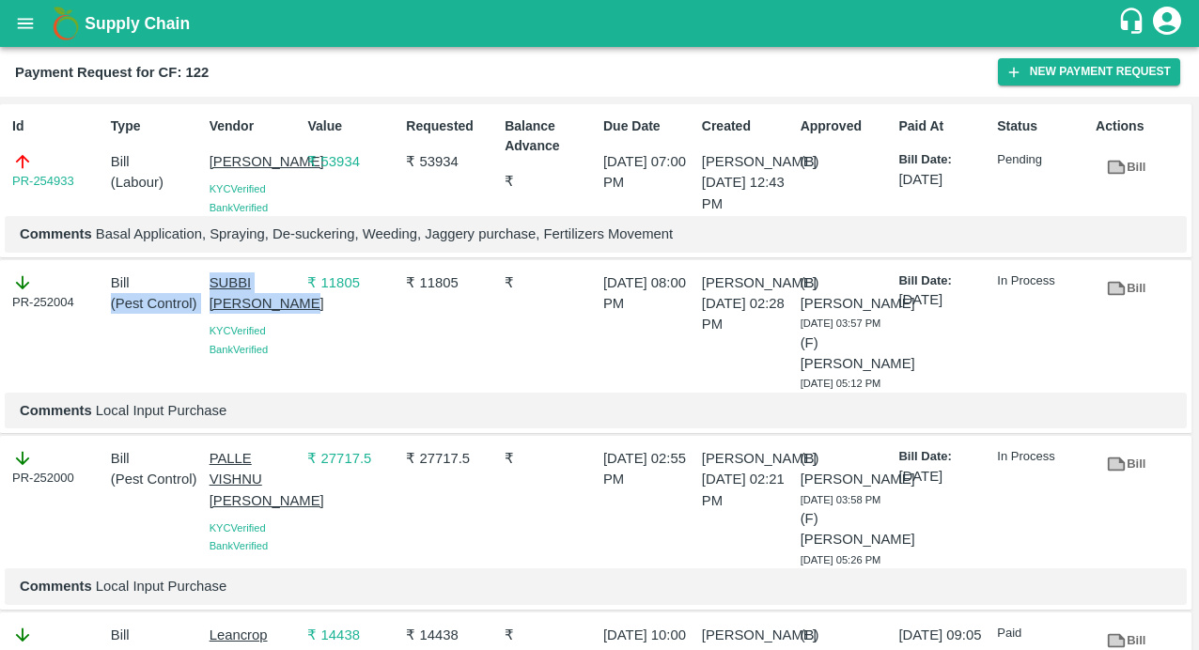
drag, startPoint x: 197, startPoint y: 302, endPoint x: 277, endPoint y: 341, distance: 89.1
click at [279, 341] on div "PR-252004 Bill ( Pest Control ) [PERSON_NAME] [PERSON_NAME] Verified Bank Verif…" at bounding box center [595, 347] width 1191 height 174
click at [322, 366] on div "₹ 11805" at bounding box center [349, 329] width 99 height 128
drag, startPoint x: 202, startPoint y: 301, endPoint x: 282, endPoint y: 351, distance: 94.6
click at [282, 351] on div "[PERSON_NAME] [PERSON_NAME] Verified Bank Verified" at bounding box center [251, 329] width 99 height 128
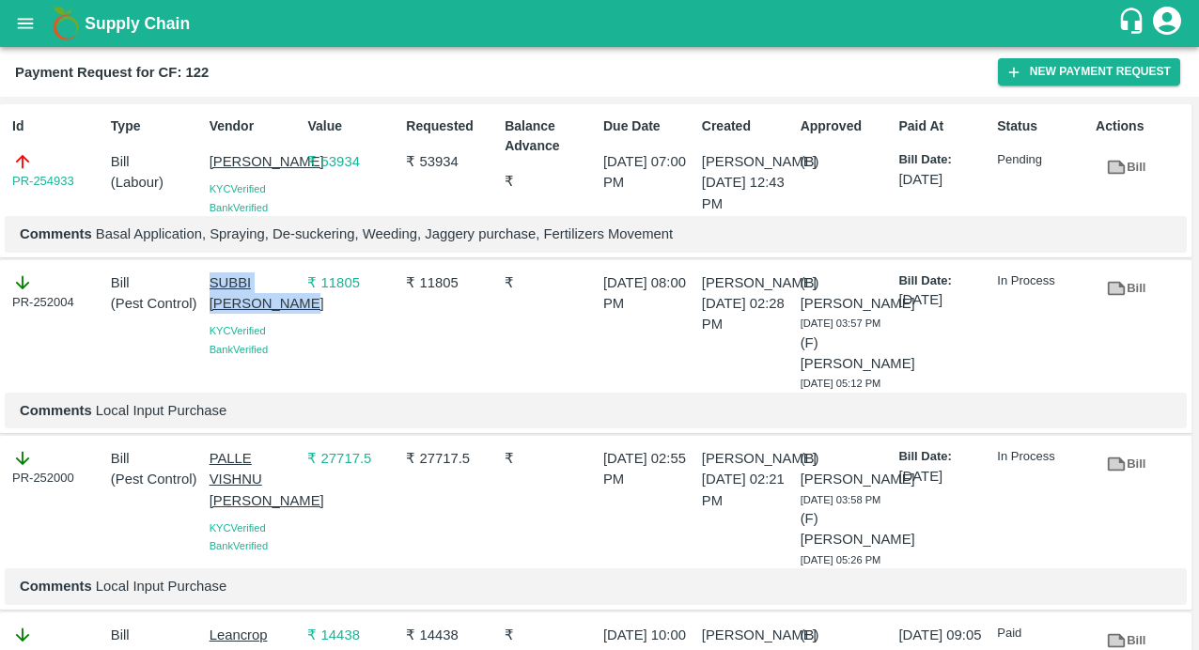
copy p "SUBBI [PERSON_NAME]"
click at [1090, 82] on button "New Payment Request" at bounding box center [1089, 71] width 182 height 27
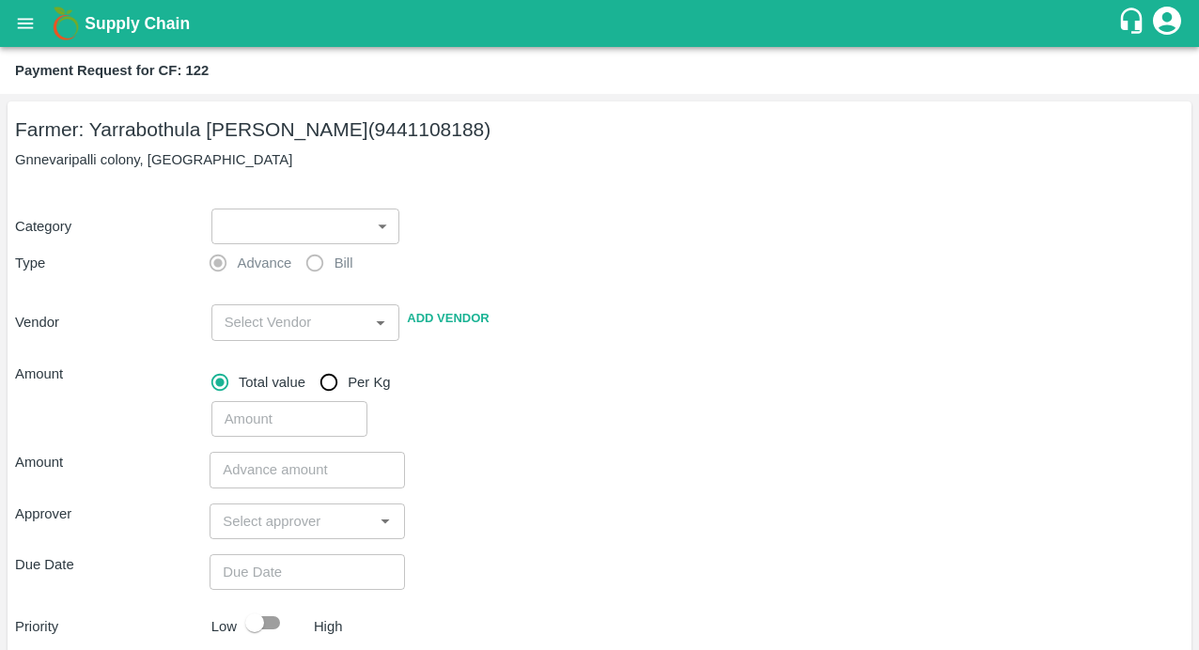
click at [364, 235] on body "Supply Chain Payment Request for CF: 122 Farmer: Yarrabothula Sai Teja Reddy (9…" at bounding box center [599, 325] width 1199 height 650
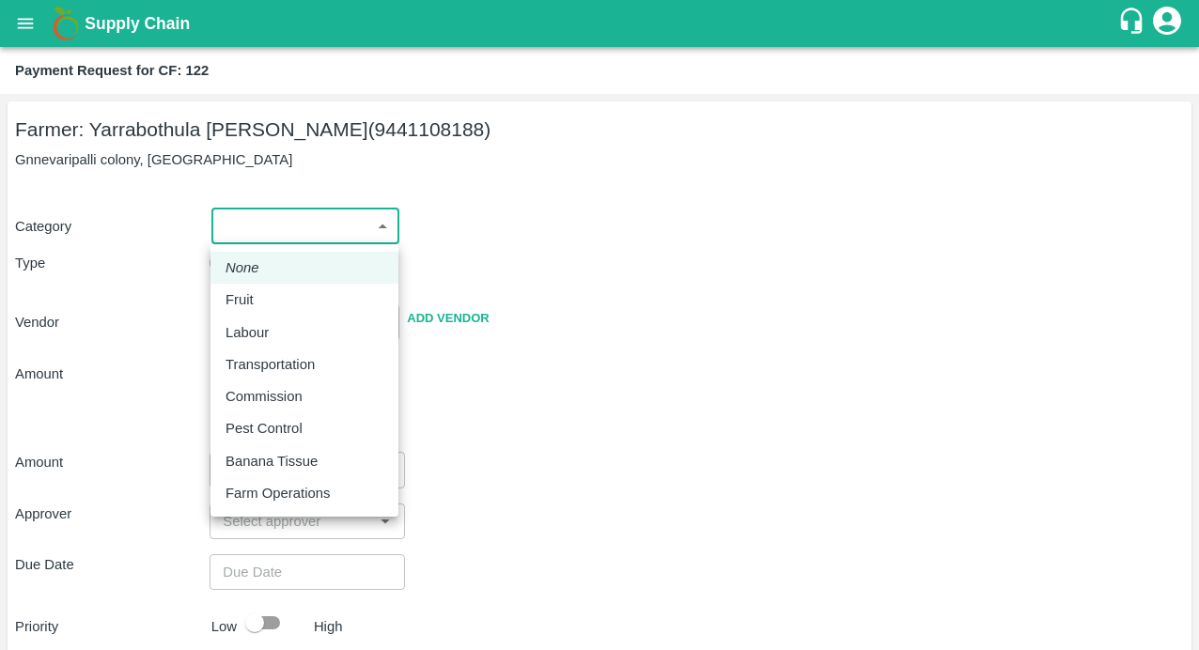
click at [268, 426] on p "Pest Control" at bounding box center [263, 428] width 77 height 21
type input "21"
radio input "false"
radio input "true"
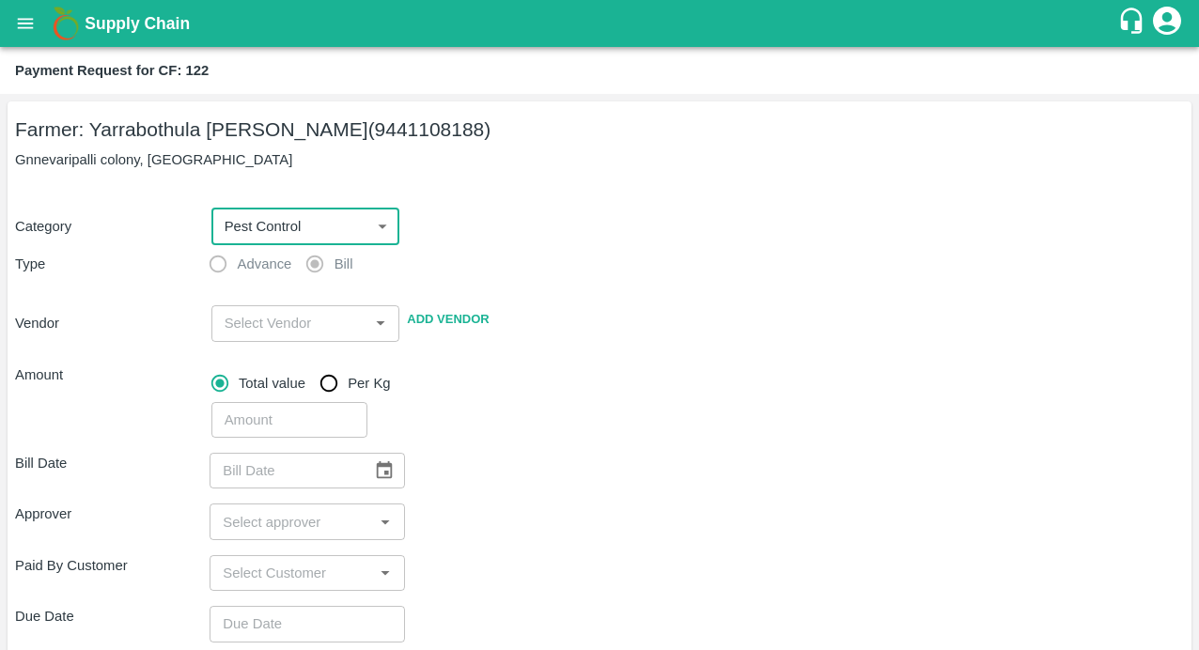
click at [247, 331] on input "input" at bounding box center [290, 323] width 147 height 24
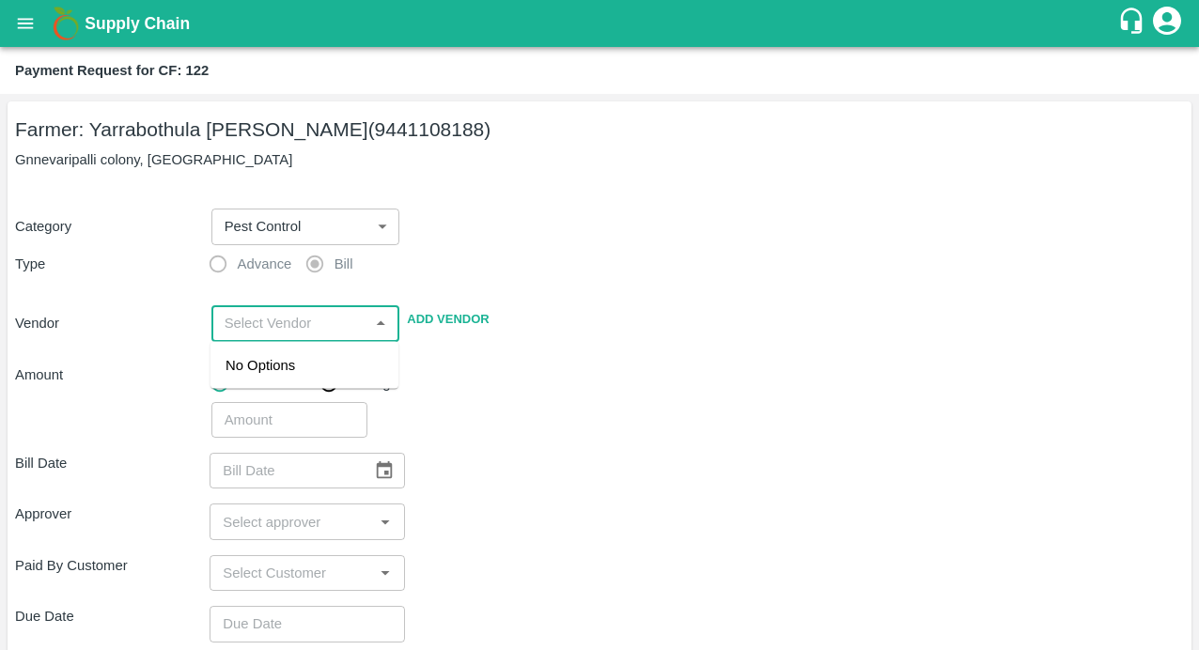
paste input "SUBBI [PERSON_NAME]"
click at [241, 399] on div "SUBBI REDDY CHAGAM - 9490181378(Supplier, Service Provider)" at bounding box center [304, 397] width 158 height 84
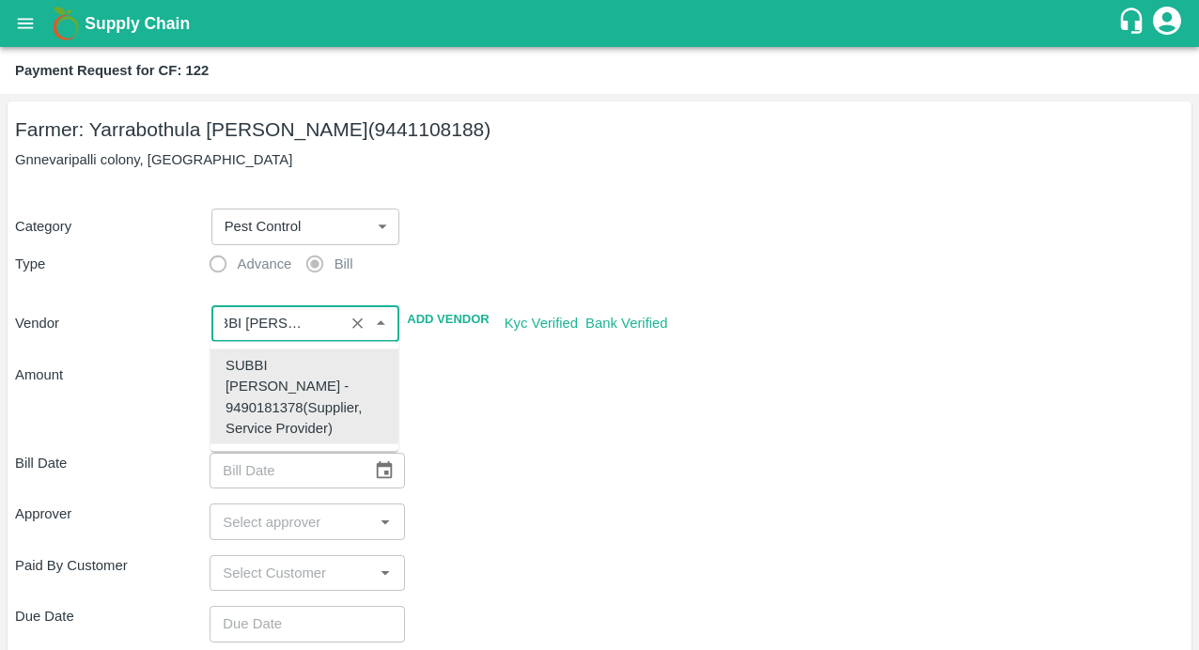
type input "SUBBI REDDY CHAGAM - 9490181378(Supplier, Service Provider)"
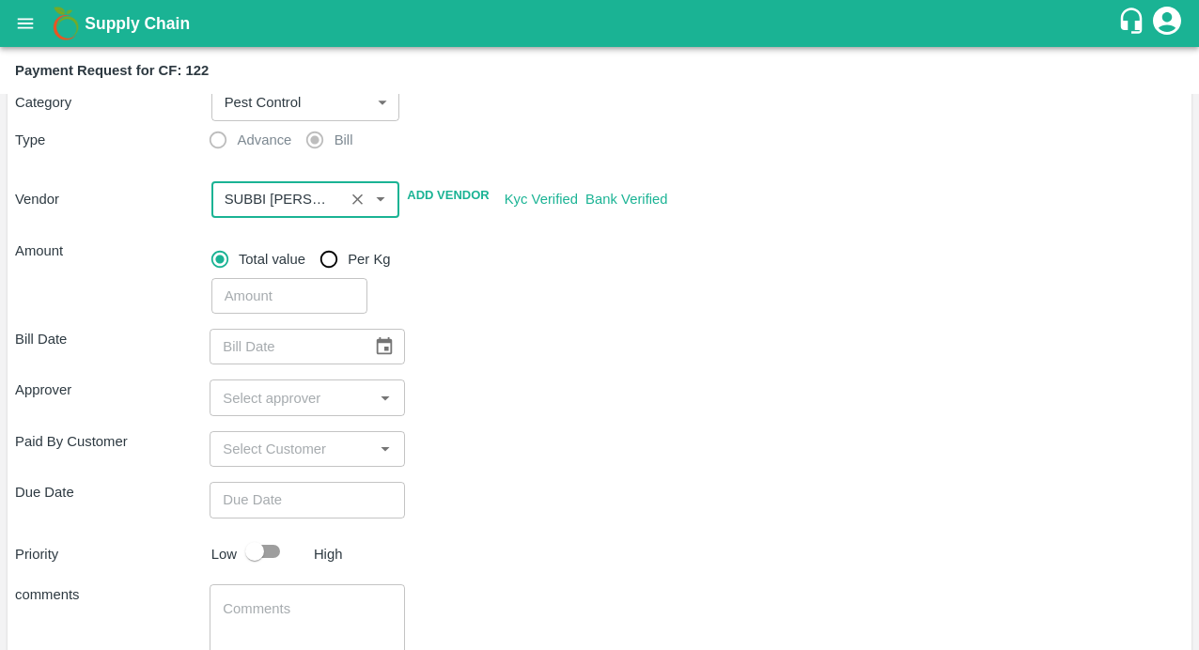
scroll to position [125, 0]
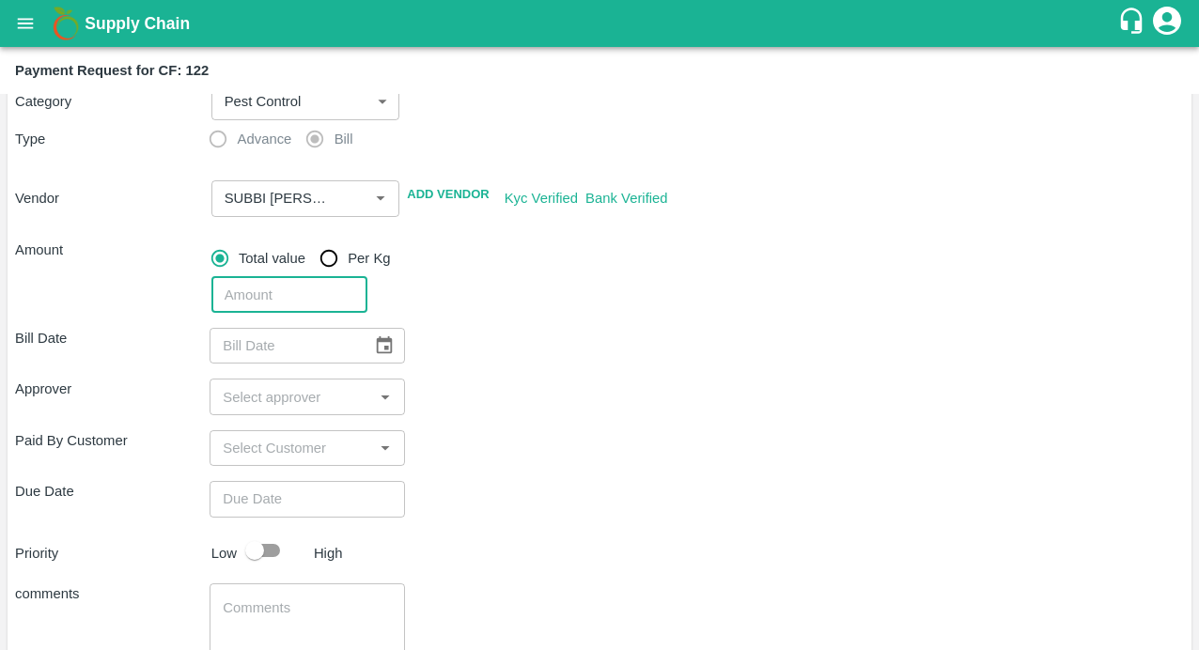
click at [308, 295] on input "number" at bounding box center [289, 295] width 156 height 36
type input "7900"
click at [519, 341] on div "Bill Date ​" at bounding box center [599, 346] width 1169 height 36
click at [382, 347] on icon "Choose date" at bounding box center [384, 345] width 21 height 21
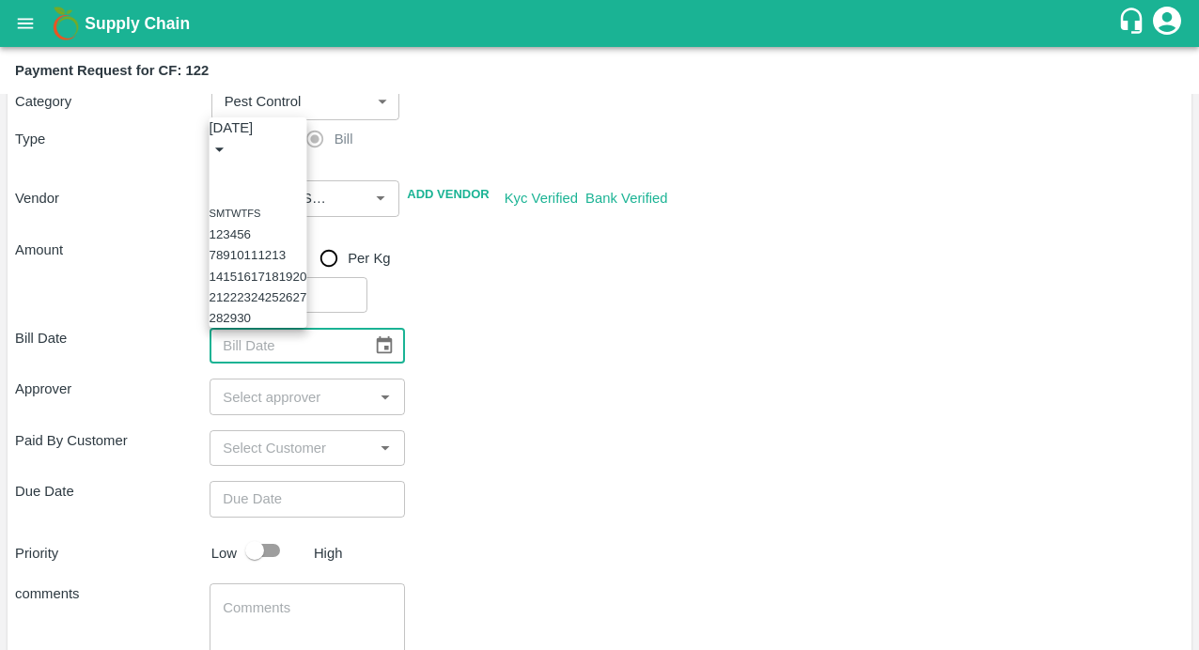
click at [217, 172] on icon "Previous month" at bounding box center [217, 172] width 0 height 0
click at [237, 227] on button "6" at bounding box center [233, 234] width 7 height 14
type input "06/08/2025"
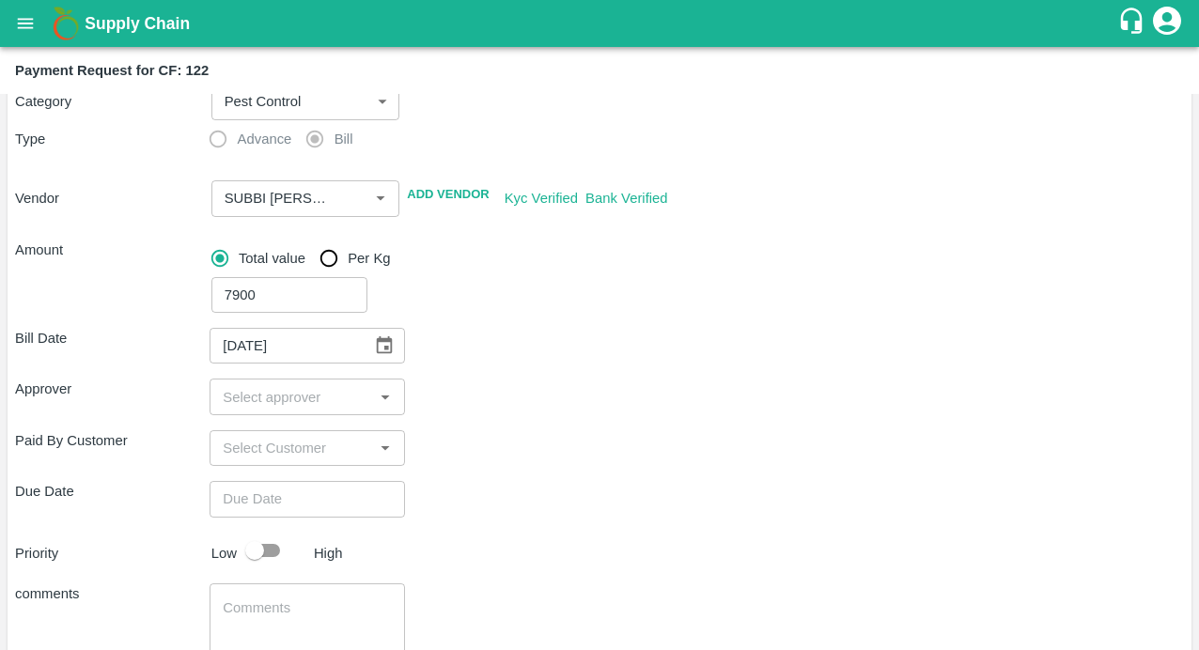
click at [265, 402] on input "input" at bounding box center [291, 396] width 152 height 24
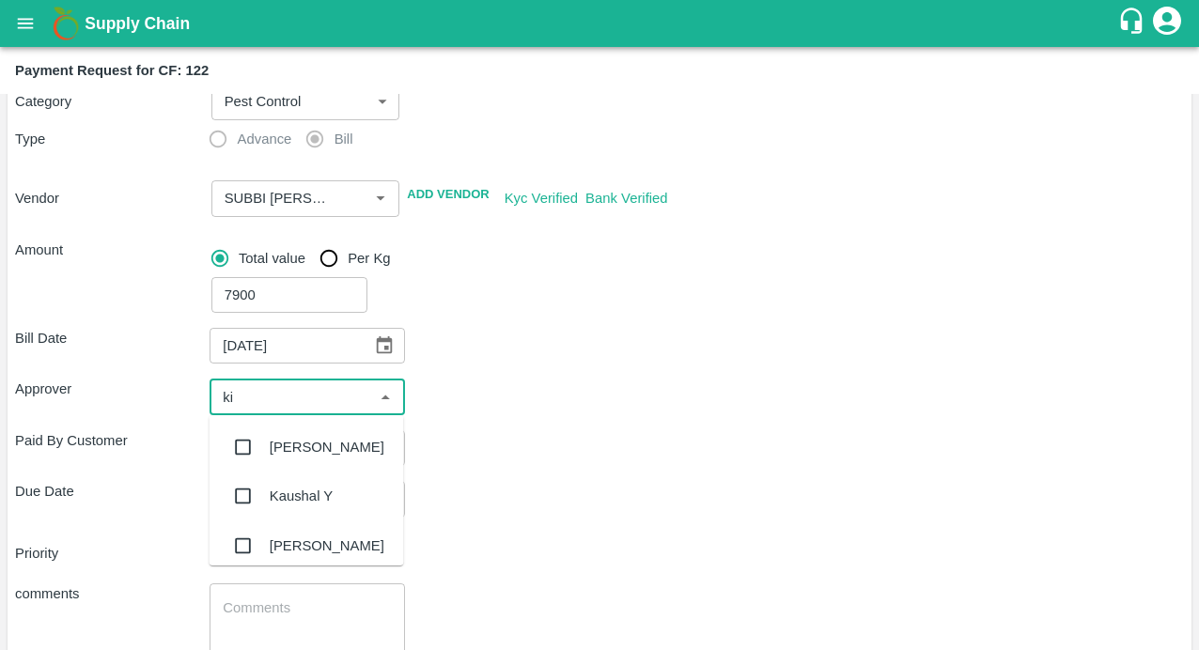
type input "kir"
click at [240, 441] on input "checkbox" at bounding box center [244, 447] width 38 height 38
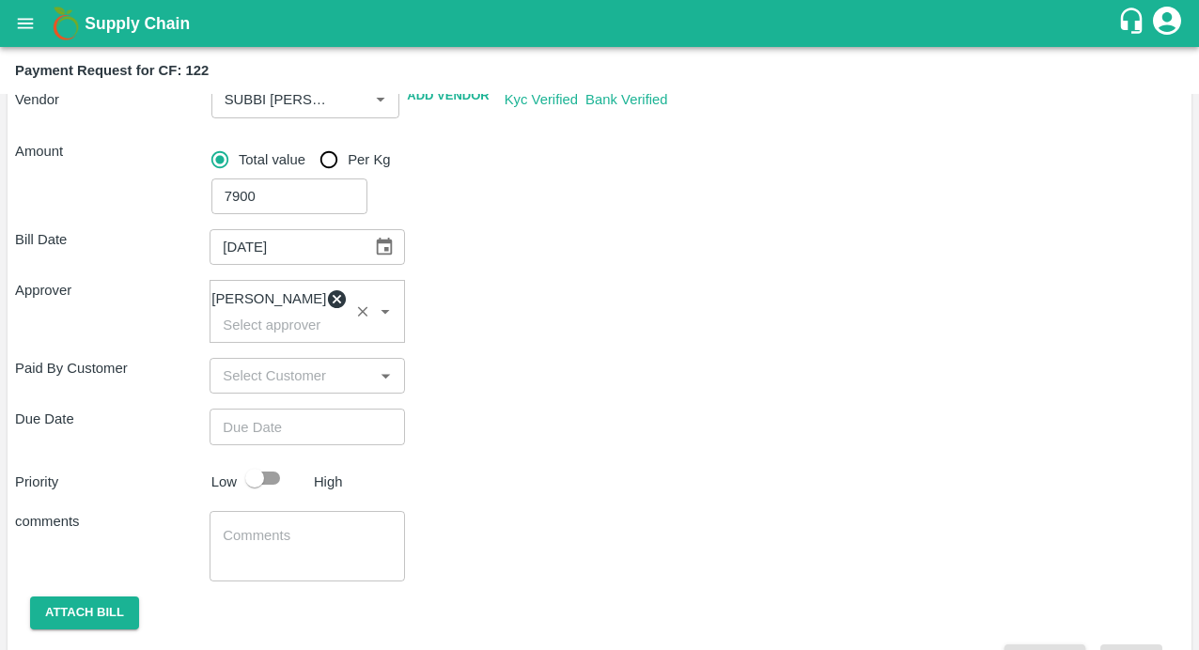
scroll to position [282, 0]
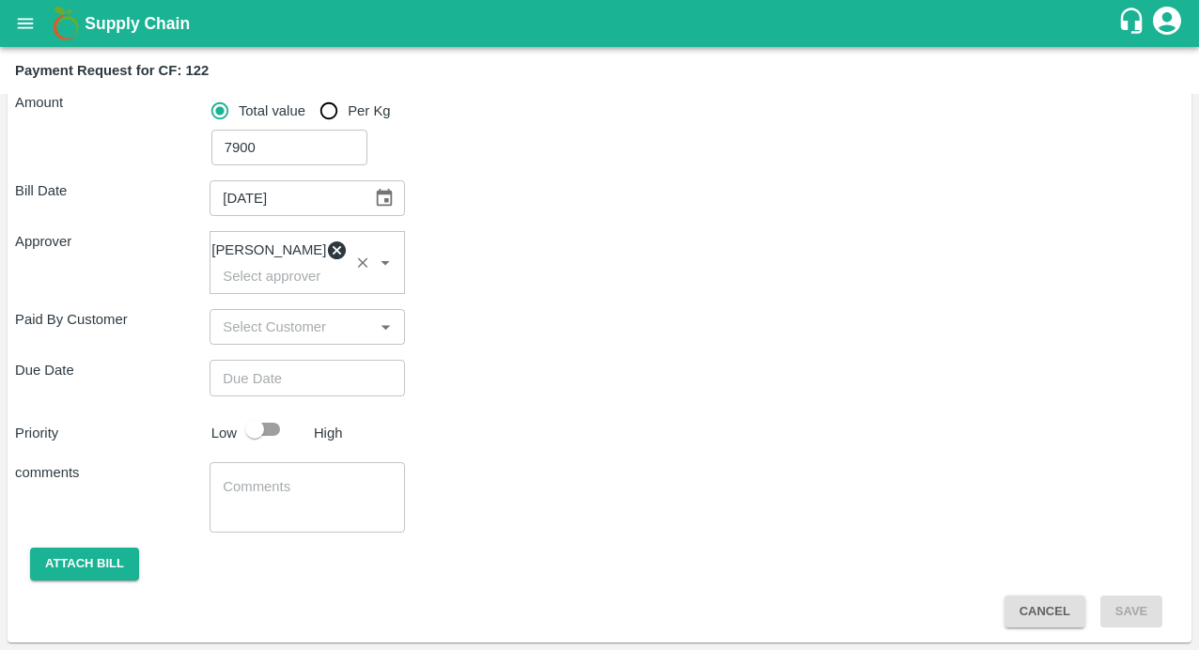
type input "DD/MM/YYYY hh:mm aa"
click at [285, 381] on input "DD/MM/YYYY hh:mm aa" at bounding box center [300, 378] width 181 height 36
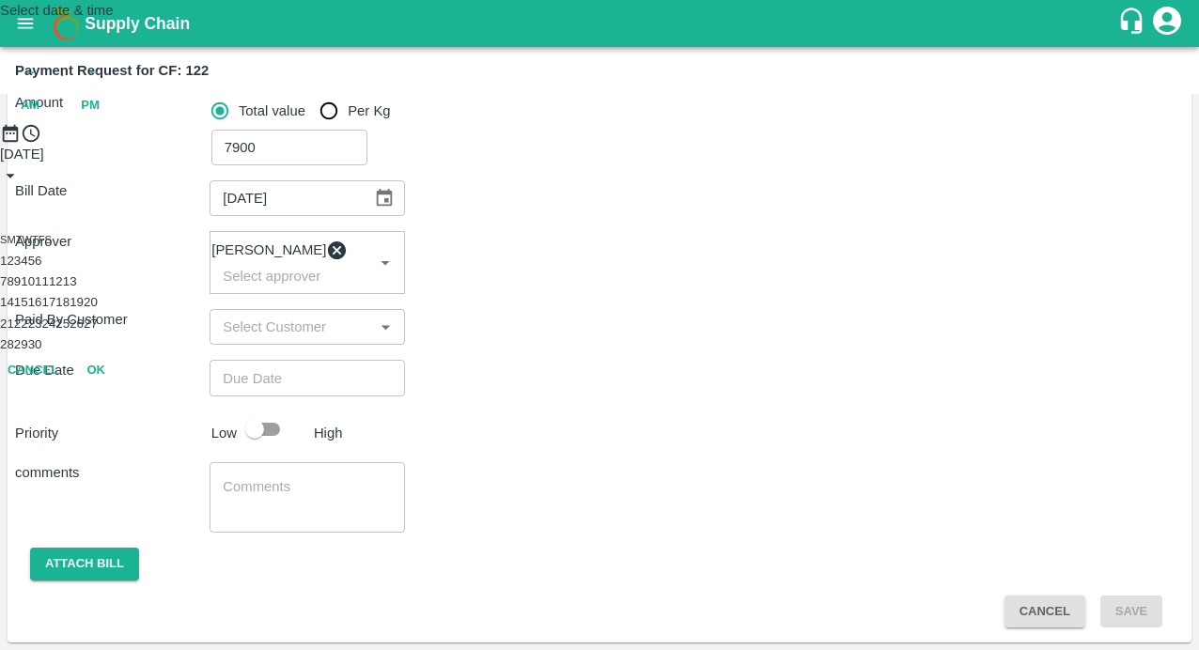
click at [7, 268] on button "1" at bounding box center [3, 261] width 7 height 14
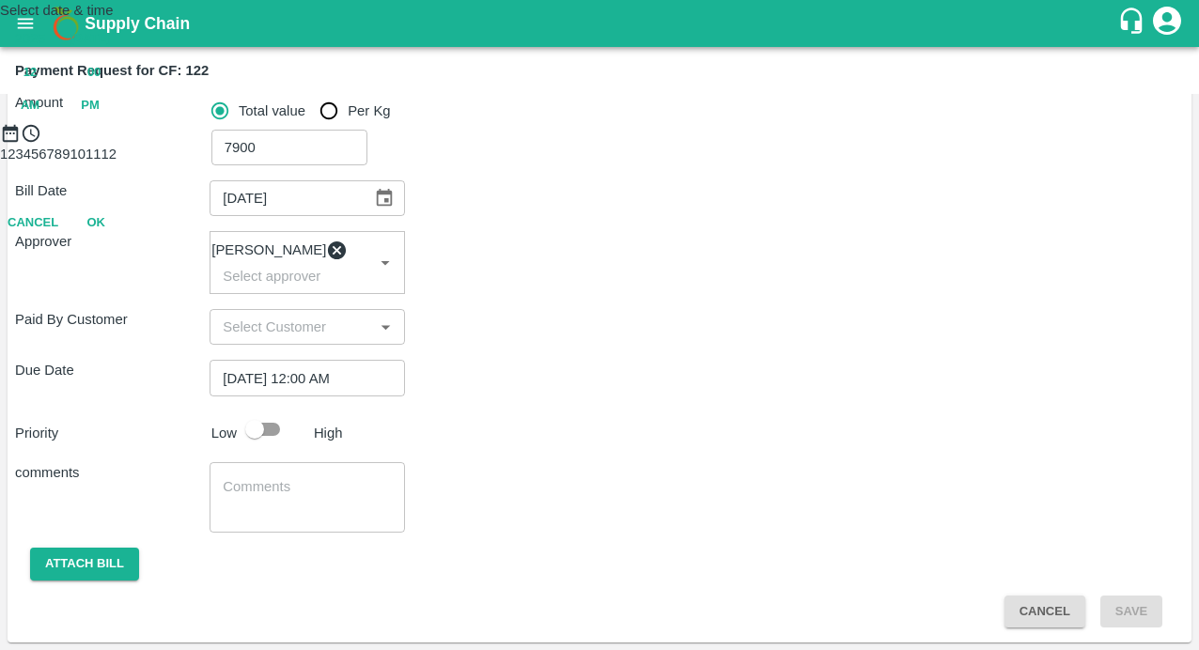
click at [100, 117] on span "PM" at bounding box center [90, 106] width 19 height 22
type input "[DATE] 07:00 PM"
click at [552, 144] on div at bounding box center [599, 144] width 1199 height 0
click at [126, 322] on button "OK" at bounding box center [96, 305] width 60 height 33
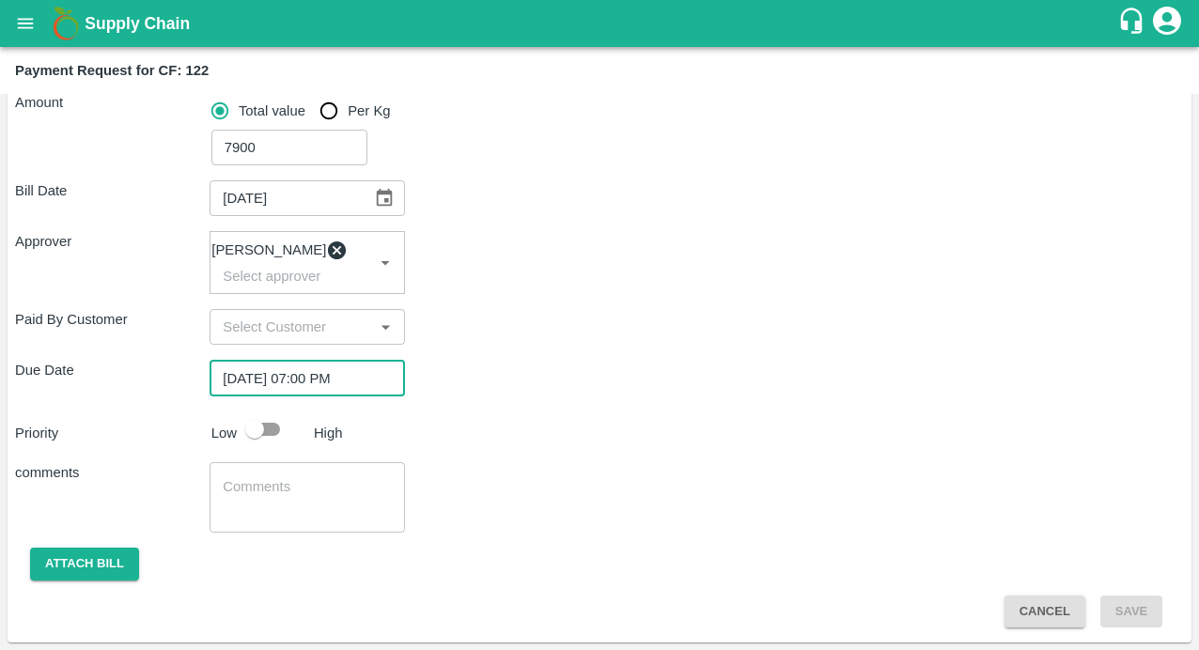
click at [275, 432] on input "checkbox" at bounding box center [254, 430] width 107 height 36
checkbox input "true"
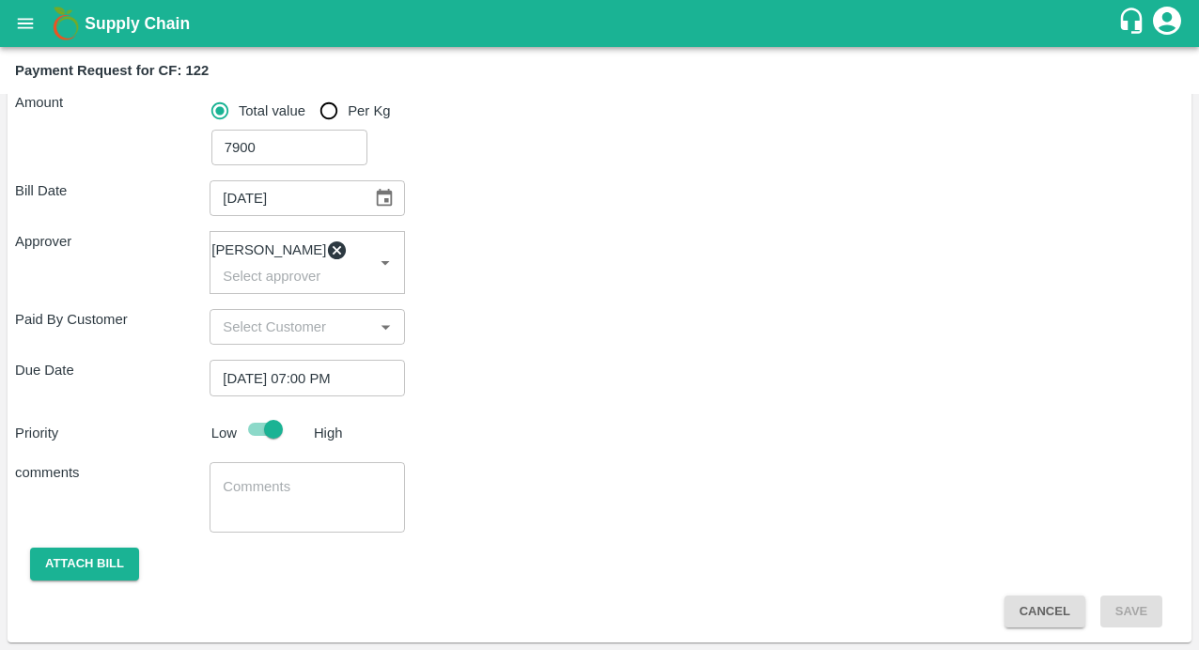
click at [592, 494] on div "comments x ​" at bounding box center [599, 497] width 1169 height 70
click at [257, 510] on textarea at bounding box center [307, 496] width 168 height 39
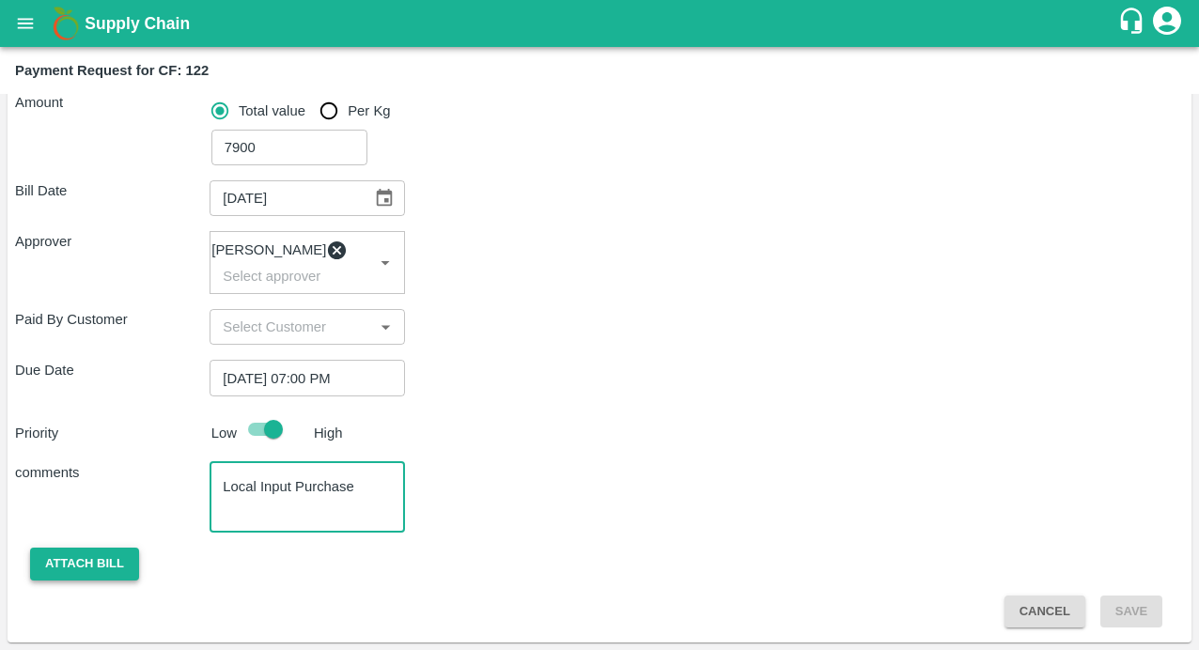
type textarea "Local Input Purchase"
click at [74, 565] on button "Attach bill" at bounding box center [84, 564] width 109 height 33
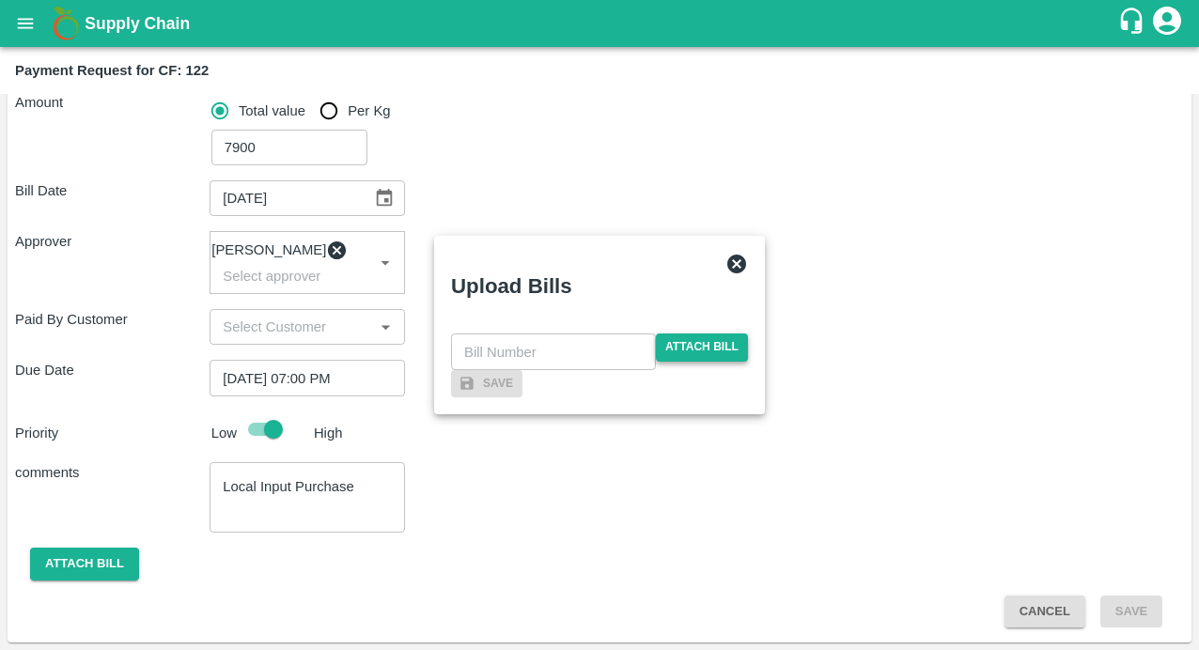
click at [674, 334] on span "Attach bill" at bounding box center [702, 347] width 92 height 27
click at [0, 0] on input "Attach bill" at bounding box center [0, 0] width 0 height 0
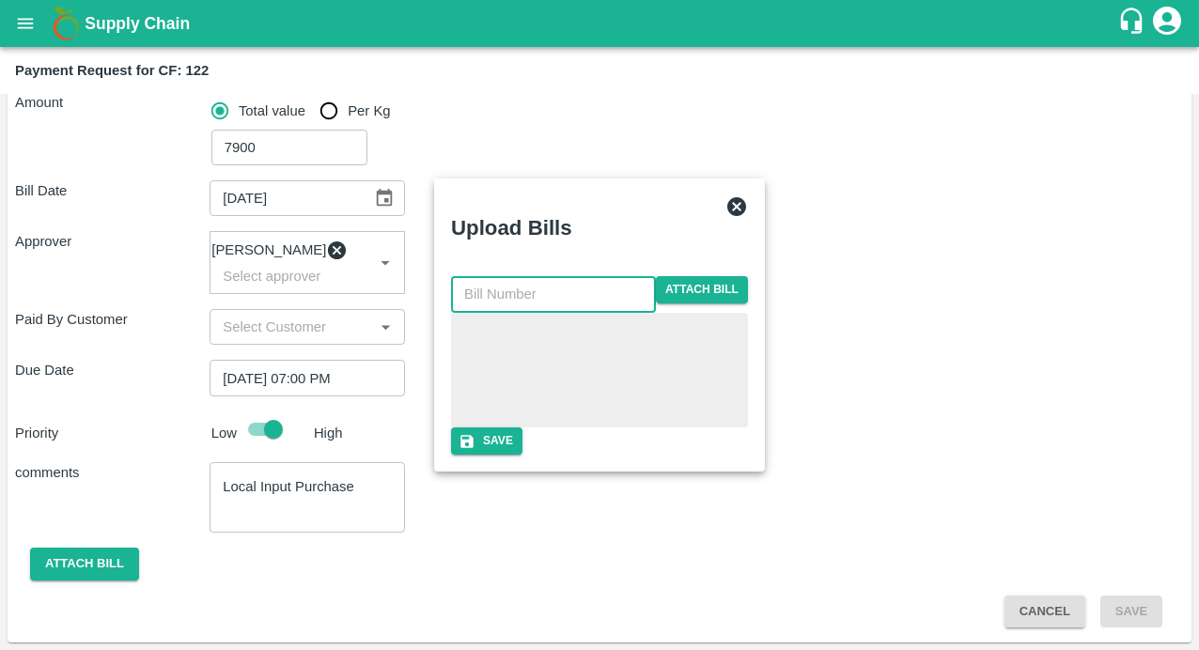
click at [484, 276] on input "text" at bounding box center [553, 294] width 205 height 36
type input "New-I00539/02"
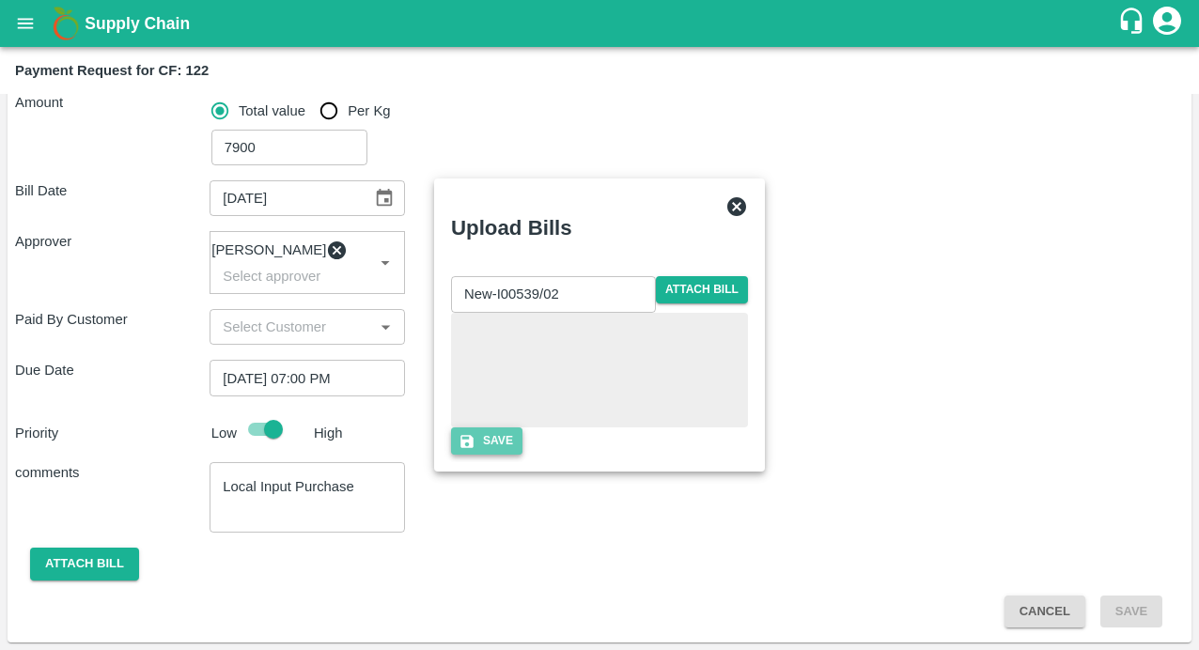
click at [522, 455] on button "Save" at bounding box center [486, 440] width 71 height 27
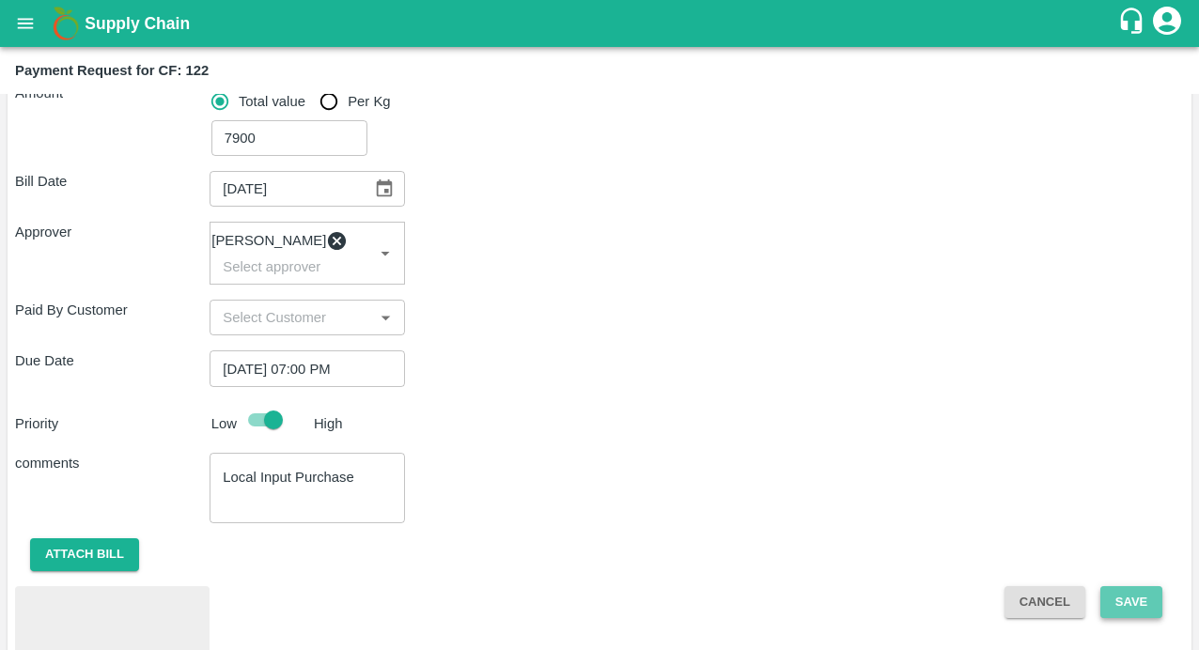
click at [1136, 609] on button "Save" at bounding box center [1131, 602] width 62 height 33
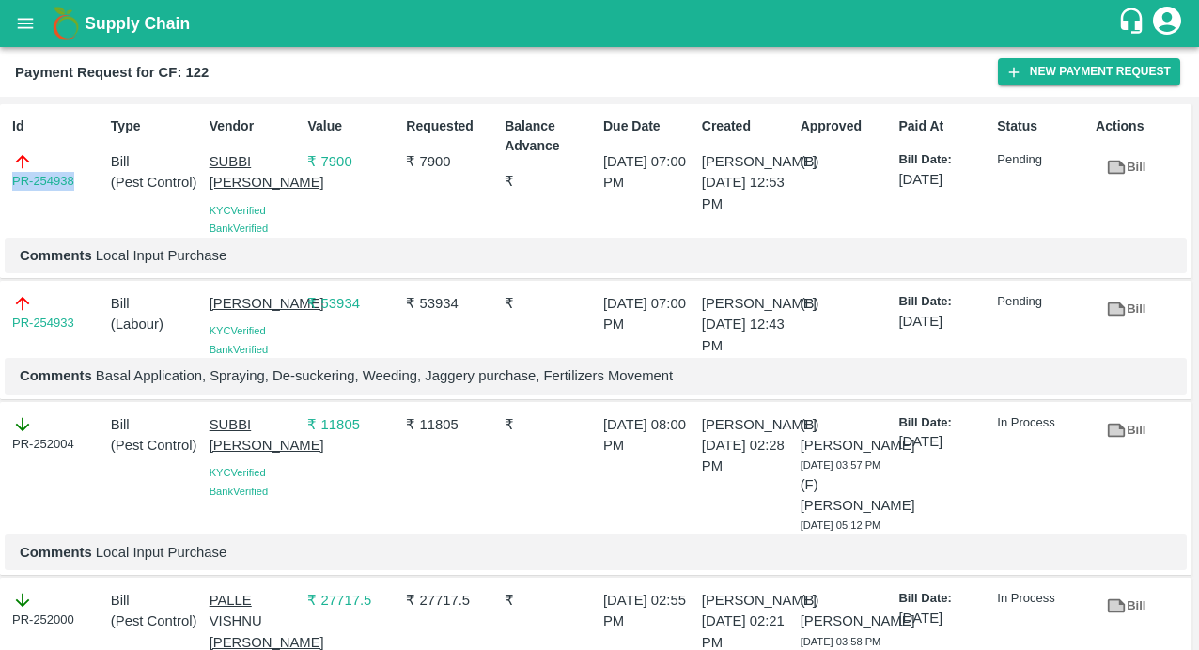
drag, startPoint x: 80, startPoint y: 180, endPoint x: -27, endPoint y: 180, distance: 107.1
click at [0, 180] on html "Supply Chain Payment Request for CF: 122 New Payment Request Id PR-254938 Type …" at bounding box center [599, 325] width 1199 height 650
copy link "PR-254938"
click at [24, 30] on icon "open drawer" at bounding box center [25, 23] width 21 height 21
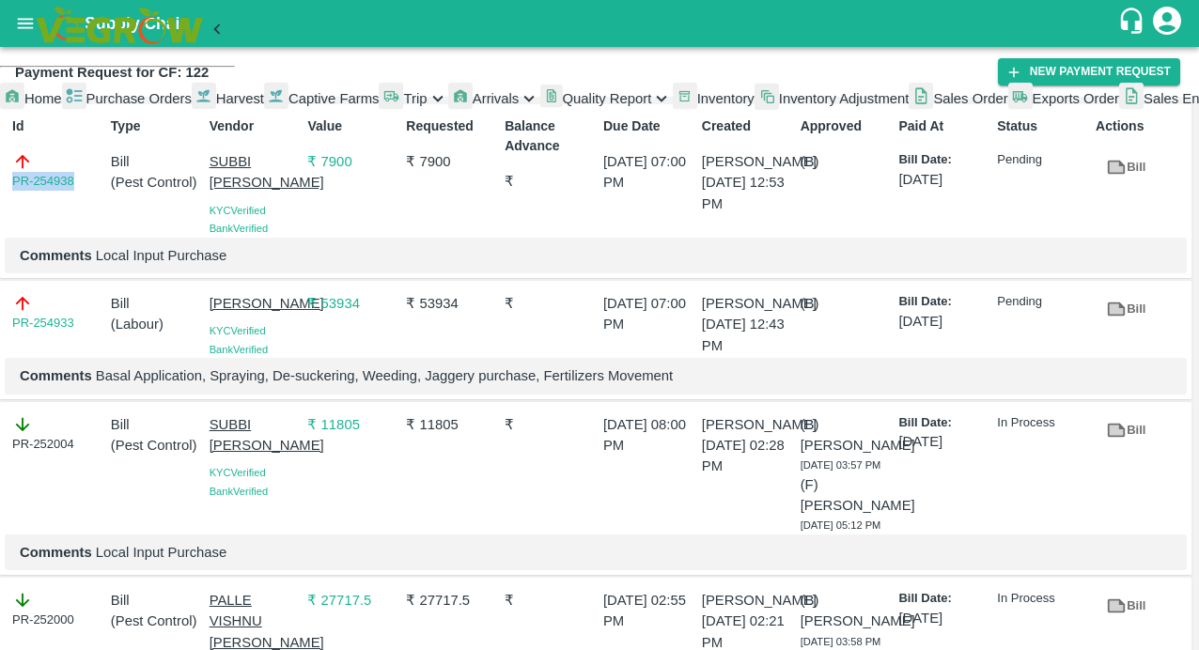
click at [288, 106] on span "Captive Farms" at bounding box center [333, 98] width 91 height 15
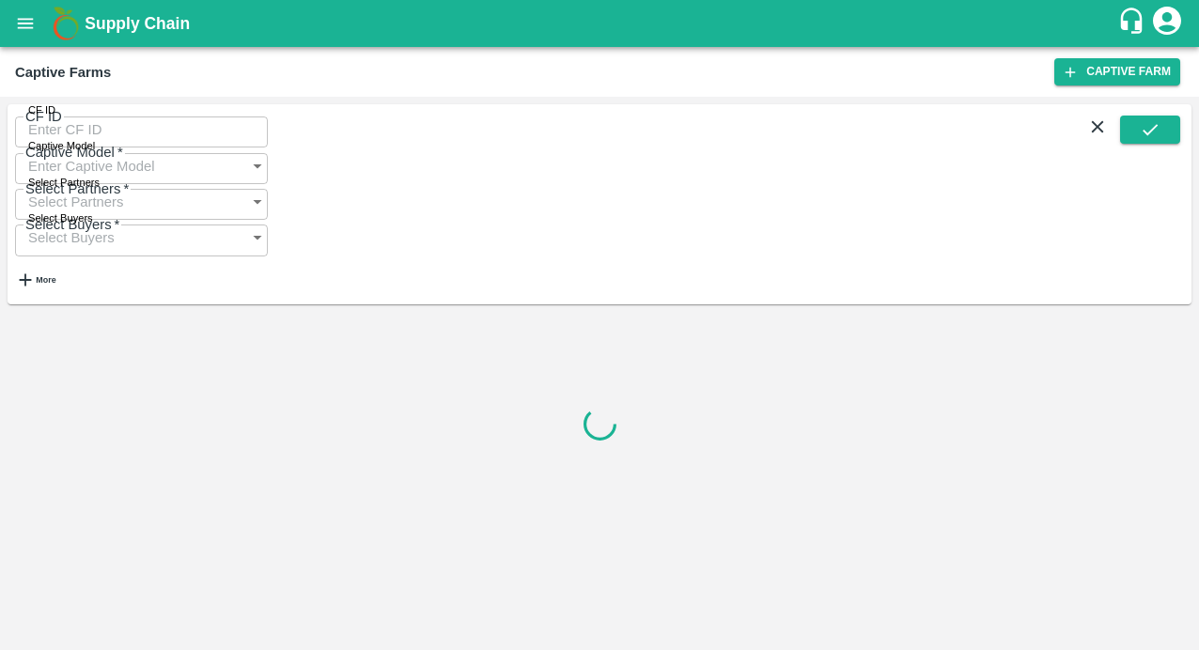
click at [95, 135] on input "CF ID" at bounding box center [141, 130] width 253 height 36
paste input "123"
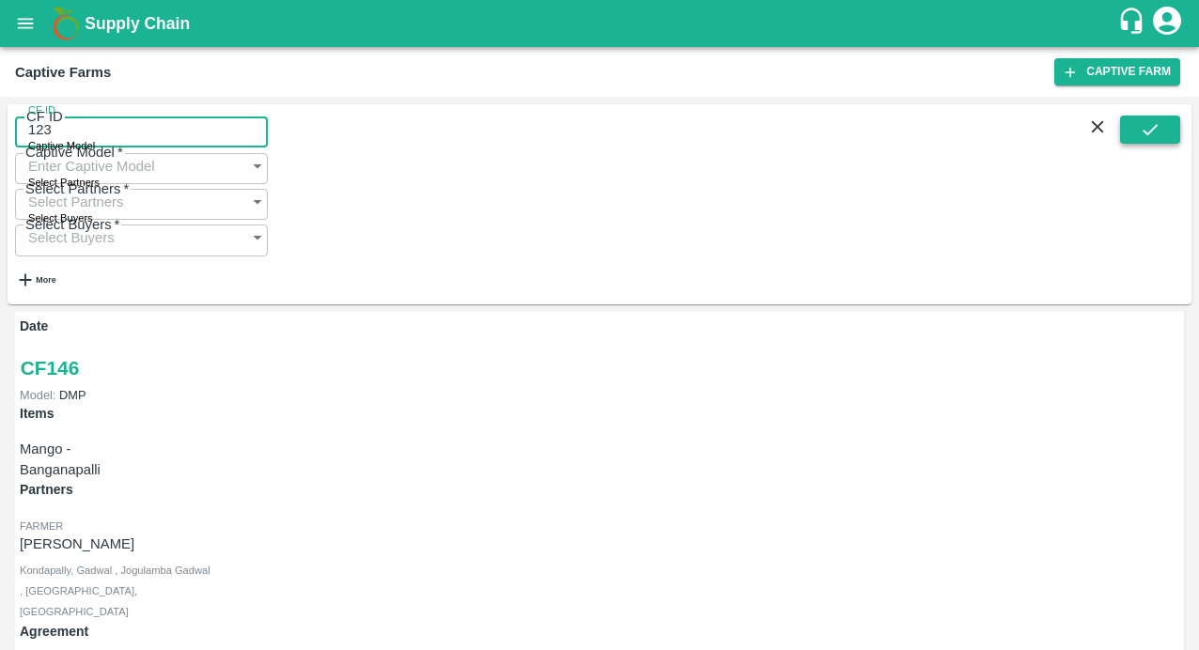
type input "123"
click at [1142, 135] on icon "submit" at bounding box center [1149, 129] width 15 height 11
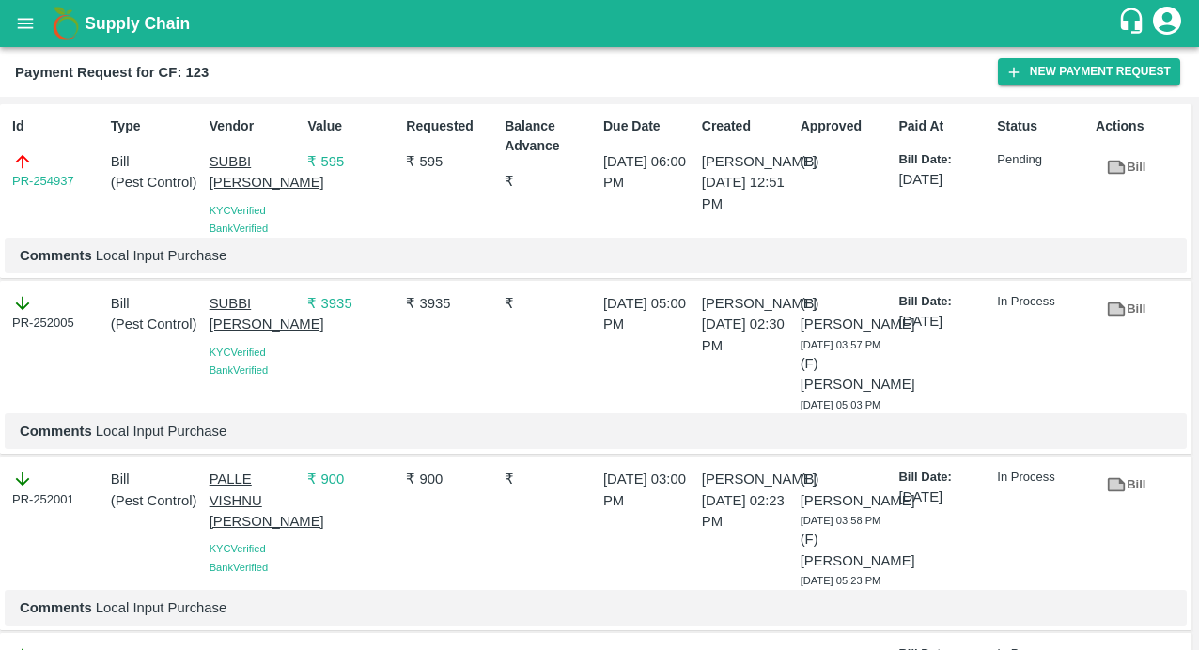
scroll to position [355, 0]
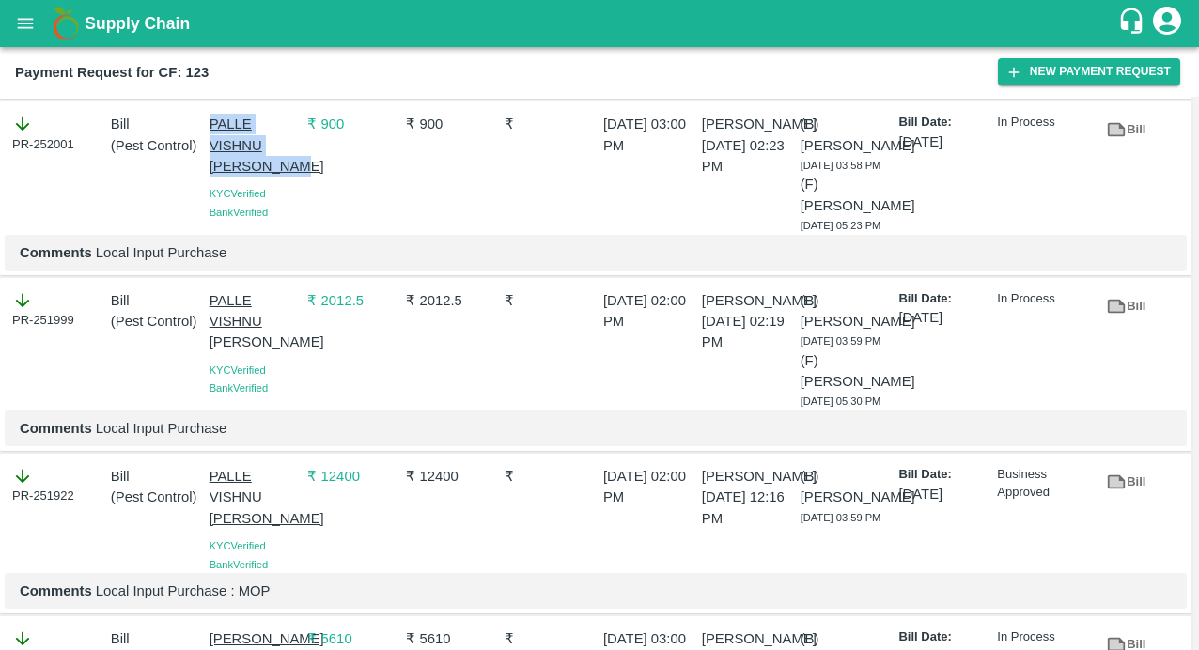
drag, startPoint x: 201, startPoint y: 141, endPoint x: 272, endPoint y: 211, distance: 100.3
click at [272, 211] on div "PALLE VISHNU [PERSON_NAME] KYC Verified Bank Verified" at bounding box center [251, 170] width 99 height 128
copy p "PALLE VISHNU [PERSON_NAME]"
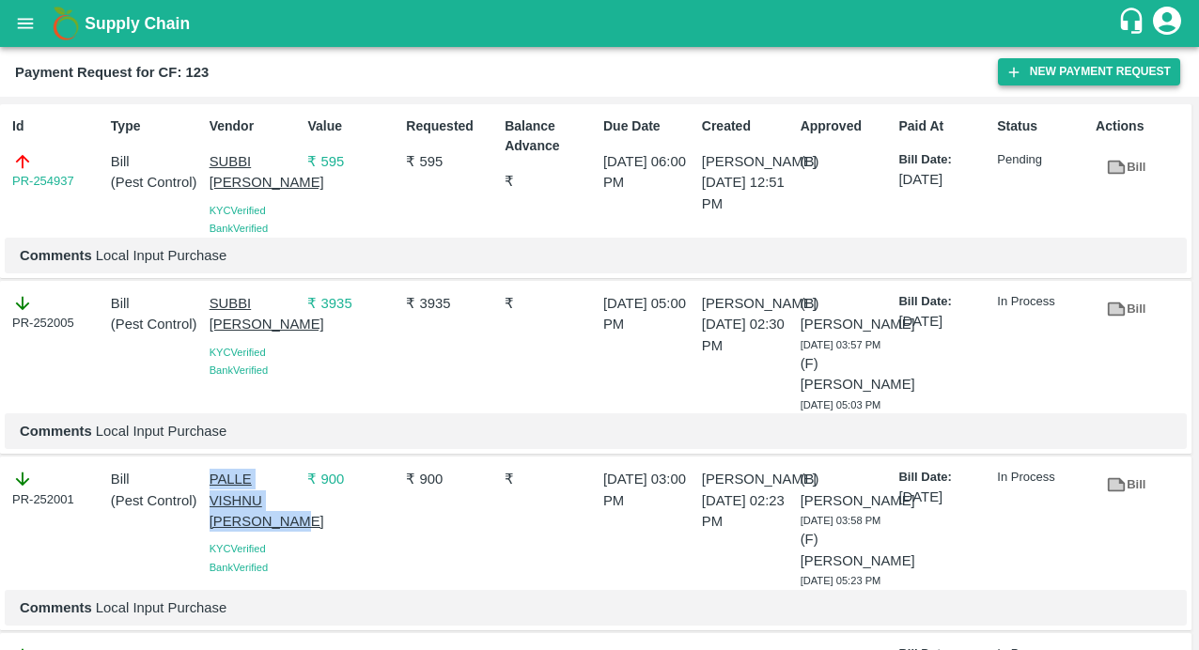
click at [1073, 66] on button "New Payment Request" at bounding box center [1089, 71] width 182 height 27
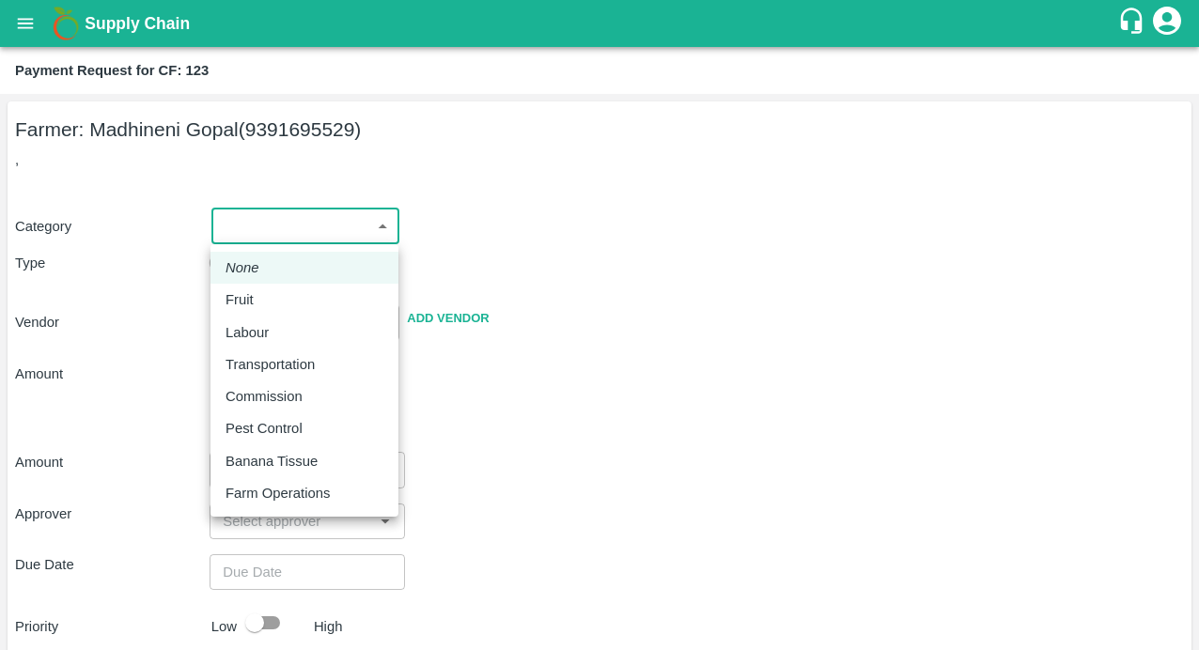
click at [339, 218] on body "Supply Chain Payment Request for CF: 123 Farmer: Madhineni Gopal (9391695529) ,…" at bounding box center [599, 325] width 1199 height 650
click at [273, 424] on p "Pest Control" at bounding box center [263, 428] width 77 height 21
type input "21"
radio input "false"
radio input "true"
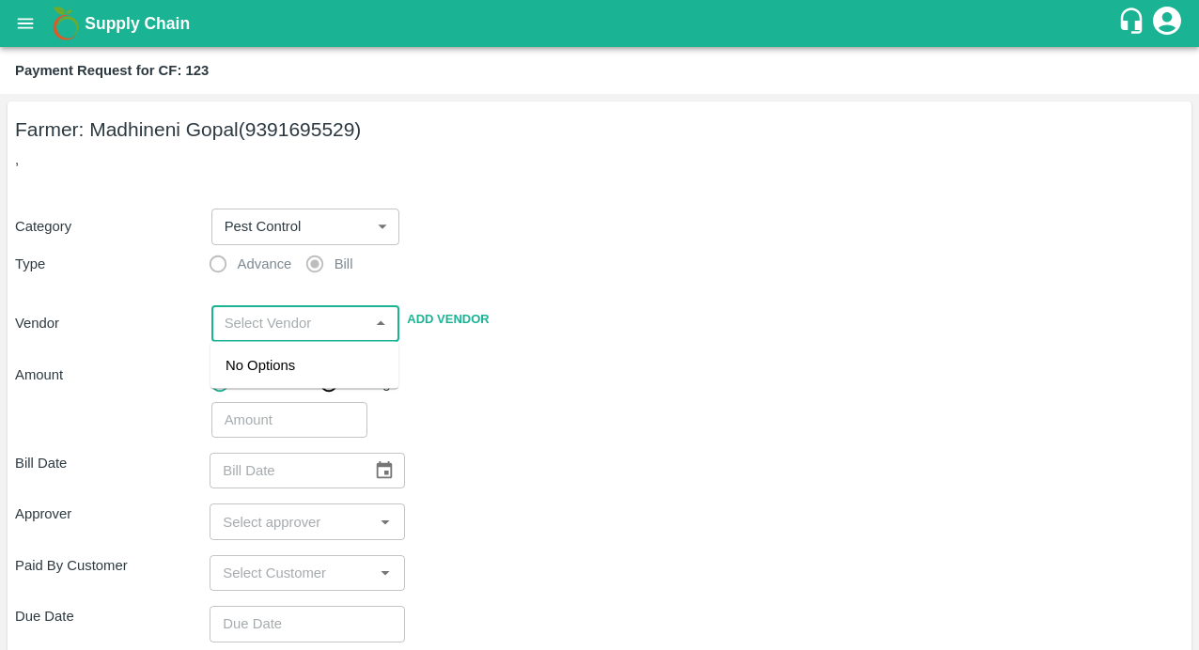
click at [266, 319] on input "input" at bounding box center [290, 323] width 147 height 24
paste input "PALLE VISHNU [PERSON_NAME]"
click at [256, 381] on div "PALLE VISHNU [PERSON_NAME] - 8341774777(Supplier)" at bounding box center [304, 386] width 158 height 63
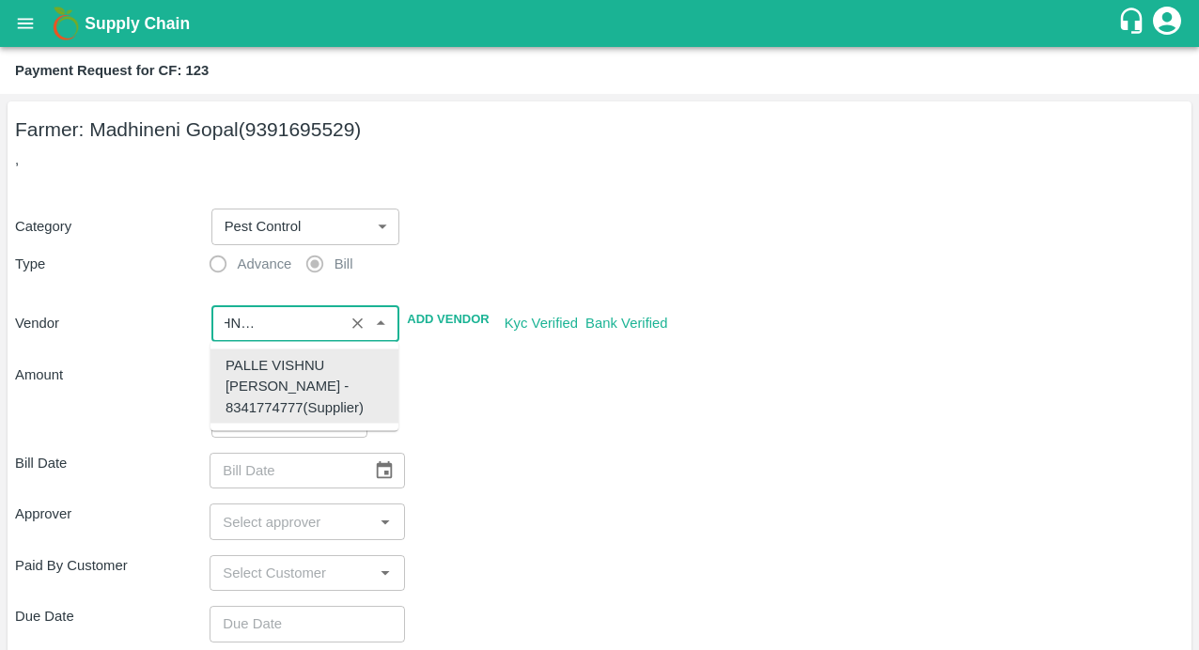
type input "PALLE VISHNU [PERSON_NAME] - 8341774777(Supplier)"
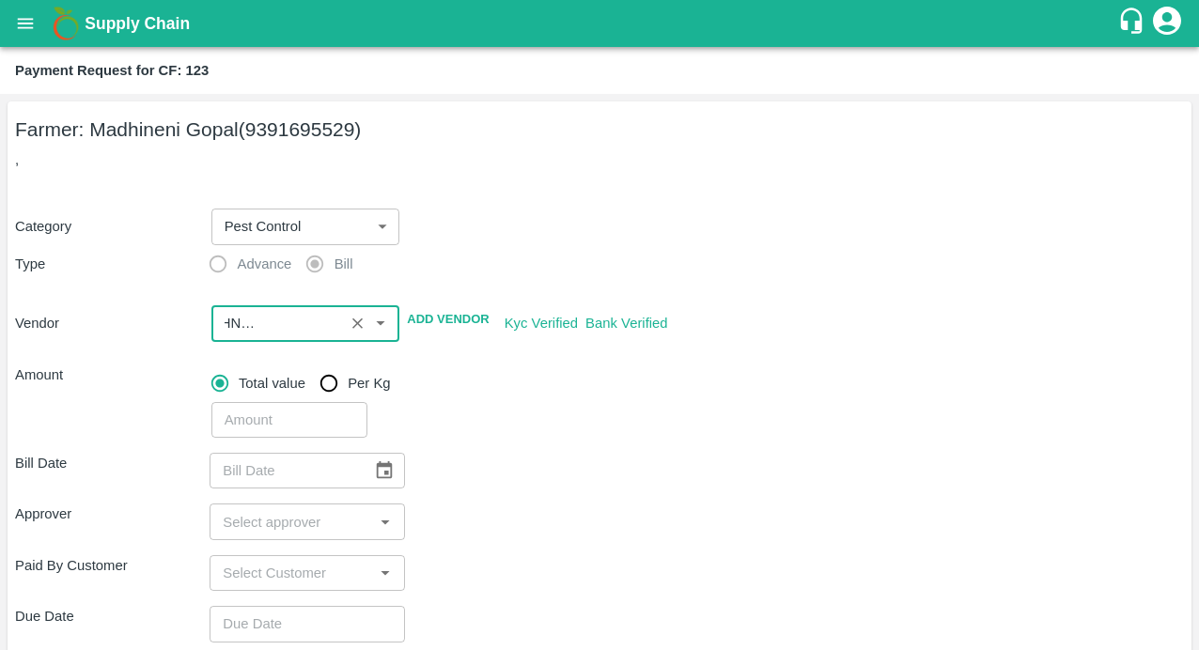
scroll to position [0, 0]
click at [572, 567] on div "Paid By Customer ​" at bounding box center [599, 573] width 1169 height 36
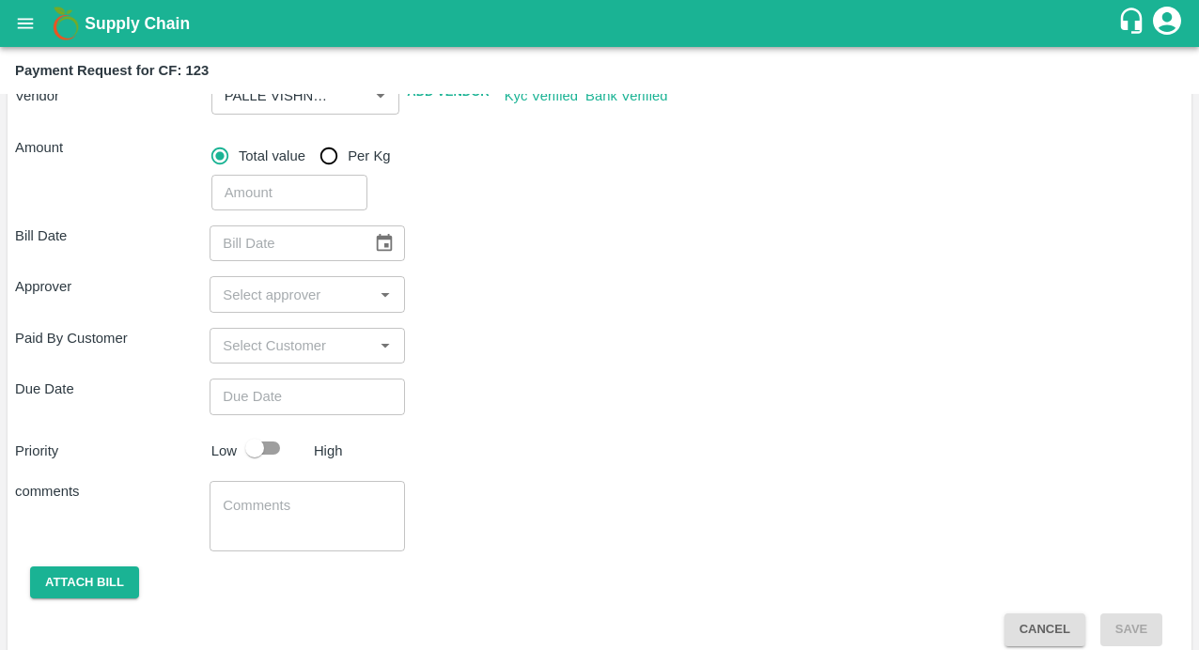
scroll to position [229, 0]
click at [291, 194] on input "number" at bounding box center [289, 191] width 156 height 36
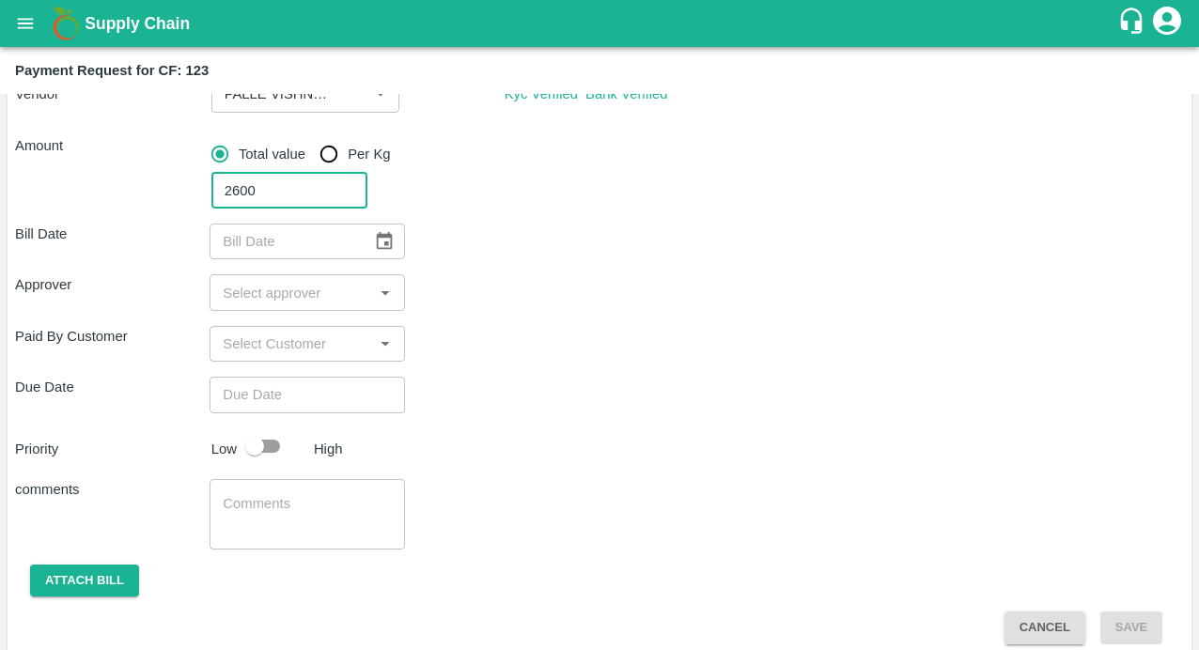
type input "2600"
click at [598, 297] on div "Approver ​" at bounding box center [599, 292] width 1169 height 36
click at [396, 232] on button "Choose date" at bounding box center [384, 242] width 36 height 36
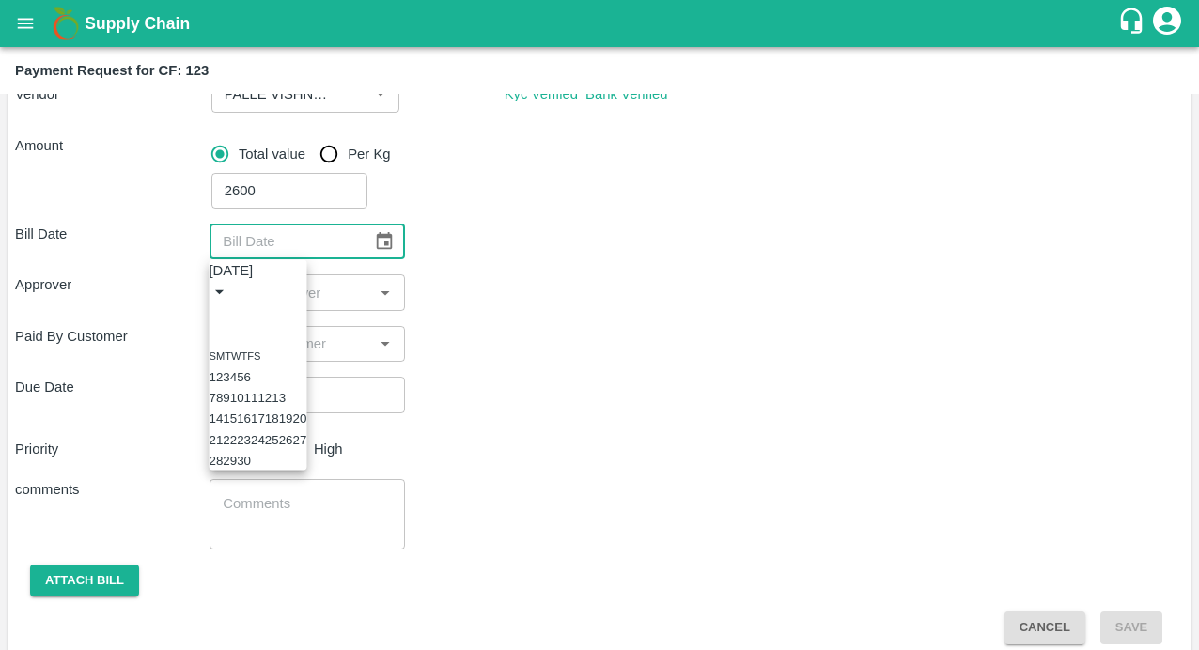
click at [231, 319] on icon "Previous month" at bounding box center [228, 324] width 7 height 11
click at [251, 446] on button "19" at bounding box center [244, 439] width 14 height 14
type input "19/08/2025"
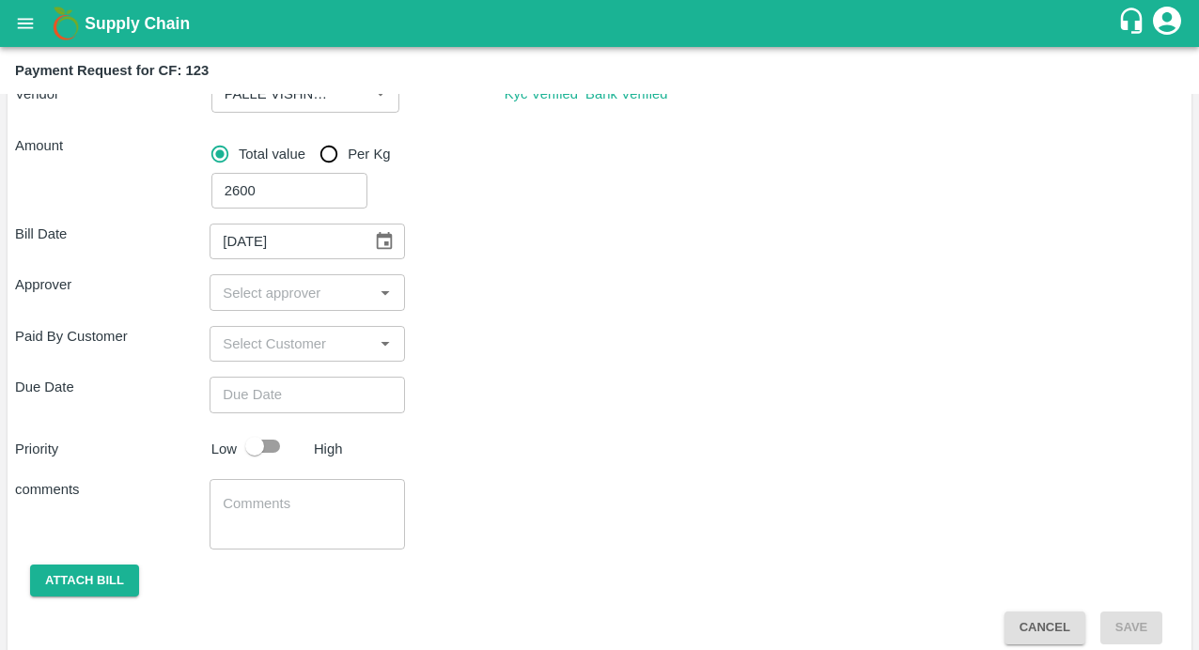
click at [283, 283] on input "input" at bounding box center [291, 292] width 152 height 24
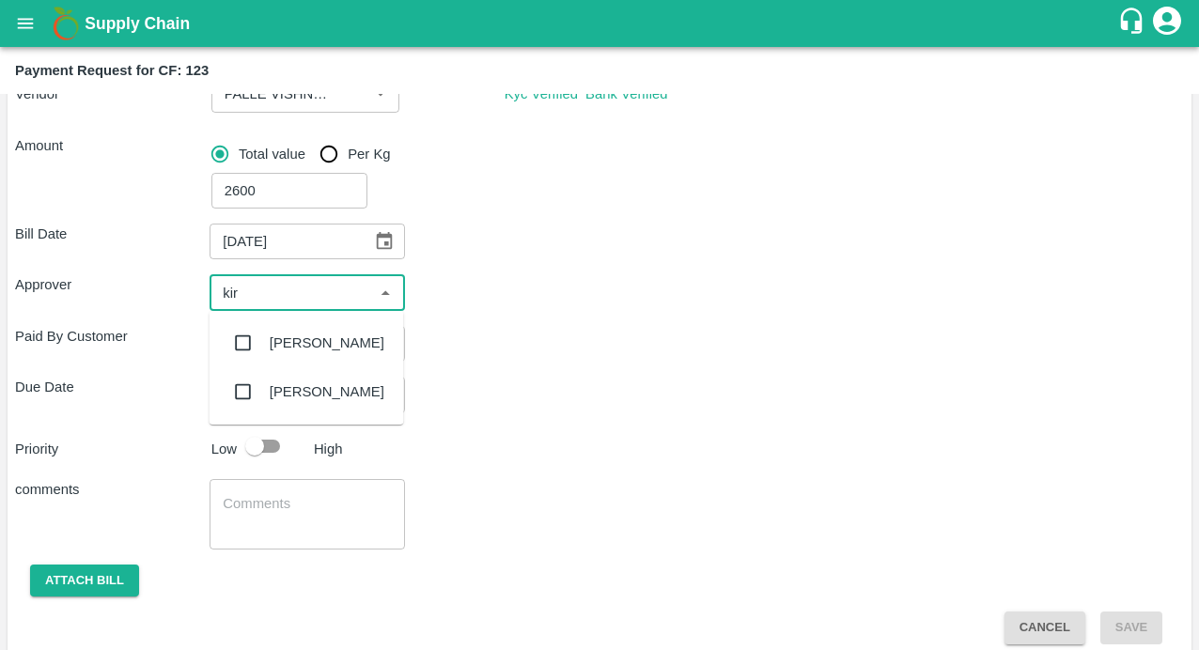
type input "kira"
click at [235, 348] on input "checkbox" at bounding box center [244, 343] width 38 height 38
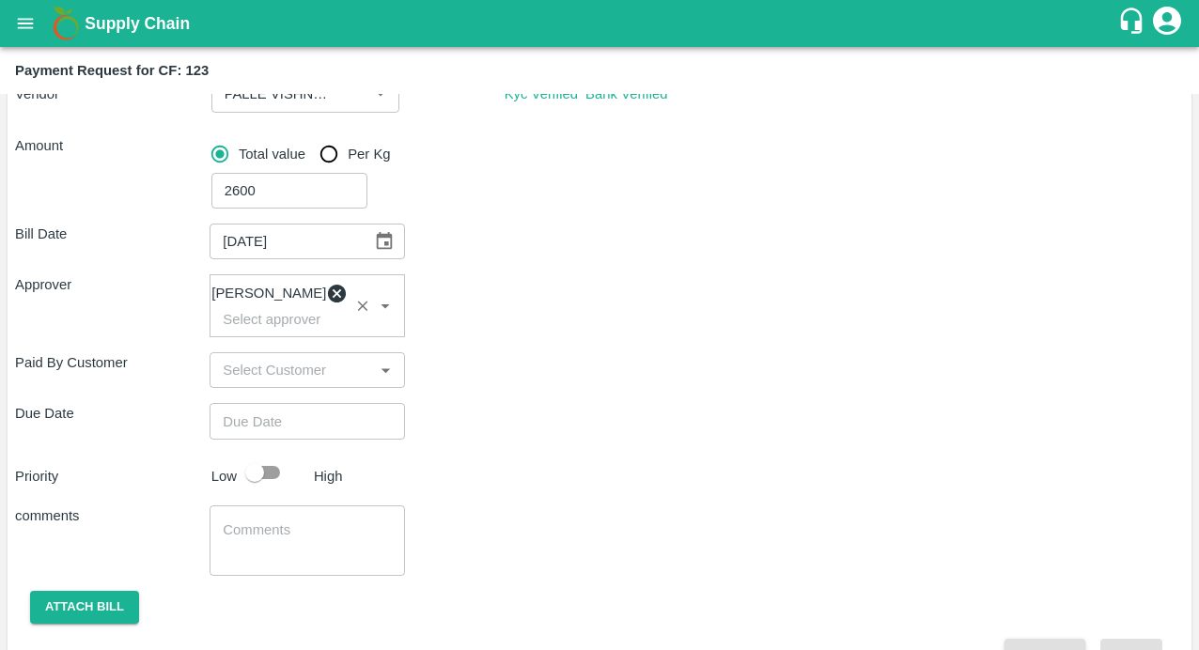
type input "DD/MM/YYYY hh:mm aa"
click at [276, 436] on input "DD/MM/YYYY hh:mm aa" at bounding box center [300, 421] width 181 height 36
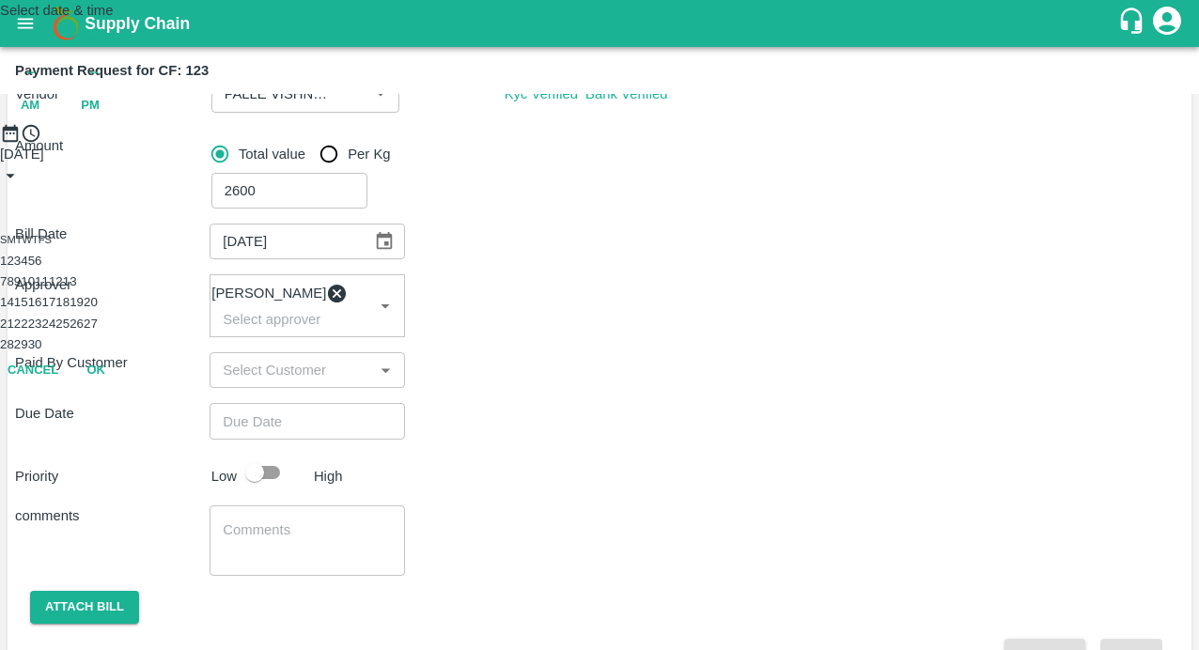
click at [7, 268] on button "1" at bounding box center [3, 261] width 7 height 14
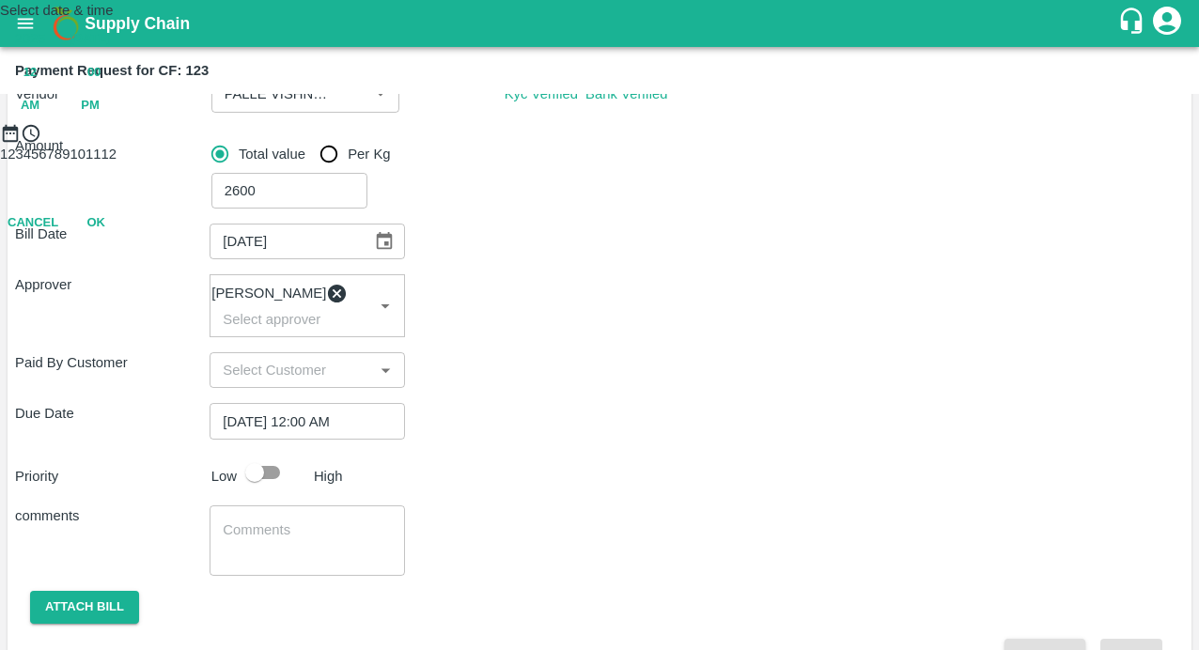
click at [100, 117] on span "PM" at bounding box center [90, 106] width 19 height 22
type input "[DATE] 07:00 PM"
click at [562, 144] on div at bounding box center [599, 144] width 1199 height 0
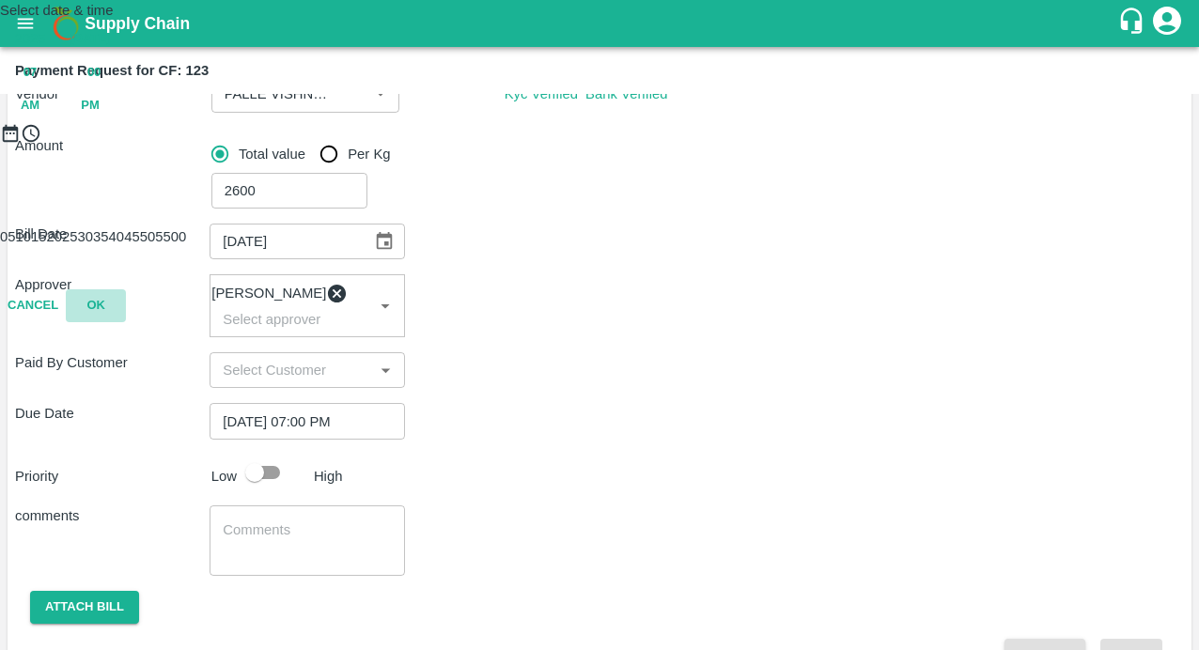
click at [126, 322] on button "OK" at bounding box center [96, 305] width 60 height 33
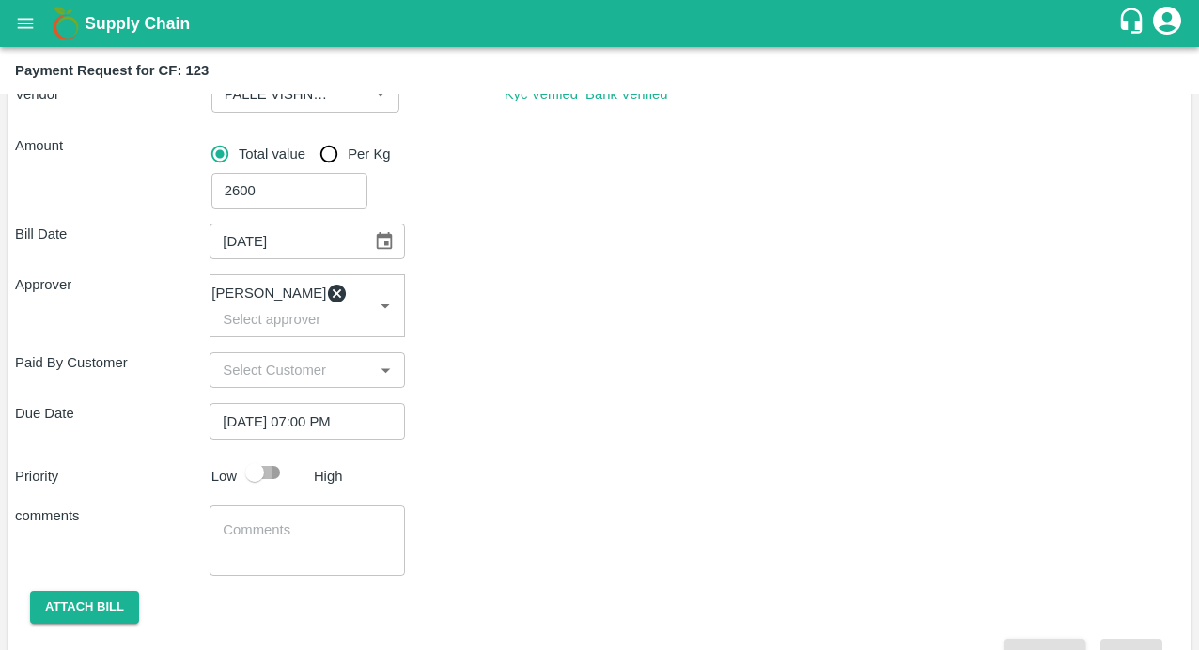
click at [268, 483] on input "checkbox" at bounding box center [254, 473] width 107 height 36
checkbox input "true"
click at [248, 552] on textarea at bounding box center [307, 540] width 168 height 39
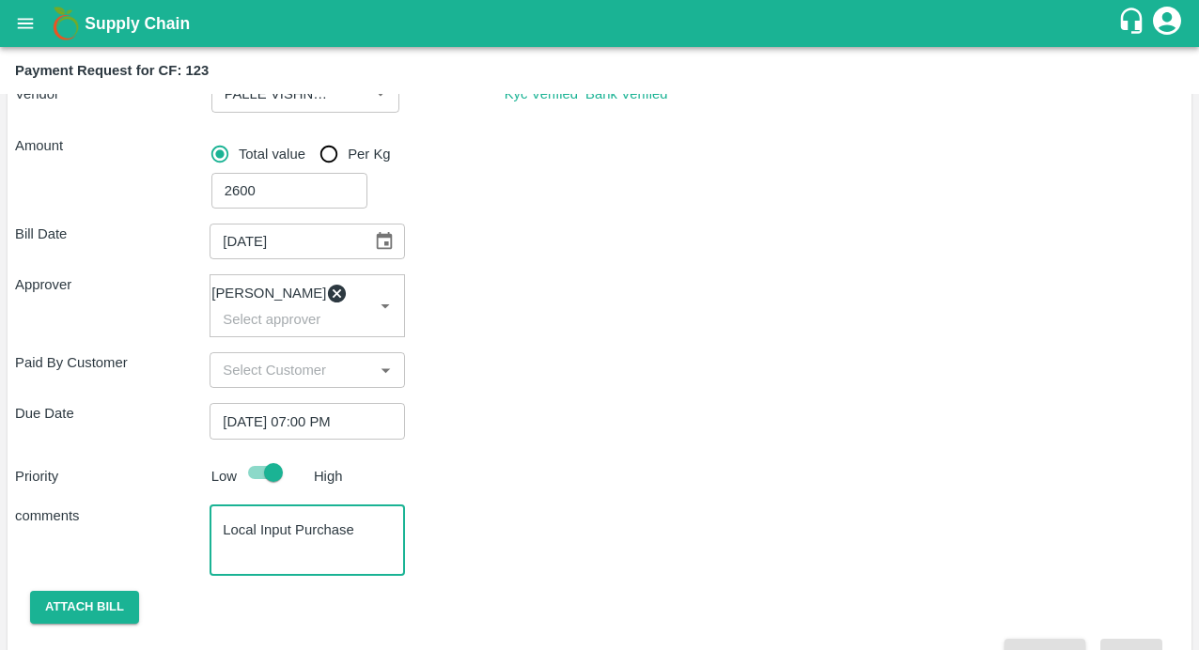
scroll to position [282, 0]
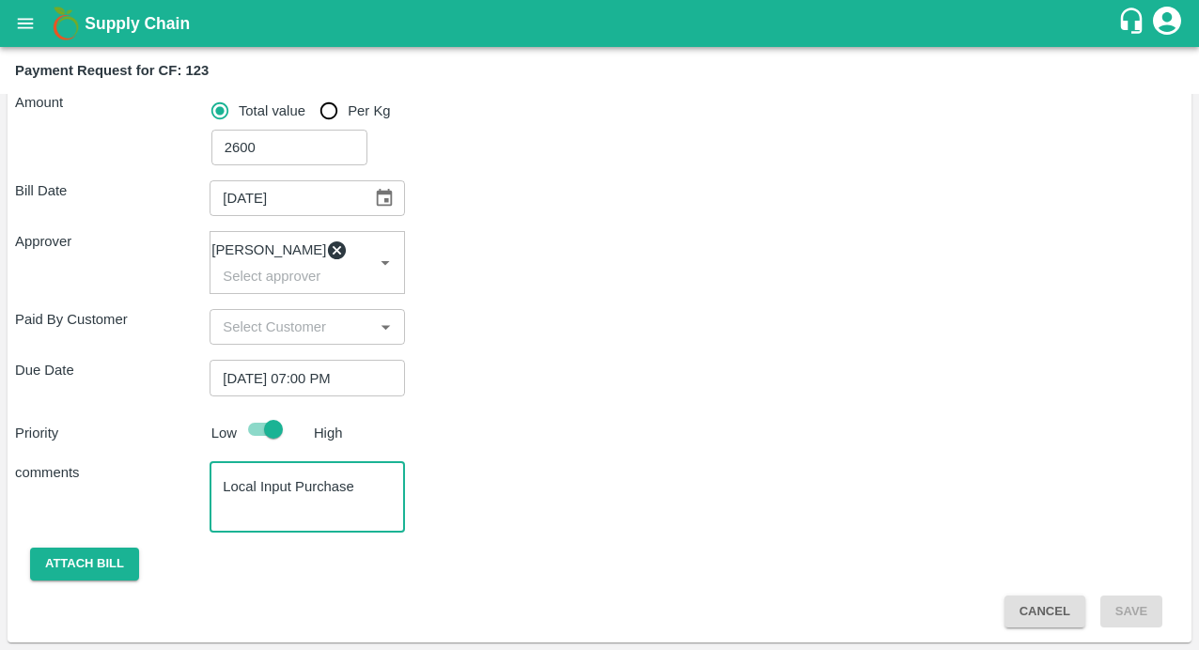
type textarea "Local Input Purchase"
click at [112, 546] on div "Bill Date 19/08/2025 ​ Approver Kiran Naik ​ Paid By Customer ​ Due Date 01/09/…" at bounding box center [599, 396] width 1169 height 462
click at [107, 557] on button "Attach bill" at bounding box center [84, 564] width 109 height 33
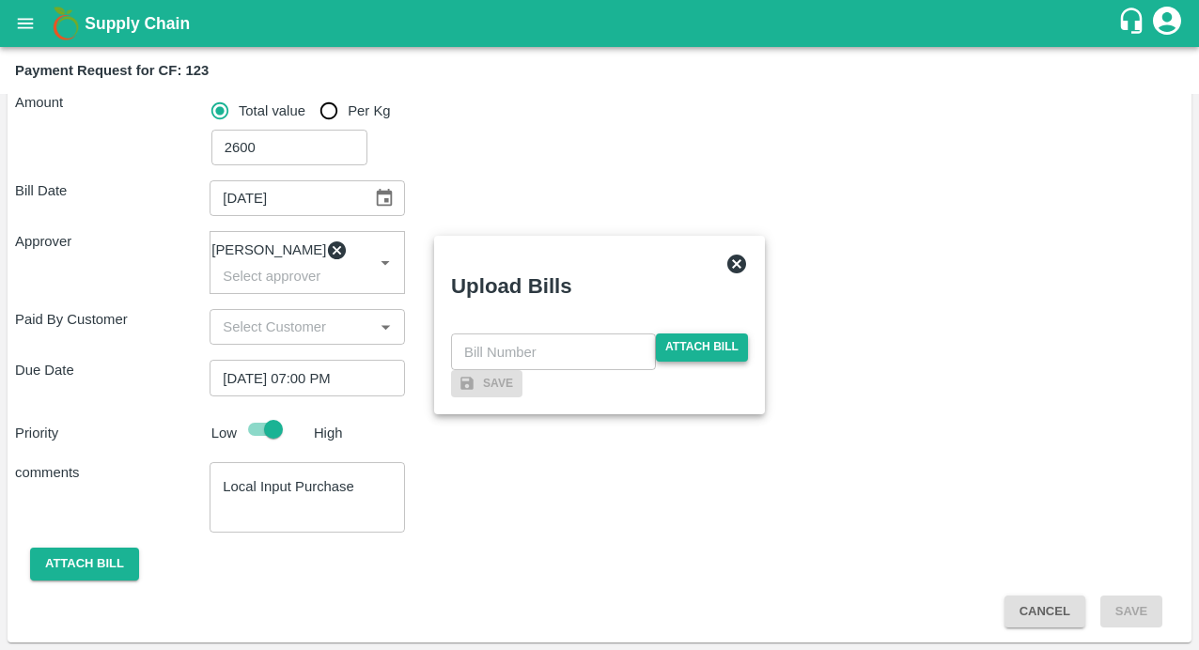
click at [697, 334] on span "Attach bill" at bounding box center [702, 347] width 92 height 27
click at [0, 0] on input "Attach bill" at bounding box center [0, 0] width 0 height 0
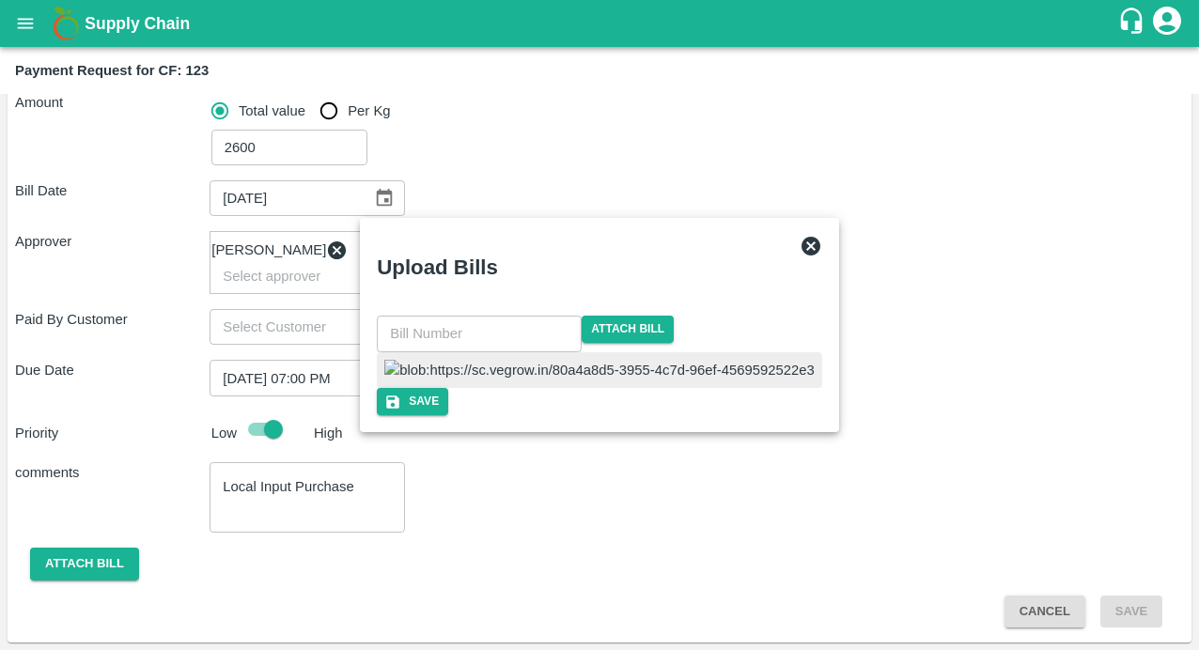
click at [505, 316] on input "text" at bounding box center [479, 334] width 205 height 36
type input "148"
click at [690, 352] on div at bounding box center [599, 370] width 446 height 36
click at [447, 415] on button "Save" at bounding box center [411, 401] width 71 height 27
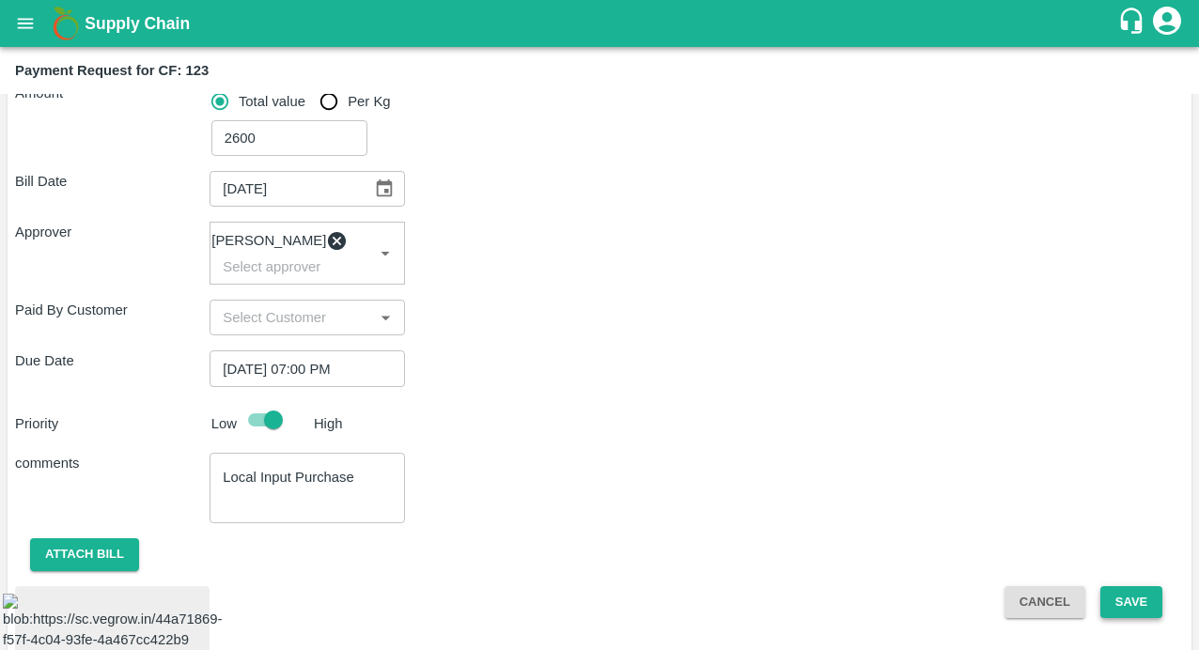
click at [1112, 596] on button "Save" at bounding box center [1131, 602] width 62 height 33
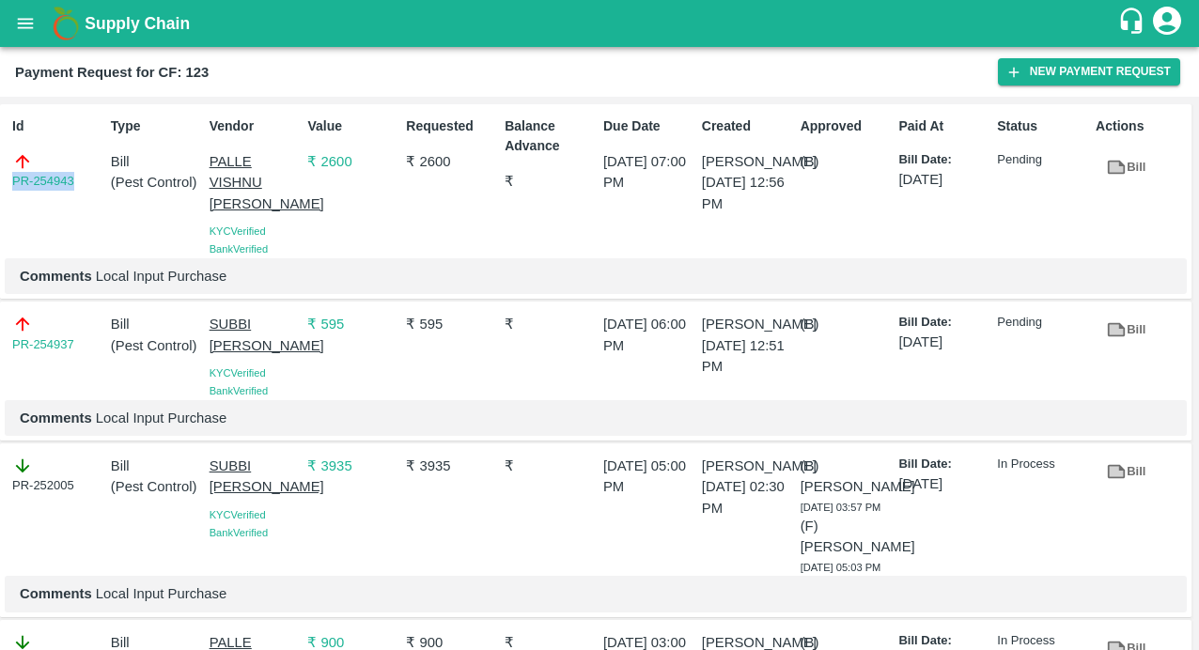
drag, startPoint x: 82, startPoint y: 182, endPoint x: -45, endPoint y: 182, distance: 126.8
click at [0, 182] on html "Supply Chain Payment Request for CF: 123 New Payment Request Id PR-254943 Type …" at bounding box center [599, 325] width 1199 height 650
copy link "PR-254943"
click at [22, 27] on icon "open drawer" at bounding box center [26, 23] width 16 height 10
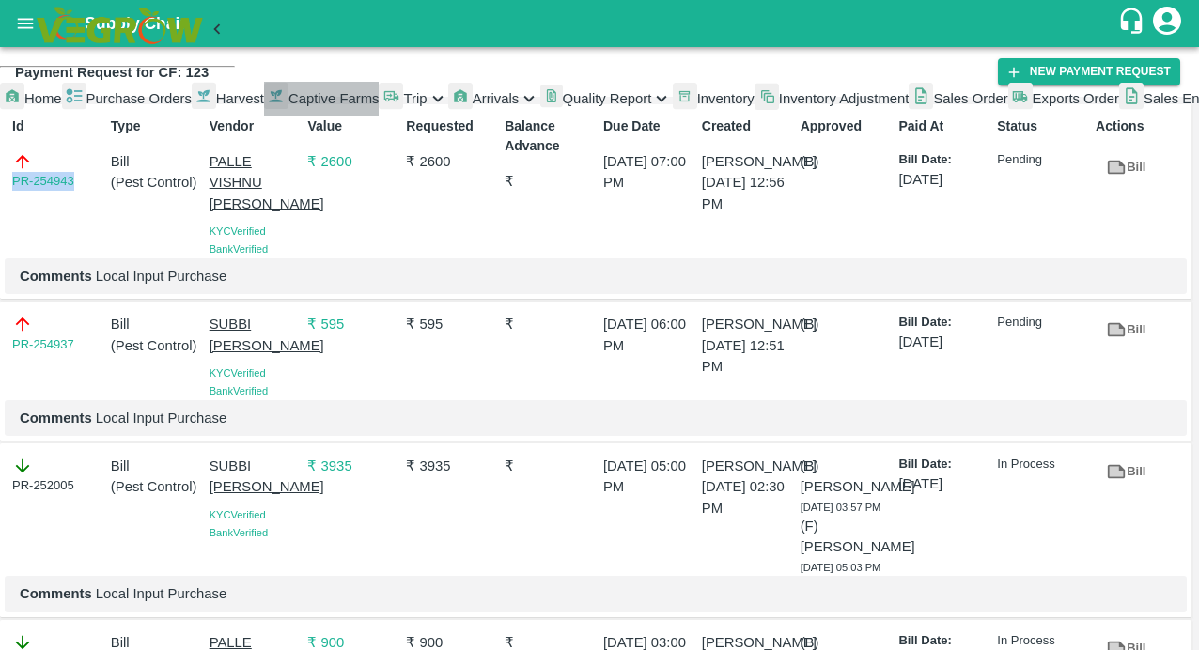
click at [288, 106] on span "Captive Farms" at bounding box center [333, 98] width 91 height 15
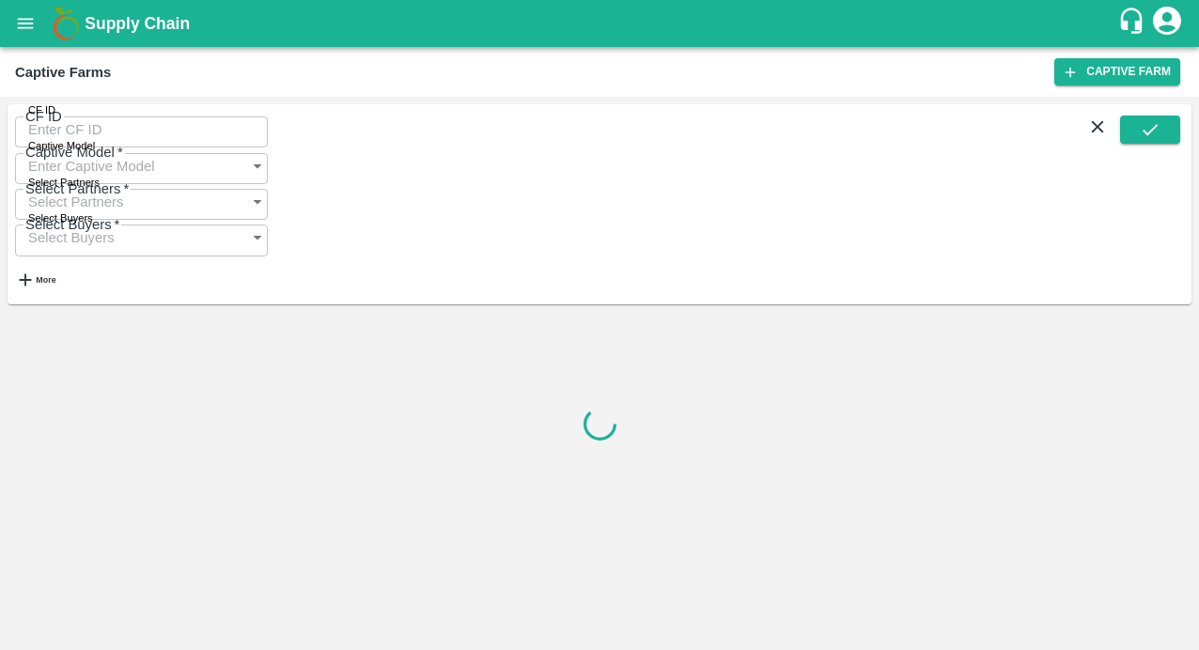
click at [98, 148] on input "CF ID" at bounding box center [141, 130] width 253 height 36
type input "v"
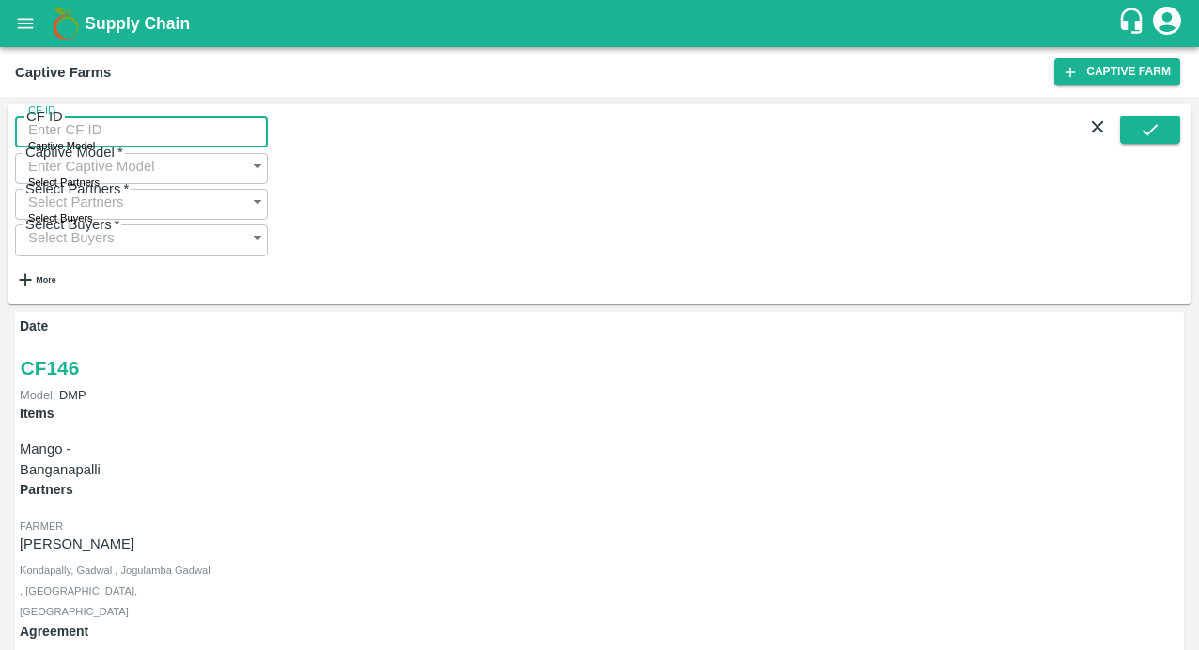
paste input "text"
type input "122"
click at [1147, 135] on icon "submit" at bounding box center [1150, 129] width 21 height 21
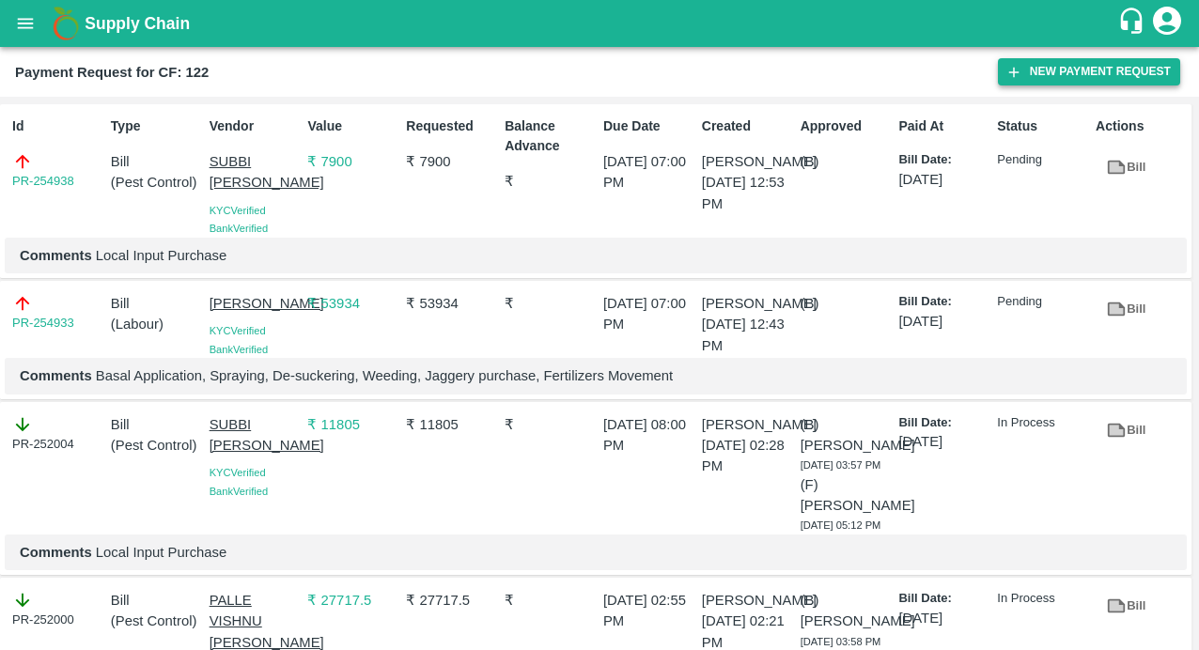
click at [1011, 70] on icon "button" at bounding box center [1013, 72] width 17 height 17
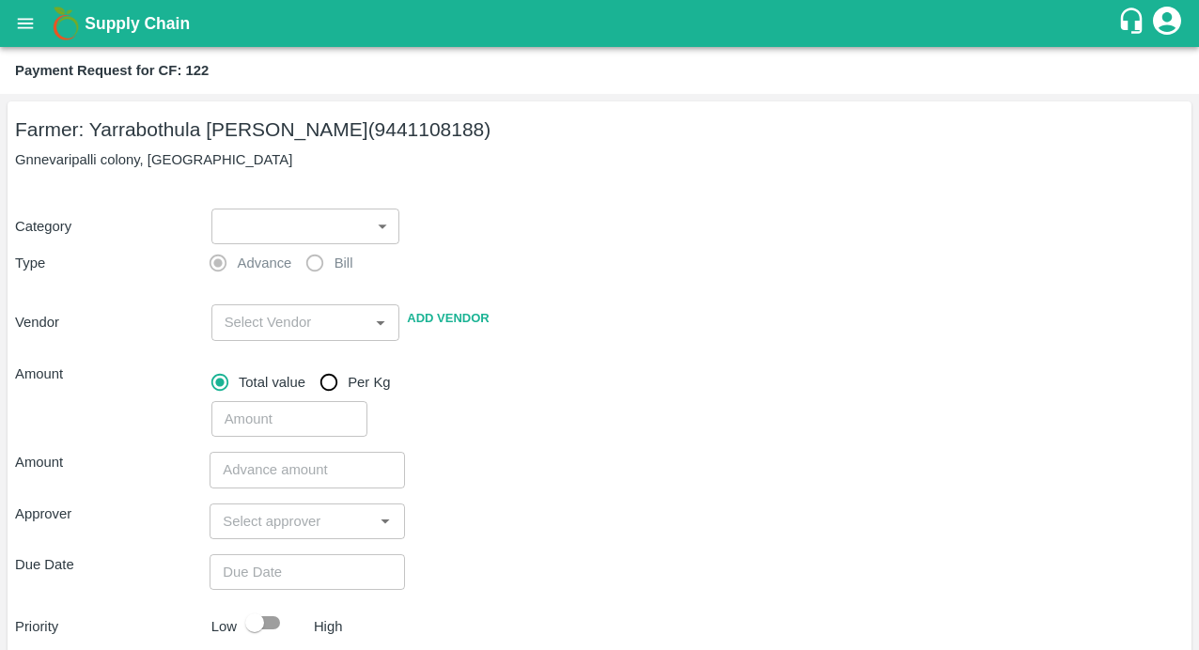
click at [272, 225] on body "Supply Chain Payment Request for CF: 122 Farmer: Yarrabothula Sai [PERSON_NAME]…" at bounding box center [599, 325] width 1199 height 650
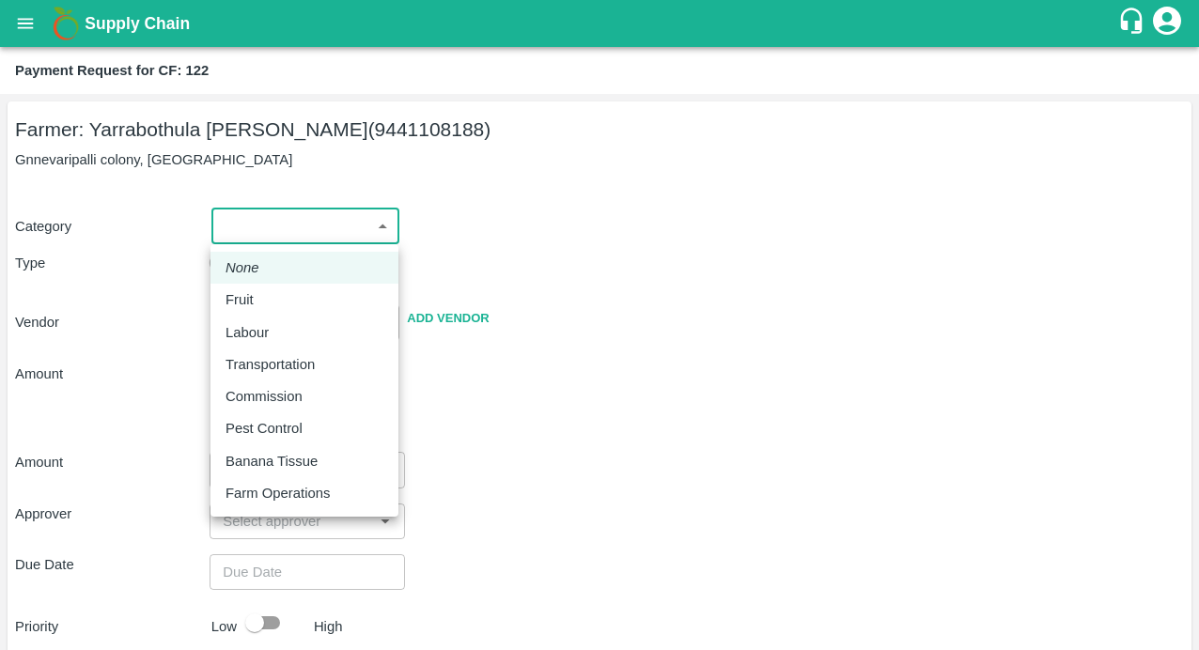
click at [266, 494] on p "Farm Operations" at bounding box center [277, 493] width 104 height 21
type input "37"
radio input "false"
radio input "true"
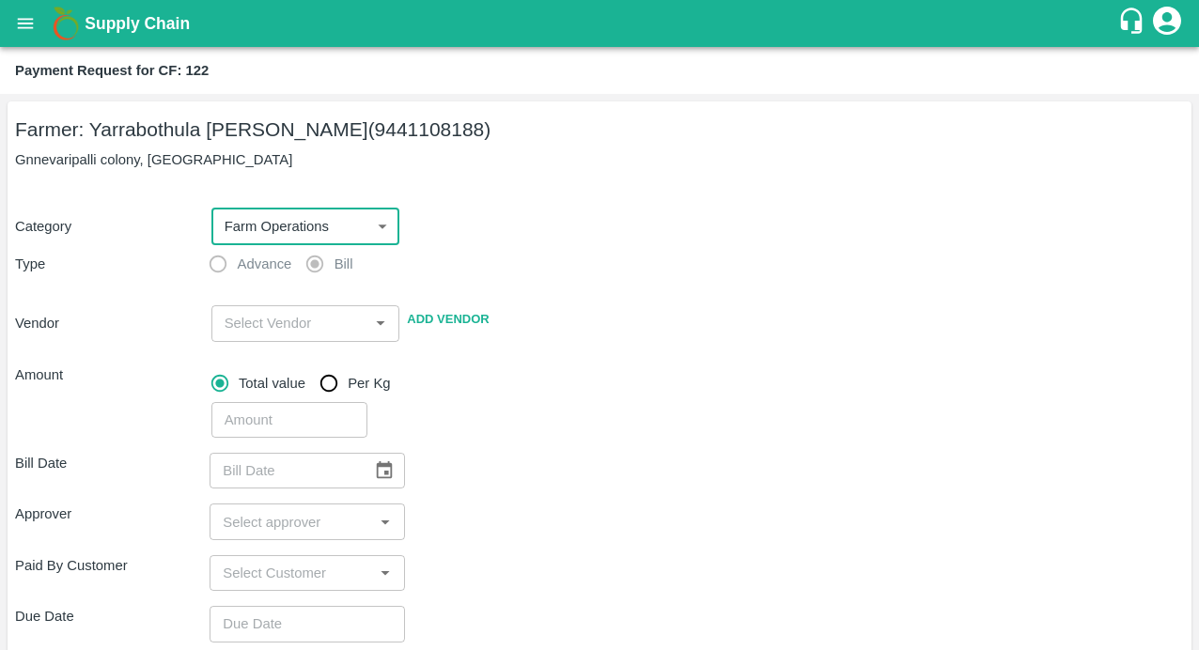
click at [568, 441] on div "Bill Date ​ Approver ​ Paid By Customer ​ Due Date ​ Priority Low High comments…" at bounding box center [599, 656] width 1169 height 436
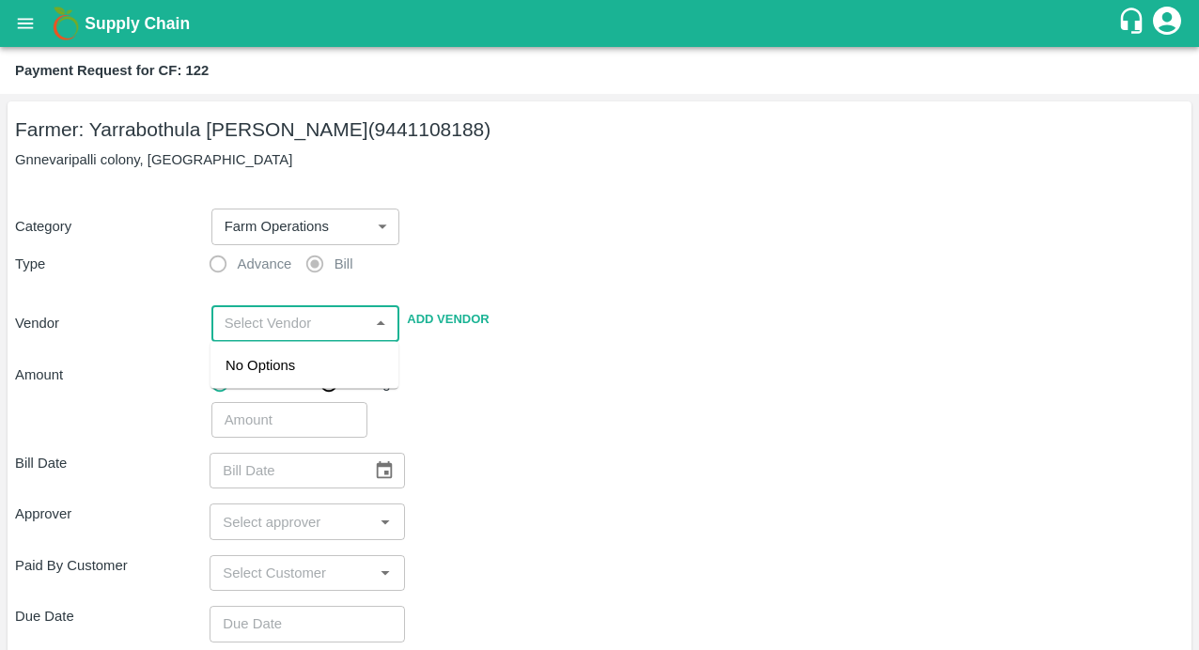
click at [234, 319] on input "input" at bounding box center [290, 323] width 147 height 24
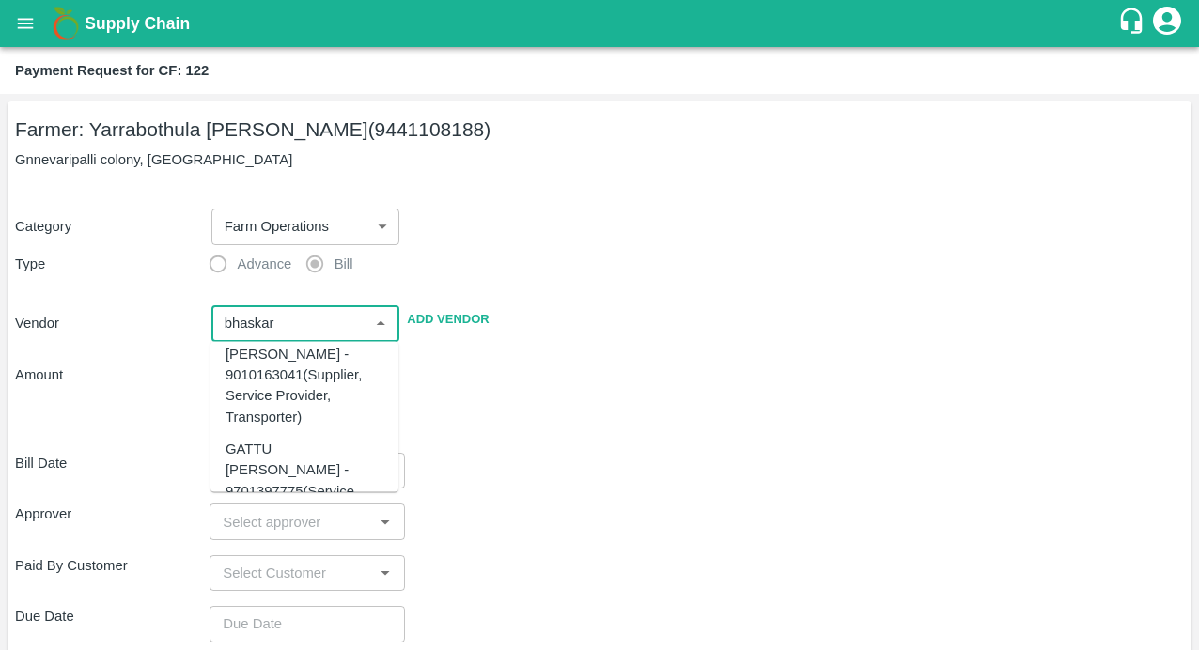
scroll to position [1015, 0]
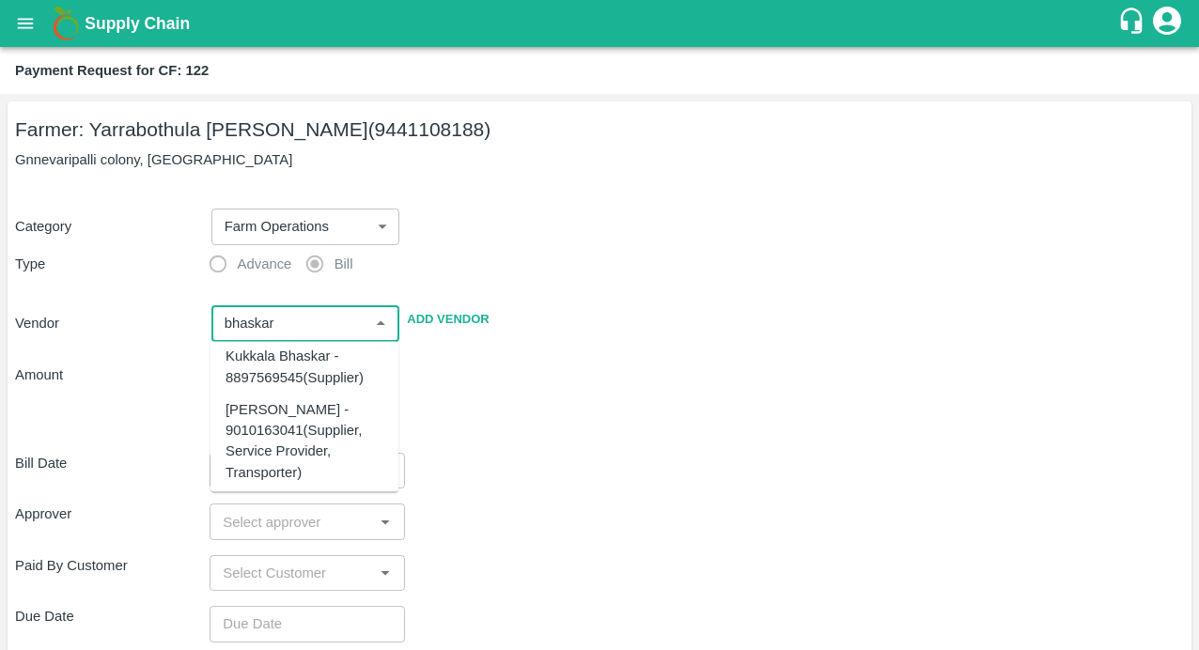
click at [270, 453] on div "[PERSON_NAME] - 9010163041(Supplier, Service Provider, Transporter)" at bounding box center [304, 441] width 158 height 84
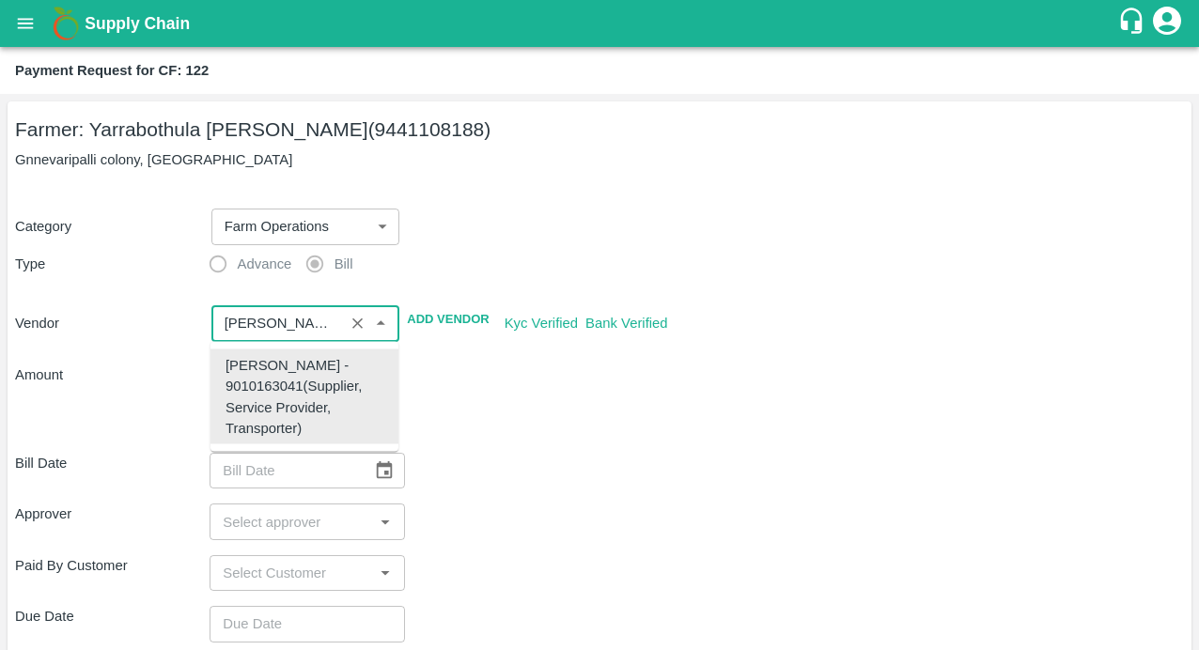
type input "[PERSON_NAME] - 9010163041(Supplier, Service Provider, Transporter)"
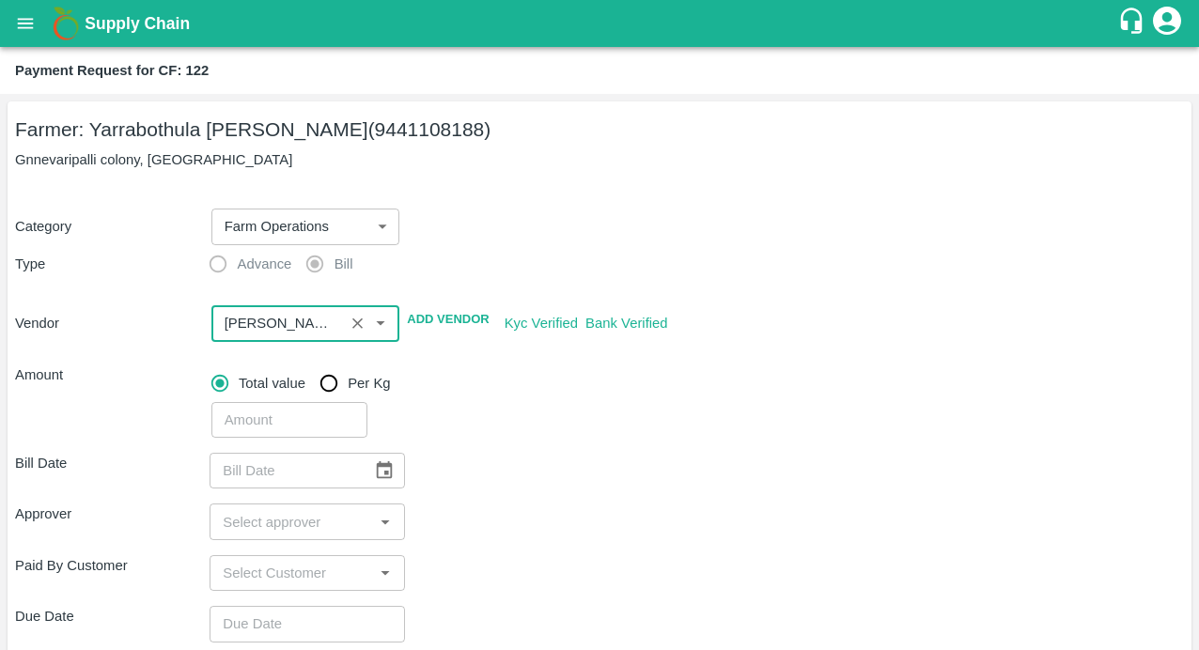
click at [577, 421] on div "​" at bounding box center [694, 416] width 980 height 43
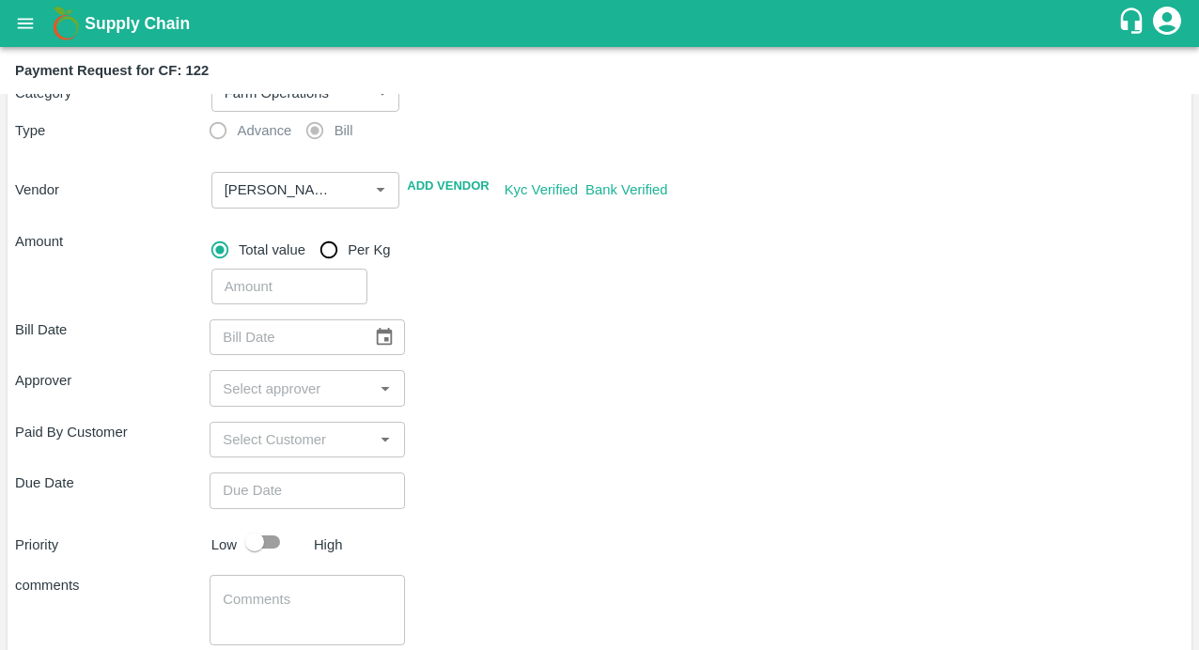
scroll to position [246, 0]
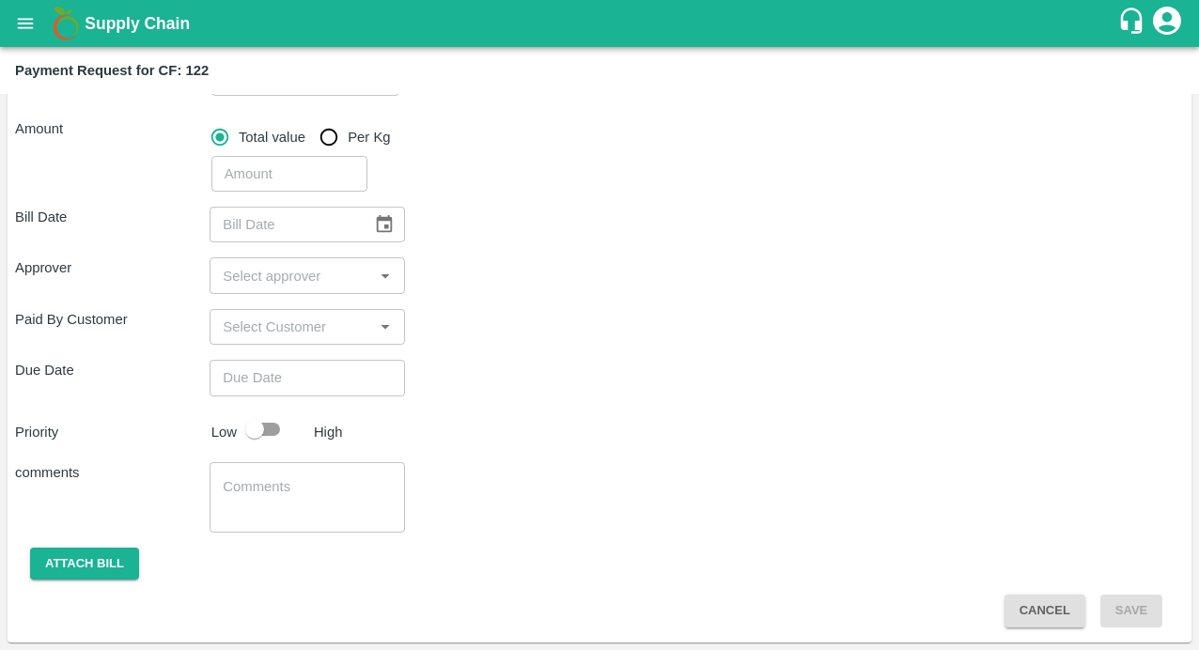
click at [265, 173] on input "number" at bounding box center [289, 174] width 156 height 36
type input "2680"
click at [386, 221] on icon "Choose date" at bounding box center [385, 224] width 16 height 18
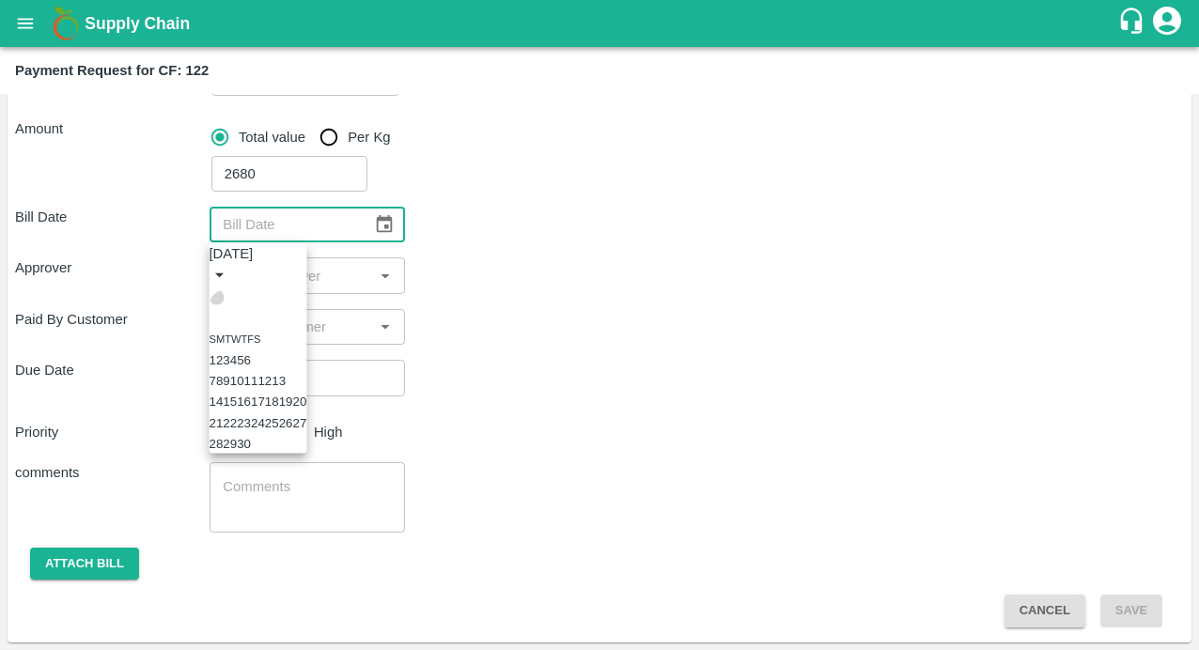
click at [217, 297] on icon "Previous month" at bounding box center [217, 297] width 0 height 0
click at [251, 388] on button "8" at bounding box center [247, 381] width 7 height 14
type input "[DATE]"
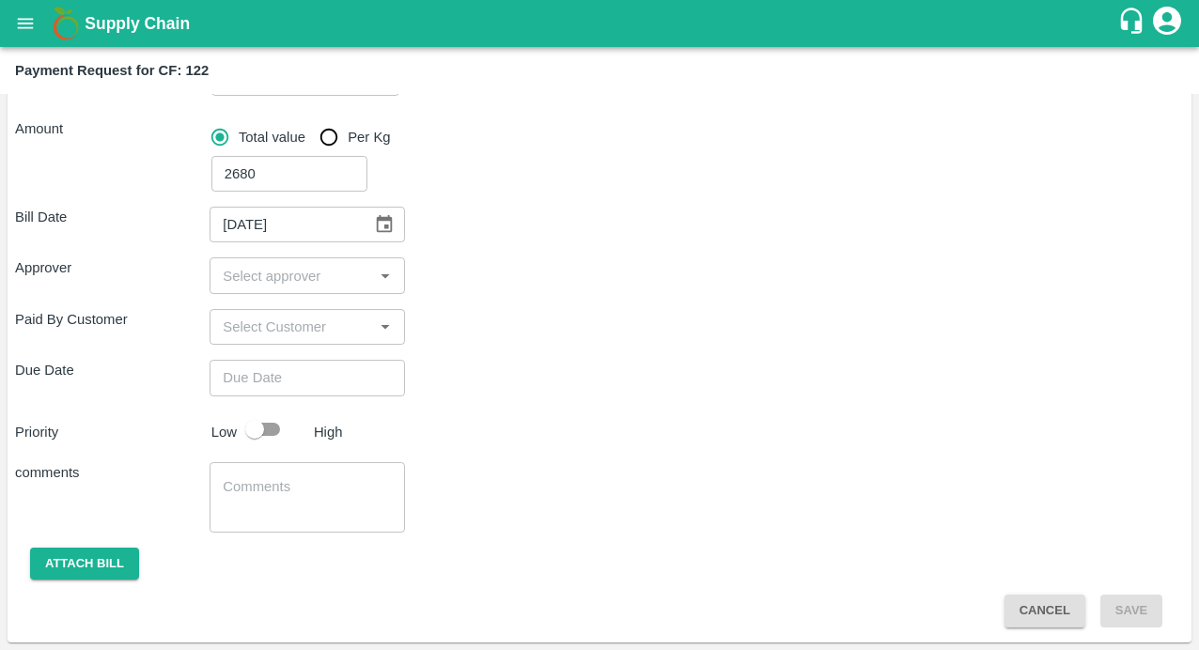
click at [256, 272] on input "input" at bounding box center [291, 275] width 152 height 24
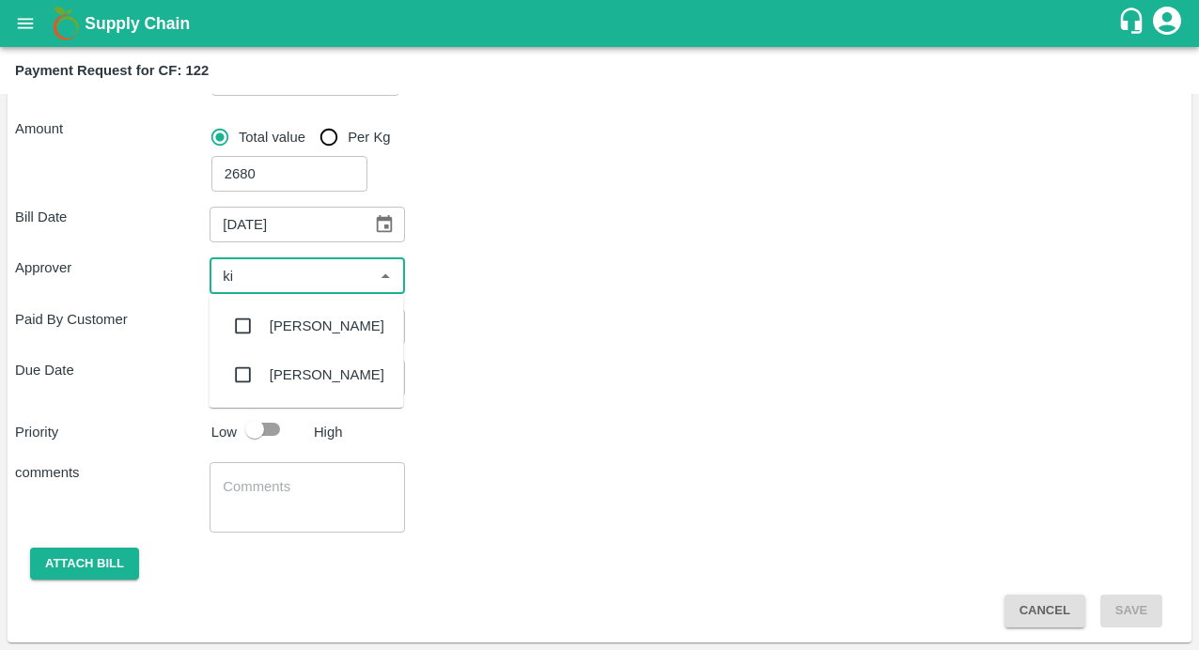
type input "kir"
click at [239, 319] on input "checkbox" at bounding box center [244, 326] width 38 height 38
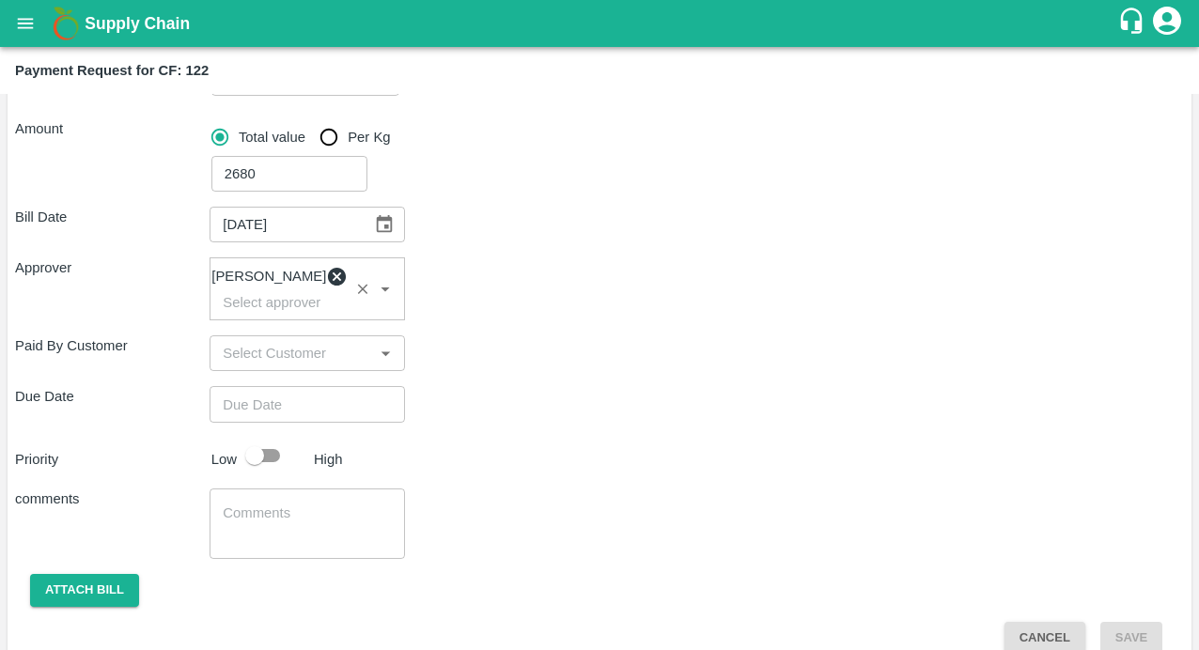
type input "DD/MM/YYYY hh:mm aa"
click at [251, 412] on input "DD/MM/YYYY hh:mm aa" at bounding box center [300, 404] width 181 height 36
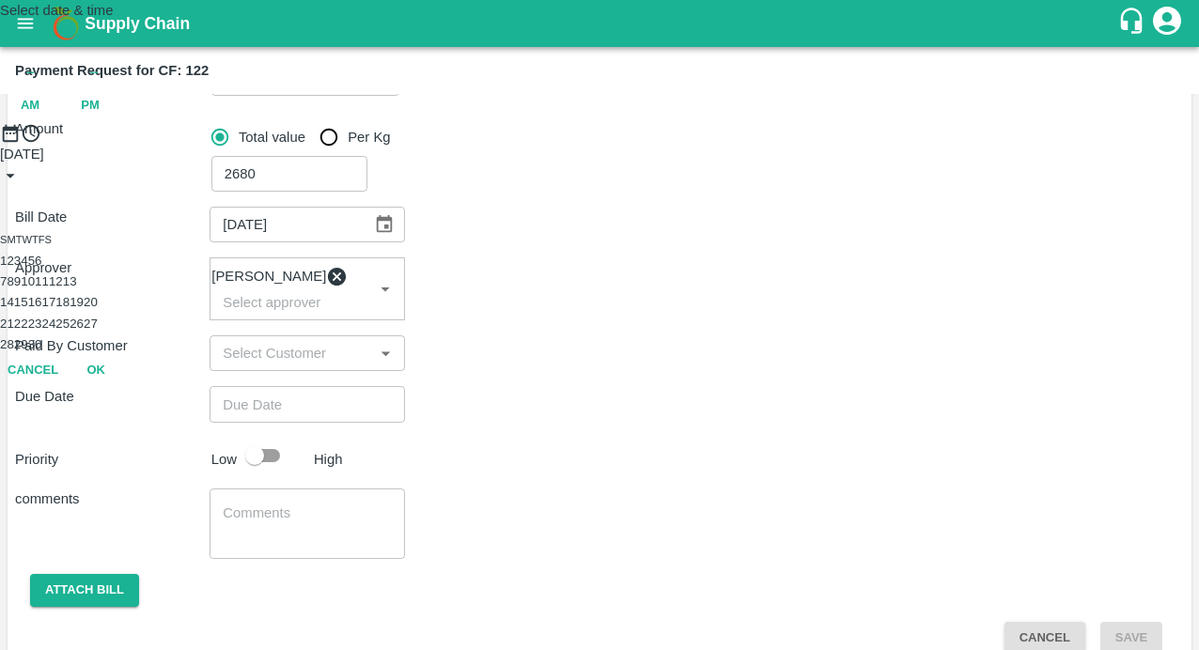
click at [7, 268] on button "1" at bounding box center [3, 261] width 7 height 14
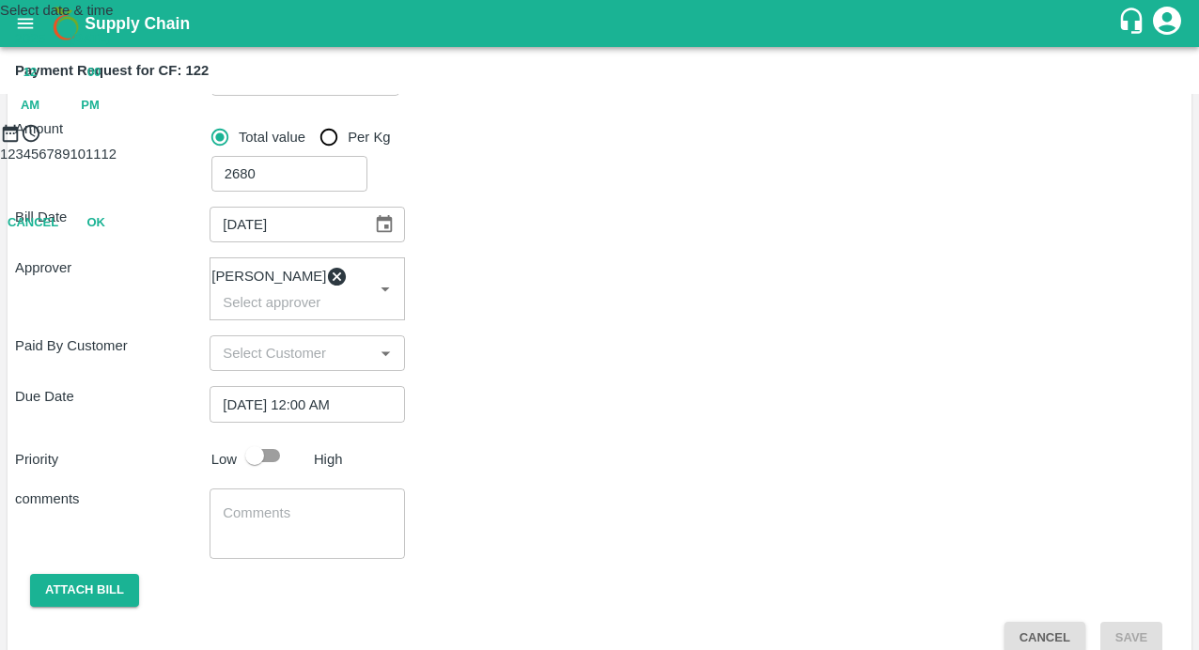
click at [709, 122] on div "12 : 00 AM PM" at bounding box center [599, 89] width 1199 height 66
click at [37, 84] on span "12" at bounding box center [29, 73] width 13 height 22
click at [100, 117] on span "PM" at bounding box center [90, 106] width 19 height 22
click at [560, 144] on div at bounding box center [599, 144] width 1199 height 0
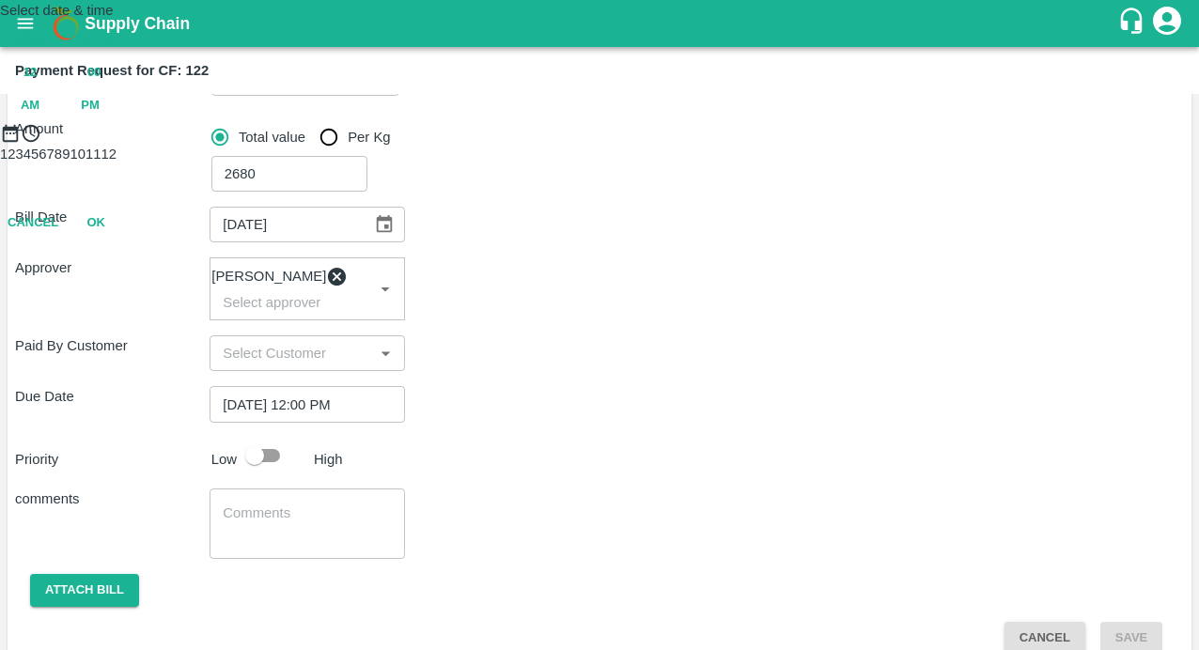
type input "[DATE] 07:00 PM"
click at [126, 322] on button "OK" at bounding box center [96, 305] width 60 height 33
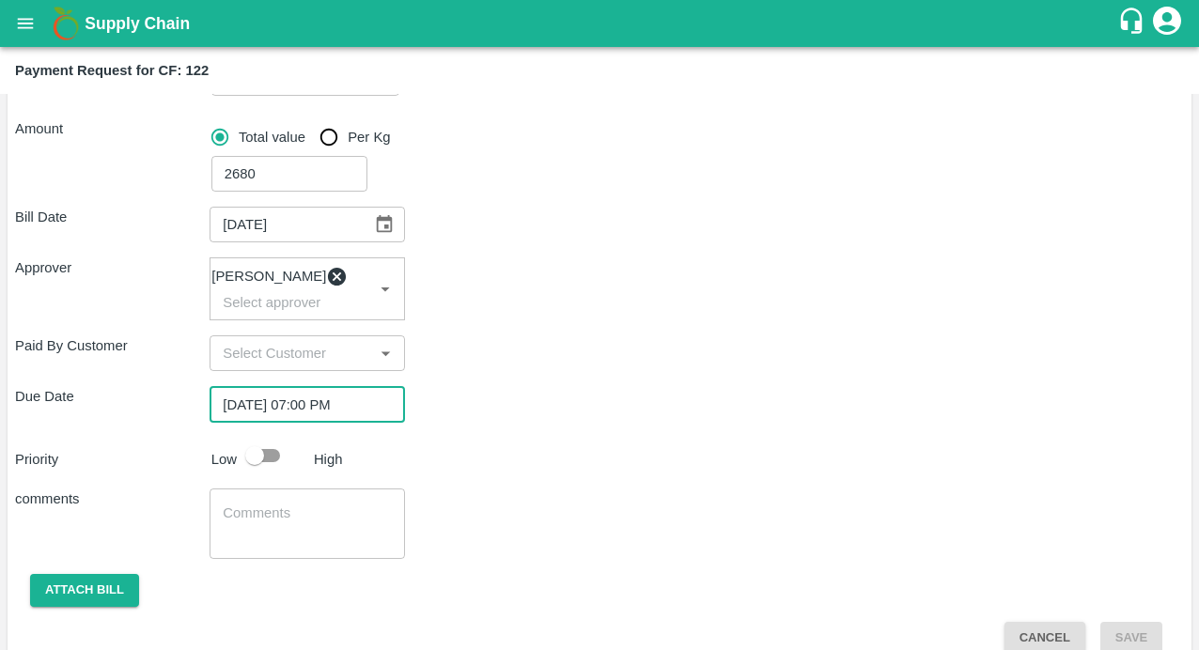
click at [242, 470] on input "checkbox" at bounding box center [254, 456] width 107 height 36
checkbox input "true"
click at [303, 515] on textarea at bounding box center [307, 523] width 168 height 39
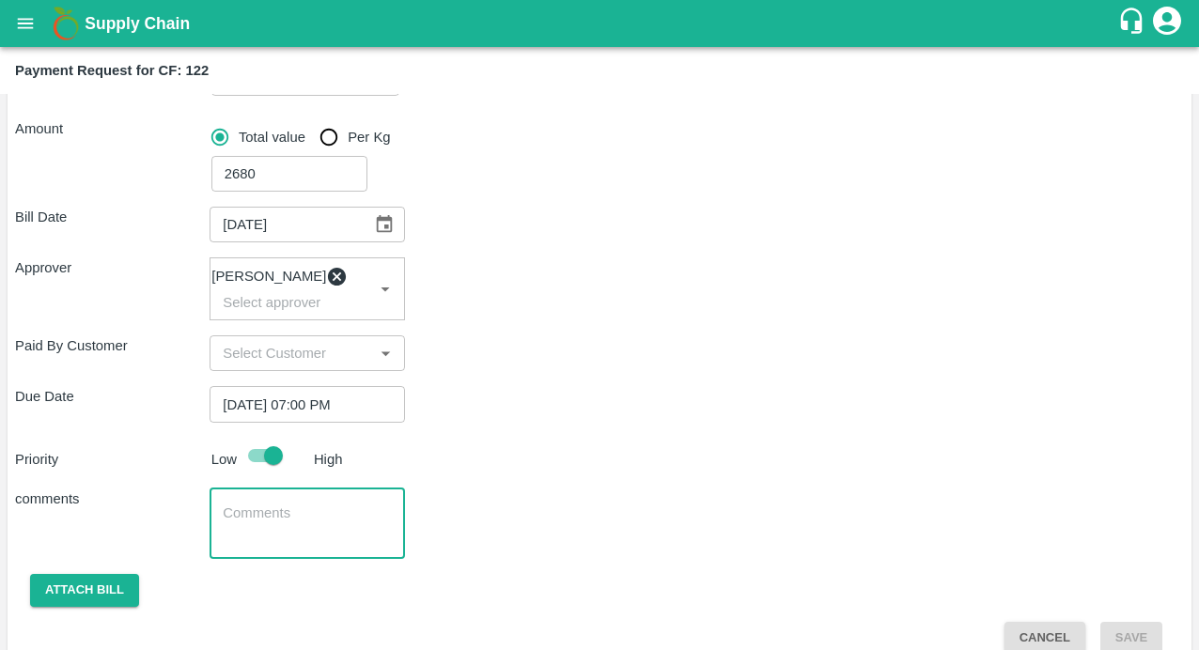
paste textarea "bore connection"
click at [226, 528] on textarea "bore connection material purchase" at bounding box center [307, 523] width 168 height 39
type textarea "Bore connection material purchase"
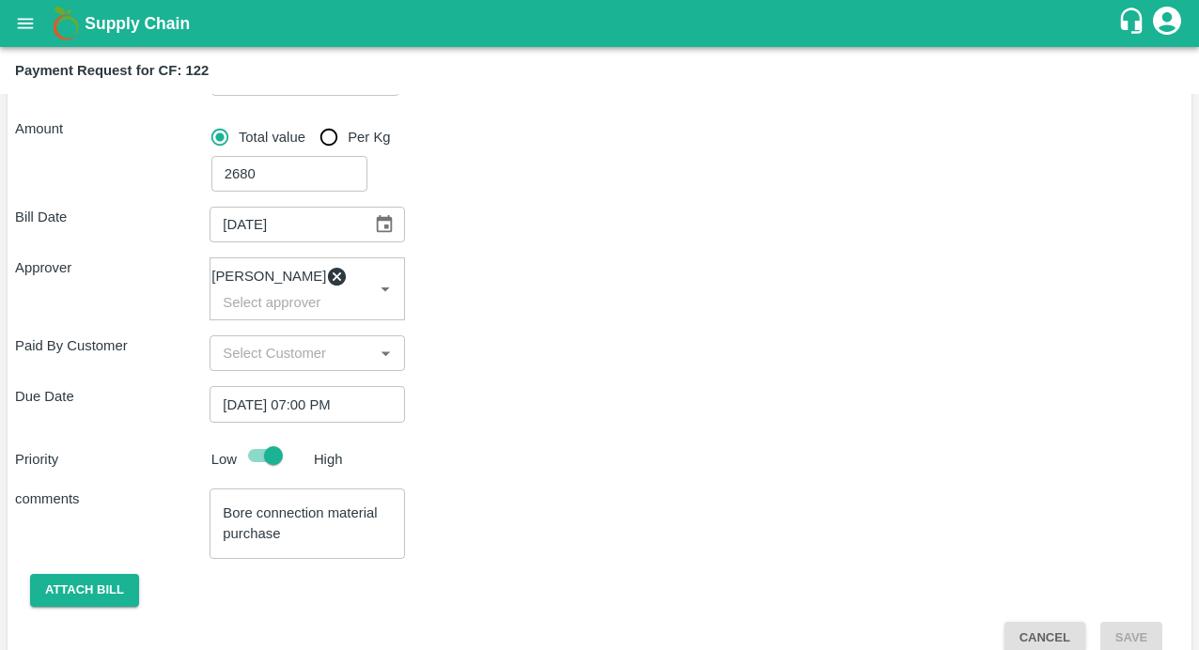
click at [324, 557] on div "Bore connection material purchase x ​" at bounding box center [307, 524] width 194 height 70
click at [99, 603] on button "Attach bill" at bounding box center [84, 590] width 109 height 33
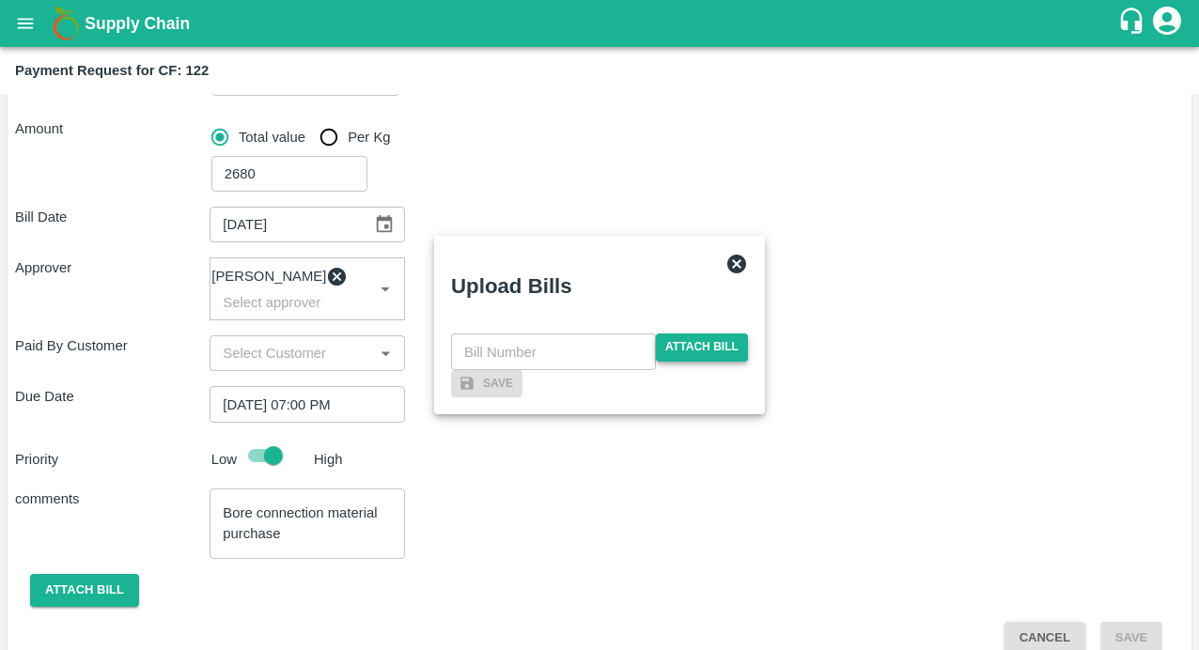
click at [688, 334] on span "Attach bill" at bounding box center [702, 347] width 92 height 27
click at [0, 0] on input "Attach bill" at bounding box center [0, 0] width 0 height 0
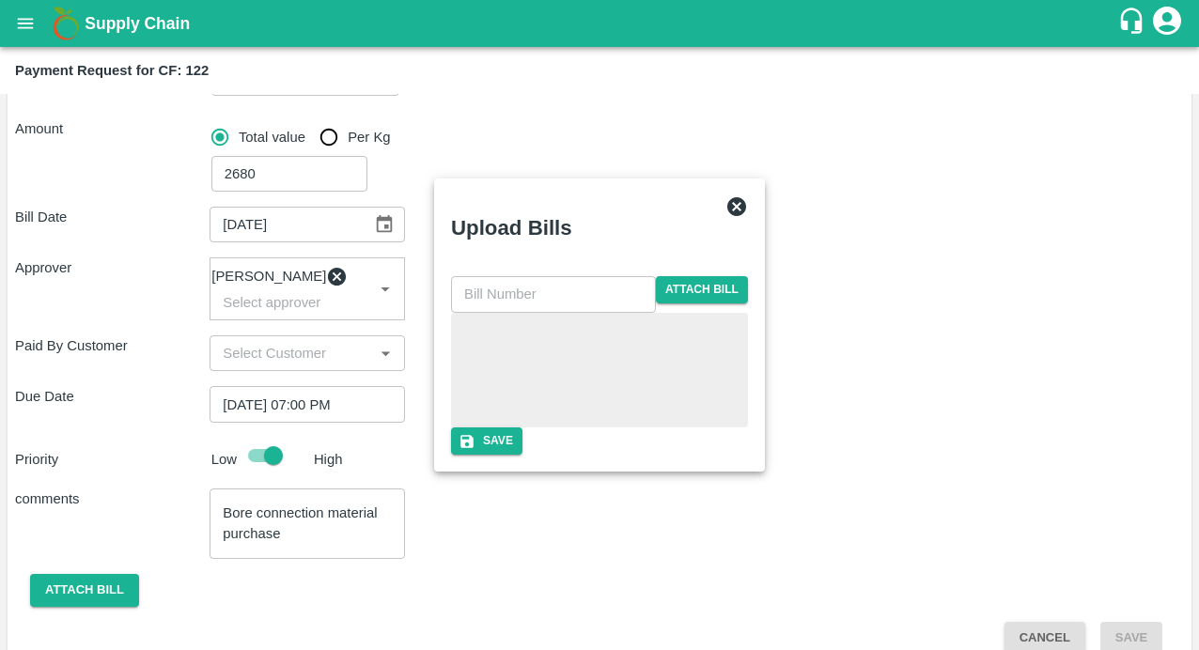
click at [499, 276] on input "text" at bounding box center [553, 294] width 205 height 36
type input "134"
click at [607, 193] on div "Upload Bills" at bounding box center [577, 224] width 282 height 88
click at [522, 455] on button "Save" at bounding box center [486, 440] width 71 height 27
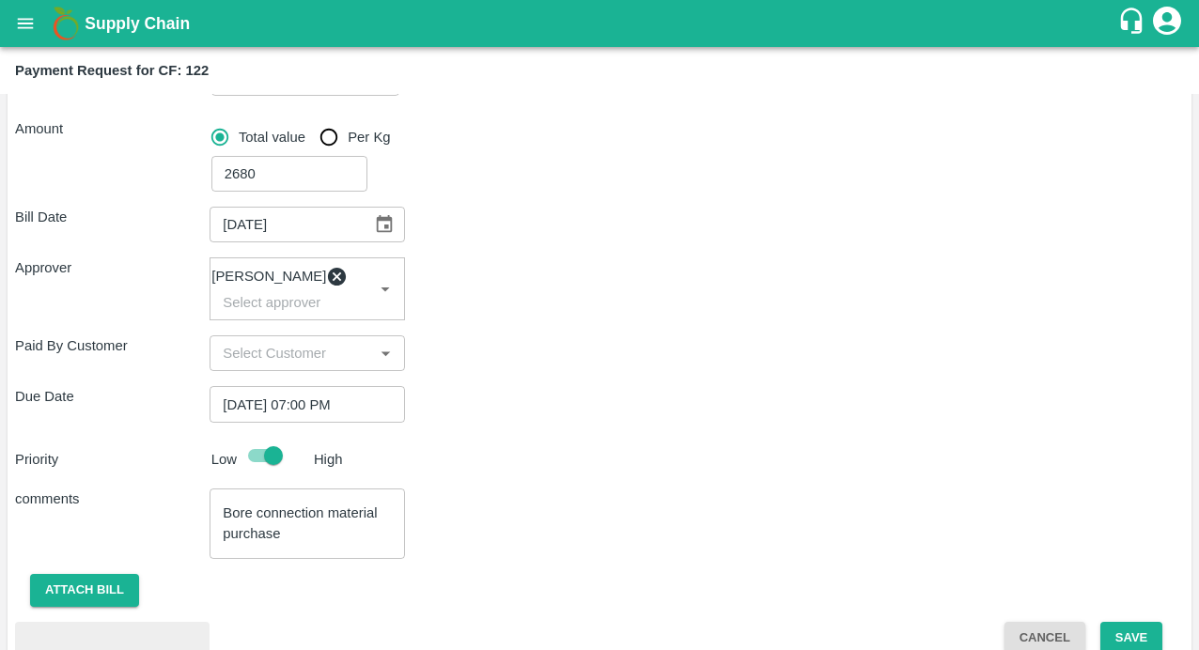
scroll to position [381, 0]
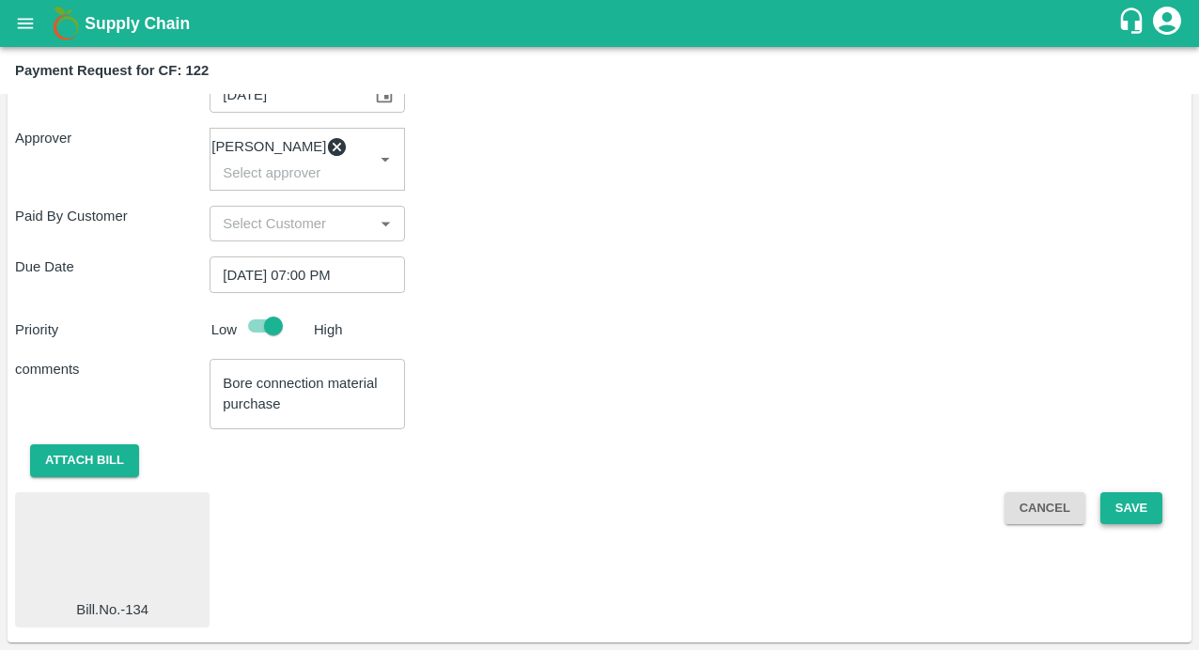
click at [1150, 513] on button "Save" at bounding box center [1131, 508] width 62 height 33
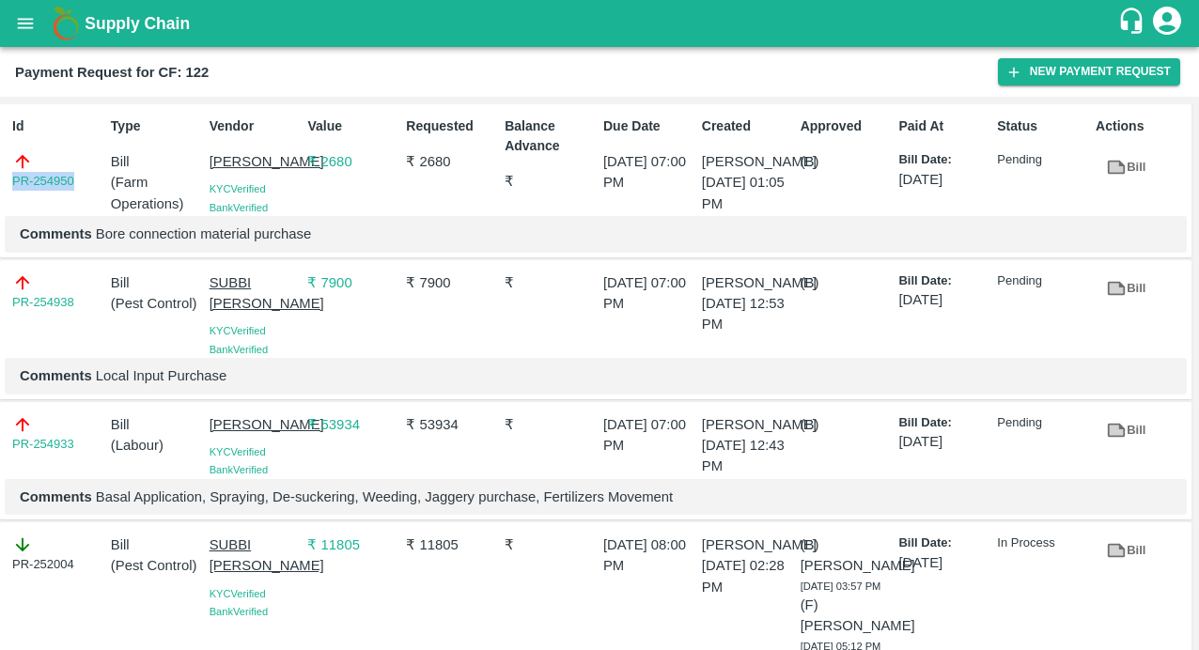
drag, startPoint x: 84, startPoint y: 187, endPoint x: -6, endPoint y: 187, distance: 89.3
click at [0, 187] on html "Supply Chain Payment Request for CF: 122 New Payment Request Id PR-254950 Type …" at bounding box center [599, 325] width 1199 height 650
copy link "PR-254950"
click at [20, 27] on icon "open drawer" at bounding box center [26, 23] width 16 height 10
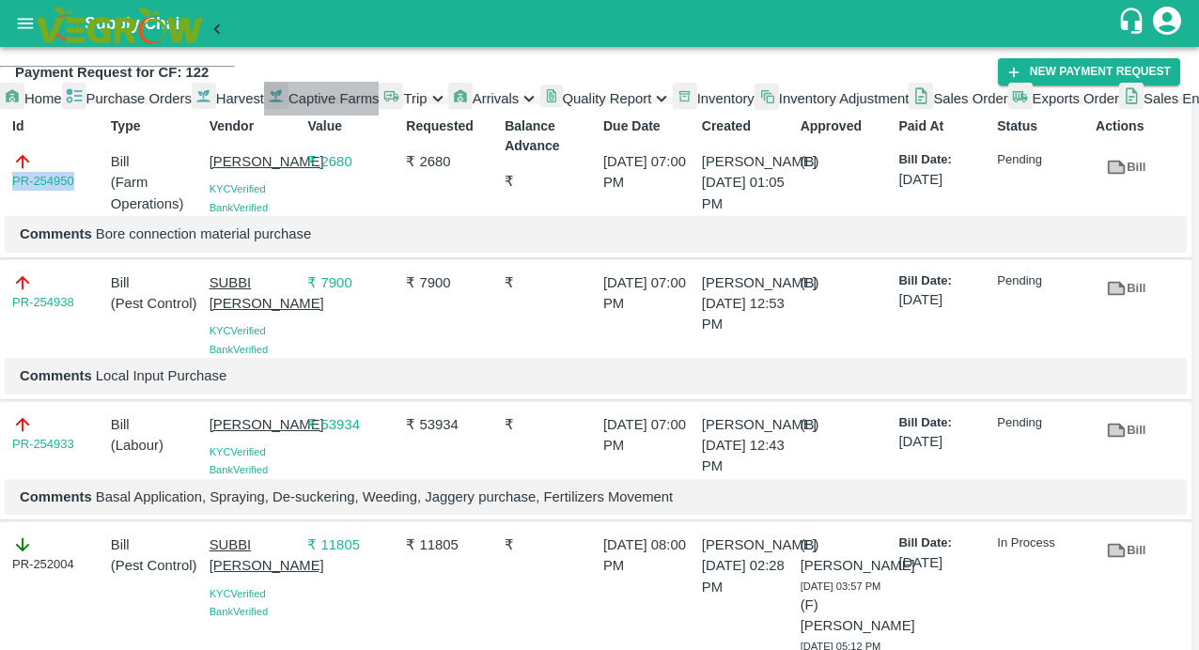
click at [288, 106] on span "Captive Farms" at bounding box center [333, 98] width 91 height 15
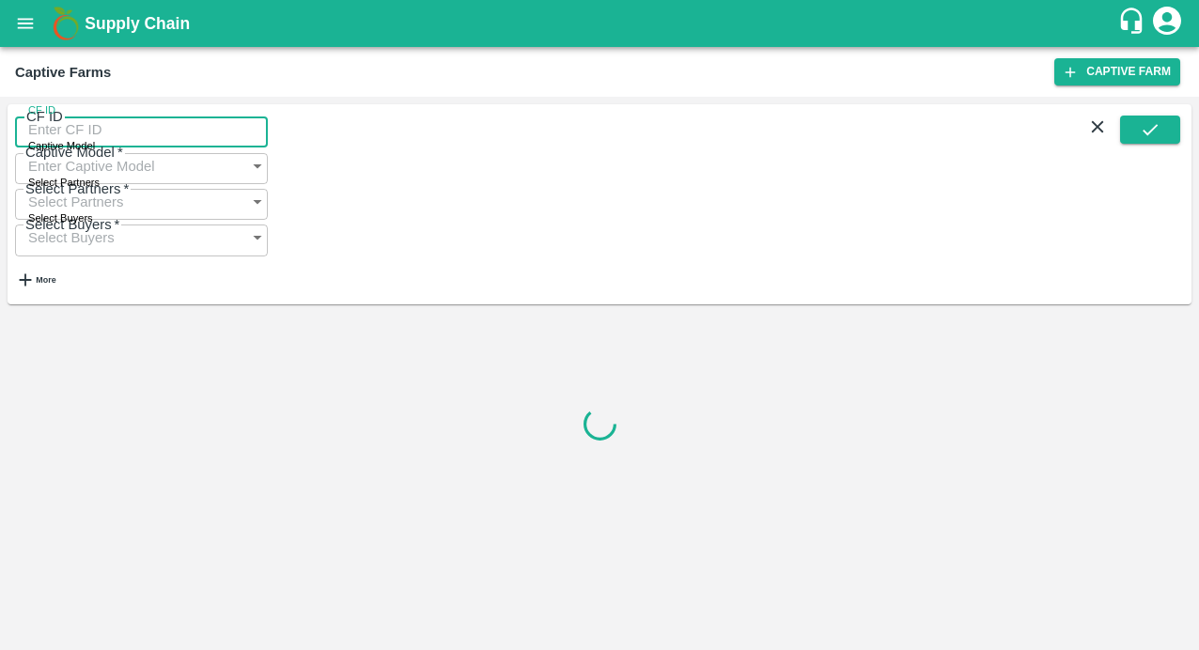
click at [98, 146] on input "CF ID" at bounding box center [141, 130] width 253 height 36
paste input "123"
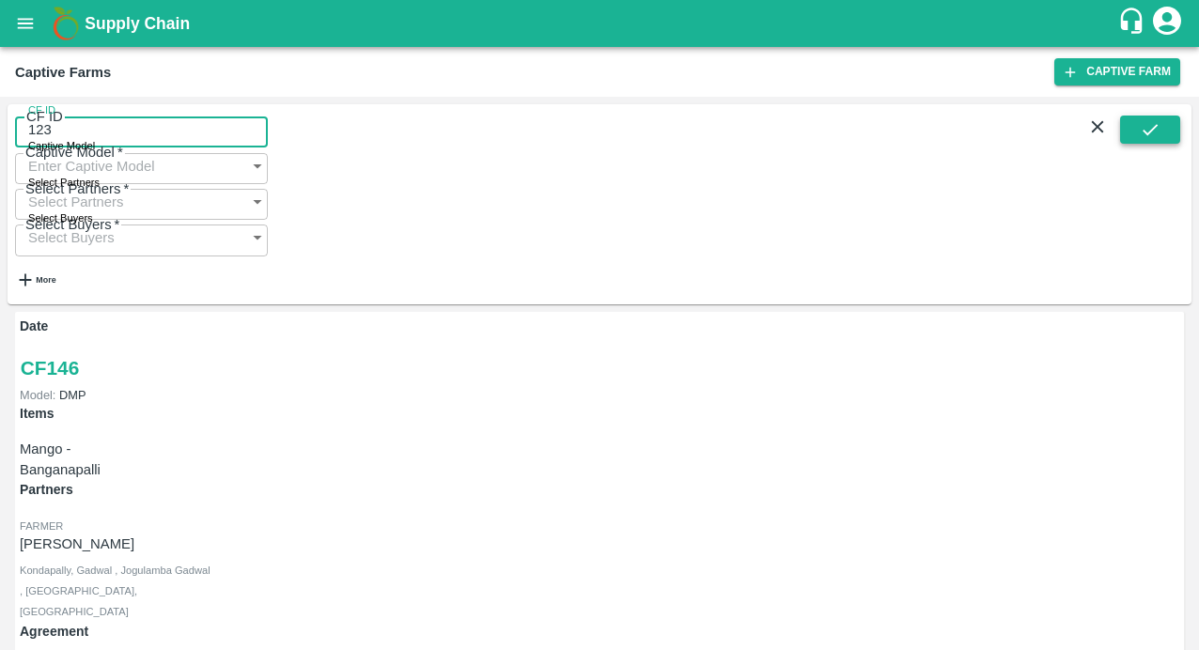
type input "123"
click at [1135, 138] on button "submit" at bounding box center [1150, 130] width 60 height 28
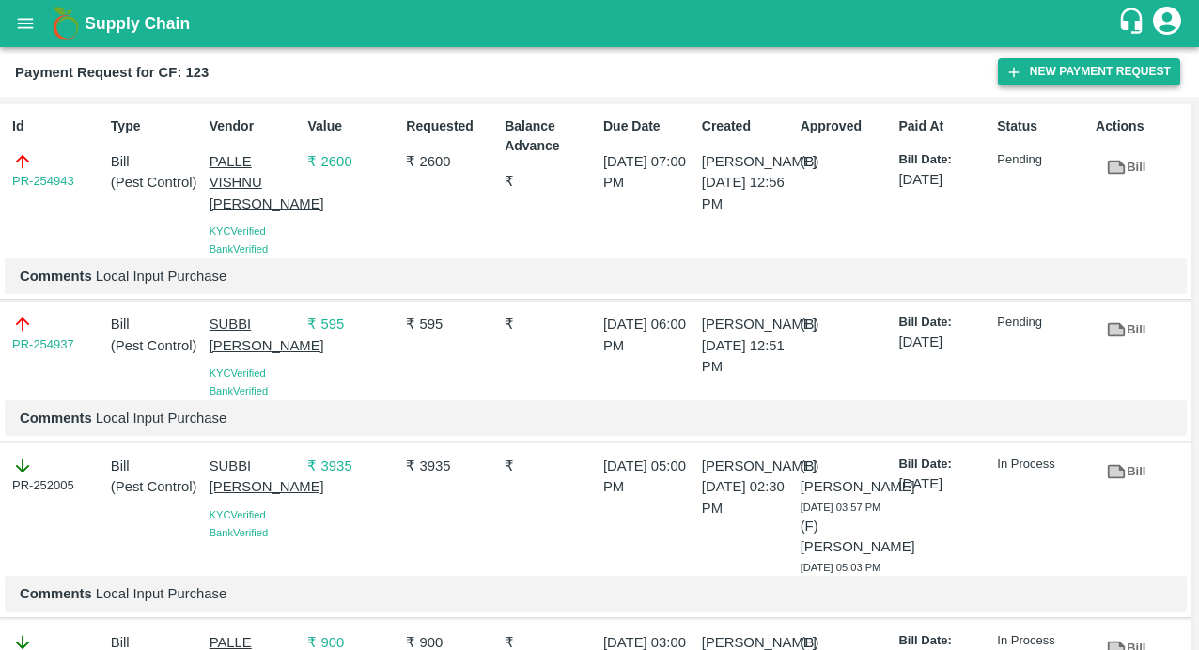
click at [1029, 64] on button "New Payment Request" at bounding box center [1089, 71] width 182 height 27
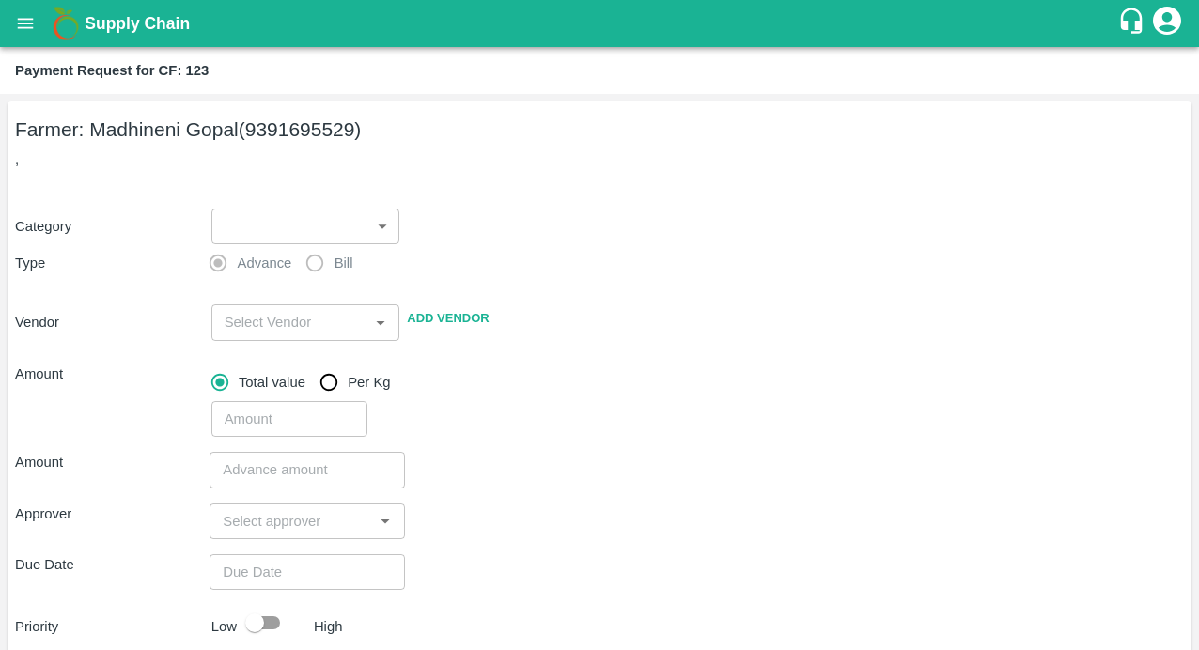
click at [250, 230] on body "Supply Chain Payment Request for CF: 123 Farmer: Madhineni Gopal (9391695529) ,…" at bounding box center [599, 325] width 1199 height 650
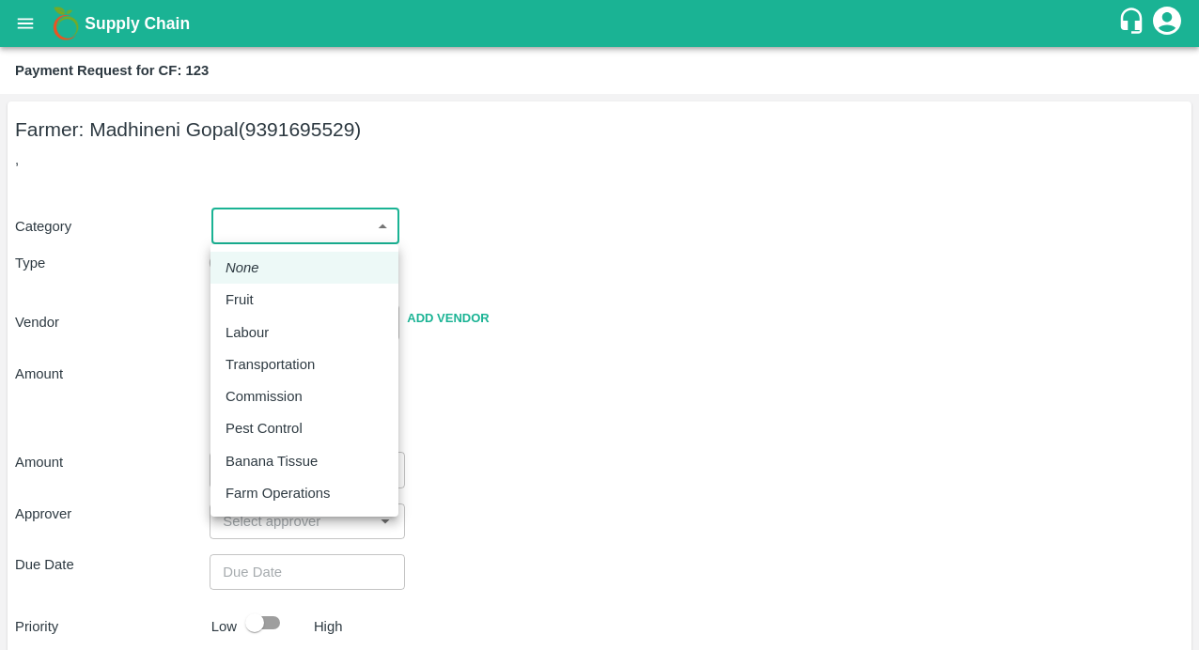
click at [232, 499] on p "Farm Operations" at bounding box center [277, 493] width 104 height 21
type input "37"
radio input "false"
radio input "true"
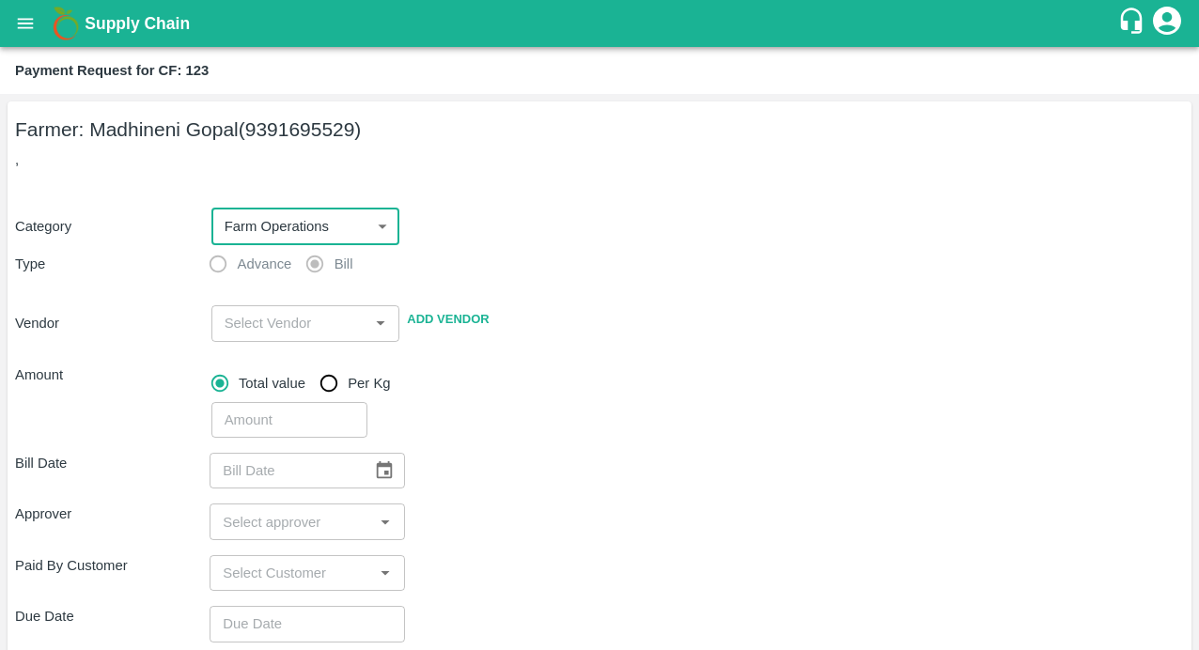
click at [264, 330] on input "input" at bounding box center [290, 323] width 147 height 24
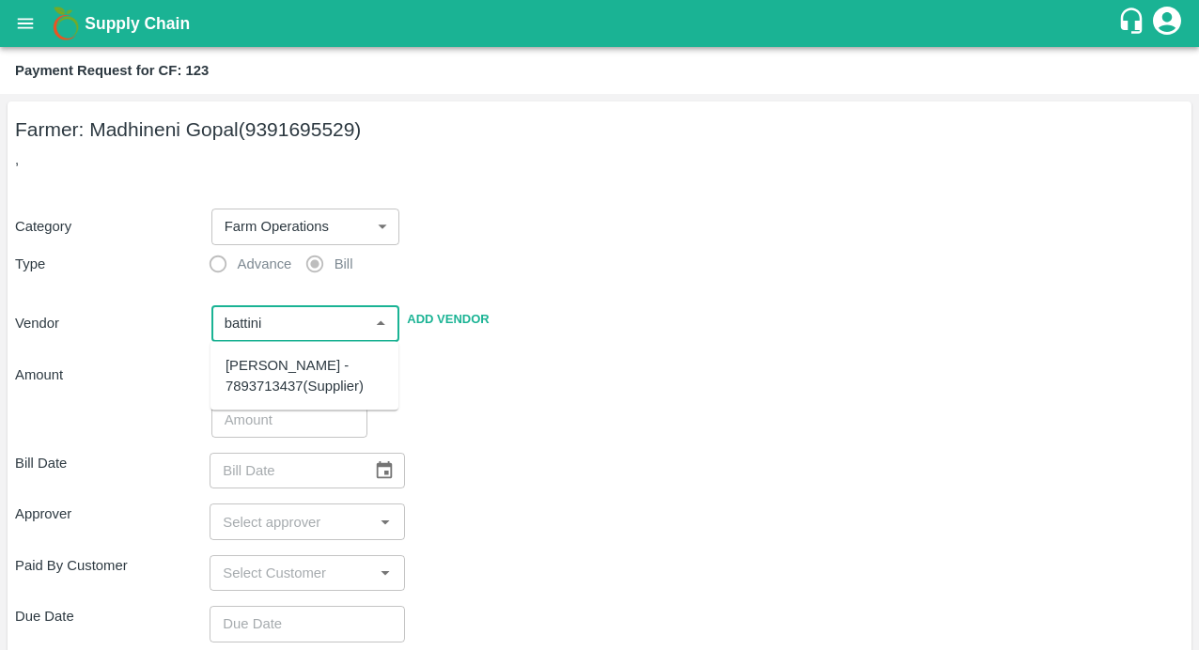
click at [260, 386] on div "[PERSON_NAME] - 7893713437(Supplier)" at bounding box center [304, 376] width 158 height 42
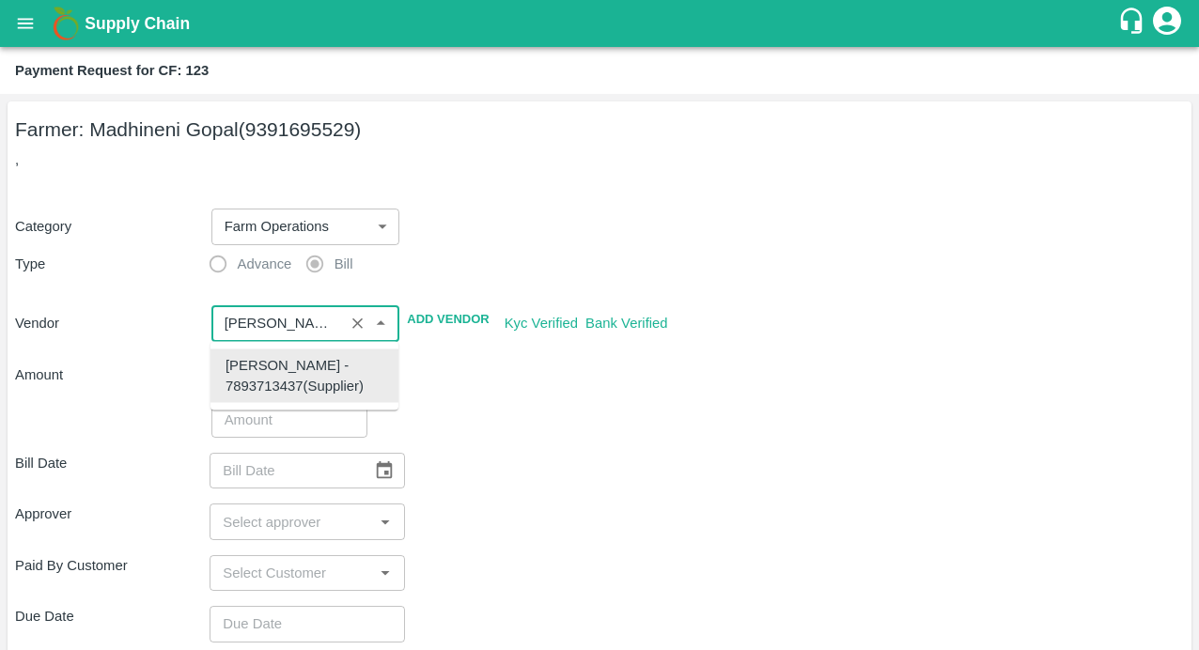
type input "[PERSON_NAME] - 7893713437(Supplier)"
click at [599, 507] on div "Approver ​" at bounding box center [599, 522] width 1169 height 36
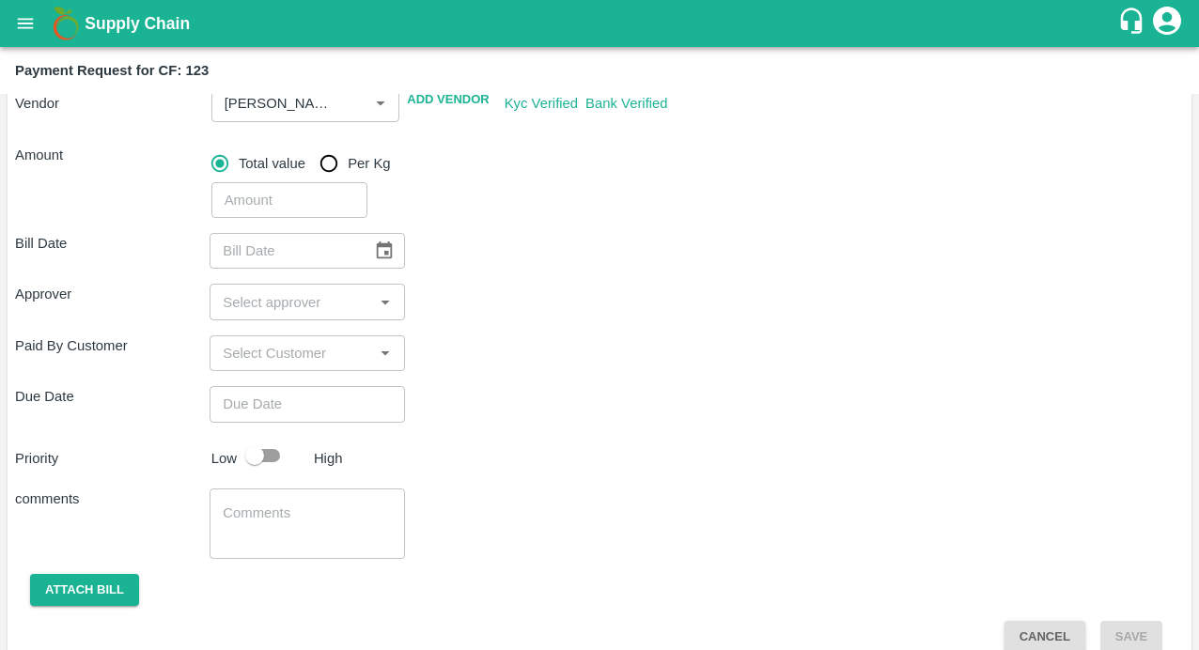
scroll to position [246, 0]
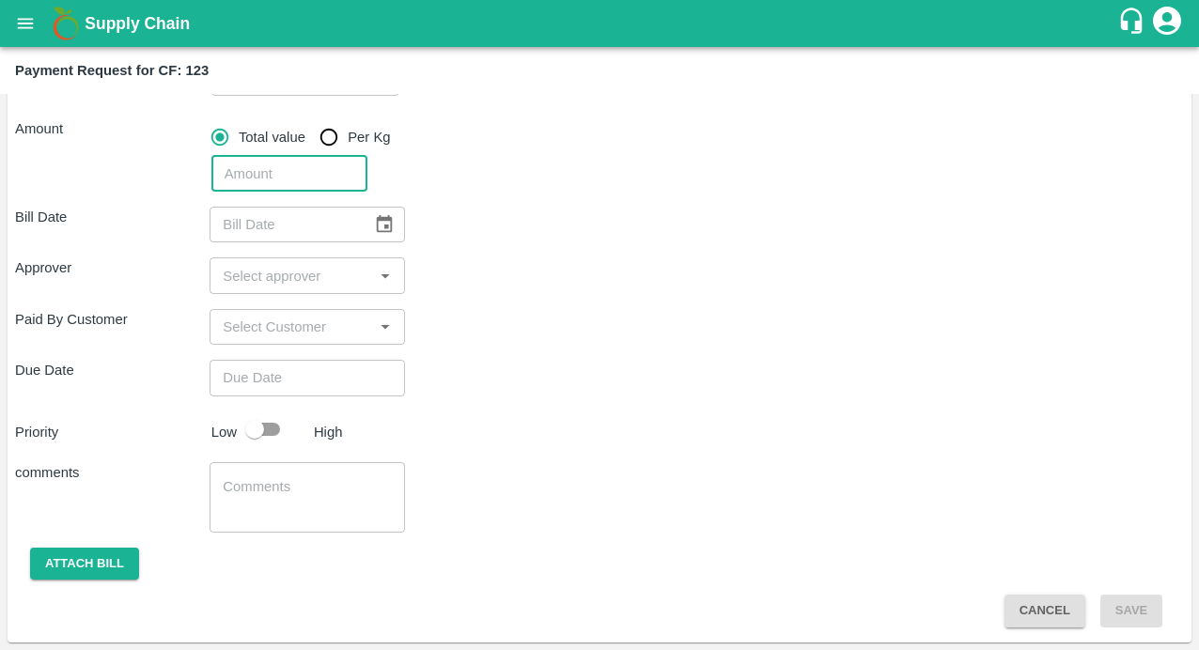
click at [297, 166] on input "number" at bounding box center [289, 174] width 156 height 36
type input "11009"
click at [517, 256] on div "Bill Date ​ Approver ​ Paid By Customer ​ Due Date ​ Priority Low High comments…" at bounding box center [599, 410] width 1169 height 436
click at [381, 222] on icon "Choose date" at bounding box center [384, 224] width 21 height 21
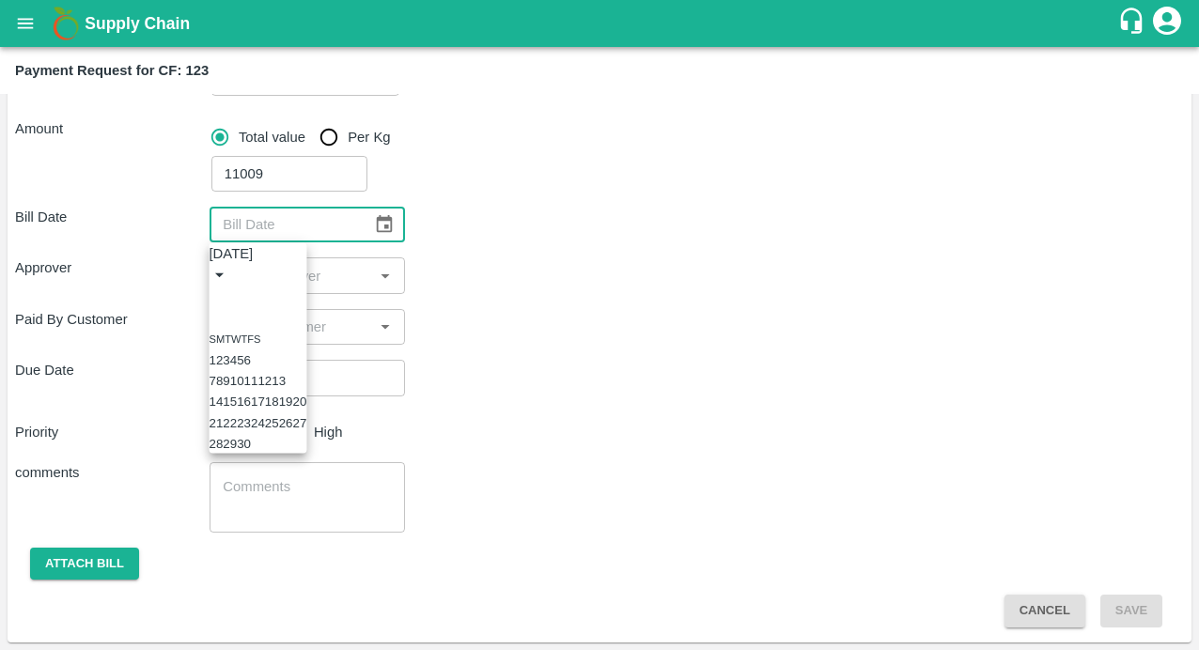
click at [225, 289] on button "Previous month" at bounding box center [217, 296] width 15 height 15
click at [265, 451] on button "30" at bounding box center [258, 444] width 14 height 14
type input "[DATE]"
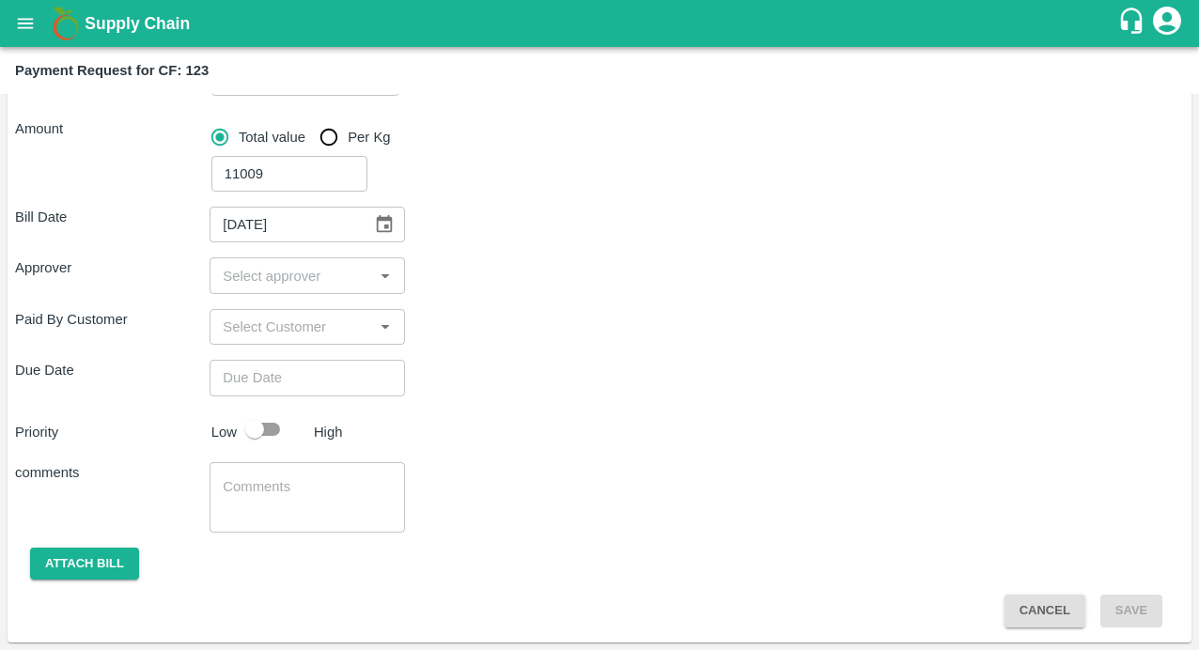
click at [290, 287] on input "input" at bounding box center [291, 275] width 152 height 24
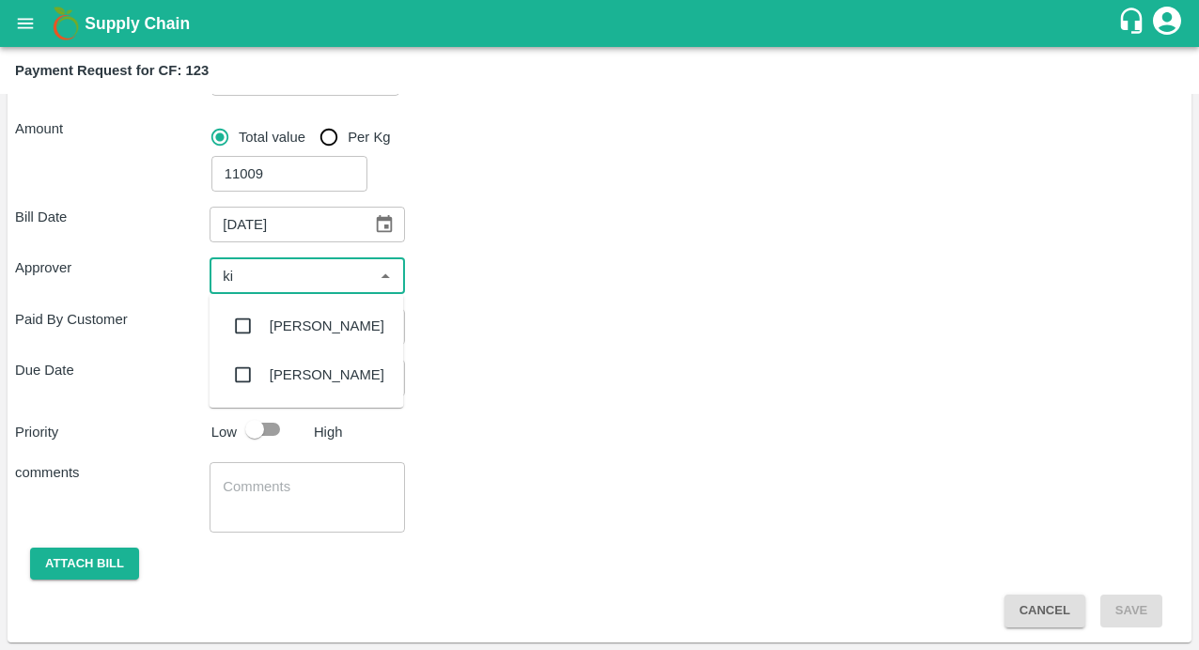
type input "kir"
click at [246, 333] on input "checkbox" at bounding box center [244, 326] width 38 height 38
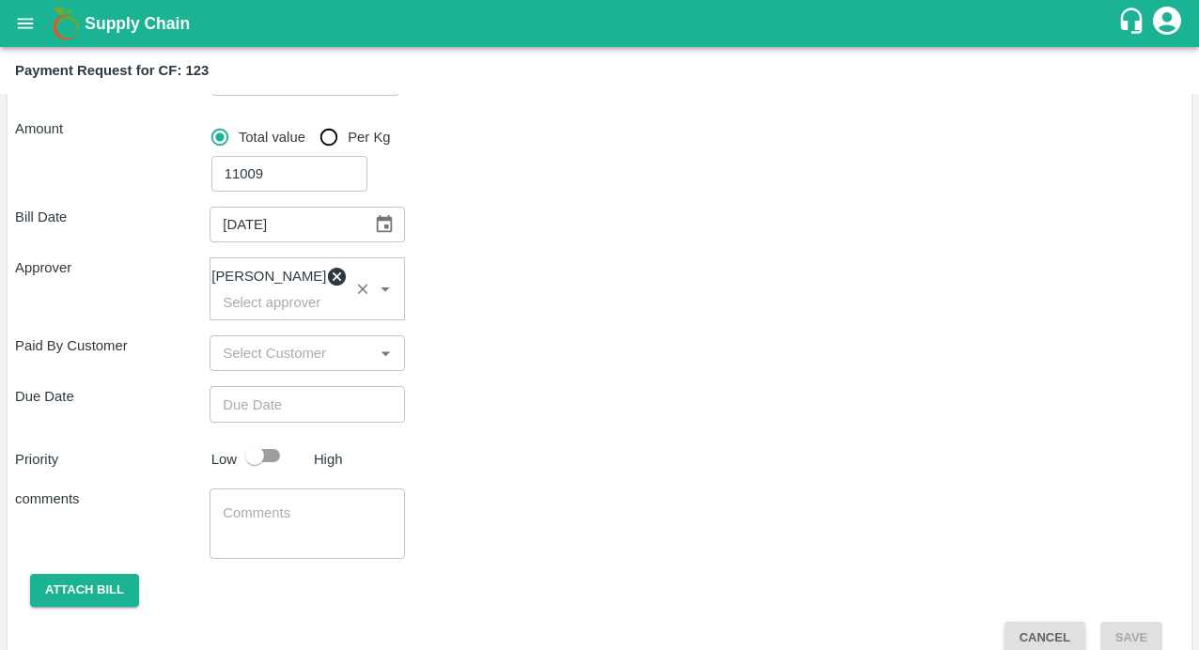
type input "DD/MM/YYYY hh:mm aa"
click at [242, 404] on input "DD/MM/YYYY hh:mm aa" at bounding box center [300, 404] width 181 height 36
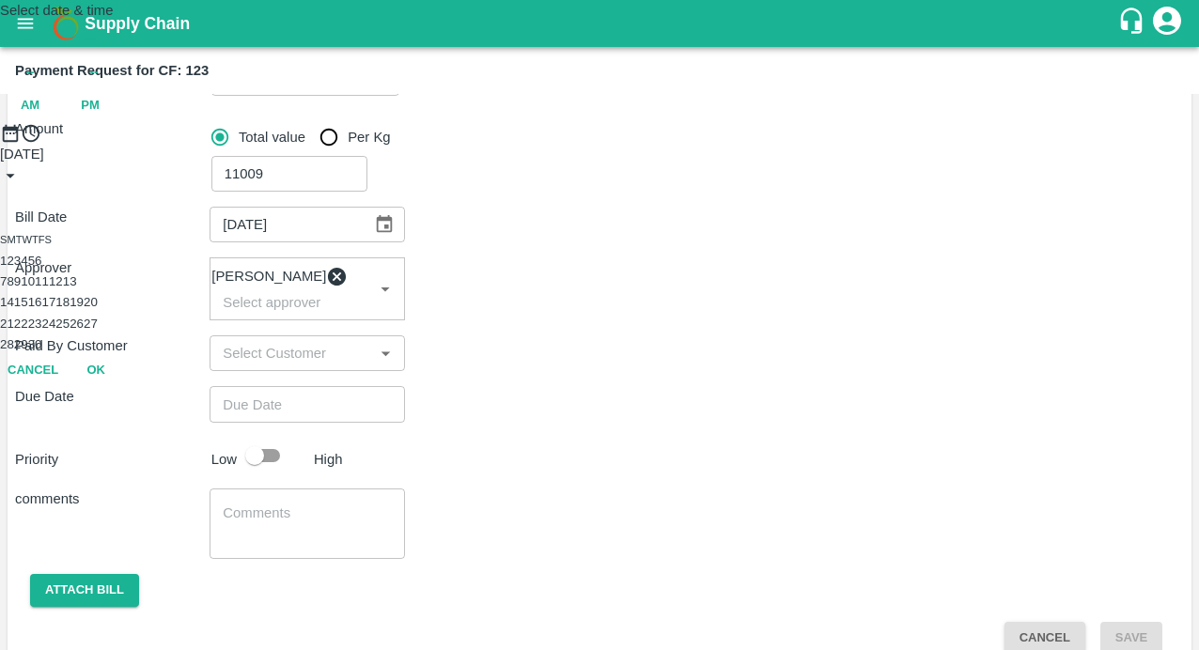
click at [7, 268] on button "1" at bounding box center [3, 261] width 7 height 14
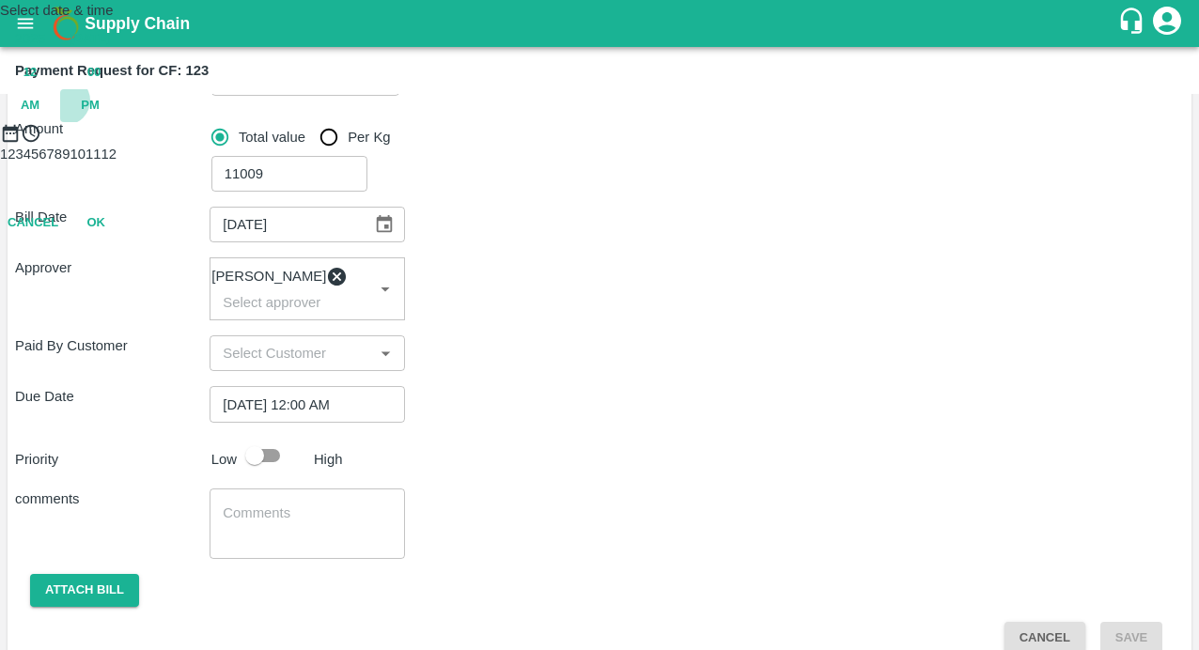
click at [100, 117] on span "PM" at bounding box center [90, 106] width 19 height 22
click at [565, 144] on div at bounding box center [599, 144] width 1199 height 0
type input "[DATE] 07:00 PM"
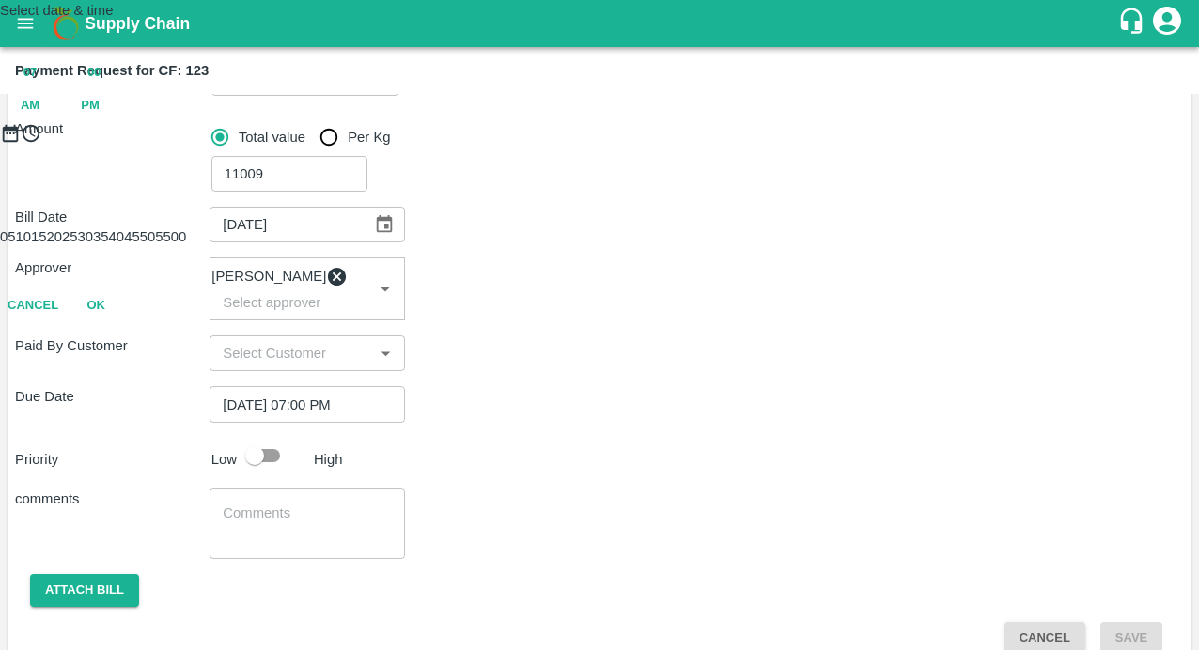
click at [126, 322] on button "OK" at bounding box center [96, 305] width 60 height 33
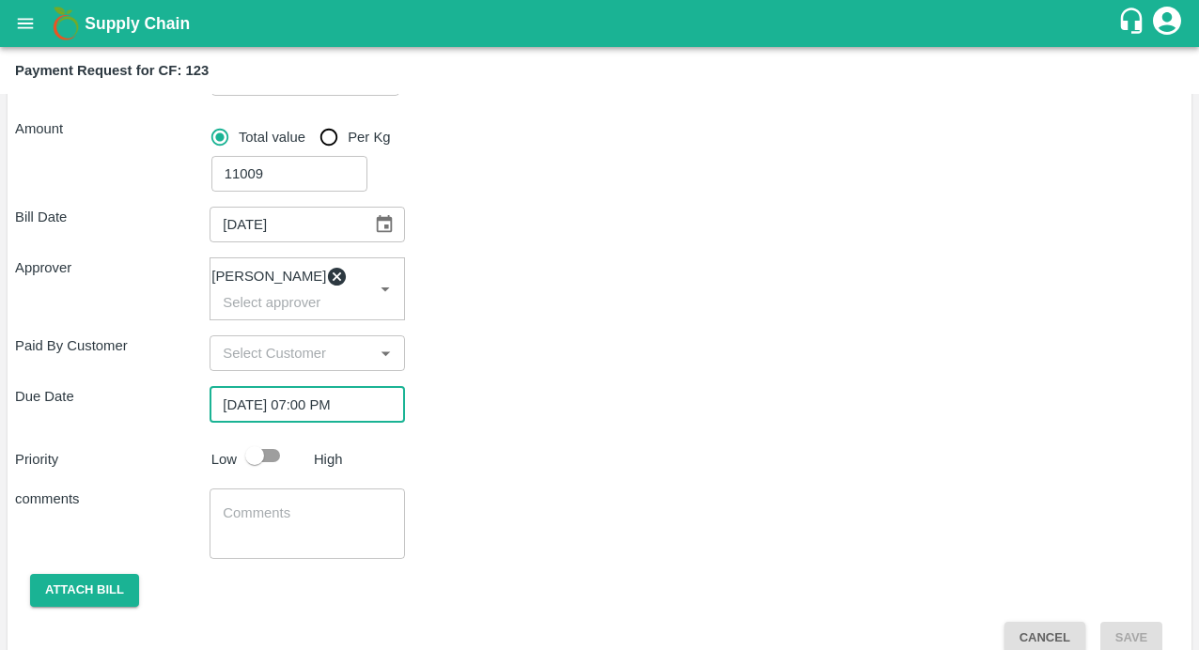
click at [282, 467] on input "checkbox" at bounding box center [254, 456] width 107 height 36
checkbox input "true"
click at [269, 514] on textarea at bounding box center [307, 523] width 168 height 39
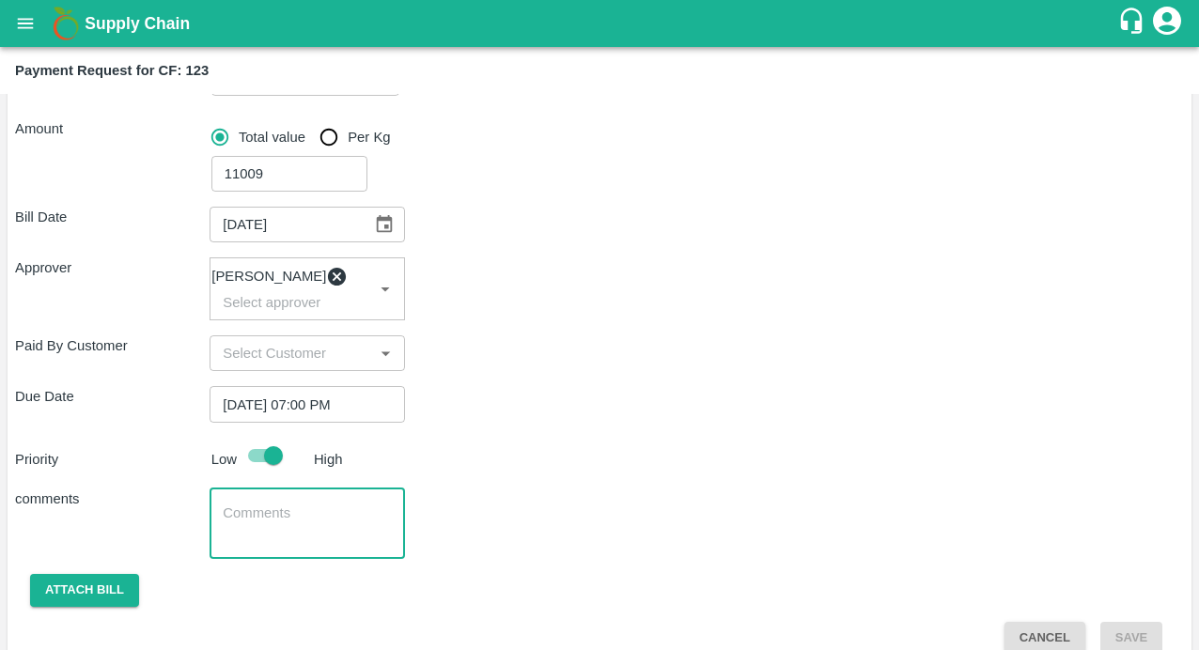
paste textarea "bill of motor repair, starter and motor fitting"
click at [227, 524] on textarea "bill of motor repair, starter and motor fitting" at bounding box center [307, 523] width 168 height 39
click at [255, 523] on textarea "Bill of motor repair, starter and motor fitting" at bounding box center [307, 523] width 168 height 39
click at [391, 522] on div "Bill for motor repair, starter and motor fitting x ​" at bounding box center [307, 524] width 194 height 70
click at [384, 530] on textarea "Bill for motor repair, starter and motor fitting" at bounding box center [307, 523] width 168 height 39
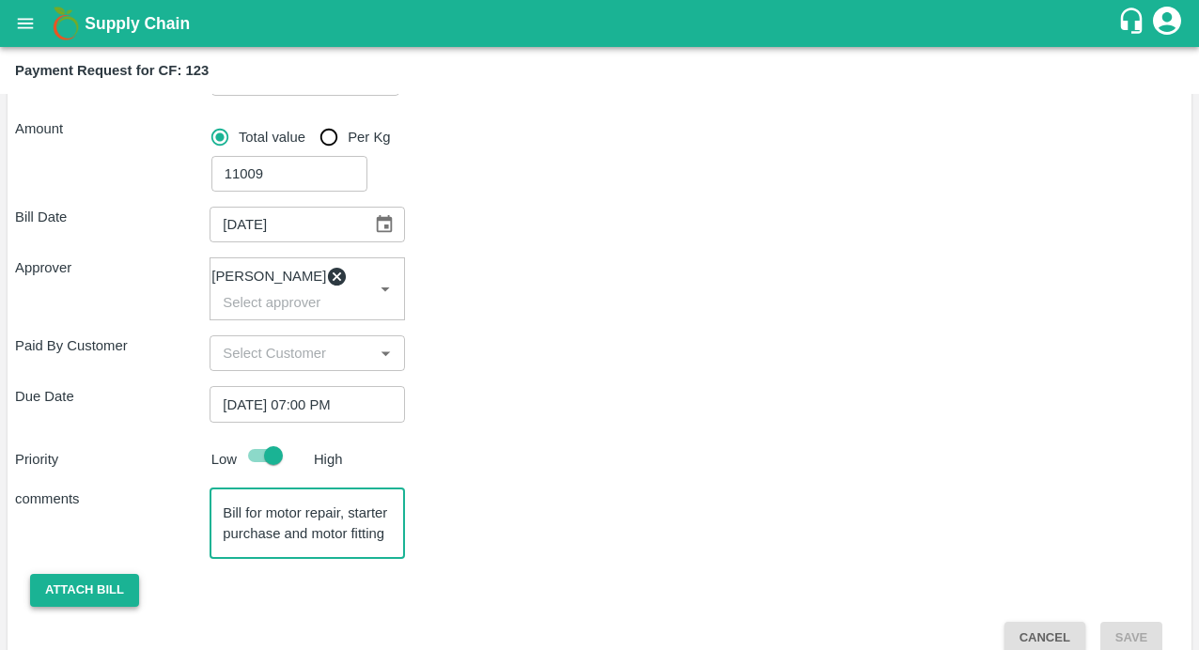
type textarea "Bill for motor repair, starter purchase and motor fitting"
click at [100, 593] on button "Attach bill" at bounding box center [84, 590] width 109 height 33
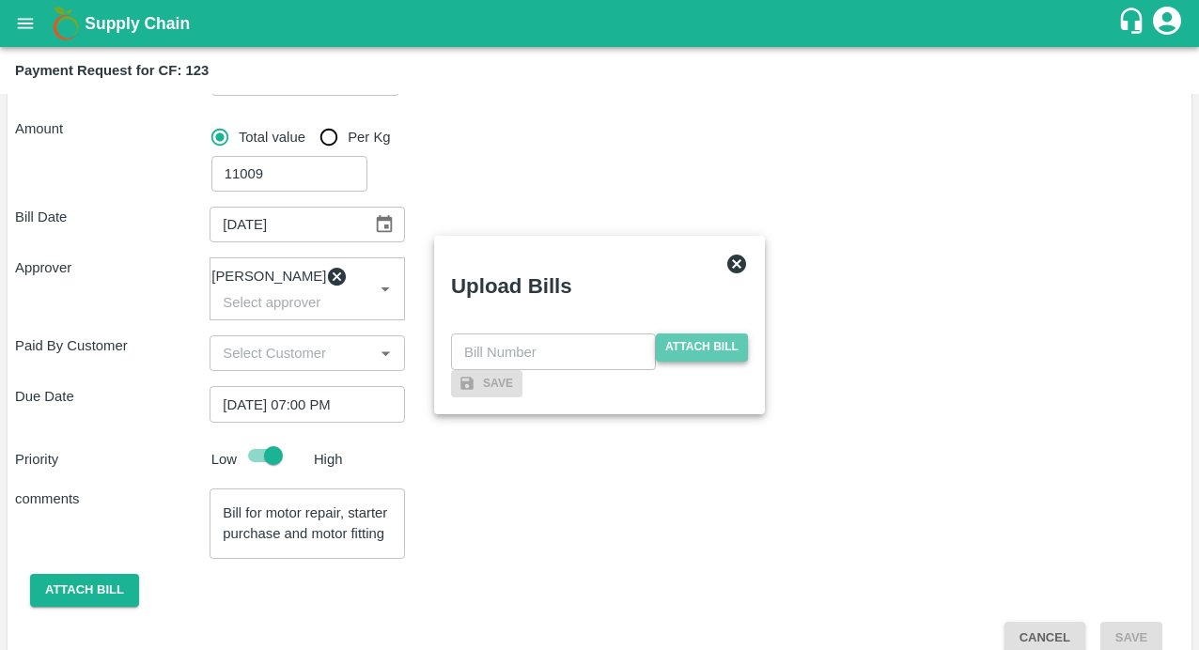
click at [672, 334] on span "Attach bill" at bounding box center [702, 347] width 92 height 27
click at [0, 0] on input "Attach bill" at bounding box center [0, 0] width 0 height 0
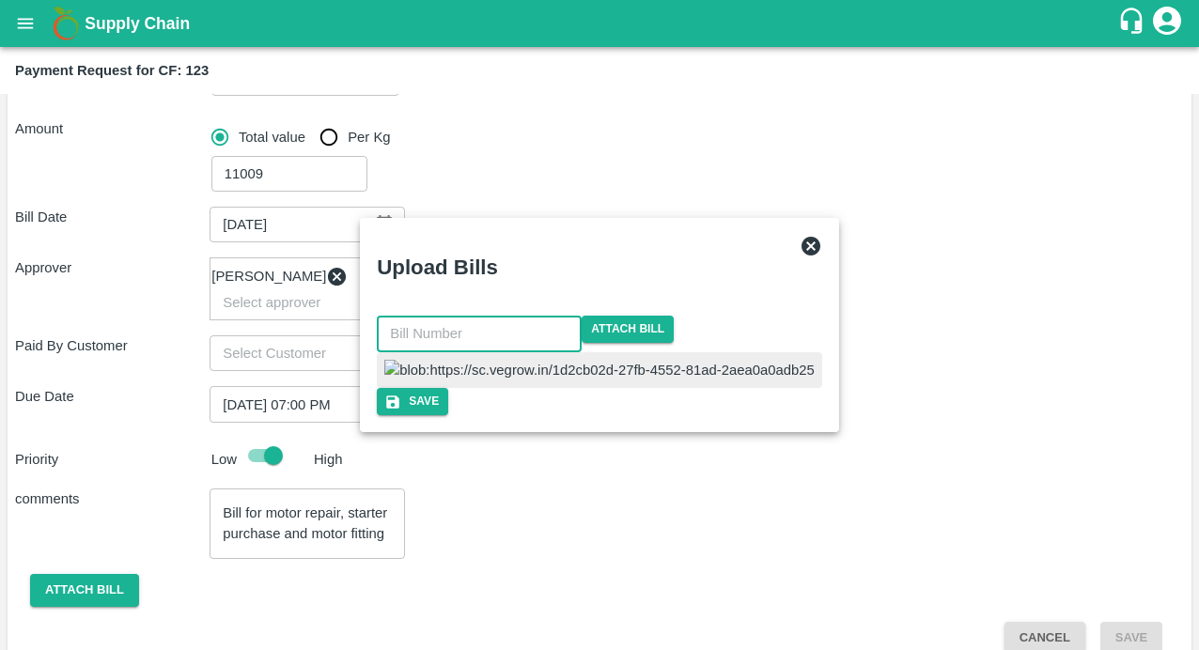
click at [505, 316] on input "text" at bounding box center [479, 334] width 205 height 36
type input "132"
click at [716, 352] on div at bounding box center [599, 370] width 436 height 36
click at [399, 409] on icon "button" at bounding box center [392, 402] width 13 height 13
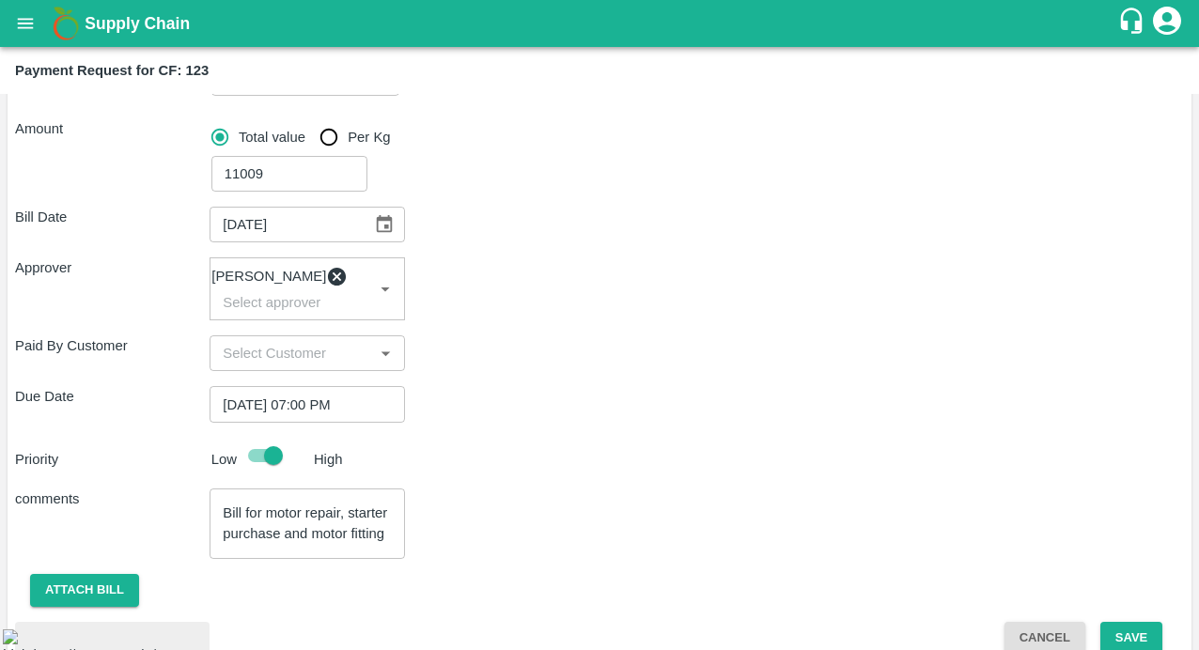
scroll to position [423, 0]
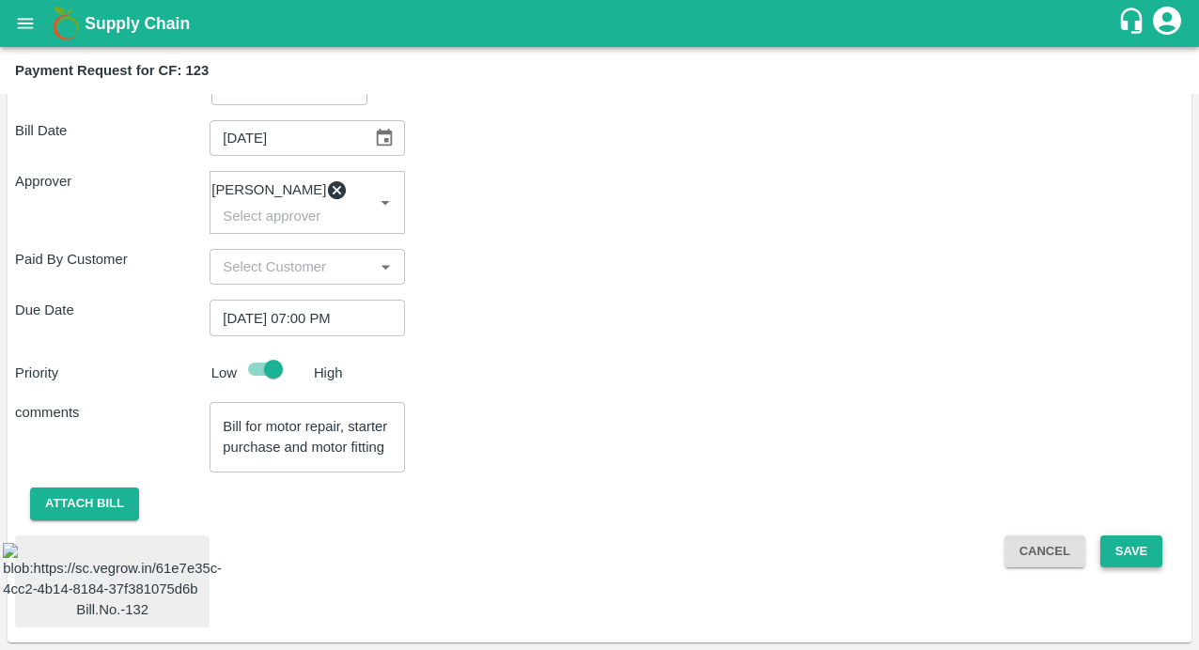
click at [1129, 536] on button "Save" at bounding box center [1131, 552] width 62 height 33
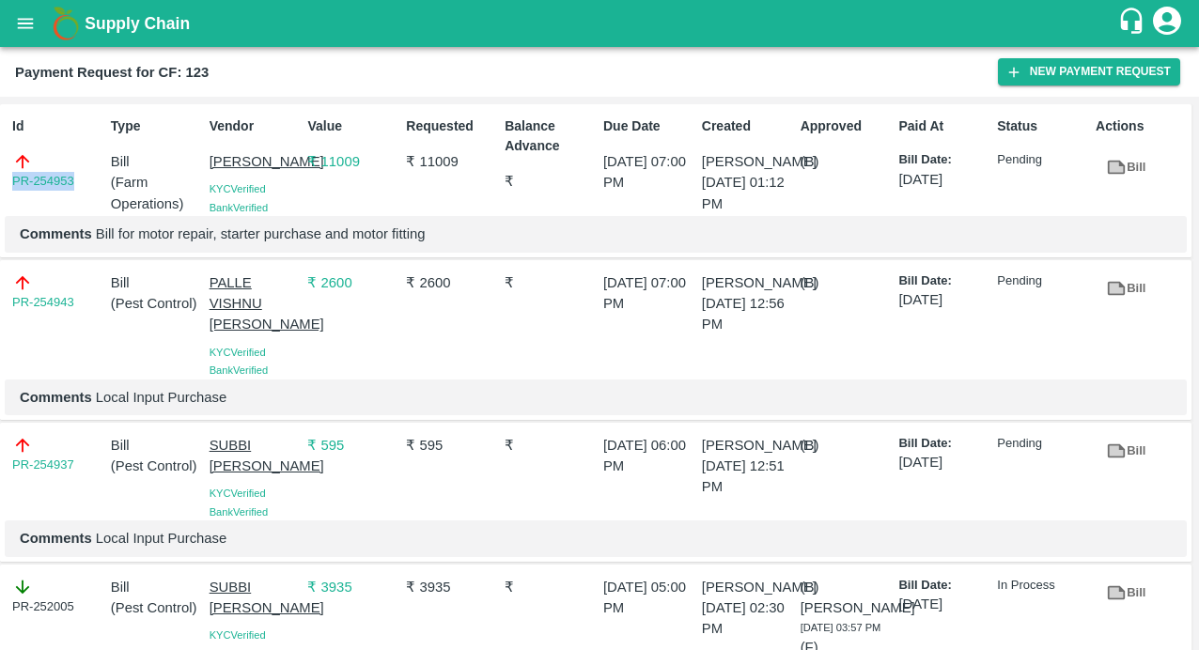
drag, startPoint x: 85, startPoint y: 180, endPoint x: -24, endPoint y: 180, distance: 109.0
click at [0, 180] on html "Supply Chain Payment Request for CF: 123 New Payment Request Id PR-254953 Type …" at bounding box center [599, 325] width 1199 height 650
copy link "PR-254953"
